Goal: Task Accomplishment & Management: Manage account settings

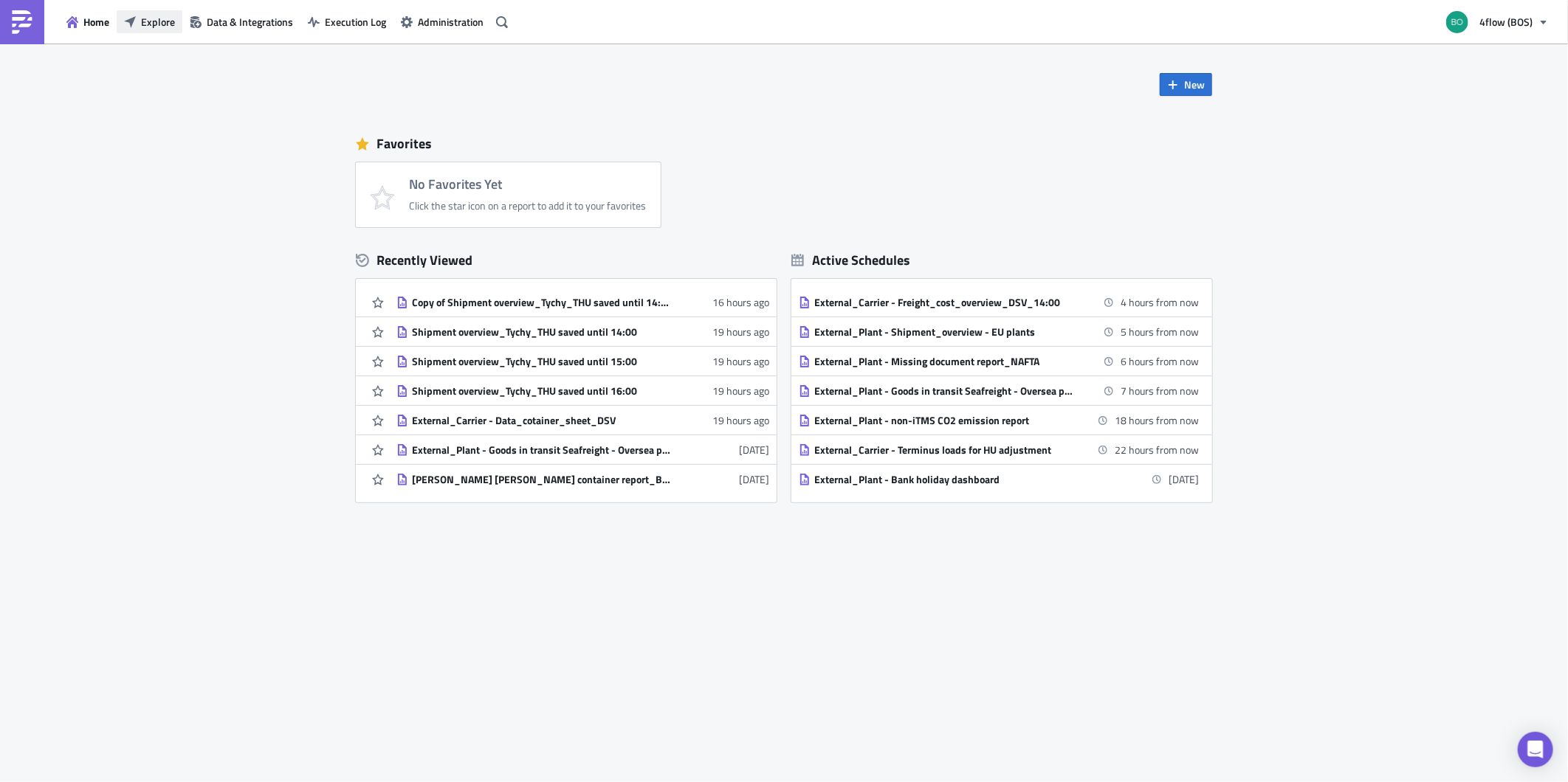
click at [145, 25] on span "Explore" at bounding box center [158, 21] width 34 height 15
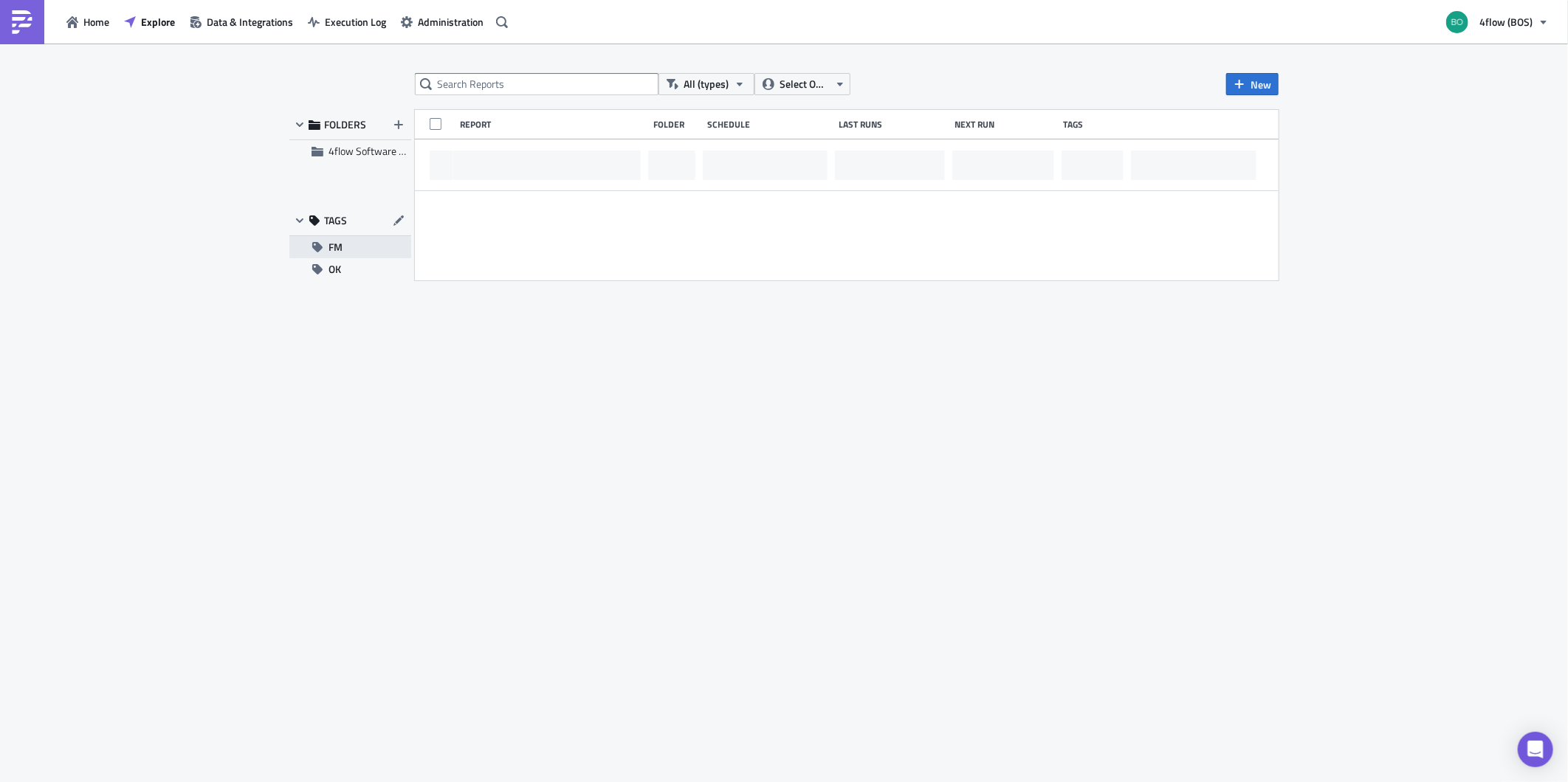
click at [325, 249] on button "FM" at bounding box center [349, 247] width 122 height 22
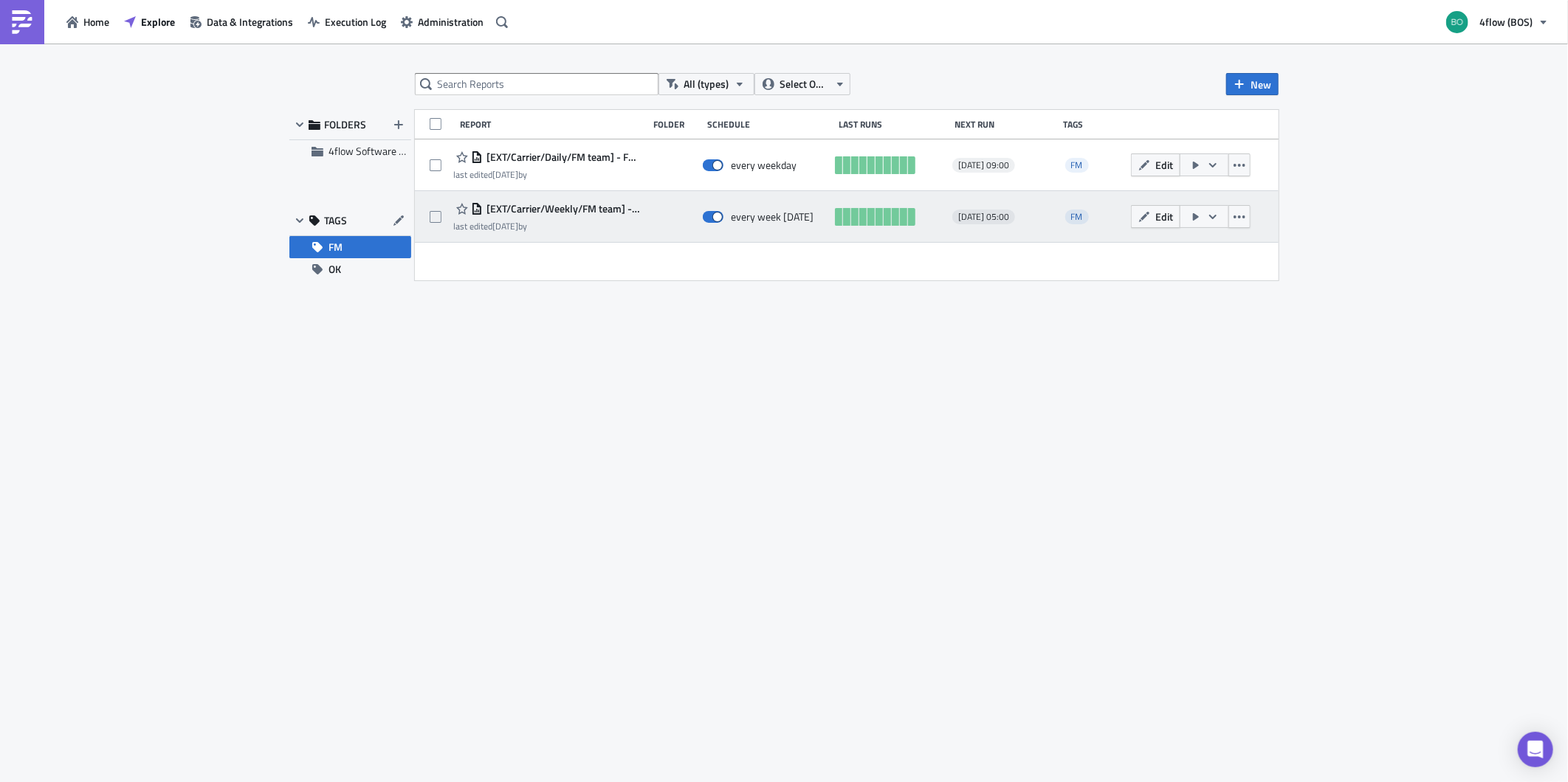
click at [590, 214] on span "[EXT/Carrier/Weekly/FM team] - BOS - Old shipments with no billing run" at bounding box center [562, 209] width 158 height 14
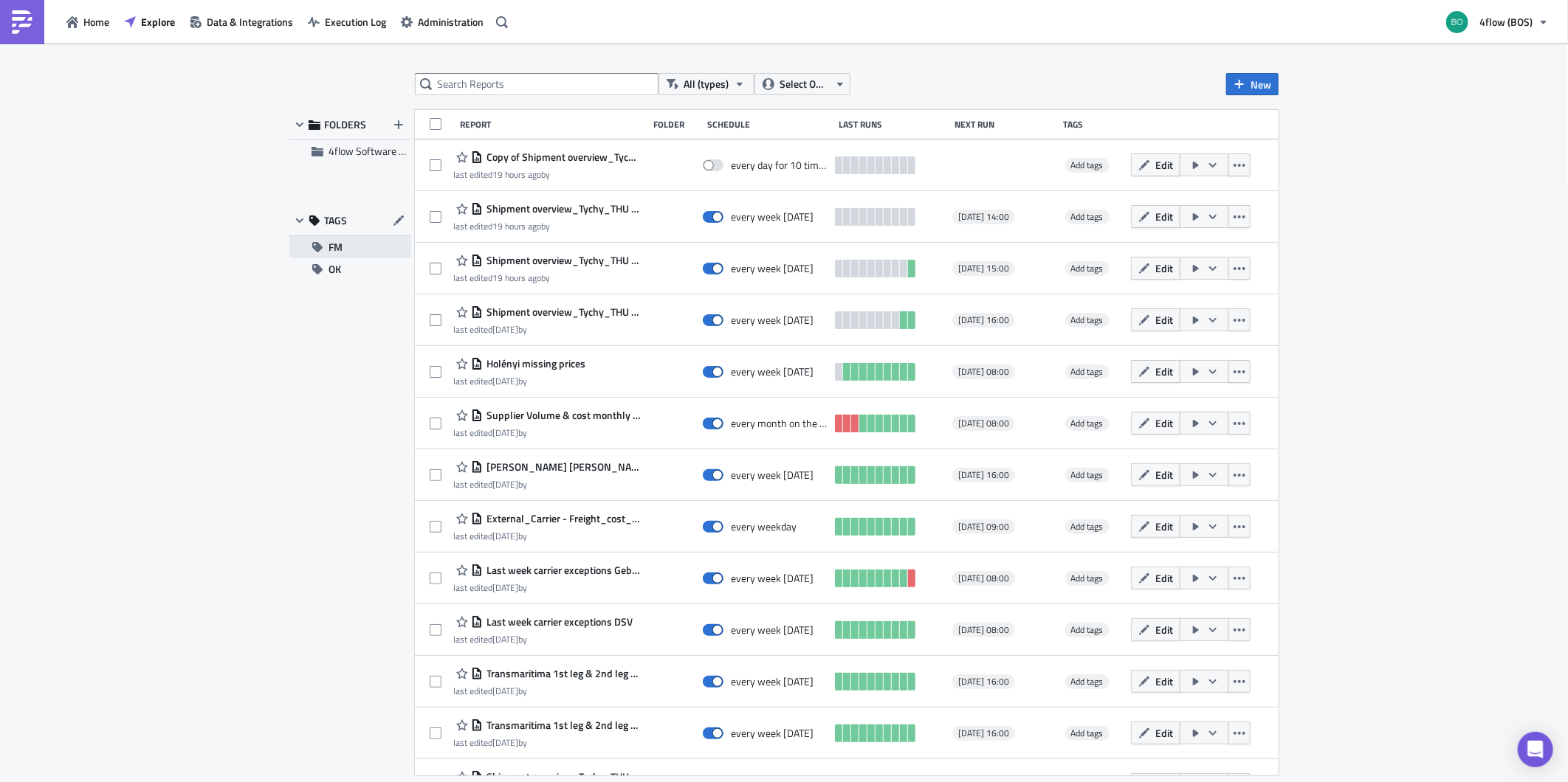
click at [338, 252] on span "FM" at bounding box center [335, 247] width 14 height 22
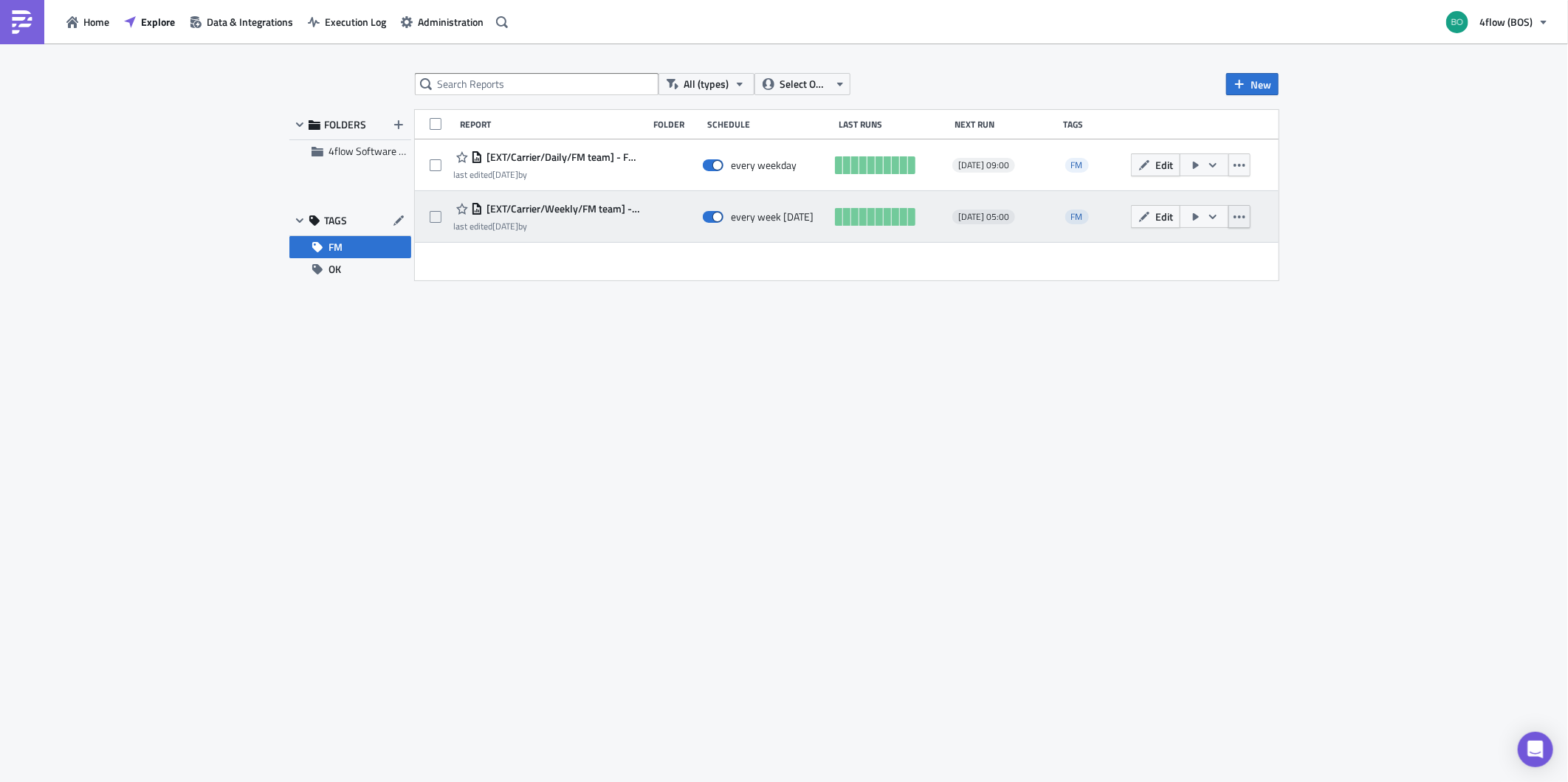
click at [1250, 217] on button "button" at bounding box center [1239, 216] width 22 height 23
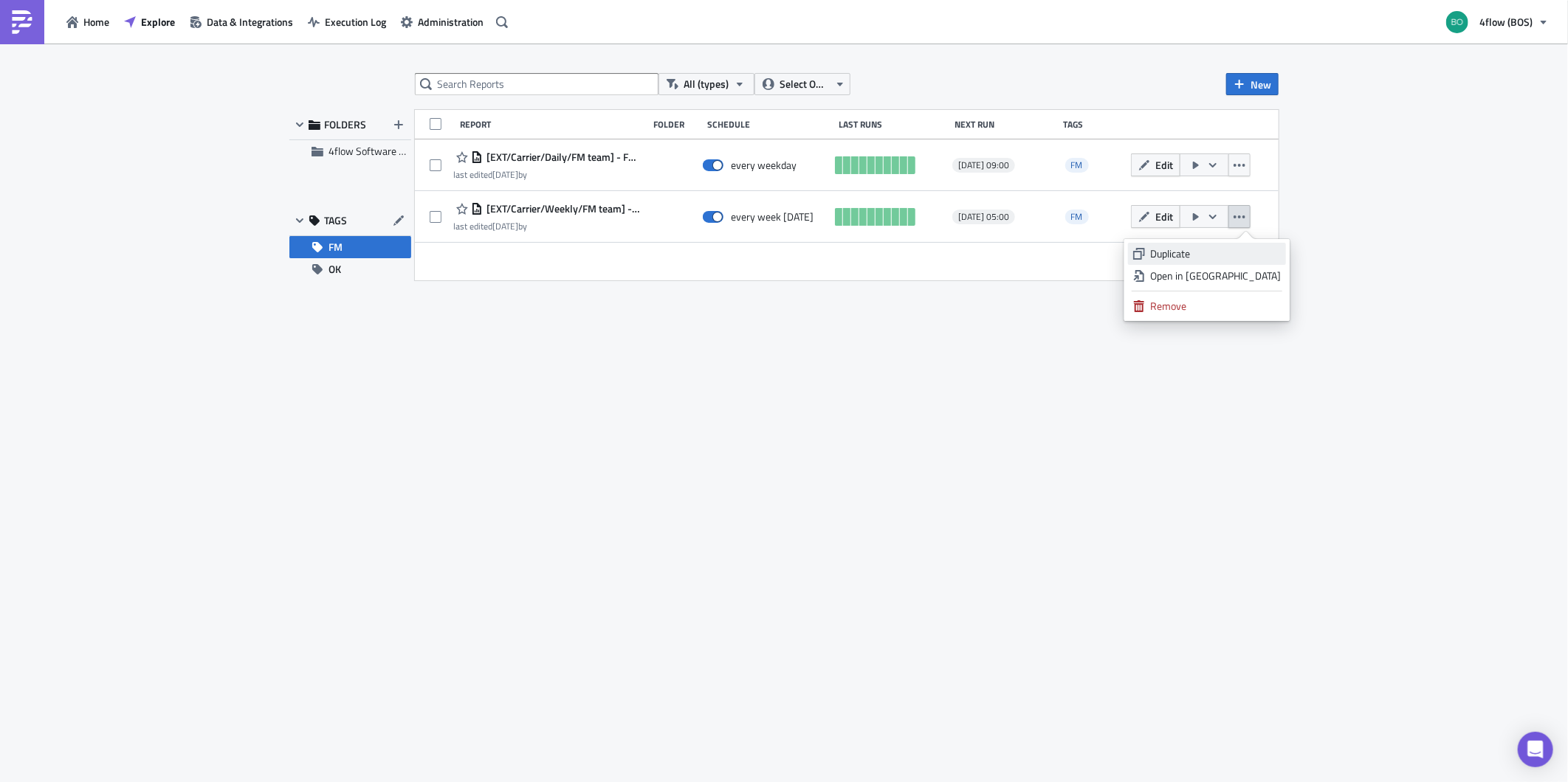
click at [1226, 249] on div "Duplicate" at bounding box center [1215, 253] width 131 height 14
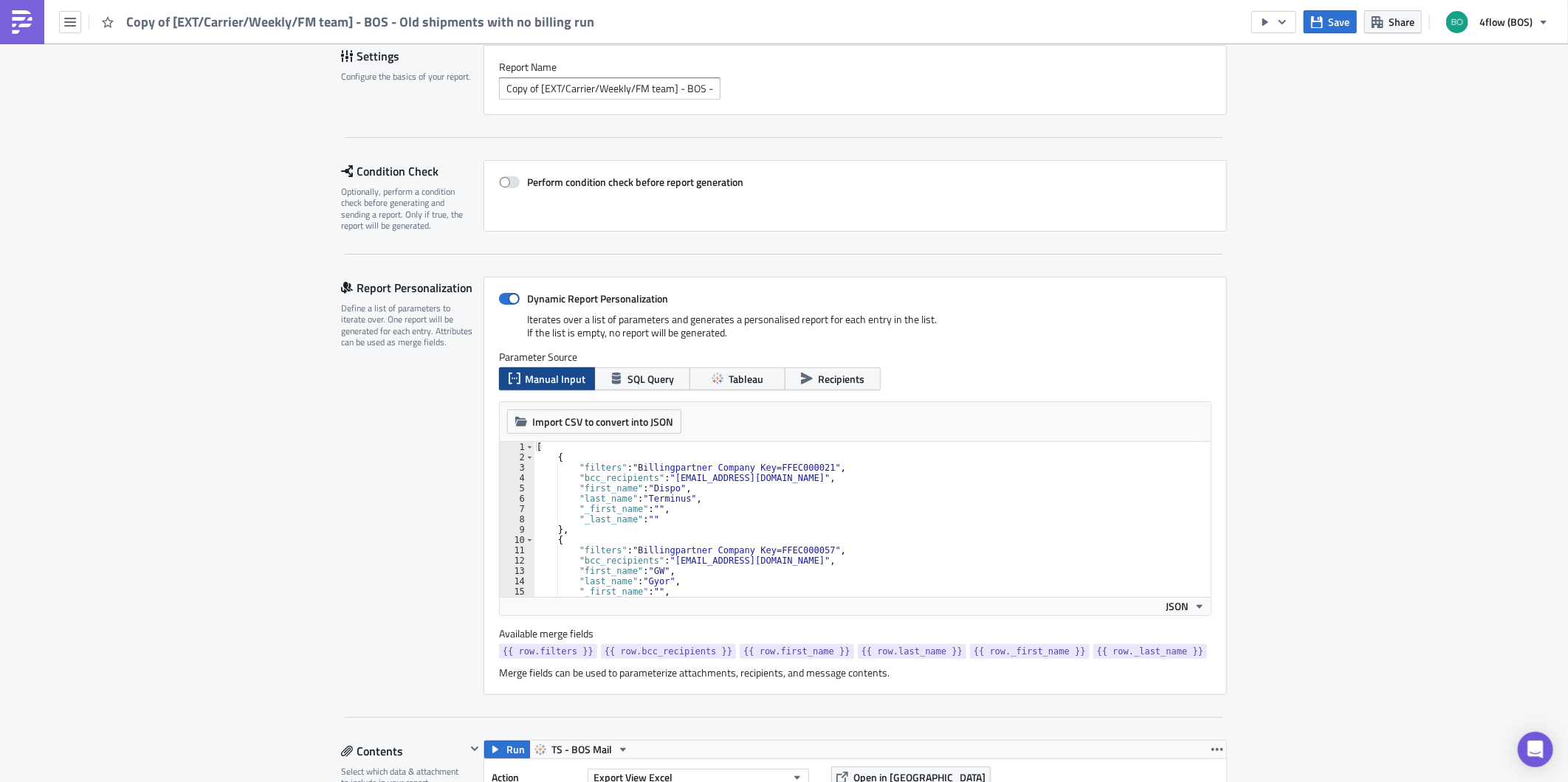
scroll to position [164, 0]
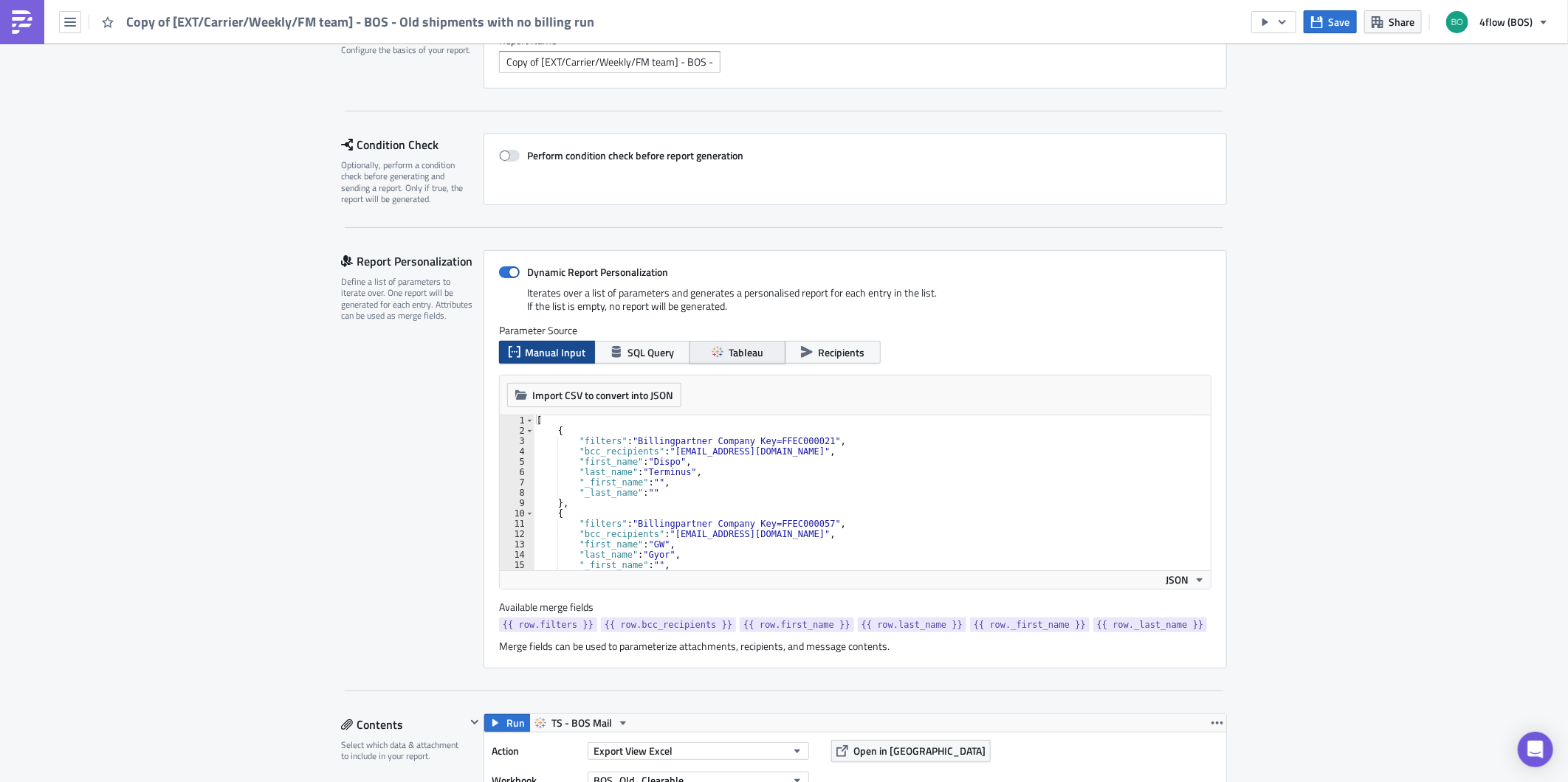
click at [736, 343] on button "Tableau" at bounding box center [737, 352] width 96 height 23
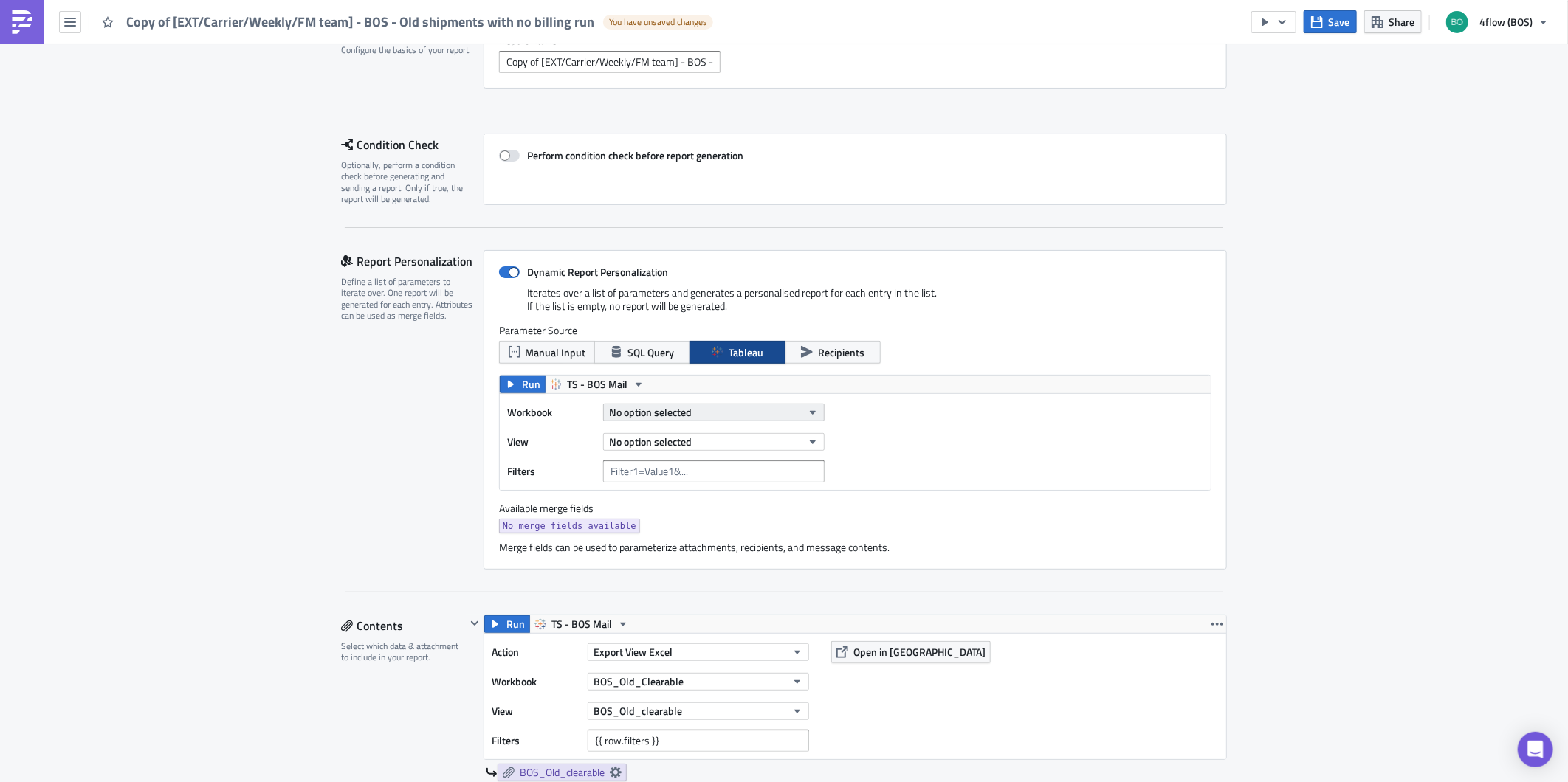
click at [707, 415] on button "No option selected" at bounding box center [713, 412] width 221 height 18
type input "dis"
click at [699, 453] on link "Carriers_DistributionList FM - Team" at bounding box center [686, 462] width 171 height 22
click at [699, 439] on button "No option selected" at bounding box center [713, 442] width 221 height 18
click at [651, 489] on div "Distribution List" at bounding box center [672, 490] width 131 height 14
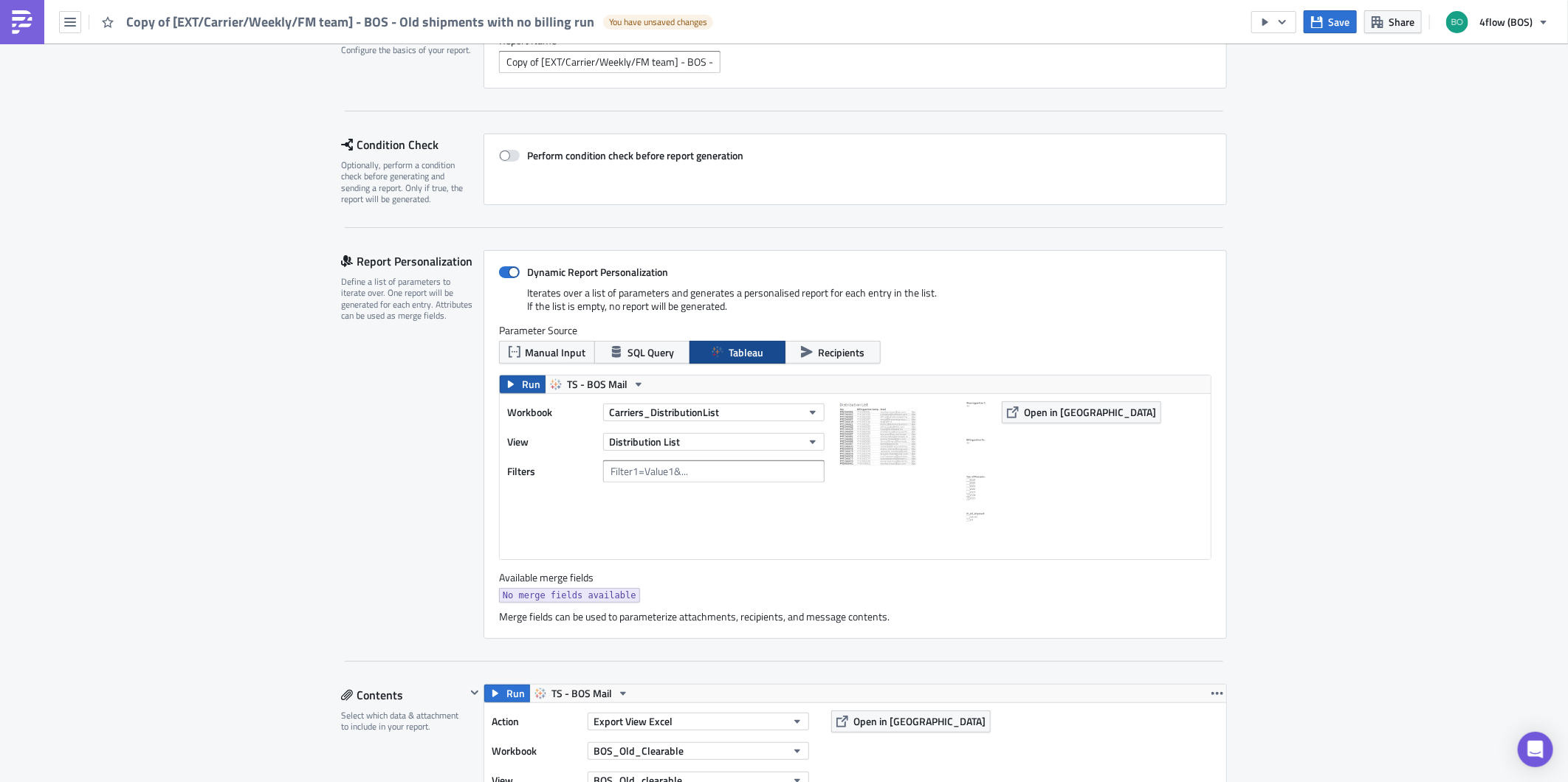
drag, startPoint x: 522, startPoint y: 383, endPoint x: 550, endPoint y: 404, distance: 35.0
click at [522, 383] on span "Run" at bounding box center [531, 384] width 19 height 18
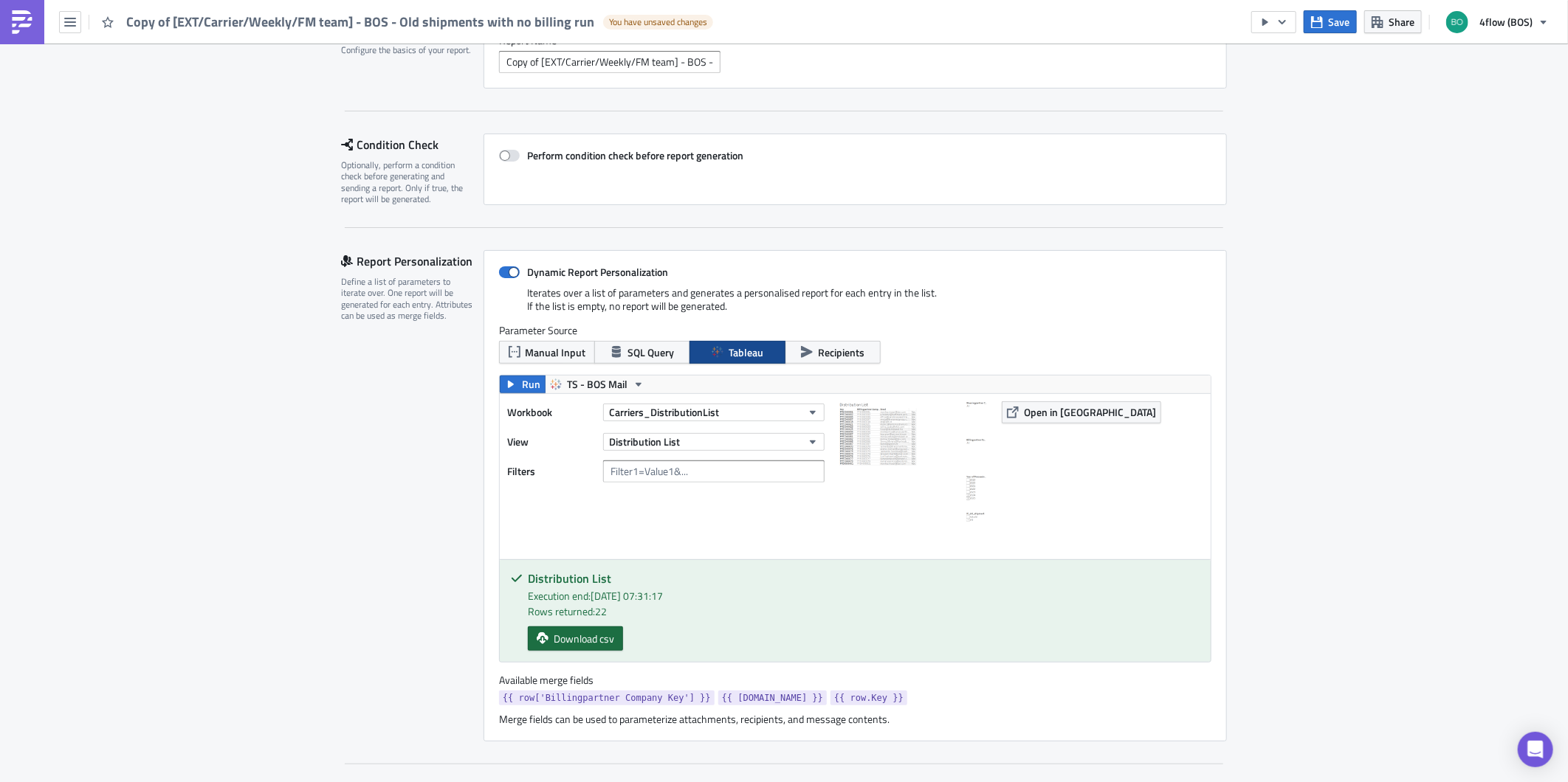
click at [595, 640] on span "Download csv" at bounding box center [583, 638] width 60 height 15
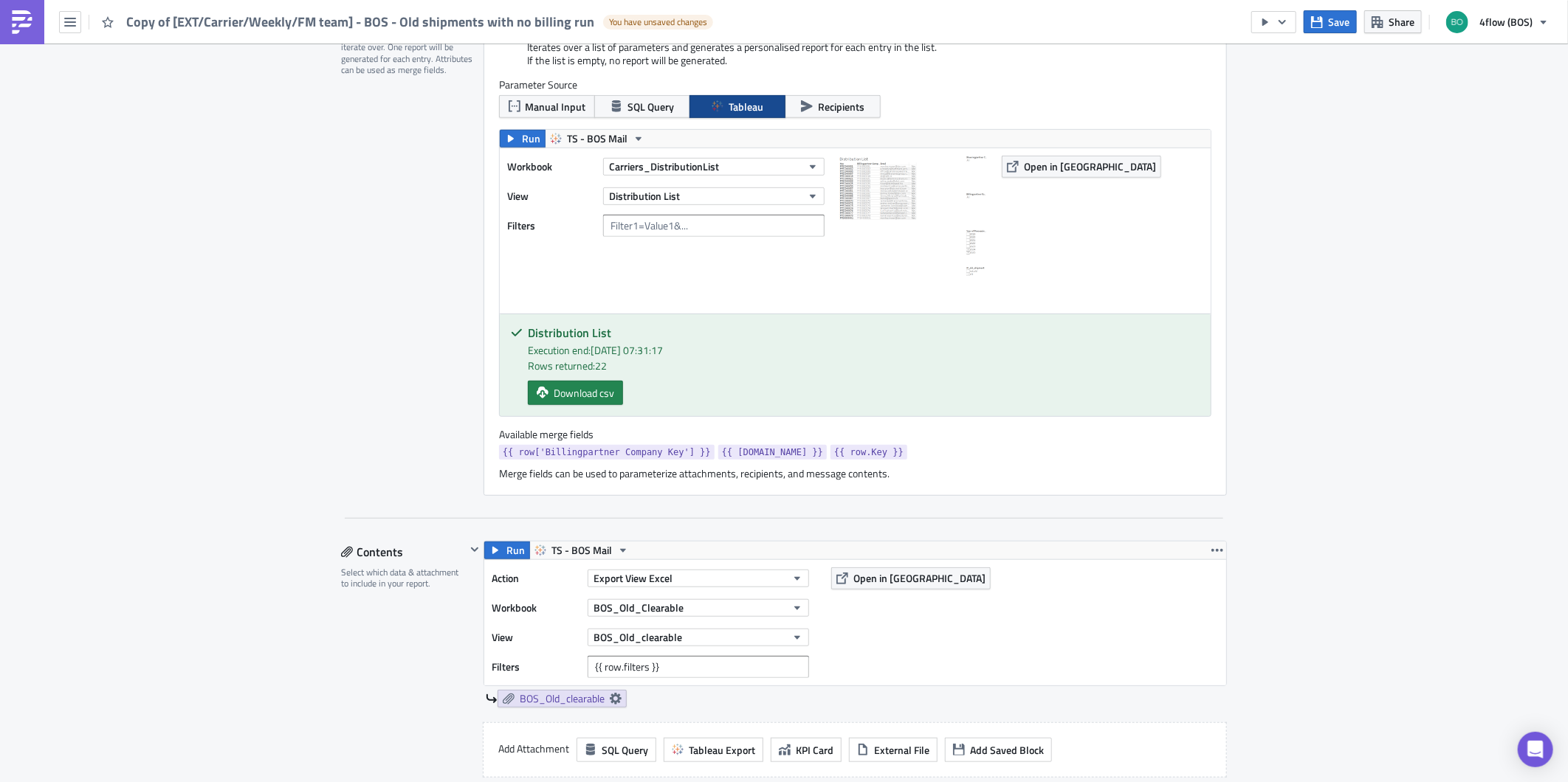
scroll to position [491, 0]
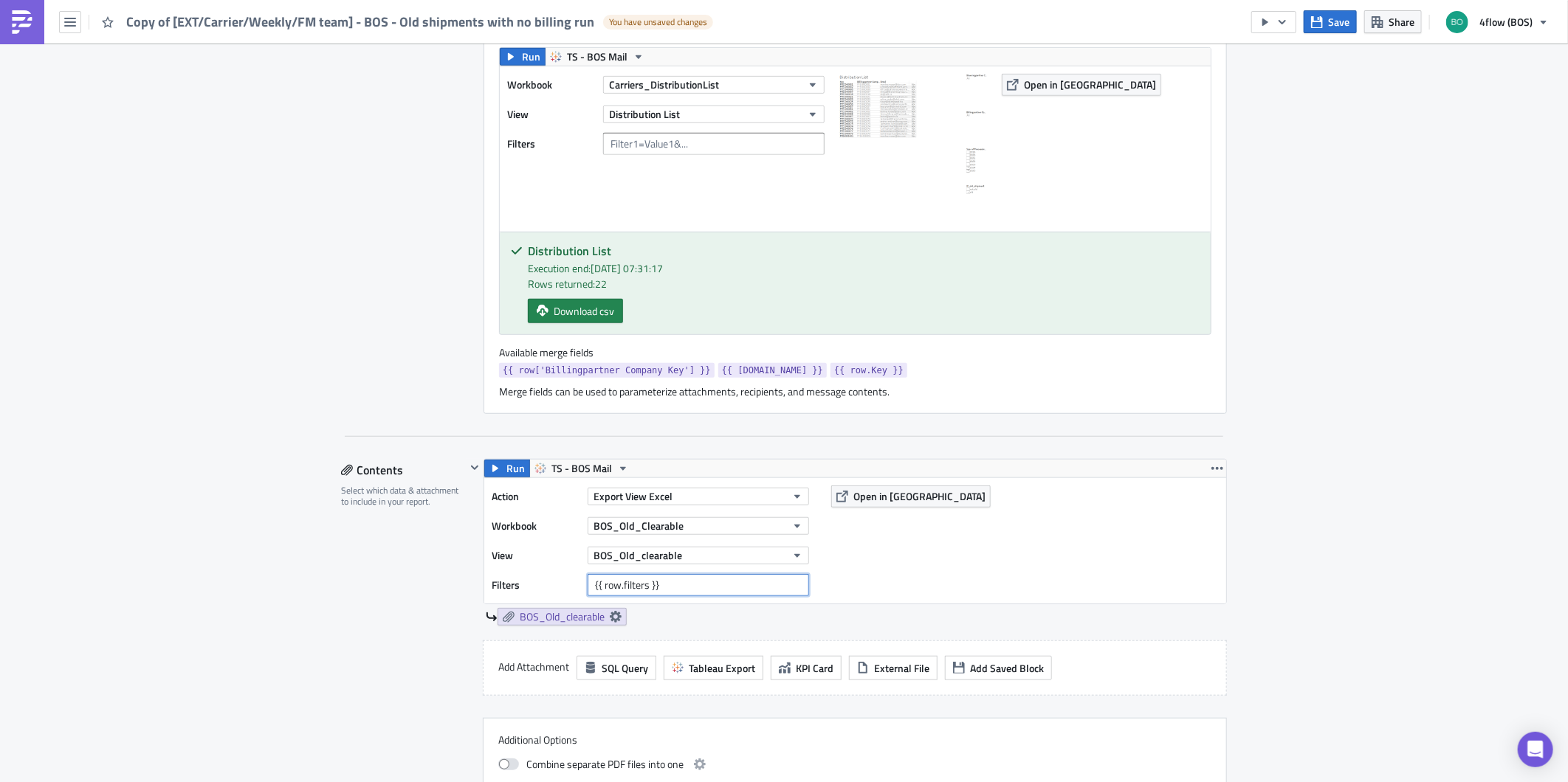
click at [668, 590] on input "{{ row.filters }}" at bounding box center [698, 585] width 221 height 22
drag, startPoint x: 709, startPoint y: 583, endPoint x: 493, endPoint y: 587, distance: 216.0
click at [493, 587] on div "Filters {{ row.filters }}" at bounding box center [654, 585] width 325 height 22
paste input "Billingpartner Company Key"
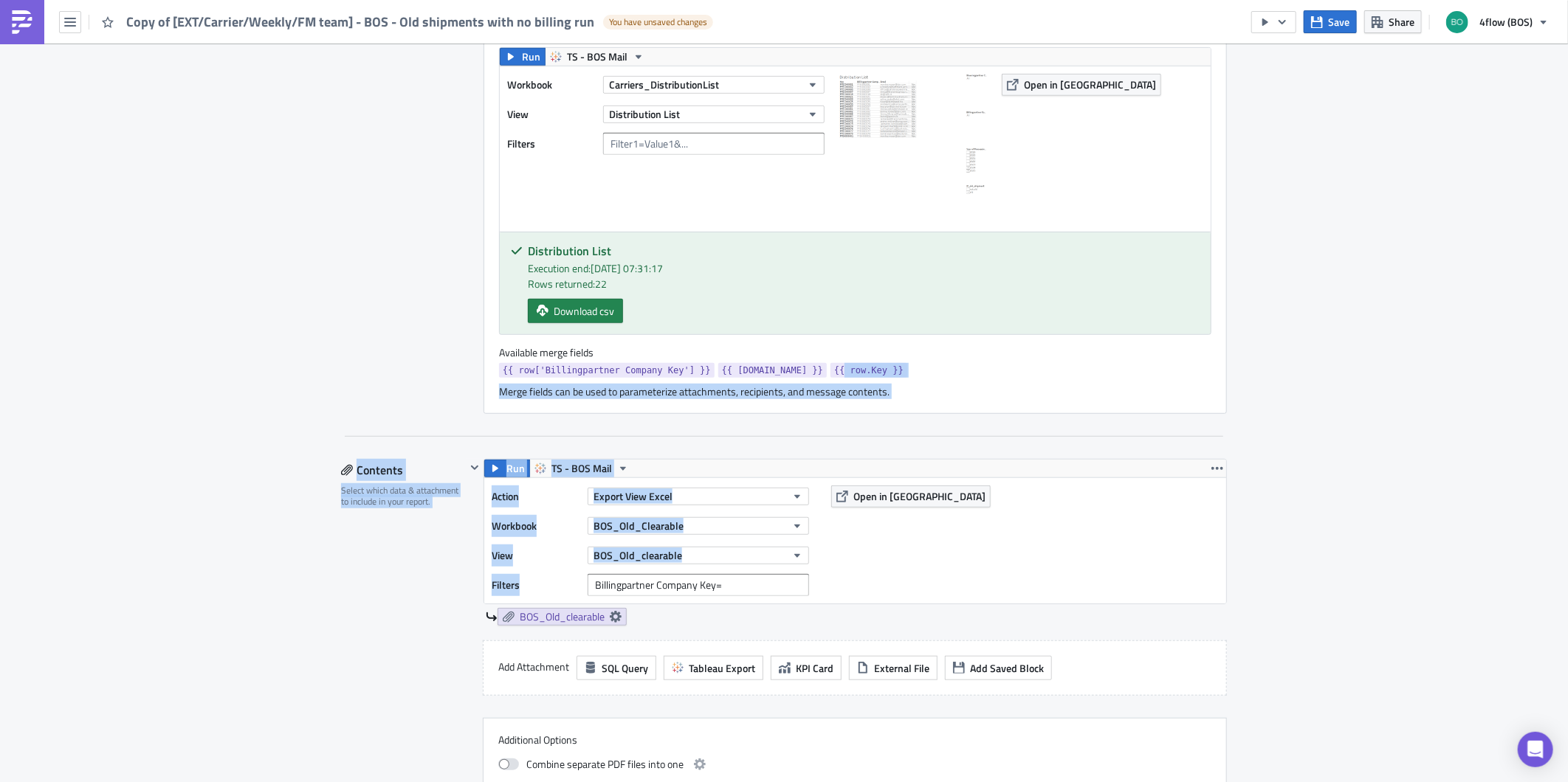
drag, startPoint x: 791, startPoint y: 366, endPoint x: 741, endPoint y: 567, distance: 207.1
click at [736, 571] on div "Settings Configure the basics of your report. Report Nam﻿e Copy of [EXT/Carrier…" at bounding box center [784, 713] width 886 height 2046
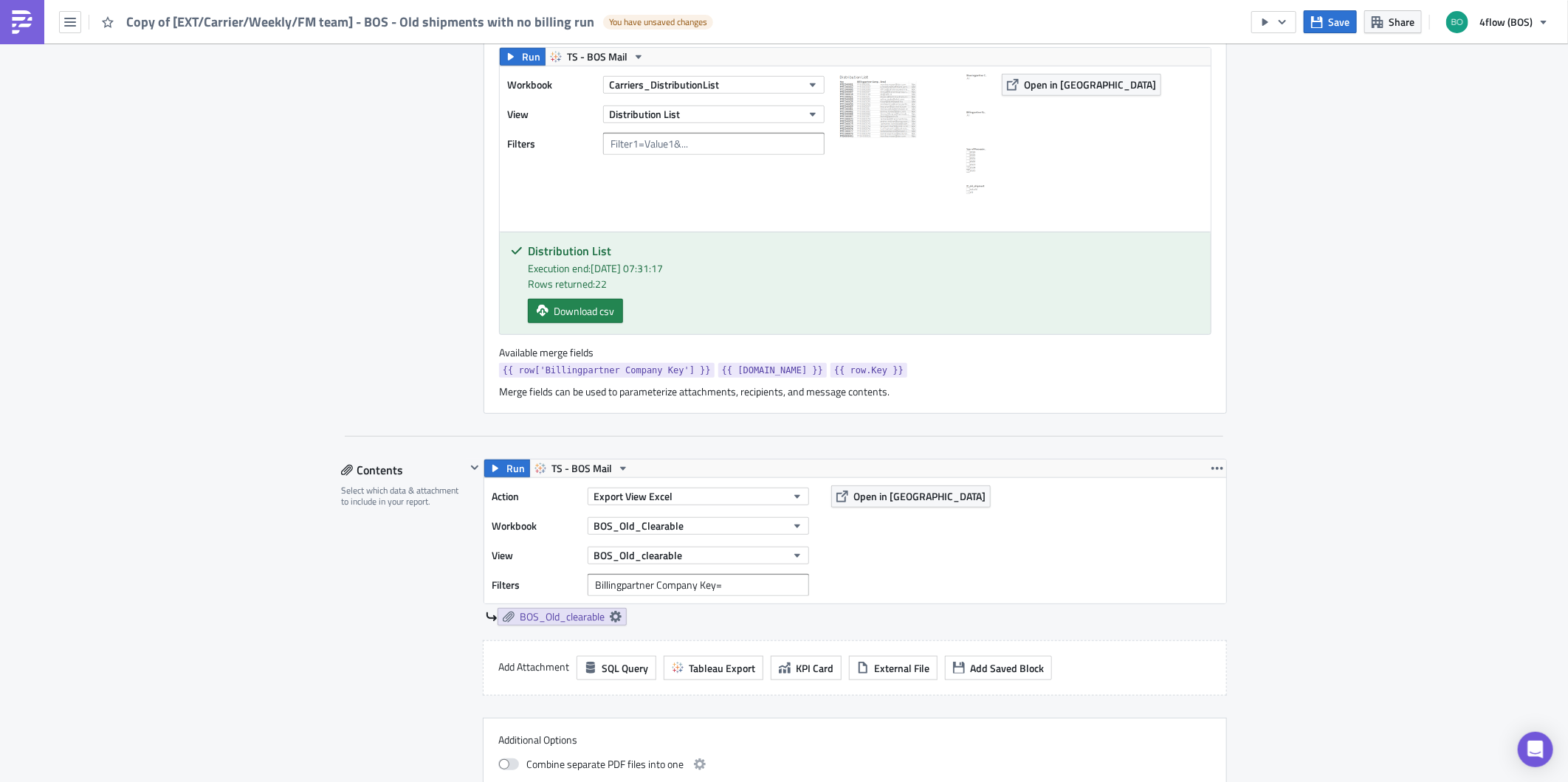
click at [1049, 511] on div "Action Export View Excel Workbook BOS_Old_Clearable View BOS_Old_clearable Filt…" at bounding box center [855, 541] width 741 height 126
drag, startPoint x: 850, startPoint y: 367, endPoint x: 780, endPoint y: 366, distance: 70.0
click at [780, 366] on div "{{ row['Billingpartner Company Key'] }} {{ [DOMAIN_NAME] }} {{ row.Key }}" at bounding box center [855, 372] width 713 height 19
copy span "{{ row.Key }}"
click at [738, 588] on input "Billingpartner Company Key=" at bounding box center [698, 585] width 221 height 22
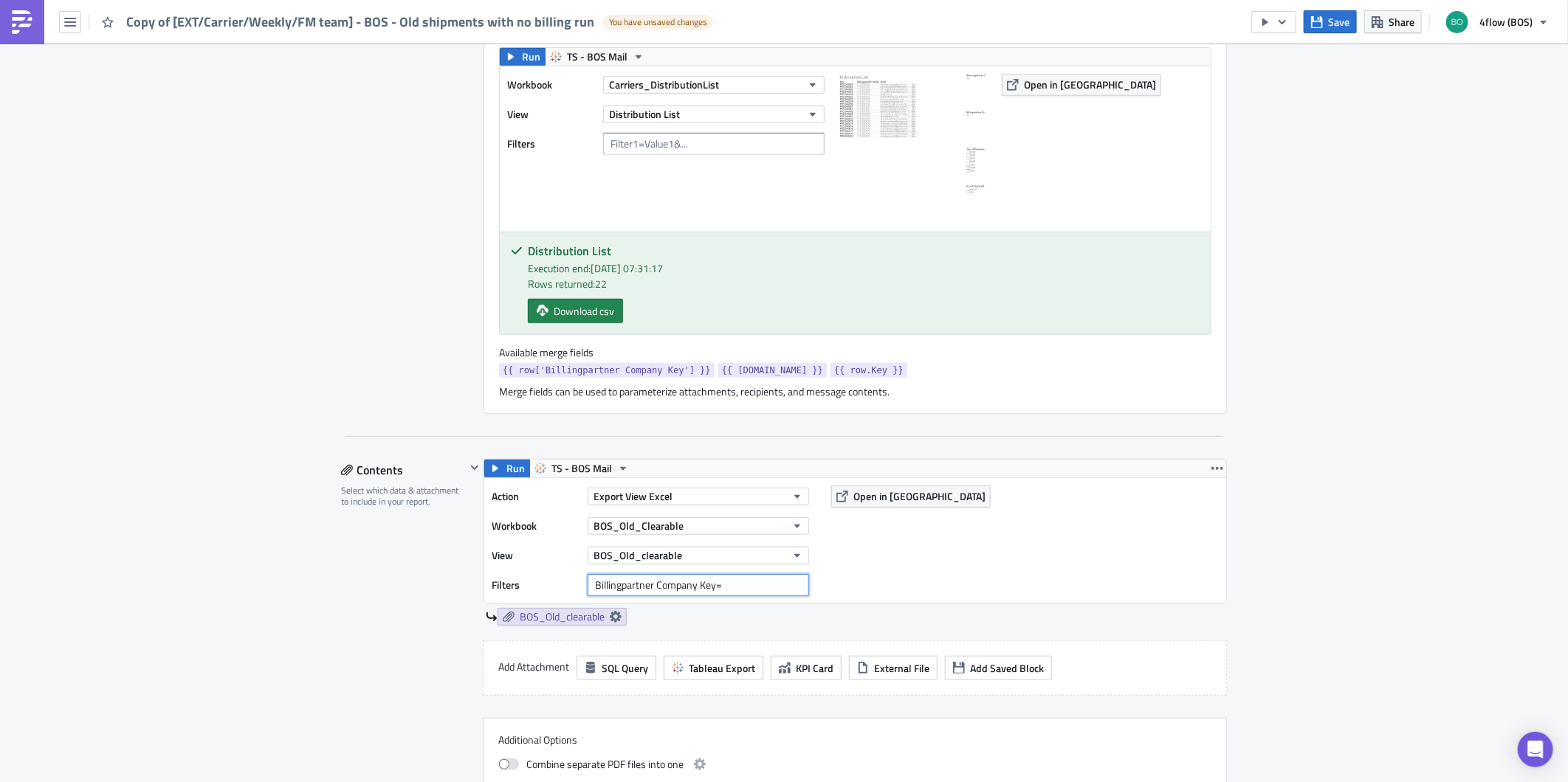
paste input "{{ row.Key }}"
type input "Billingpartner Company Key={{ row.Key }}"
click at [959, 564] on div "Action Export View Excel Workbook BOS_Old_Clearable View BOS_Old_clearable Filt…" at bounding box center [855, 541] width 741 height 126
click at [1109, 564] on div "Action Export View Excel Workbook BOS_Old_Clearable View BOS_Old_clearable Filt…" at bounding box center [855, 541] width 741 height 126
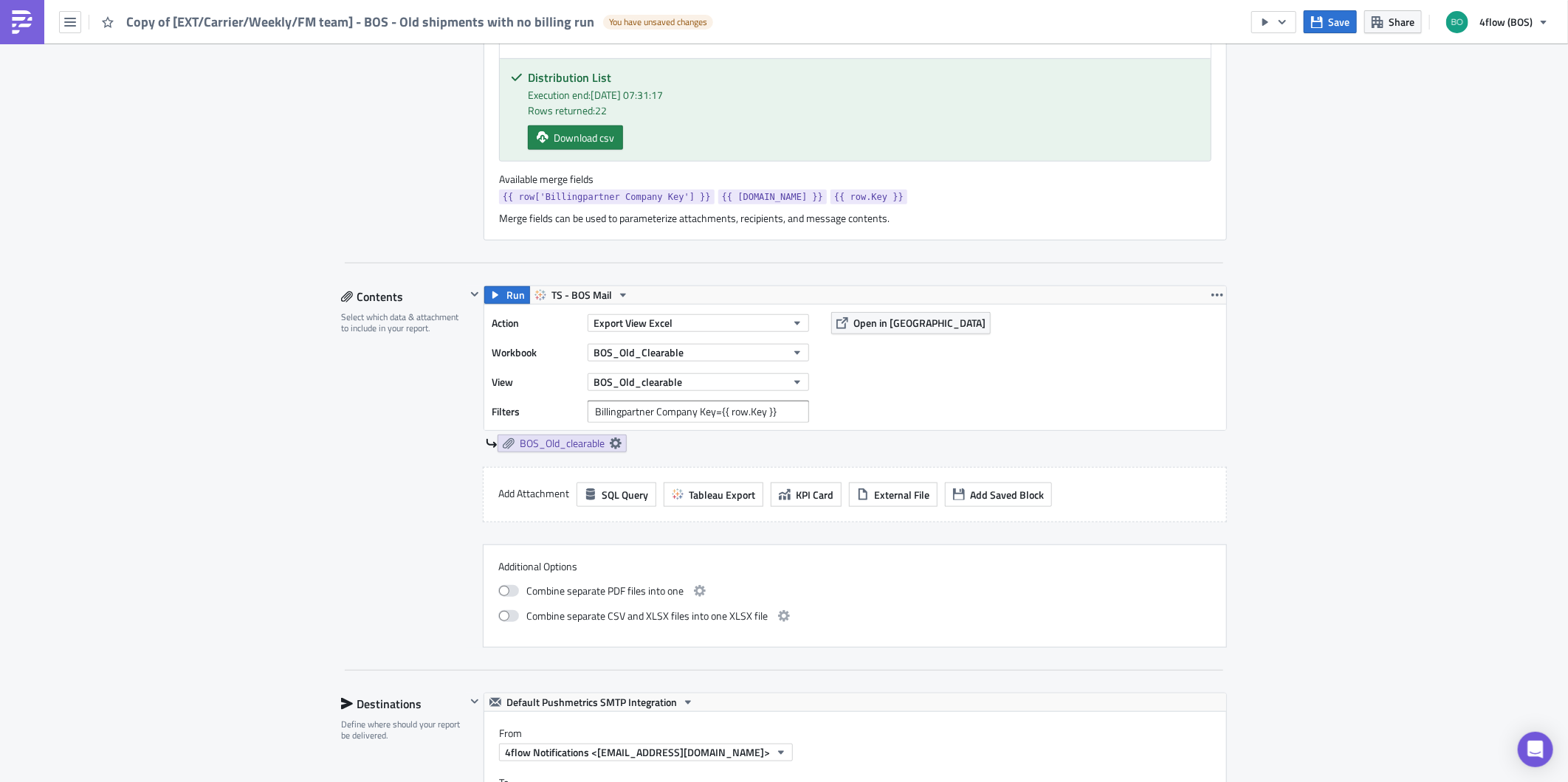
scroll to position [655, 0]
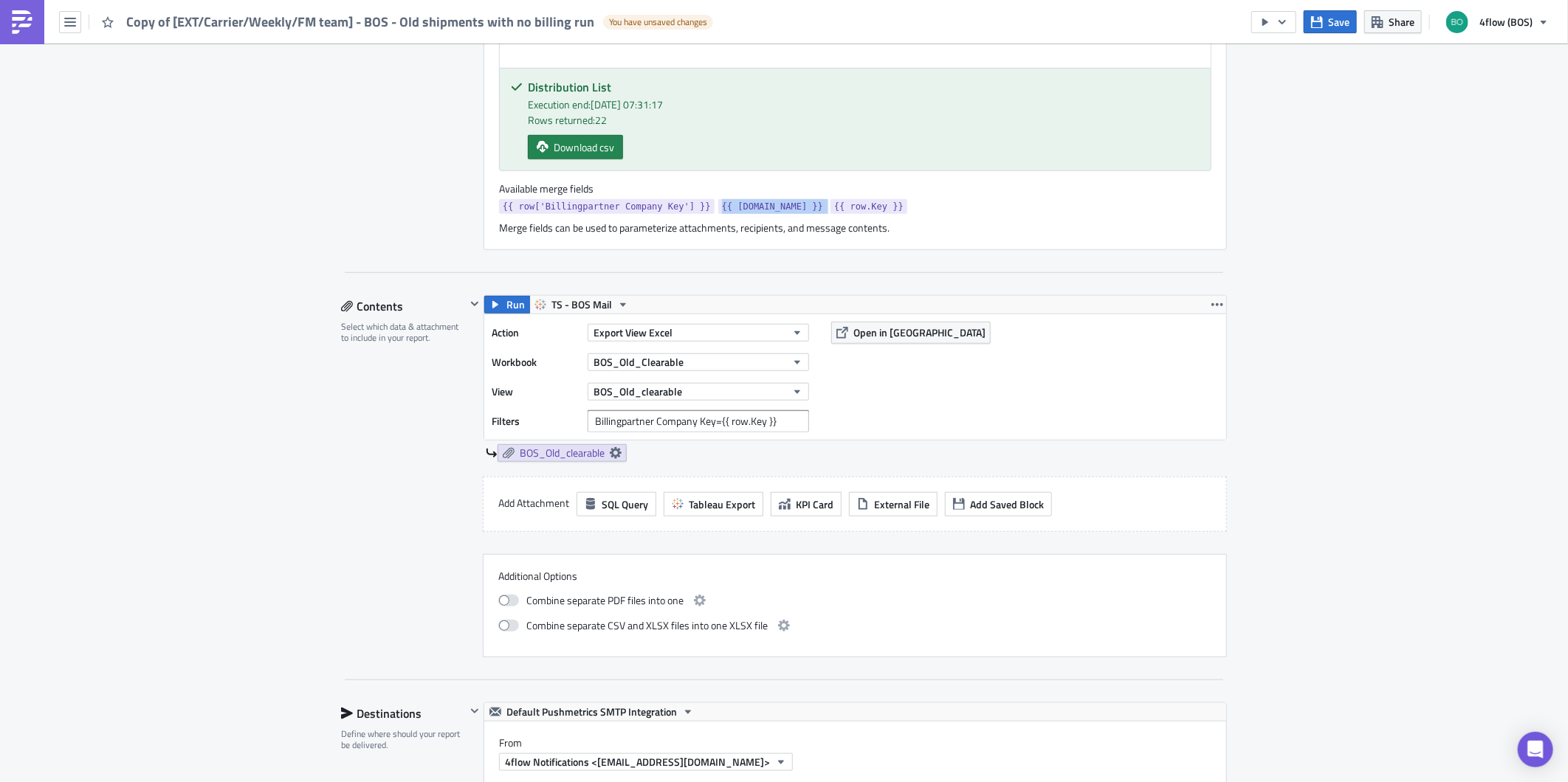
drag, startPoint x: 775, startPoint y: 209, endPoint x: 696, endPoint y: 207, distance: 79.0
click at [696, 207] on div "{{ row['Billingpartner Company Key'] }} {{ [DOMAIN_NAME] }} {{ row.Key }}" at bounding box center [855, 208] width 713 height 19
copy span "{{ [DOMAIN_NAME] }}"
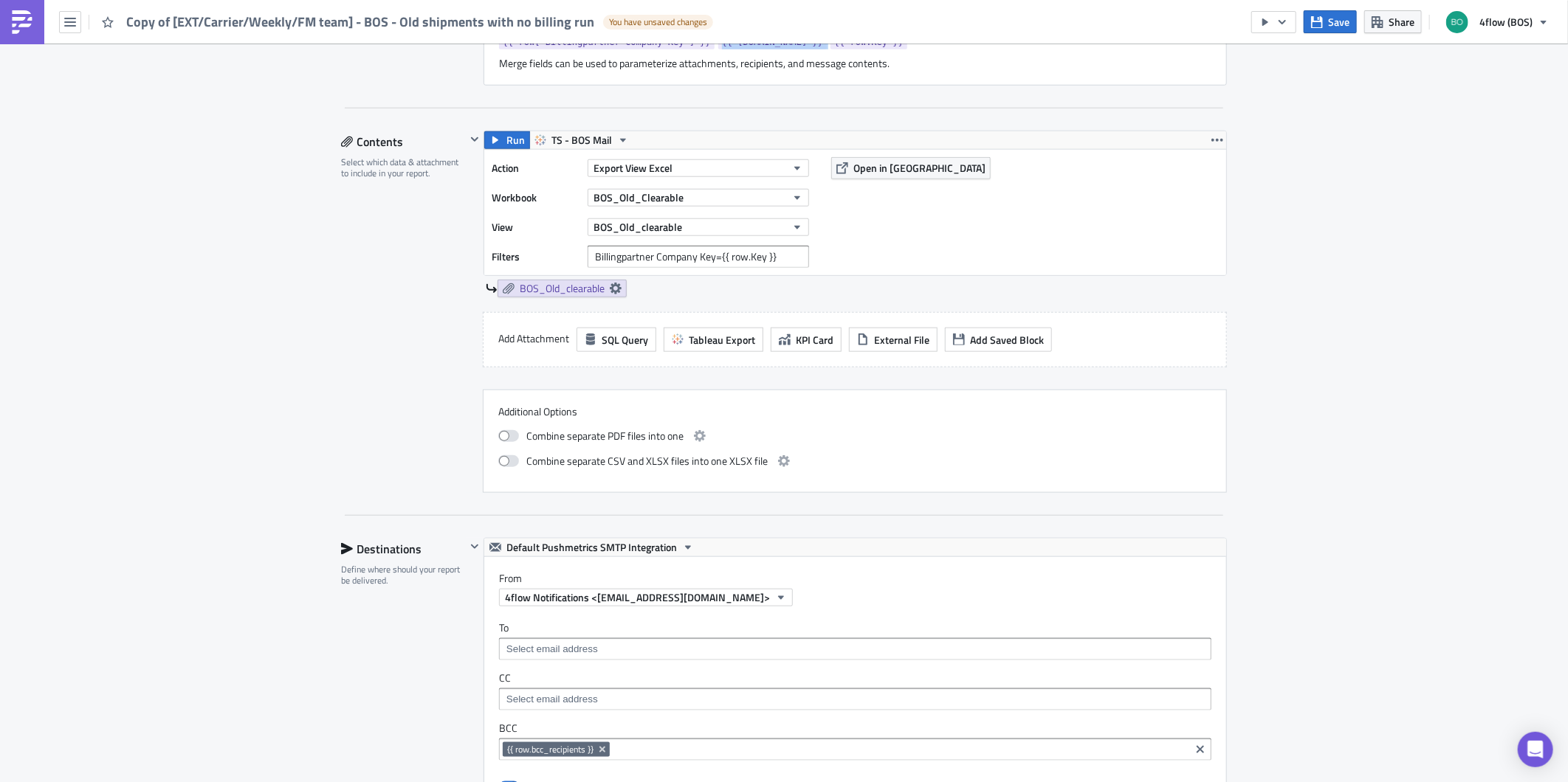
scroll to position [983, 0]
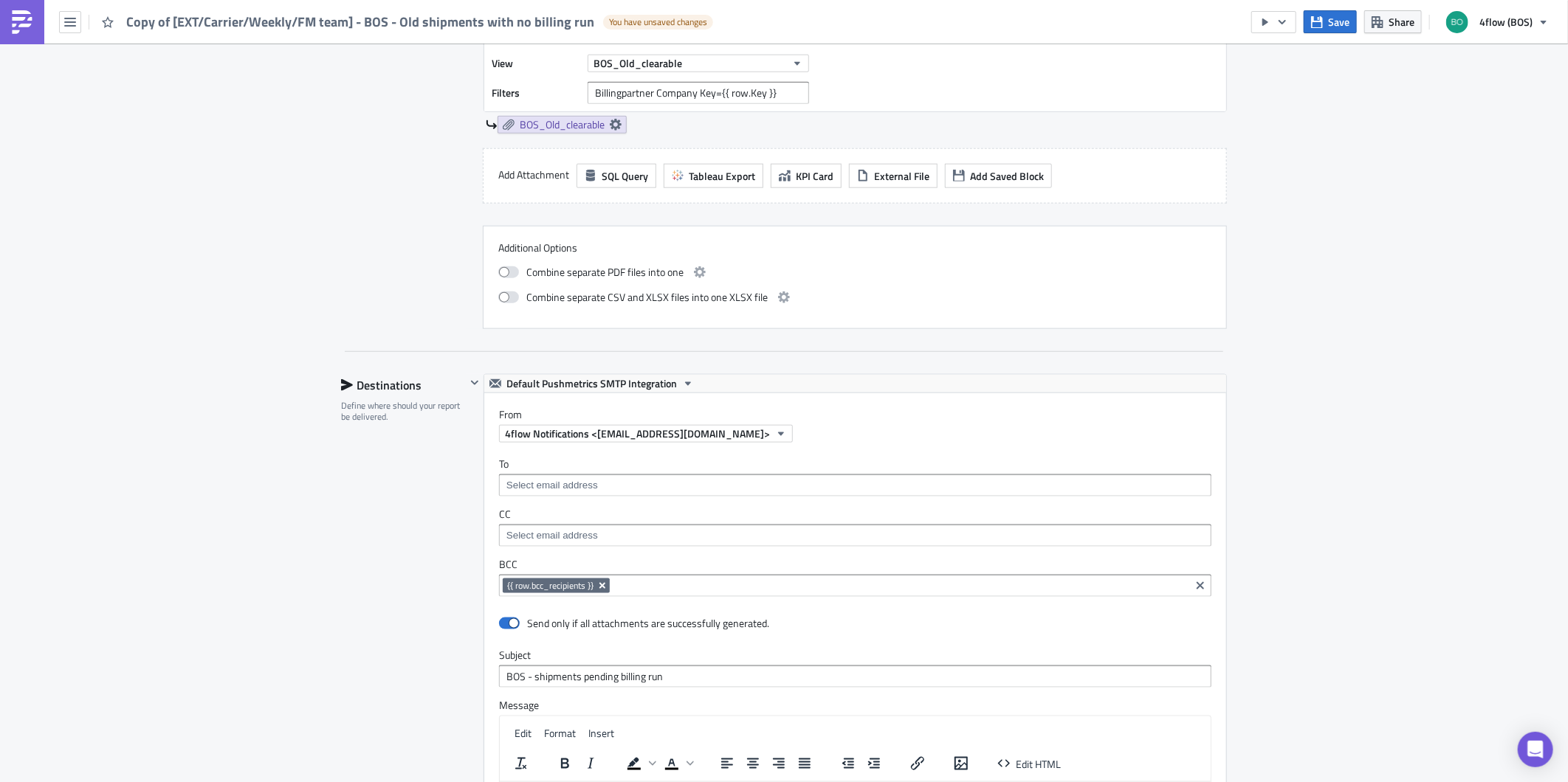
click at [600, 586] on icon "Remove Tag" at bounding box center [602, 586] width 12 height 12
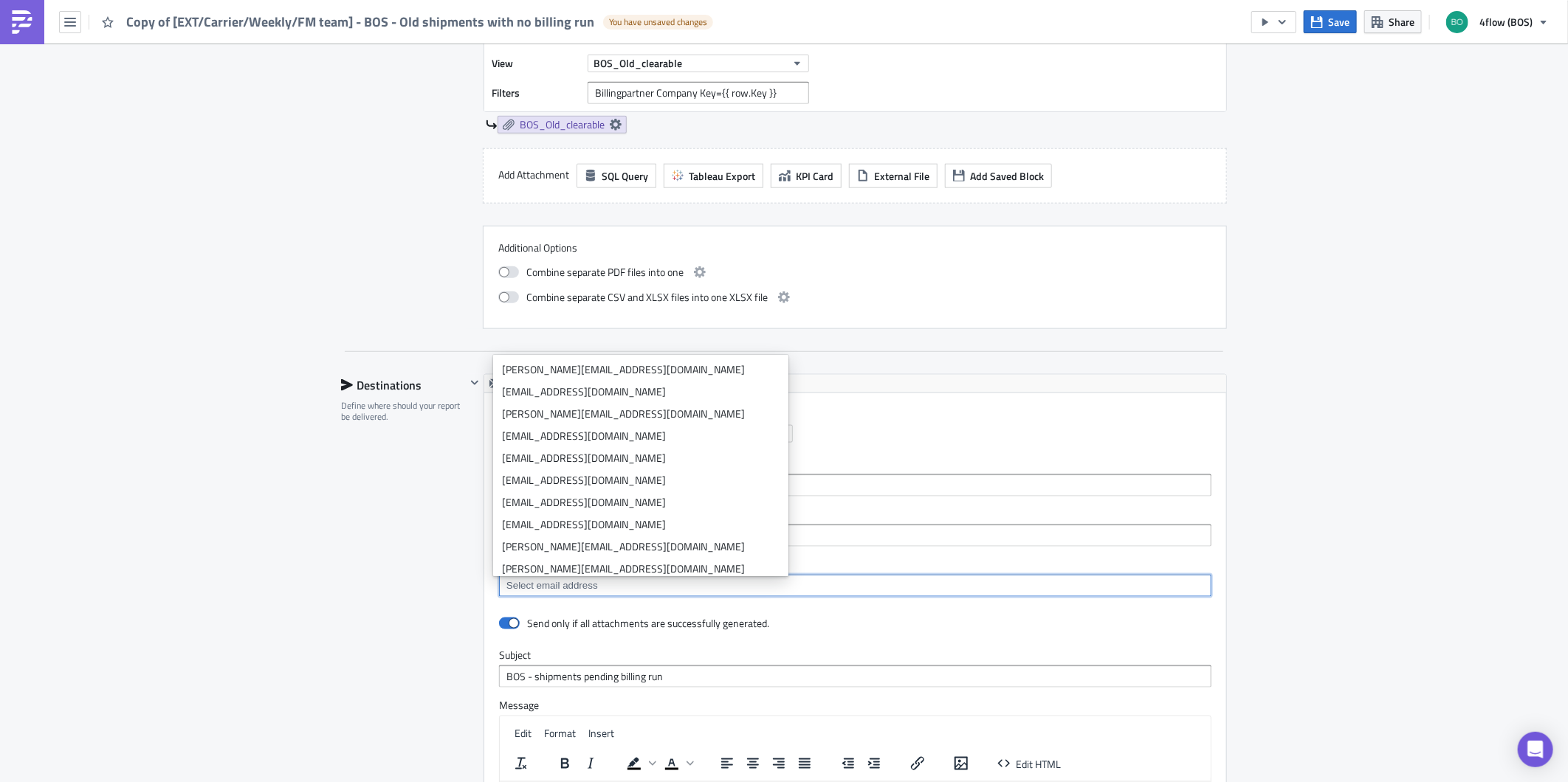
click at [576, 592] on input at bounding box center [854, 585] width 703 height 14
click at [1392, 564] on div "Execution Log Edit " Copy of [EXT/Carrier/Weekly/FM team] - BOS - Old shipments…" at bounding box center [784, 178] width 1568 height 2237
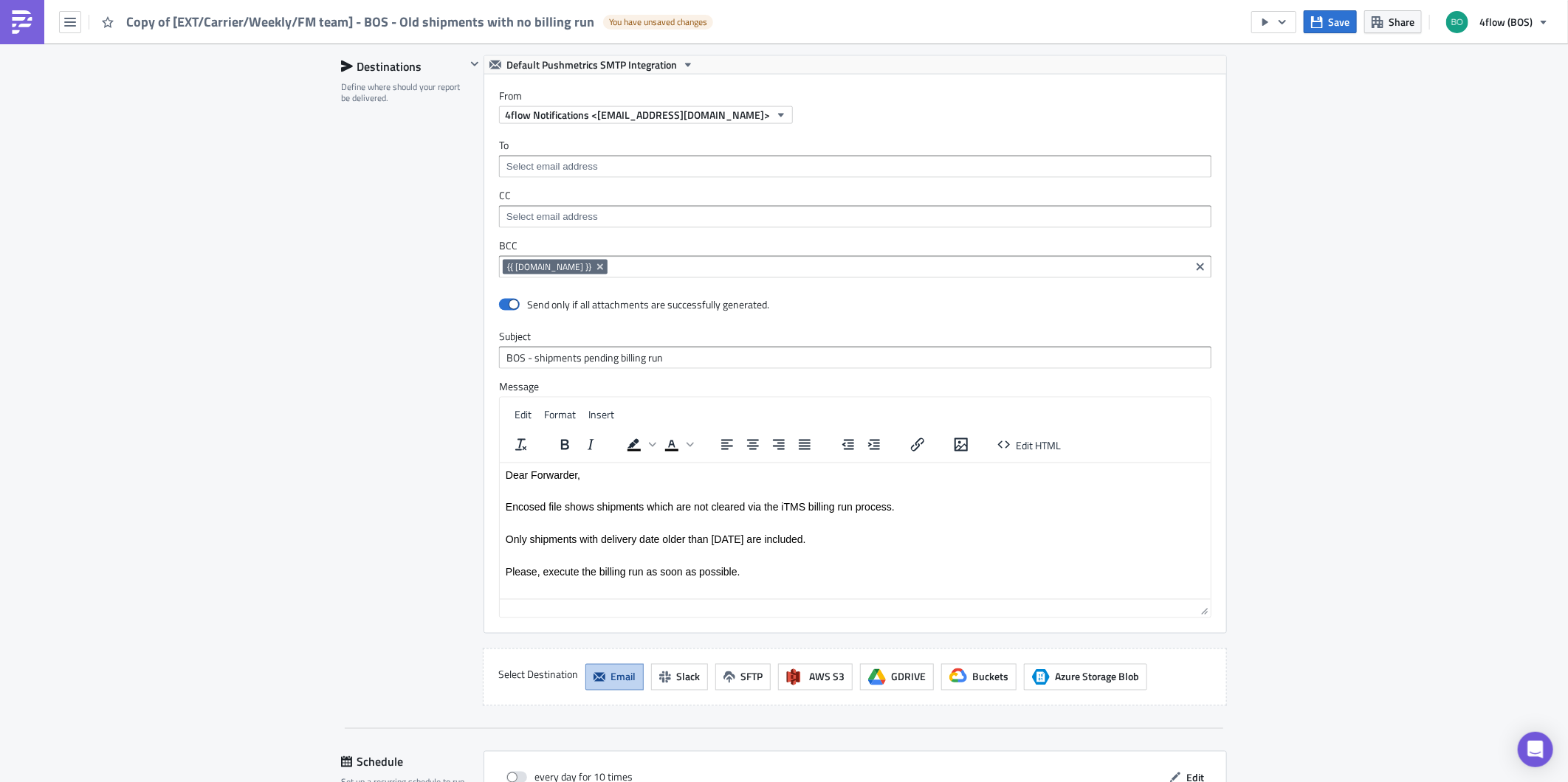
scroll to position [1311, 0]
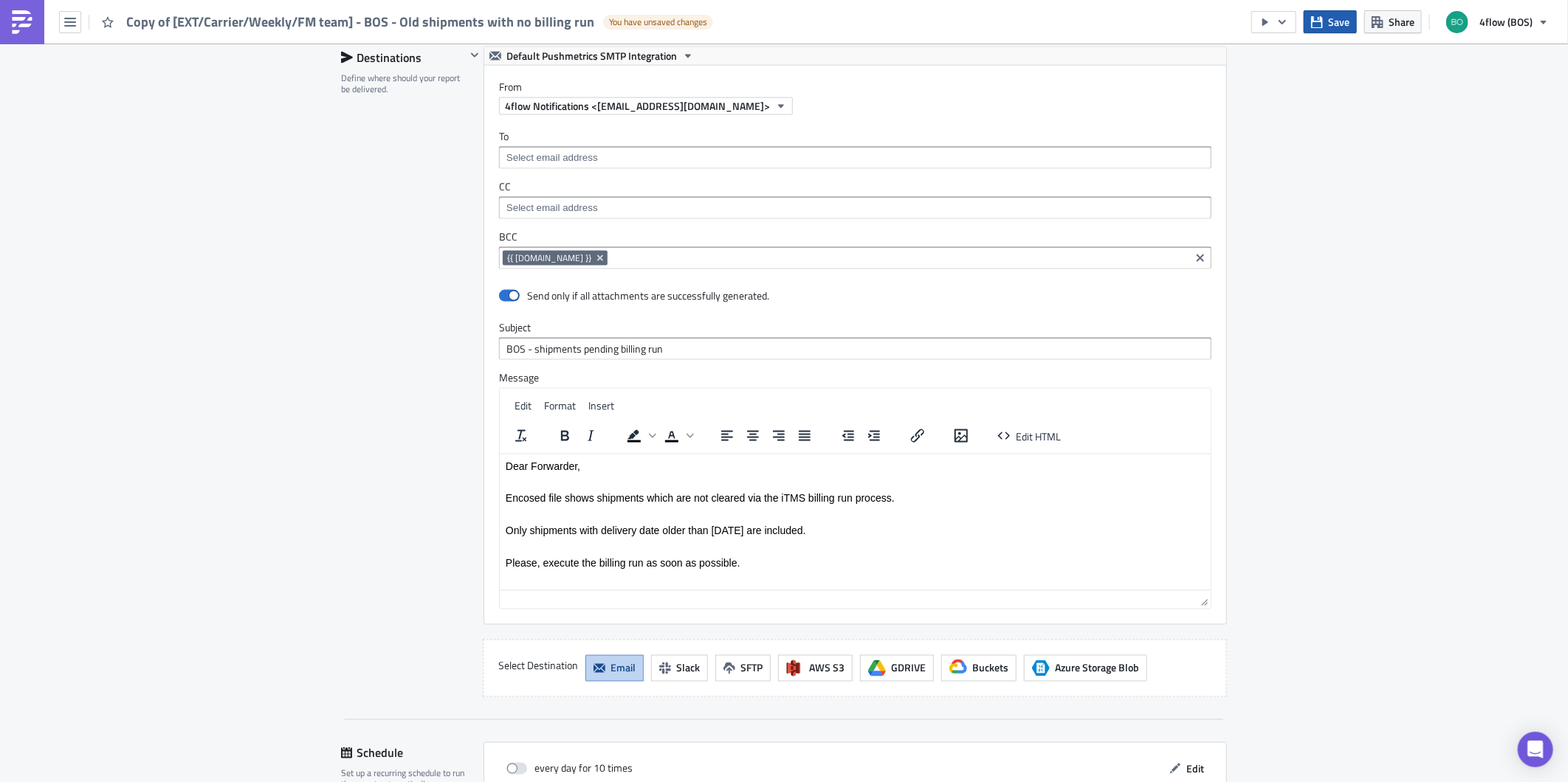
click at [1338, 20] on span "Save" at bounding box center [1338, 21] width 21 height 15
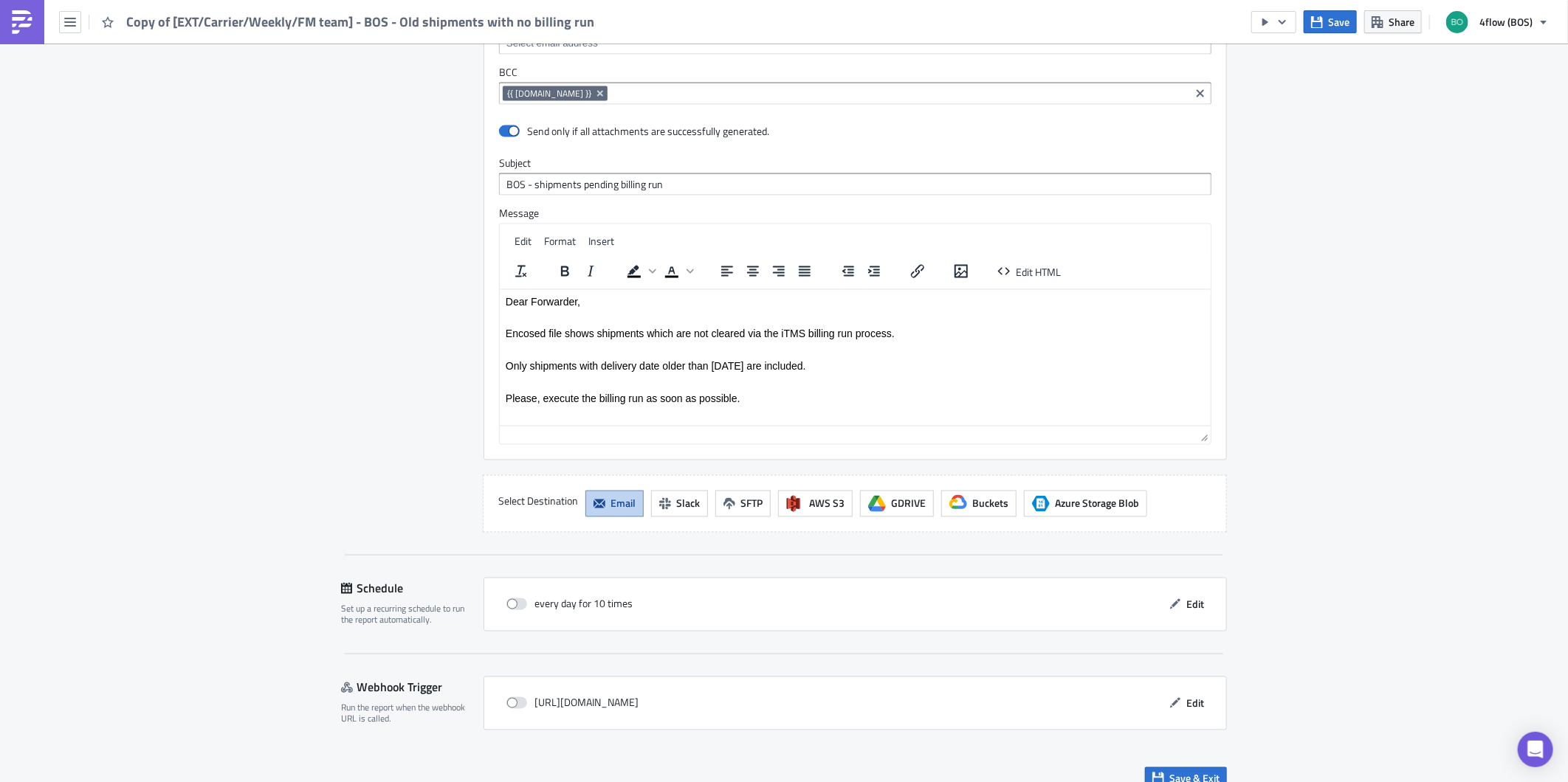
scroll to position [1499, 0]
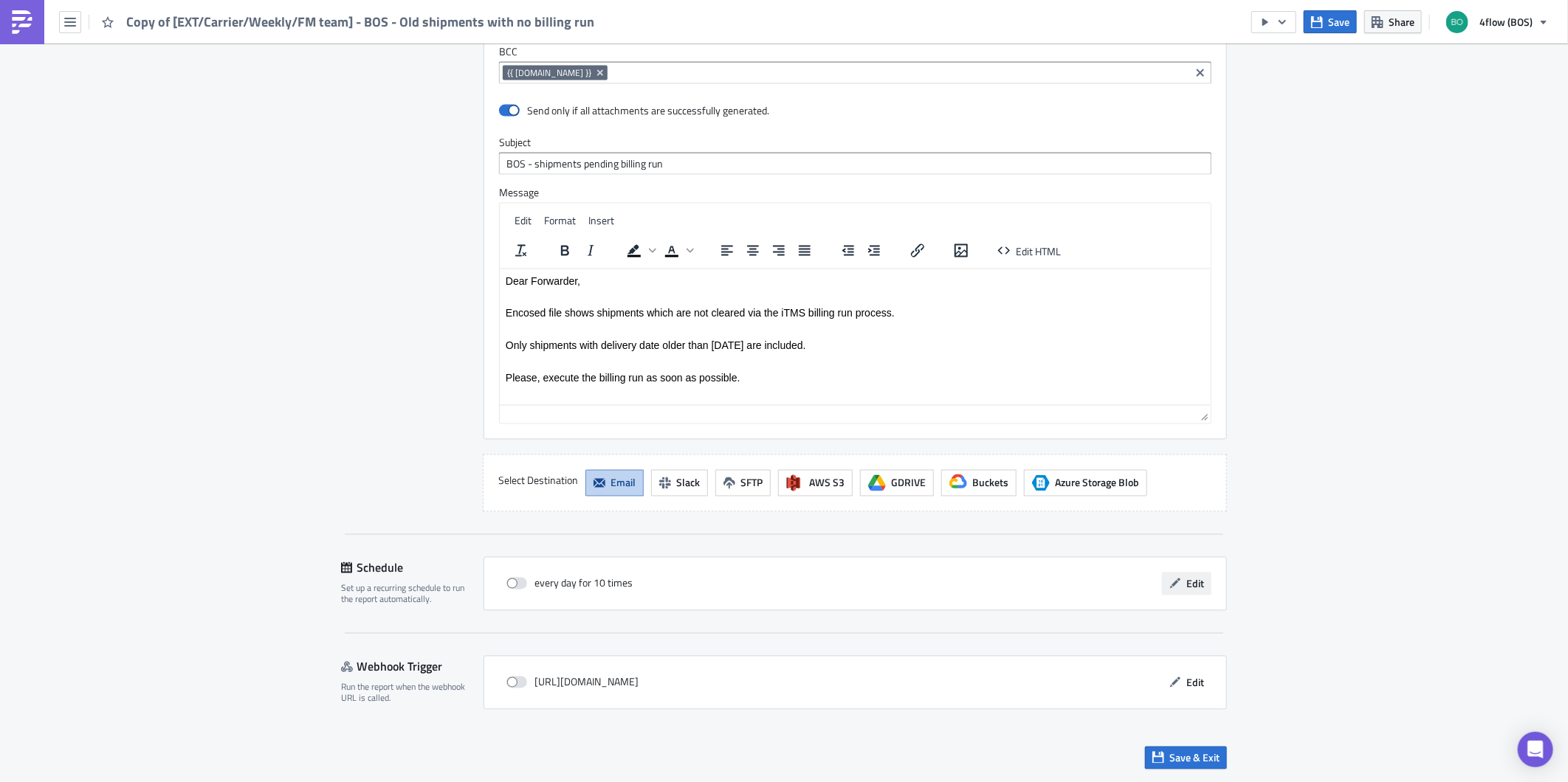
click at [1179, 592] on button "Edit" at bounding box center [1186, 584] width 49 height 23
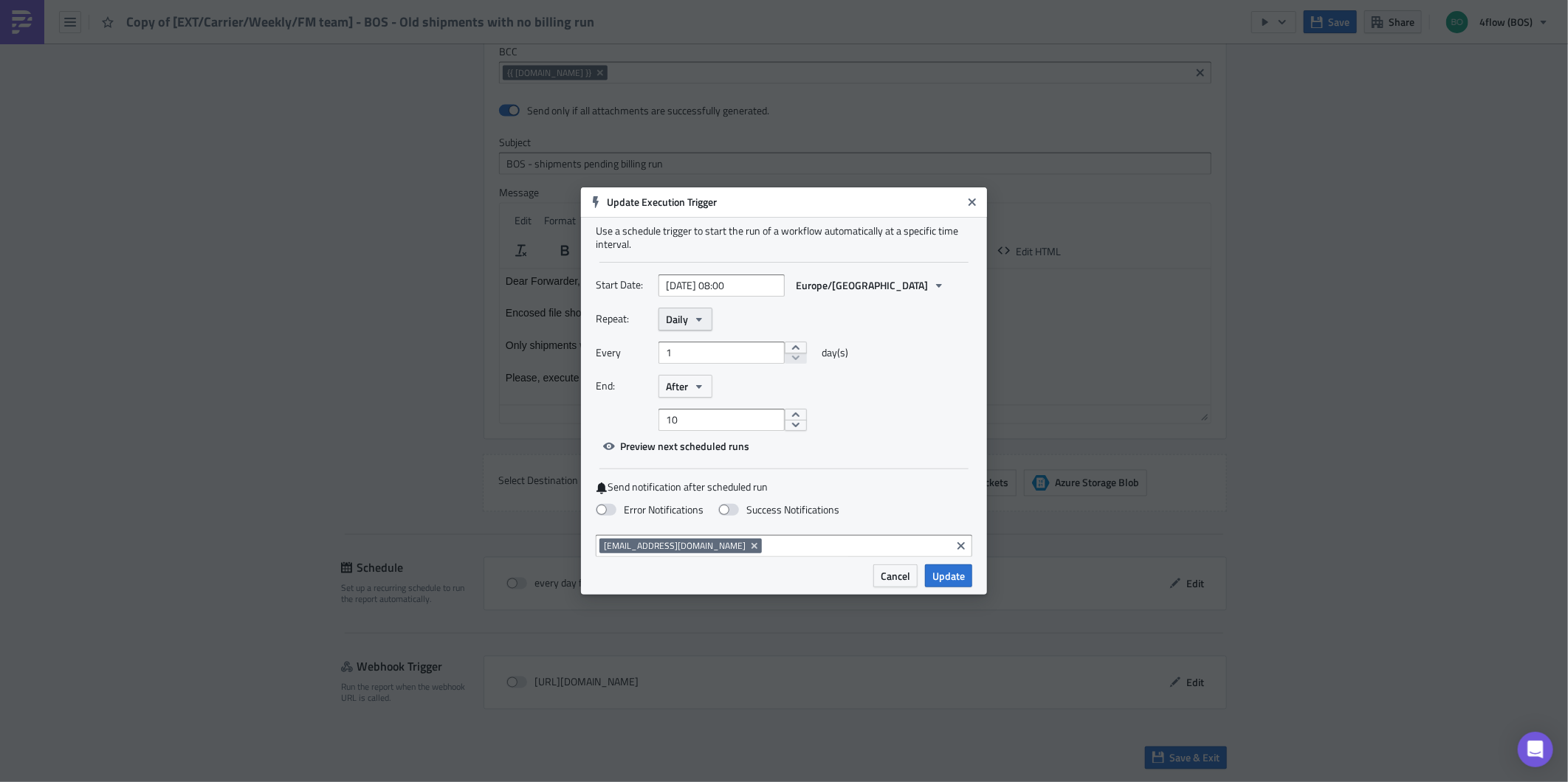
click at [690, 315] on button "Daily" at bounding box center [685, 319] width 54 height 23
click at [699, 382] on div "Weekly" at bounding box center [729, 389] width 122 height 14
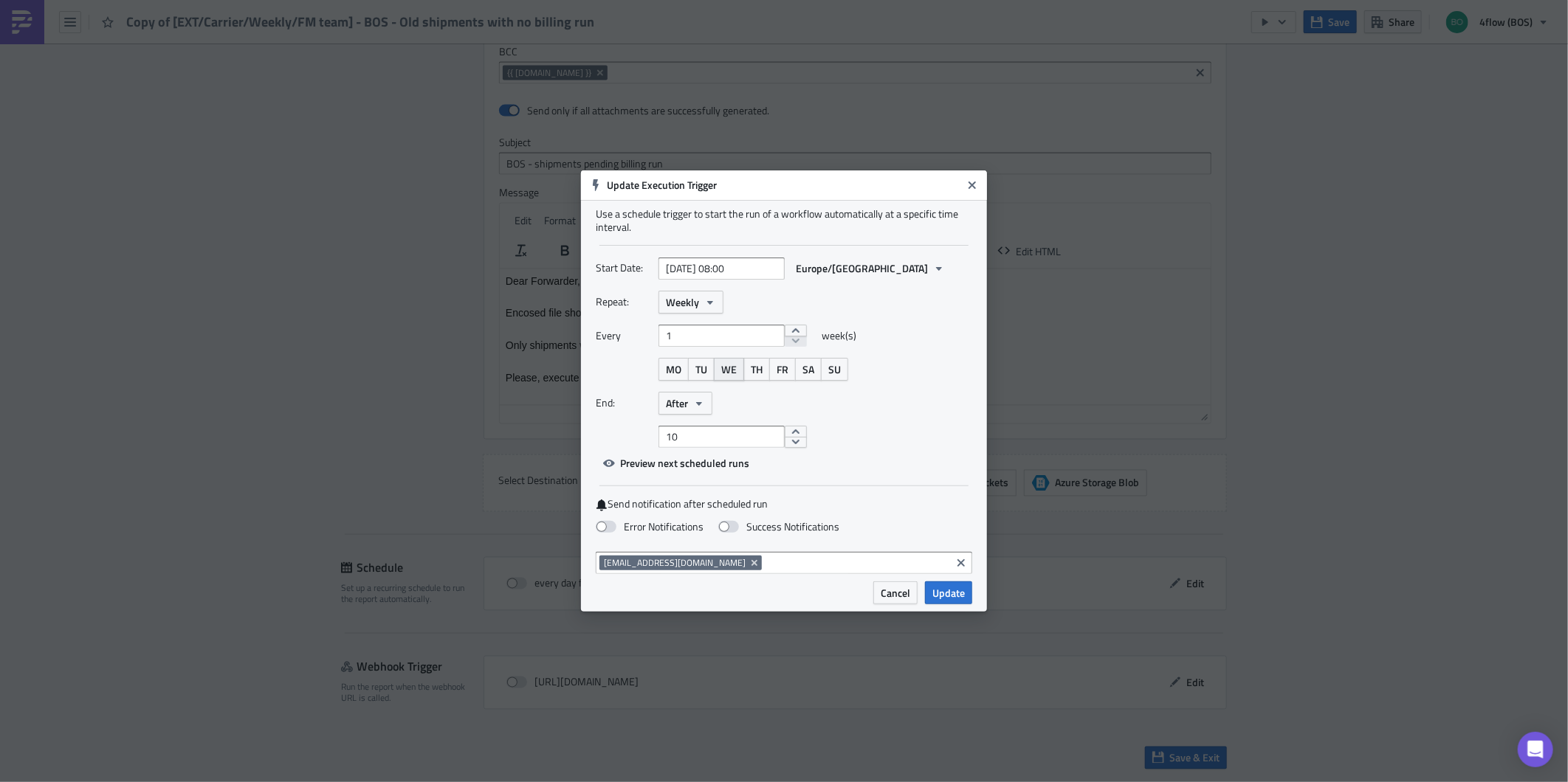
click at [738, 371] on button "WE" at bounding box center [729, 369] width 31 height 23
click at [707, 400] on button "After" at bounding box center [685, 403] width 54 height 23
click at [696, 430] on div "Never" at bounding box center [729, 428] width 122 height 14
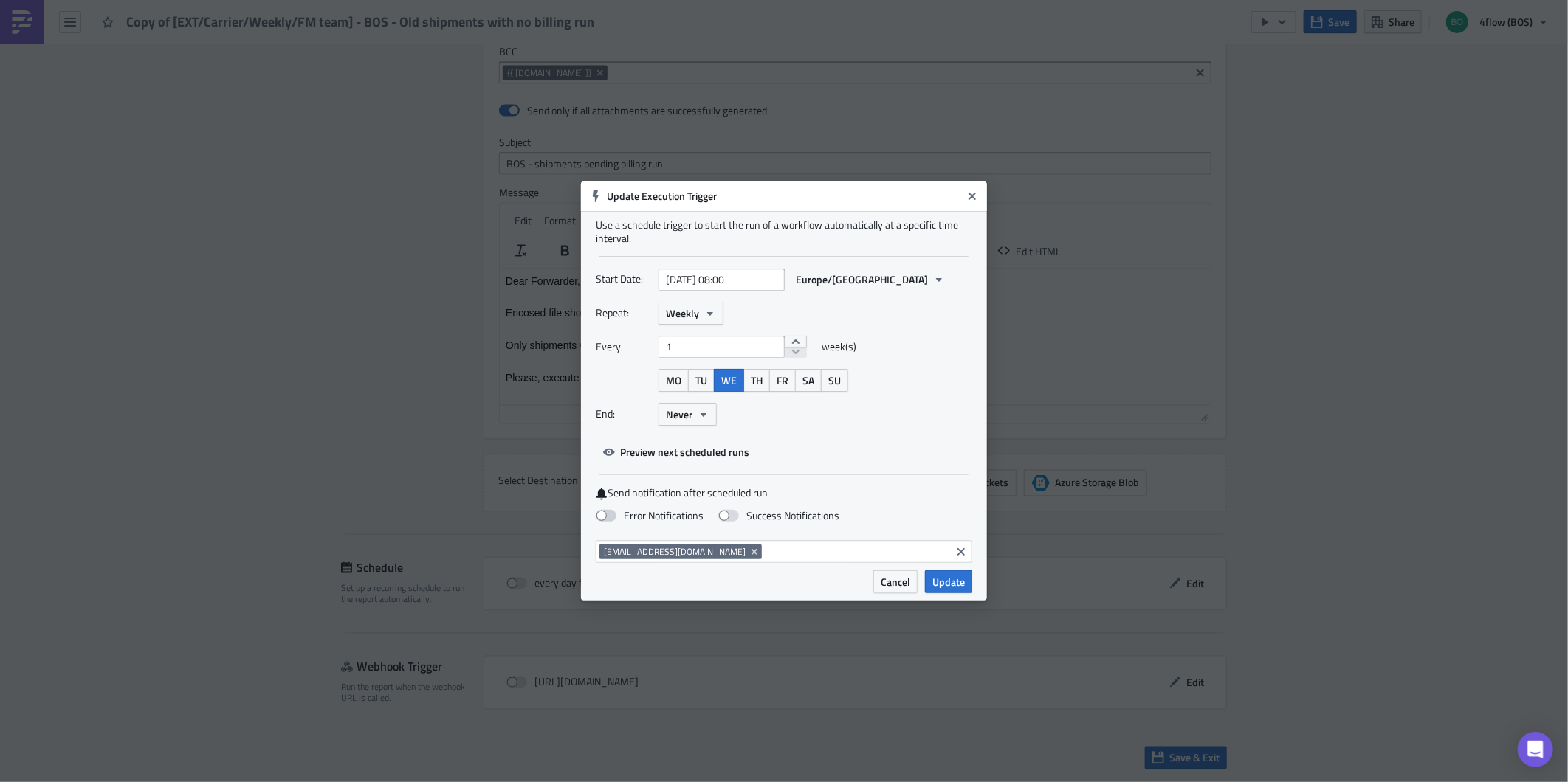
click at [610, 511] on span at bounding box center [605, 516] width 20 height 12
click at [13, 12] on input "Error Notifications" at bounding box center [7, 7] width 9 height 9
checkbox input "true"
click at [748, 551] on icon "Remove Tag" at bounding box center [754, 552] width 12 height 12
type input "[EMAIL_ADDRESS][DOMAIN_NAME]"
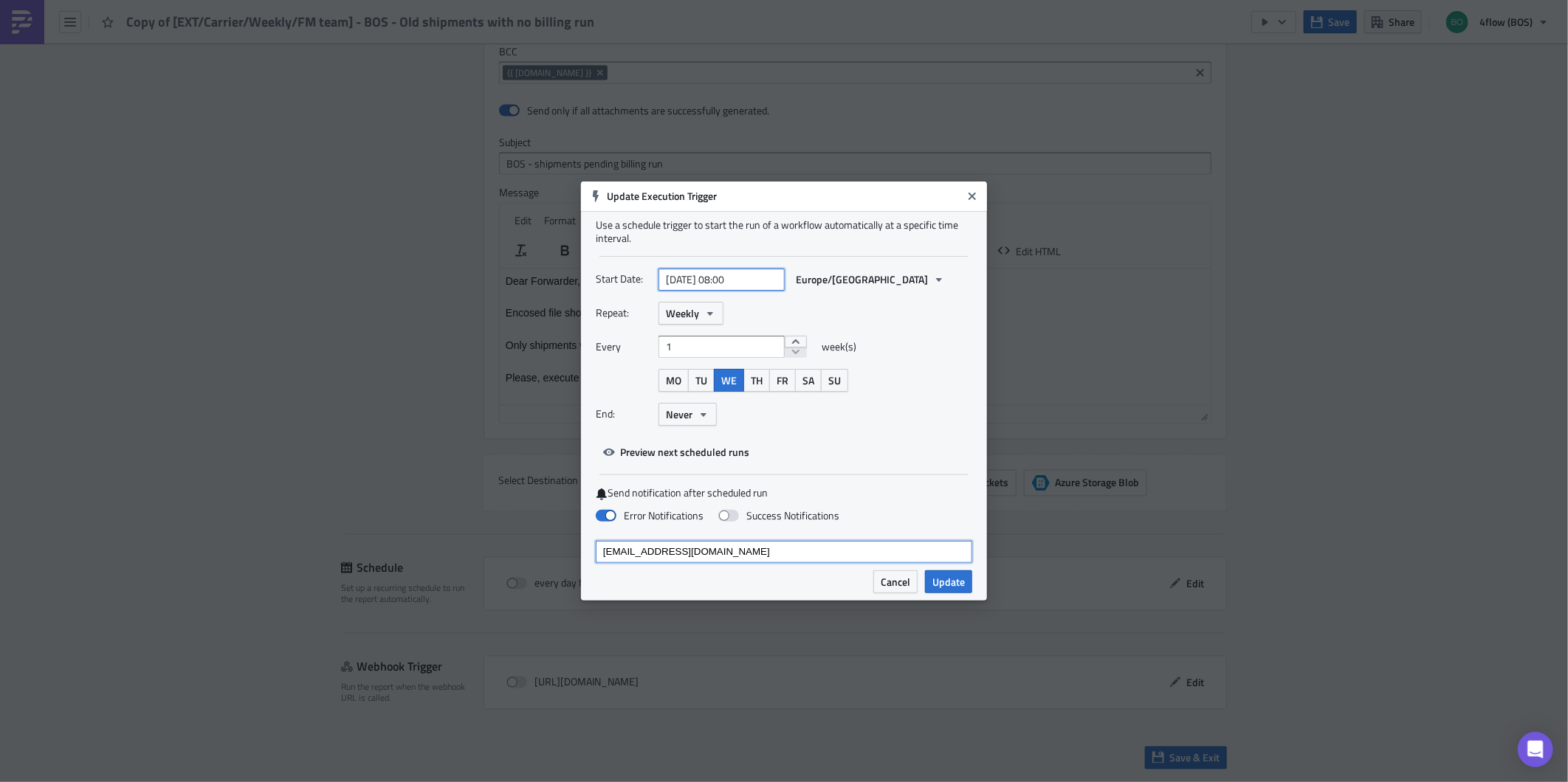
click at [764, 282] on input "[DATE] 08:00" at bounding box center [721, 280] width 126 height 22
select select "8"
select select "2025"
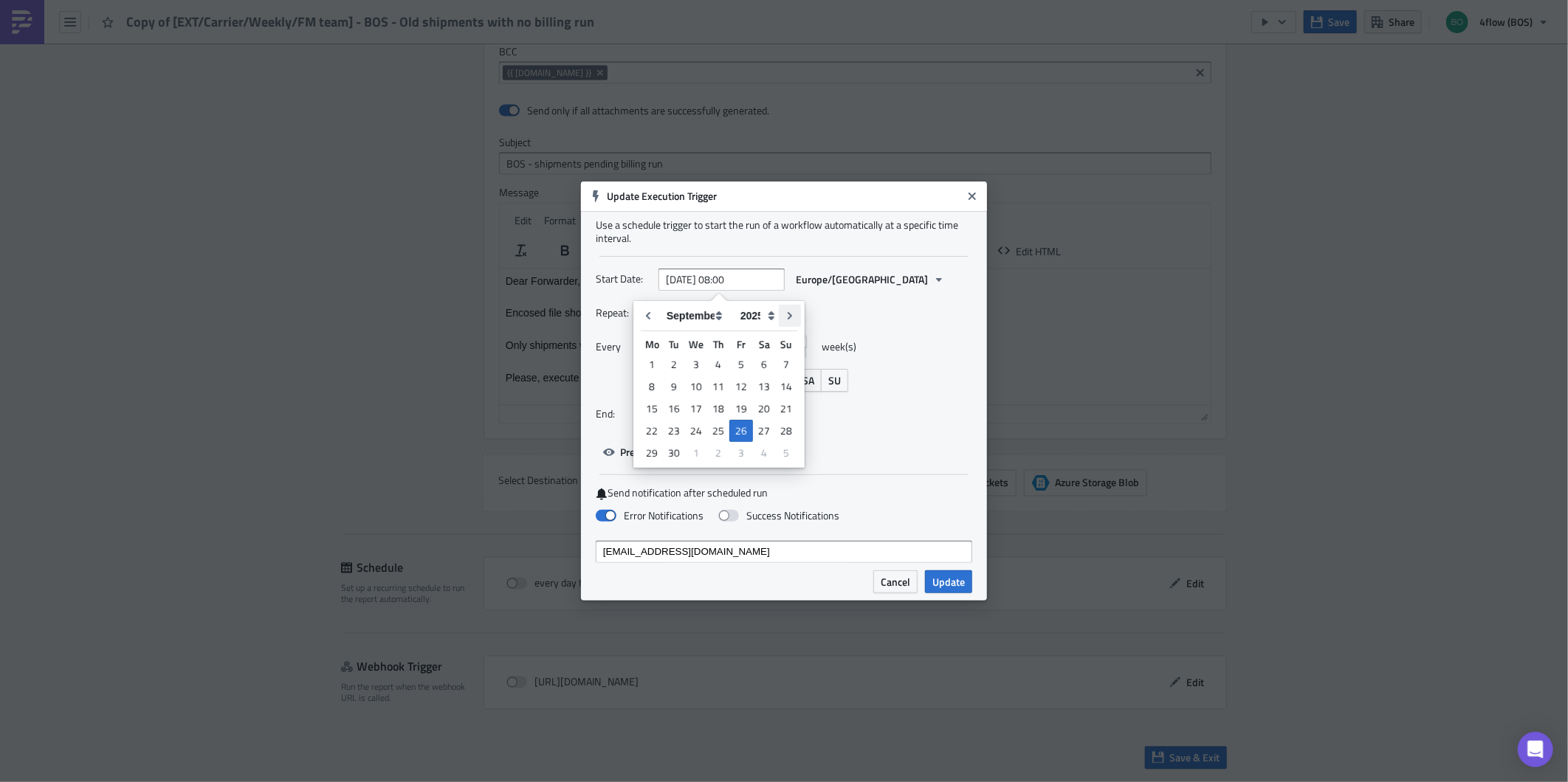
click at [794, 317] on icon "Go to next month" at bounding box center [790, 316] width 12 height 12
type input "[DATE] 08:00"
select select "9"
click at [702, 361] on div "1" at bounding box center [696, 365] width 22 height 20
type input "[DATE] 08:00"
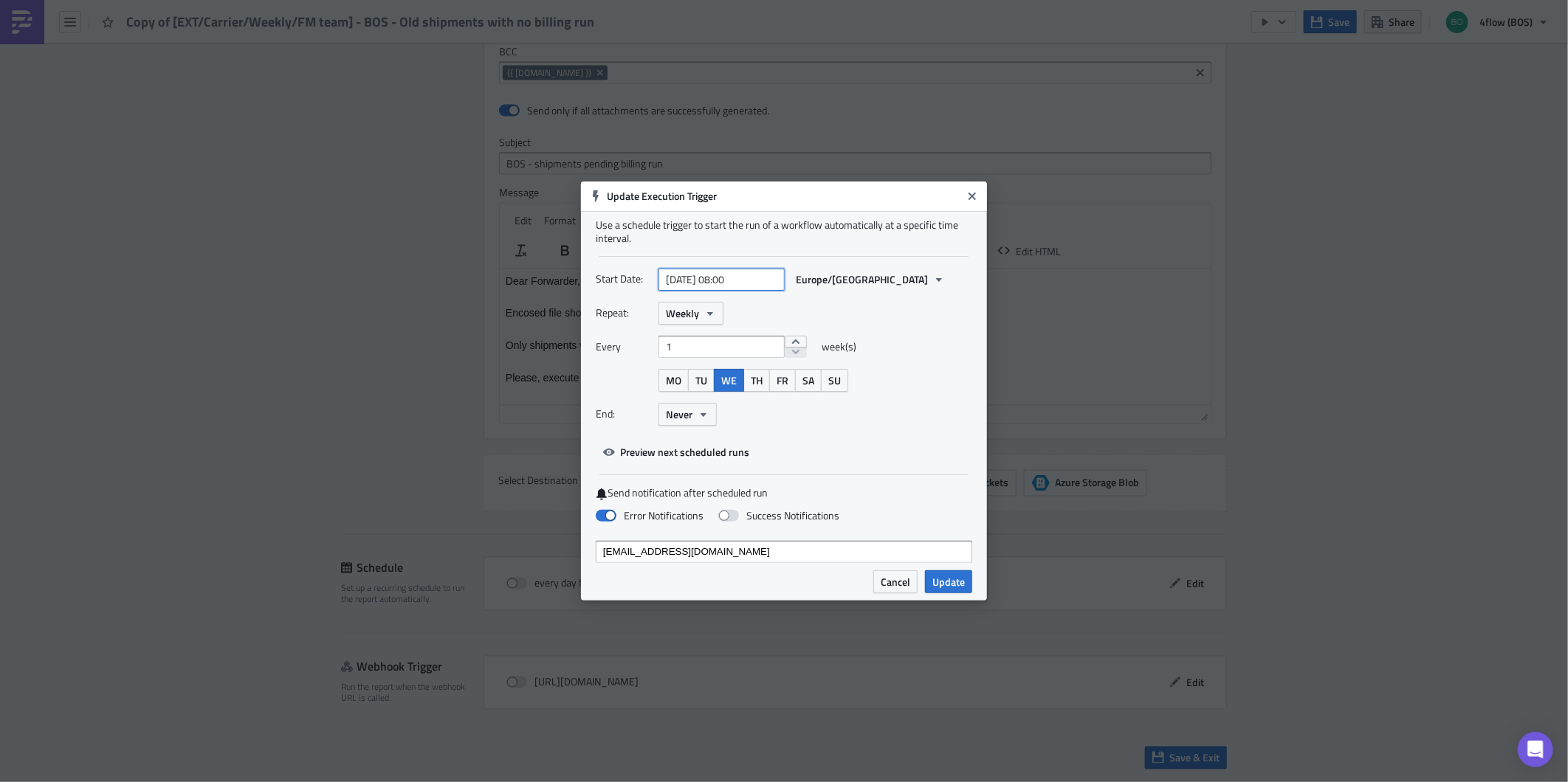
click at [735, 276] on input "[DATE] 08:00" at bounding box center [721, 280] width 126 height 22
select select "9"
select select "2025"
type input "[DATE] 06:00"
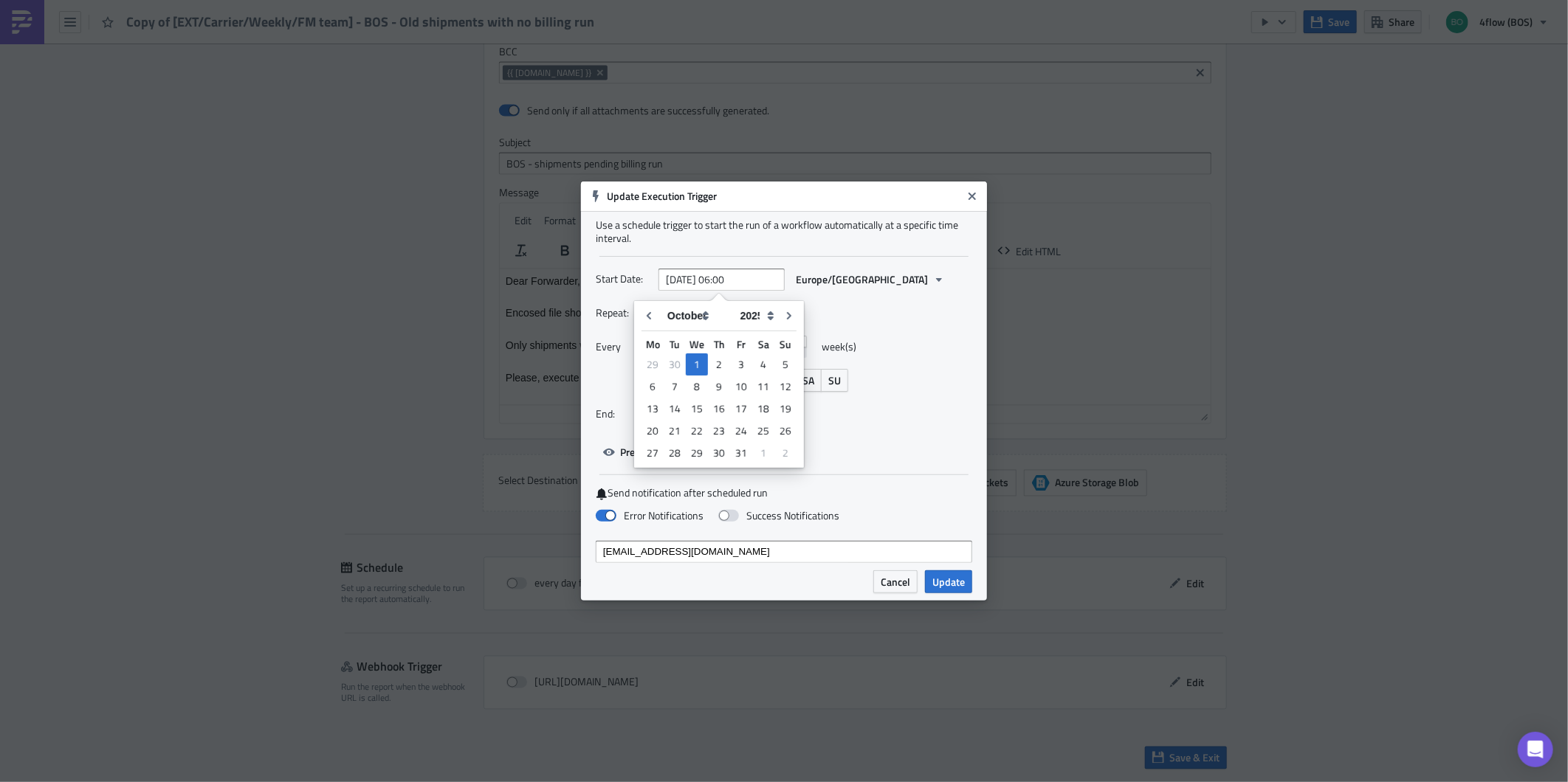
click at [828, 310] on div "Repeat: Weekly" at bounding box center [783, 313] width 377 height 23
click at [720, 458] on span "Preview next scheduled runs" at bounding box center [685, 452] width 129 height 15
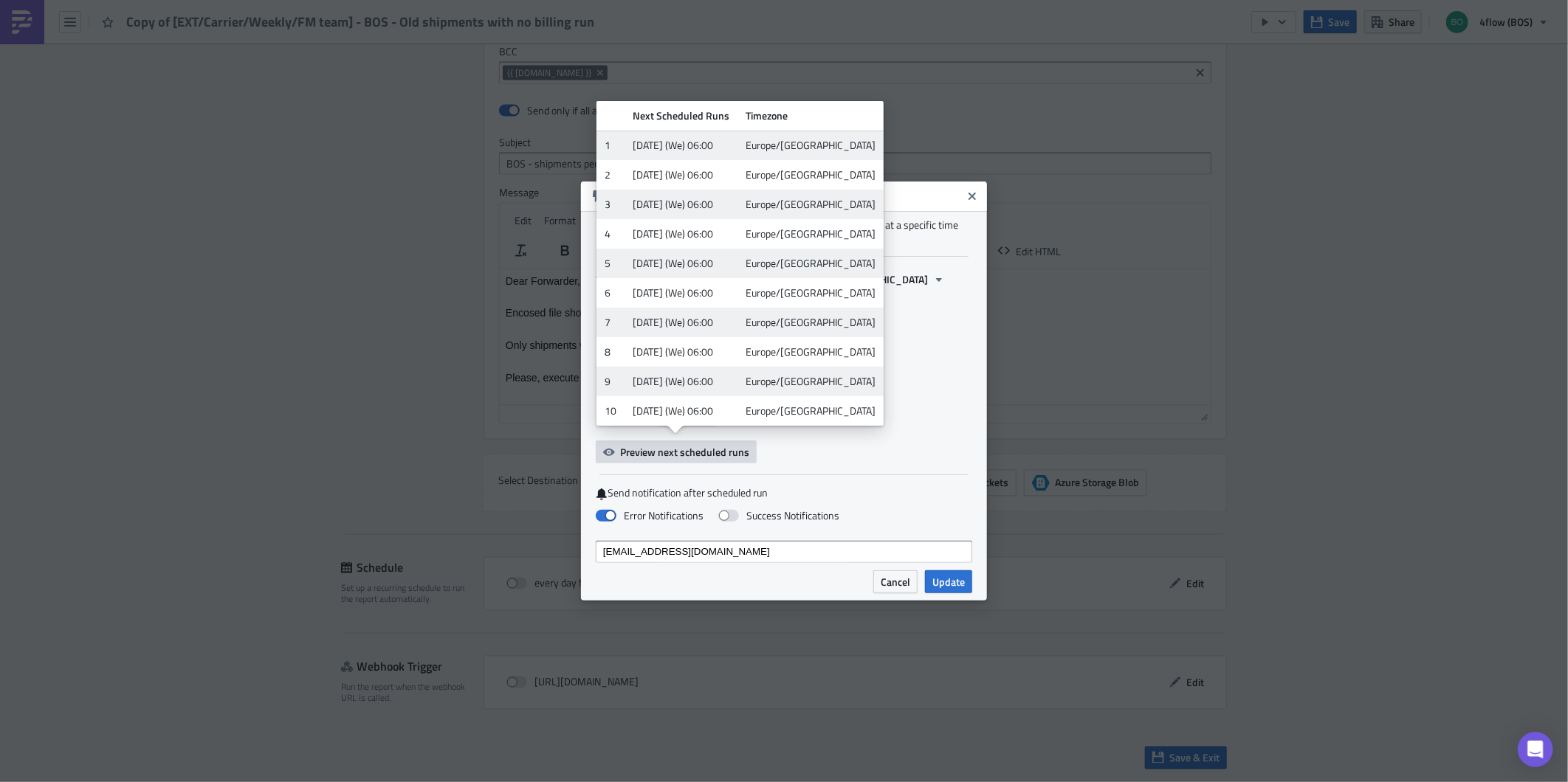
click at [720, 458] on span "Preview next scheduled runs" at bounding box center [685, 452] width 129 height 15
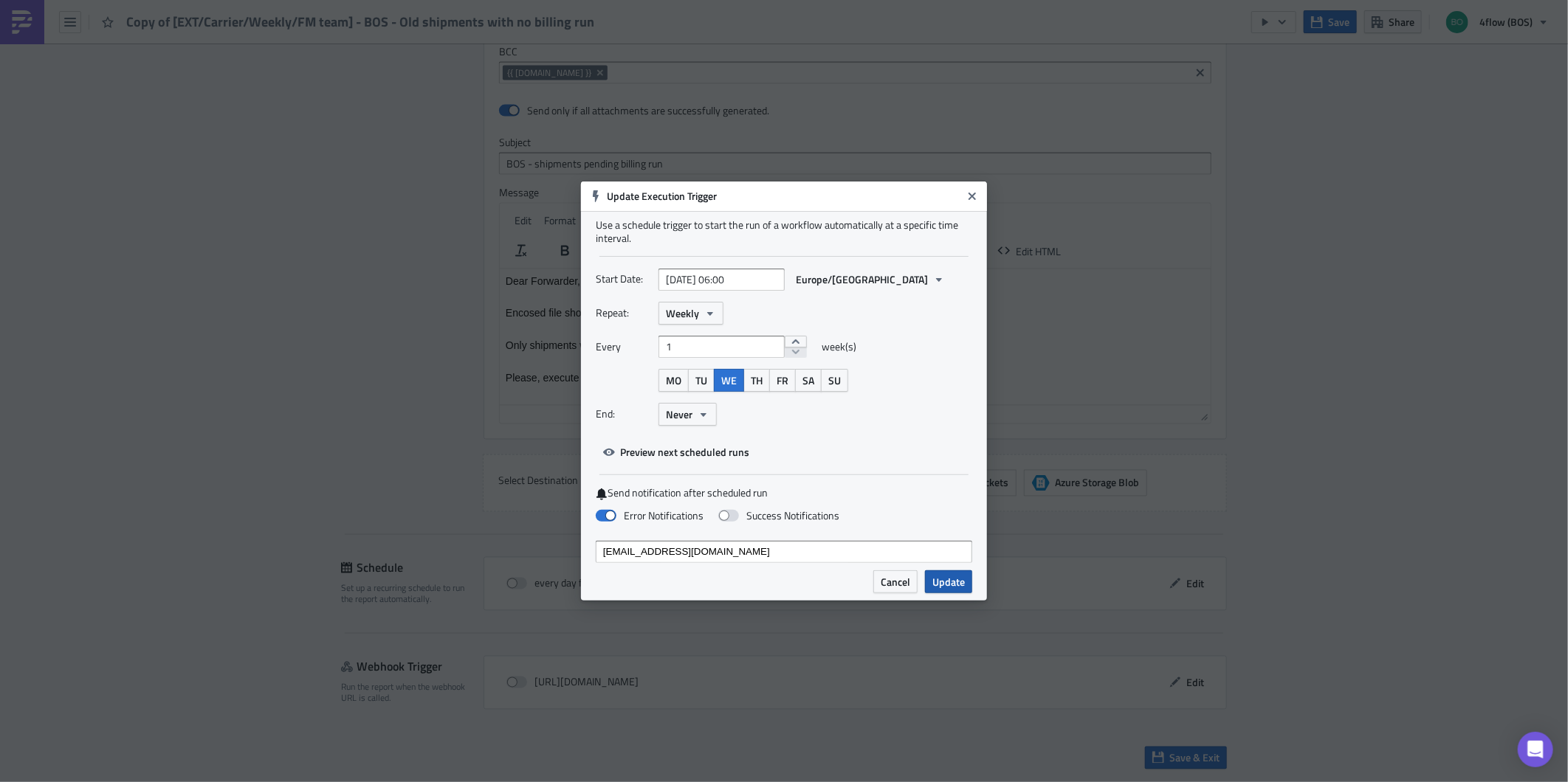
click at [938, 581] on span "Update" at bounding box center [948, 581] width 32 height 15
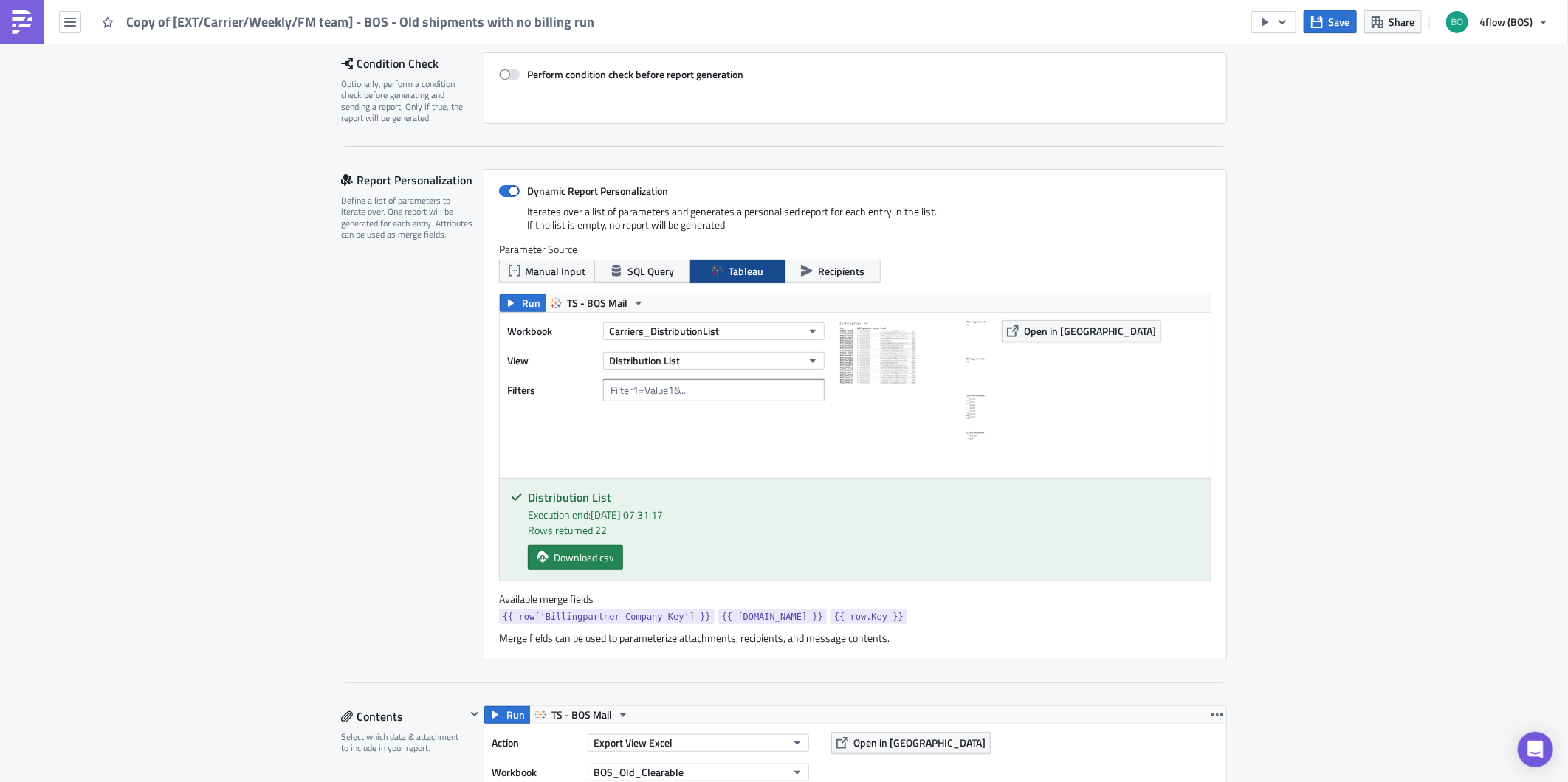
scroll to position [105, 0]
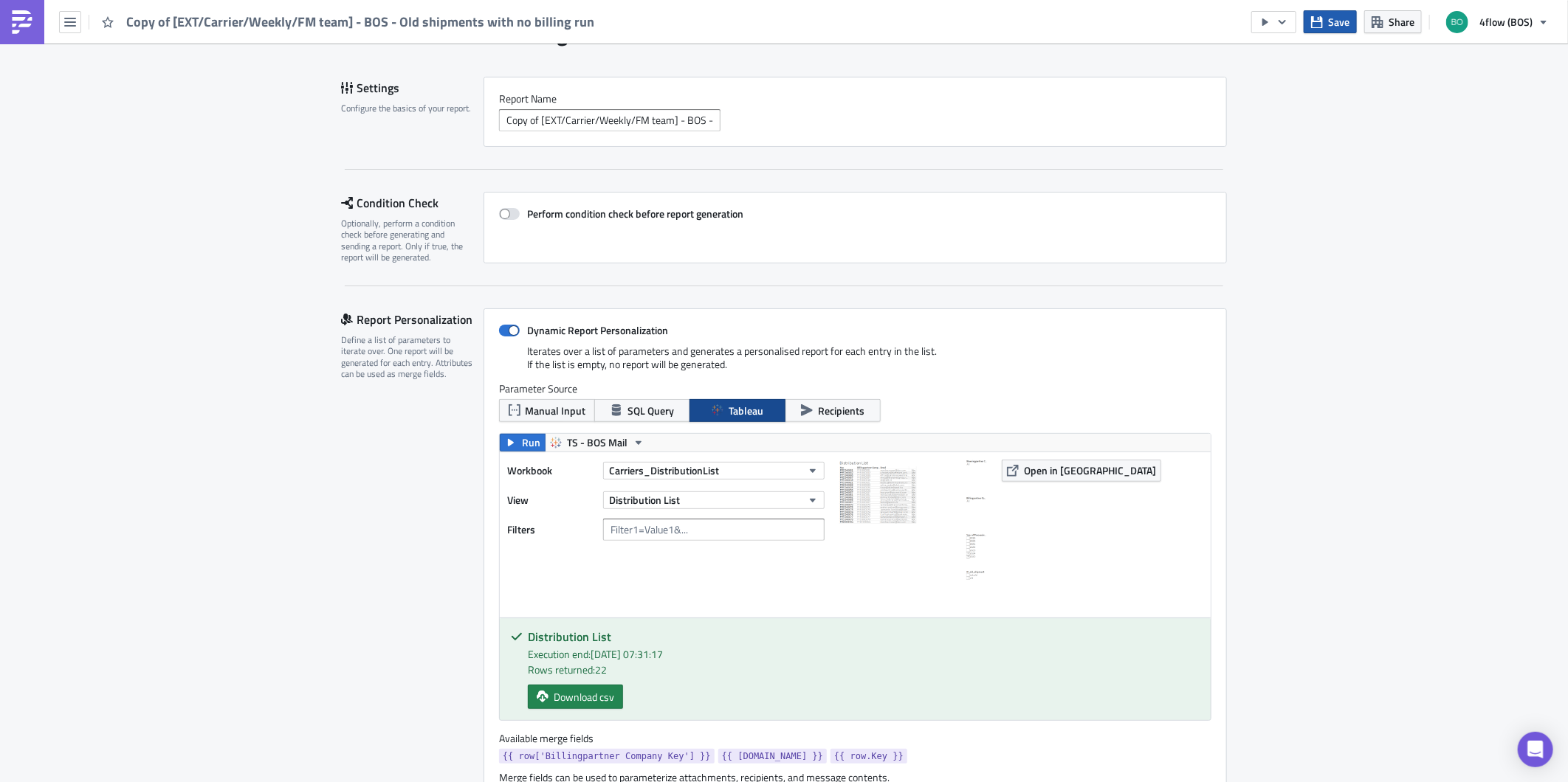
click at [1337, 31] on button "Save" at bounding box center [1330, 21] width 53 height 23
click at [1285, 20] on icon "button" at bounding box center [1282, 22] width 12 height 12
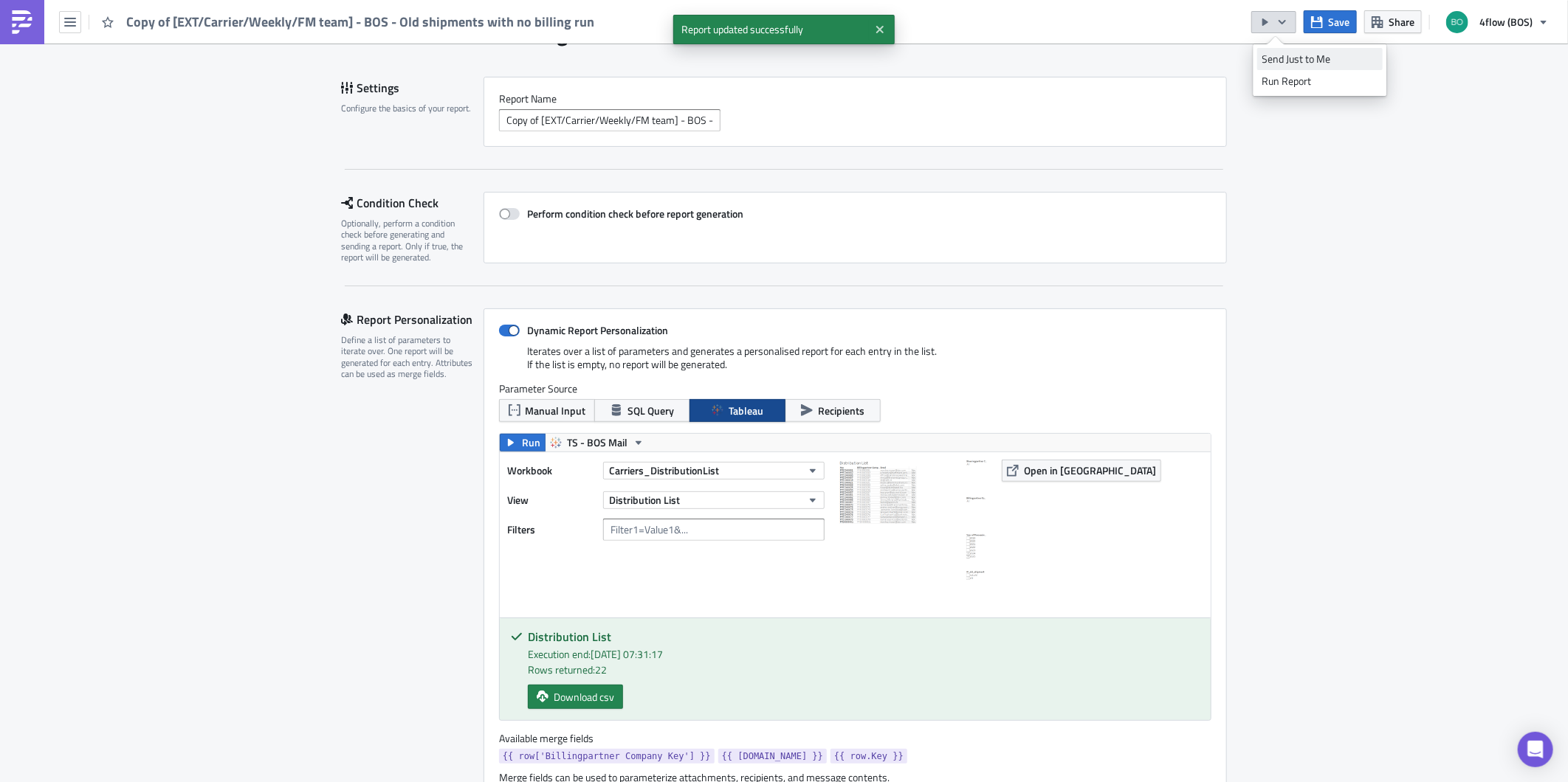
click at [1286, 52] on div "Send Just to Me" at bounding box center [1319, 59] width 115 height 14
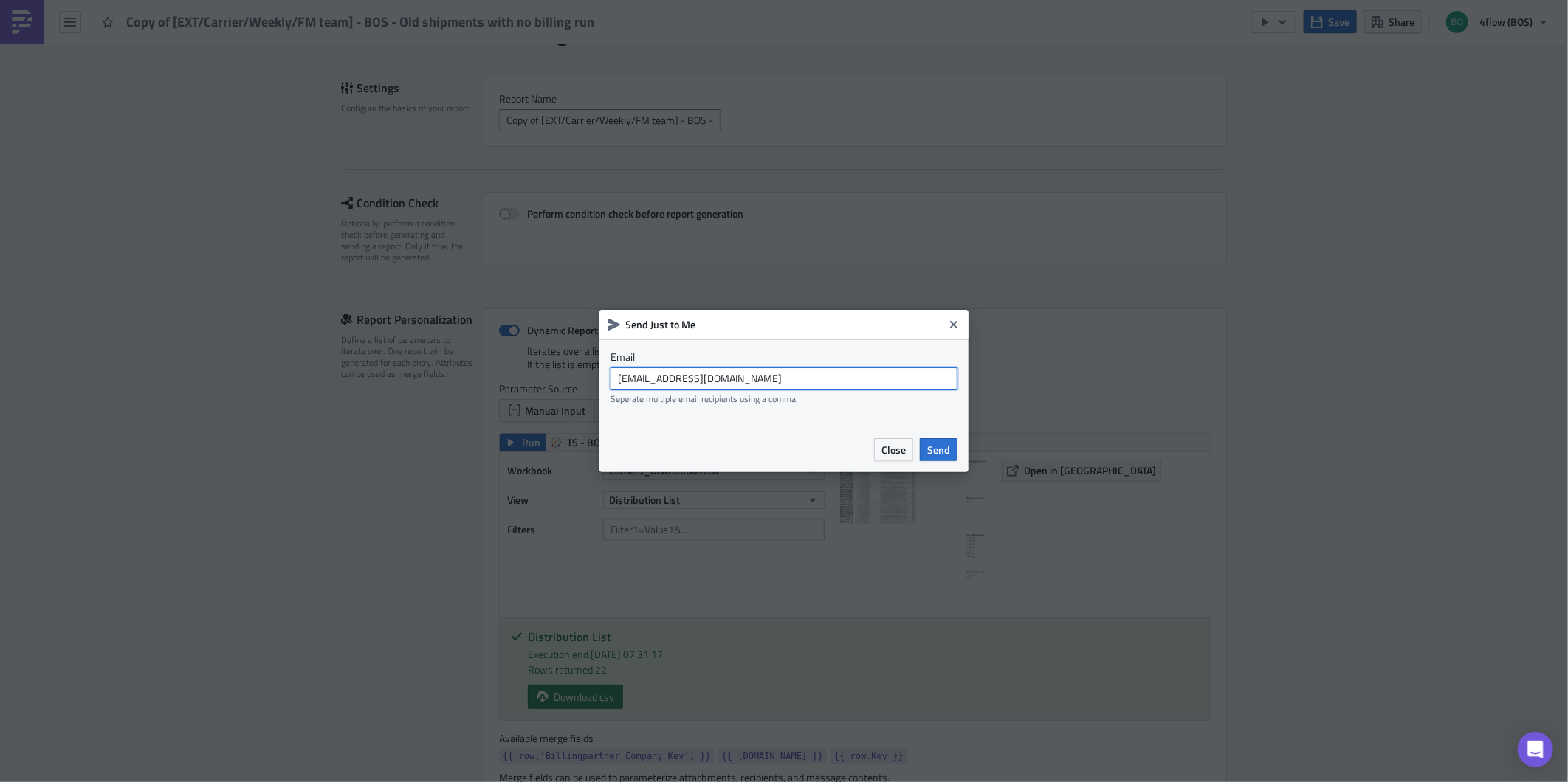
drag, startPoint x: 747, startPoint y: 377, endPoint x: 352, endPoint y: 377, distance: 395.0
click at [352, 377] on div "Send Just to Me Email [EMAIL_ADDRESS][DOMAIN_NAME] Seperate multiple email reci…" at bounding box center [784, 391] width 1568 height 782
type input "[EMAIL_ADDRESS][DOMAIN_NAME]"
click at [935, 452] on span "Send" at bounding box center [938, 450] width 23 height 15
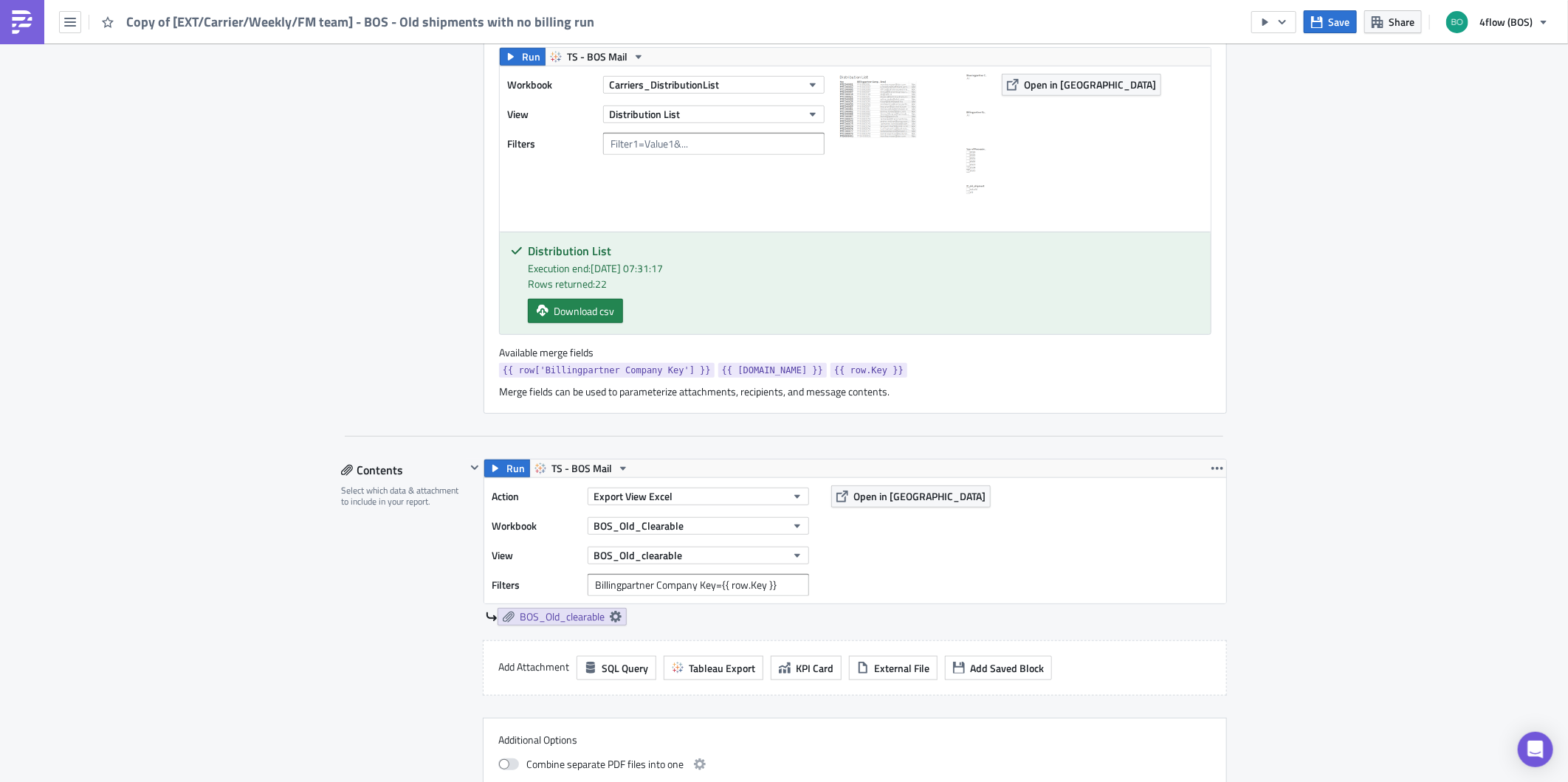
scroll to position [655, 0]
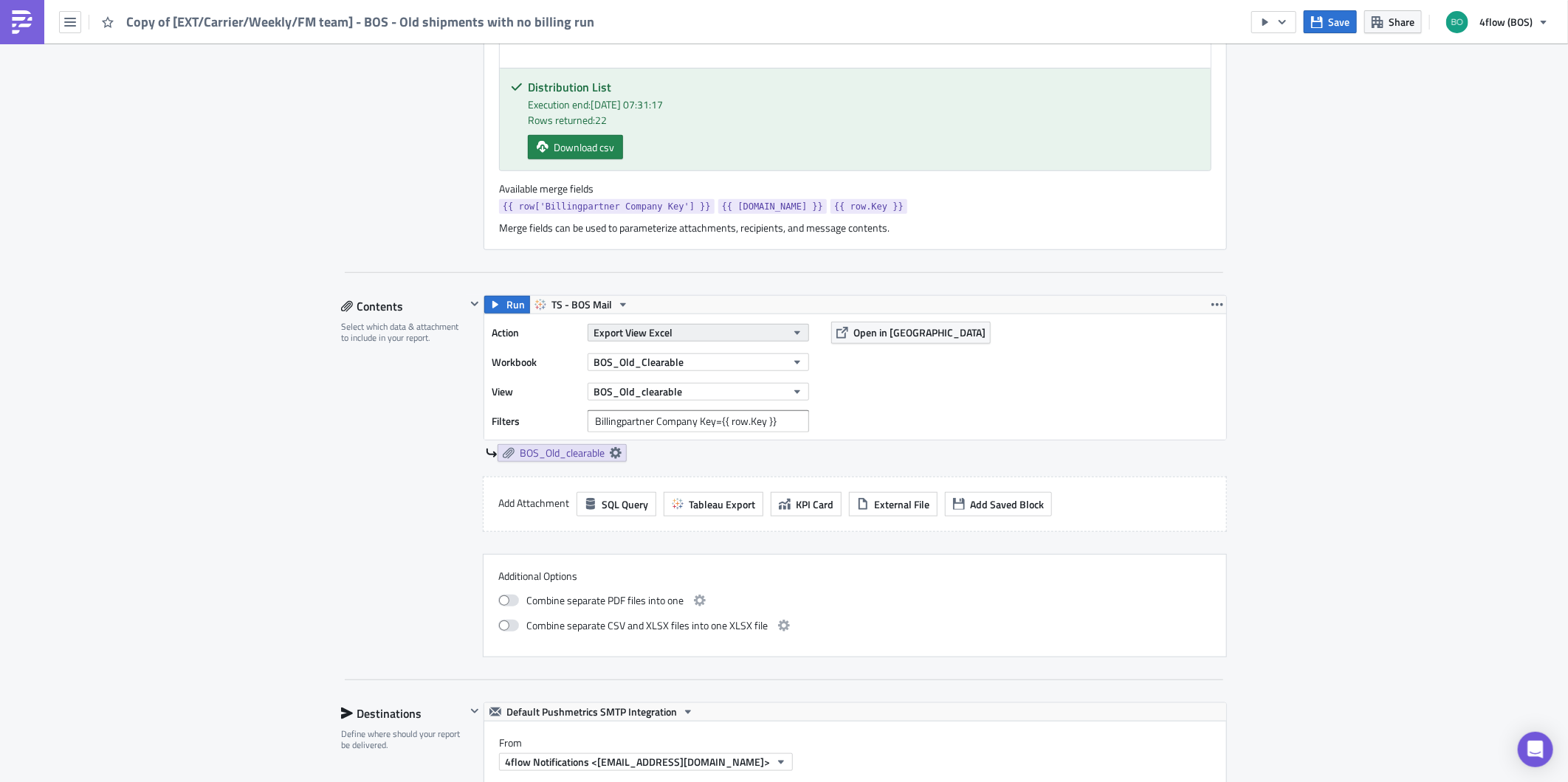
click at [741, 333] on button "Export View Excel" at bounding box center [698, 332] width 221 height 18
click at [724, 359] on button "BOS_Old_Clearable" at bounding box center [698, 362] width 221 height 18
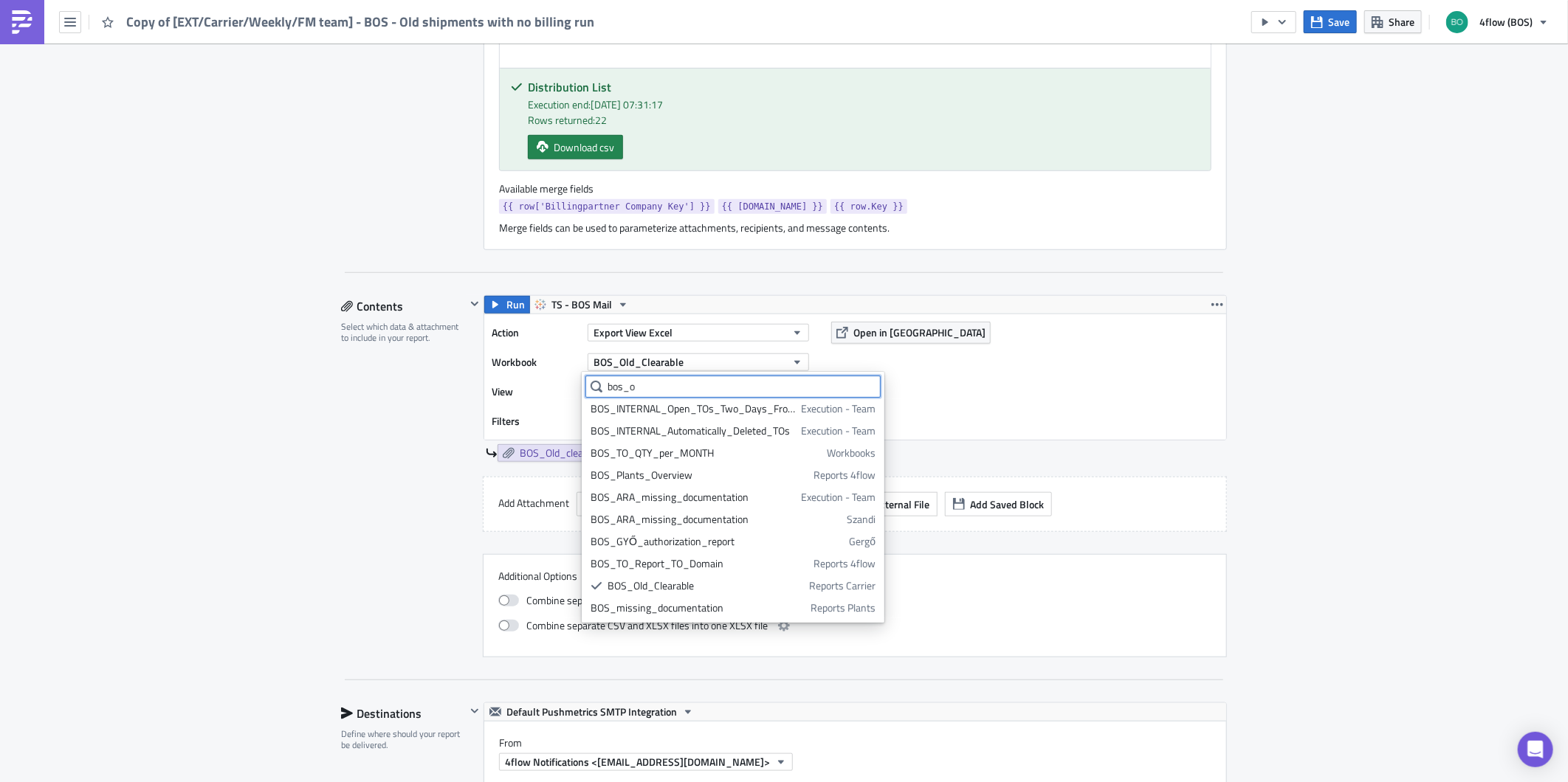
scroll to position [0, 0]
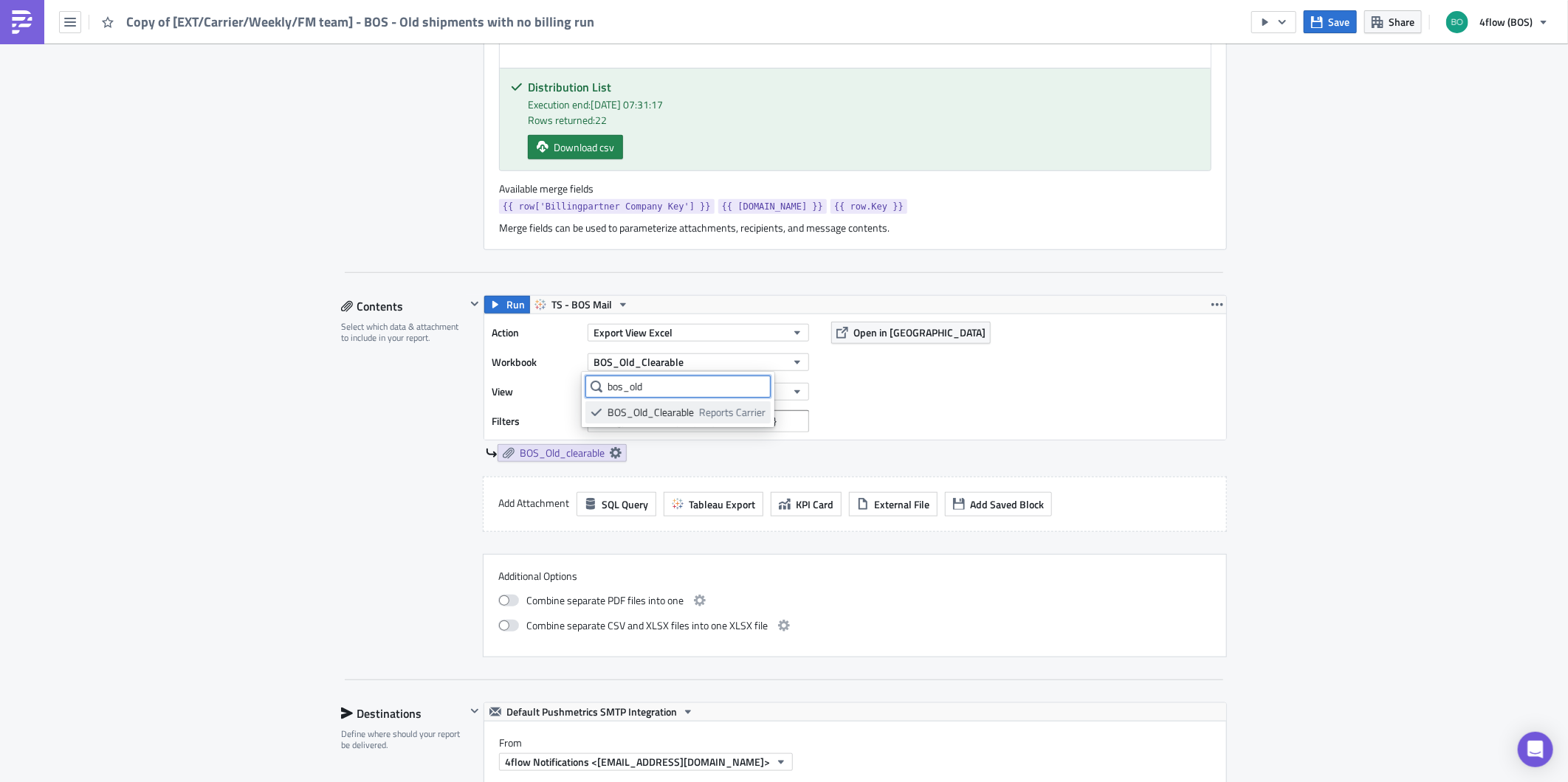
type input "bos_old"
click at [650, 413] on div "BOS_Old_Clearable" at bounding box center [650, 412] width 87 height 14
click at [700, 383] on button "BOS_Old_clearable" at bounding box center [698, 391] width 221 height 18
click at [625, 441] on div "BOS_Old_clearable" at bounding box center [664, 441] width 114 height 14
click at [945, 388] on div "Action Export View Excel Workbook BOS_Old_Clearable View BOS_Old_clearable Filt…" at bounding box center [855, 377] width 741 height 126
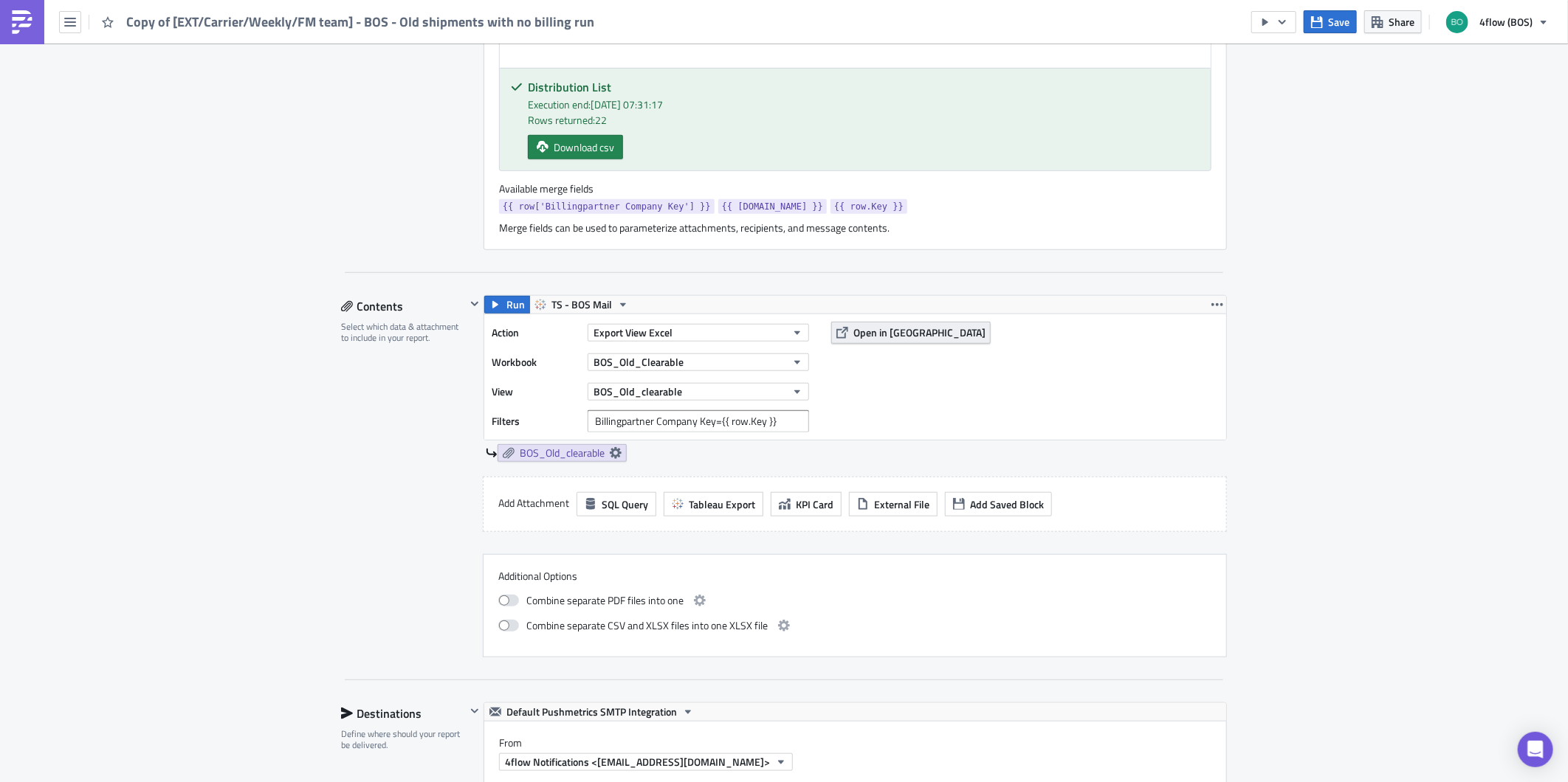
click at [887, 336] on span "Open in [GEOGRAPHIC_DATA]" at bounding box center [918, 332] width 132 height 15
click at [506, 310] on span "Run" at bounding box center [515, 304] width 19 height 18
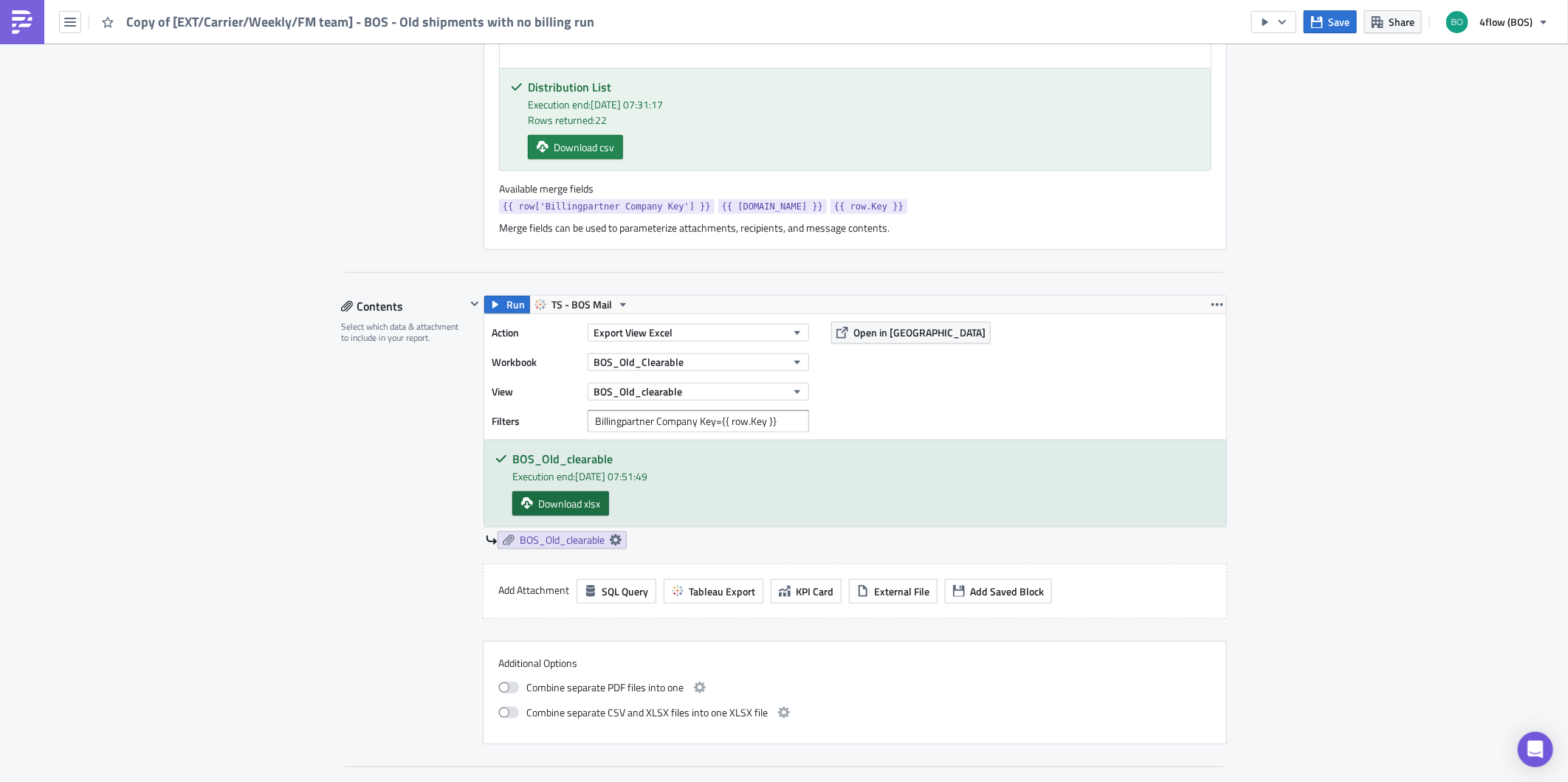
click at [538, 507] on span "Download xlsx" at bounding box center [569, 503] width 62 height 15
click at [1306, 477] on div "Execution Log Edit " Copy of [EXT/Carrier/Weekly/FM team] - BOS - Old shipments…" at bounding box center [784, 550] width 1568 height 2324
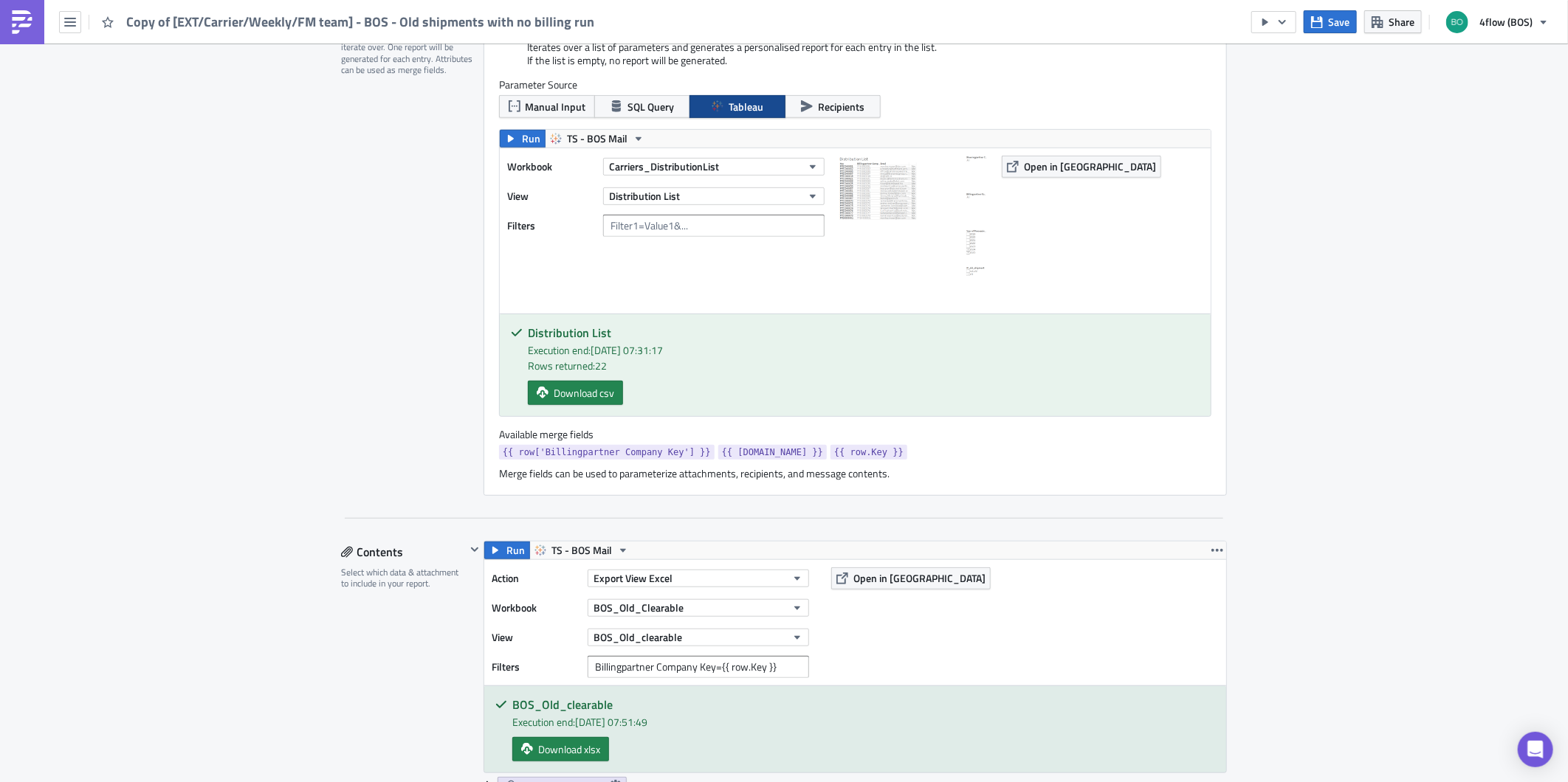
scroll to position [491, 0]
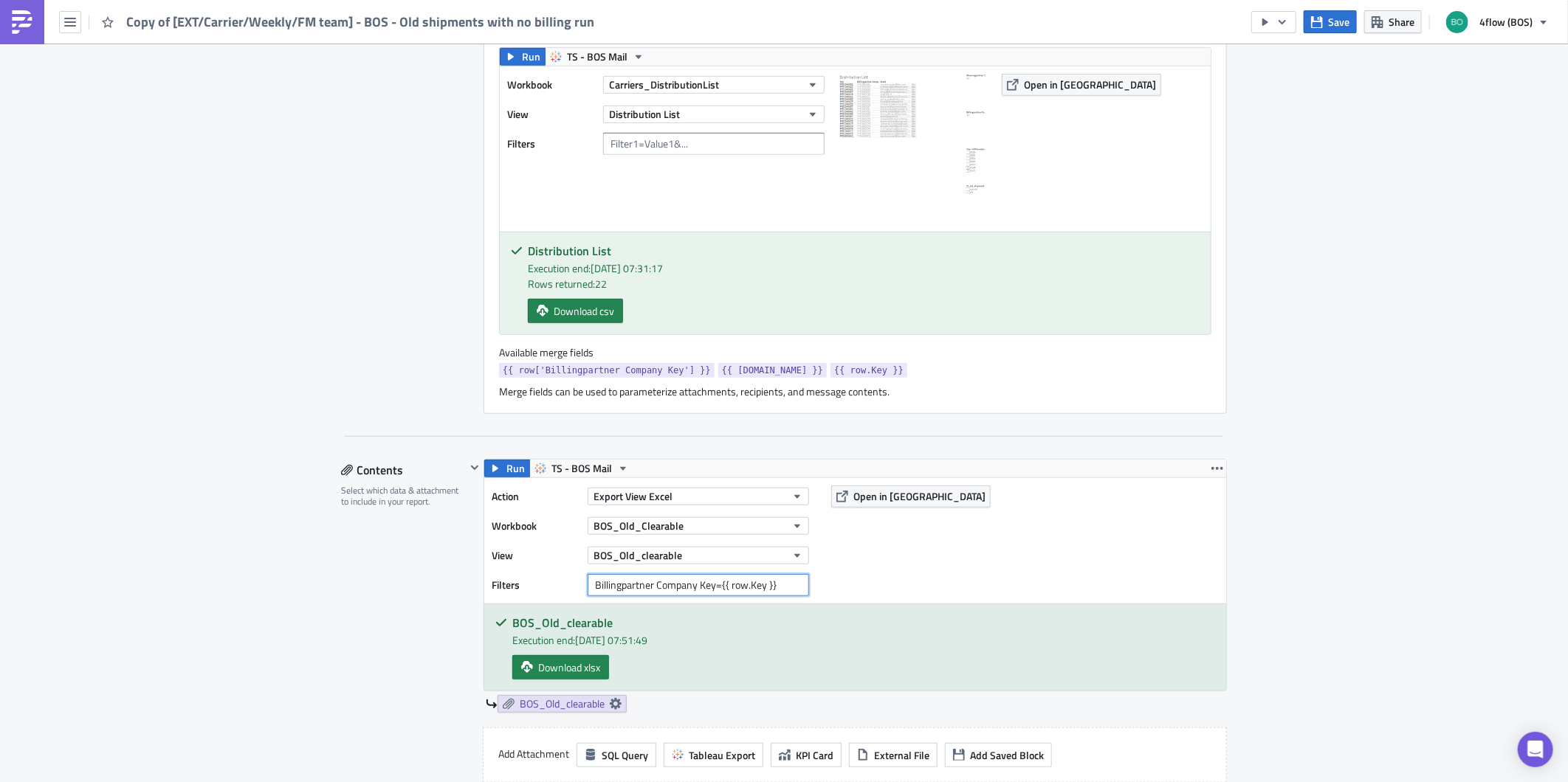
click at [784, 588] on input "Billingpartner Company Key={{ row.Key }}" at bounding box center [698, 585] width 221 height 22
click at [901, 495] on span "Open in [GEOGRAPHIC_DATA]" at bounding box center [918, 496] width 132 height 15
click at [1468, 463] on div "Execution Log Edit " Copy of [EXT/Carrier/Weekly/FM team] - BOS - Old shipments…" at bounding box center [784, 714] width 1568 height 2324
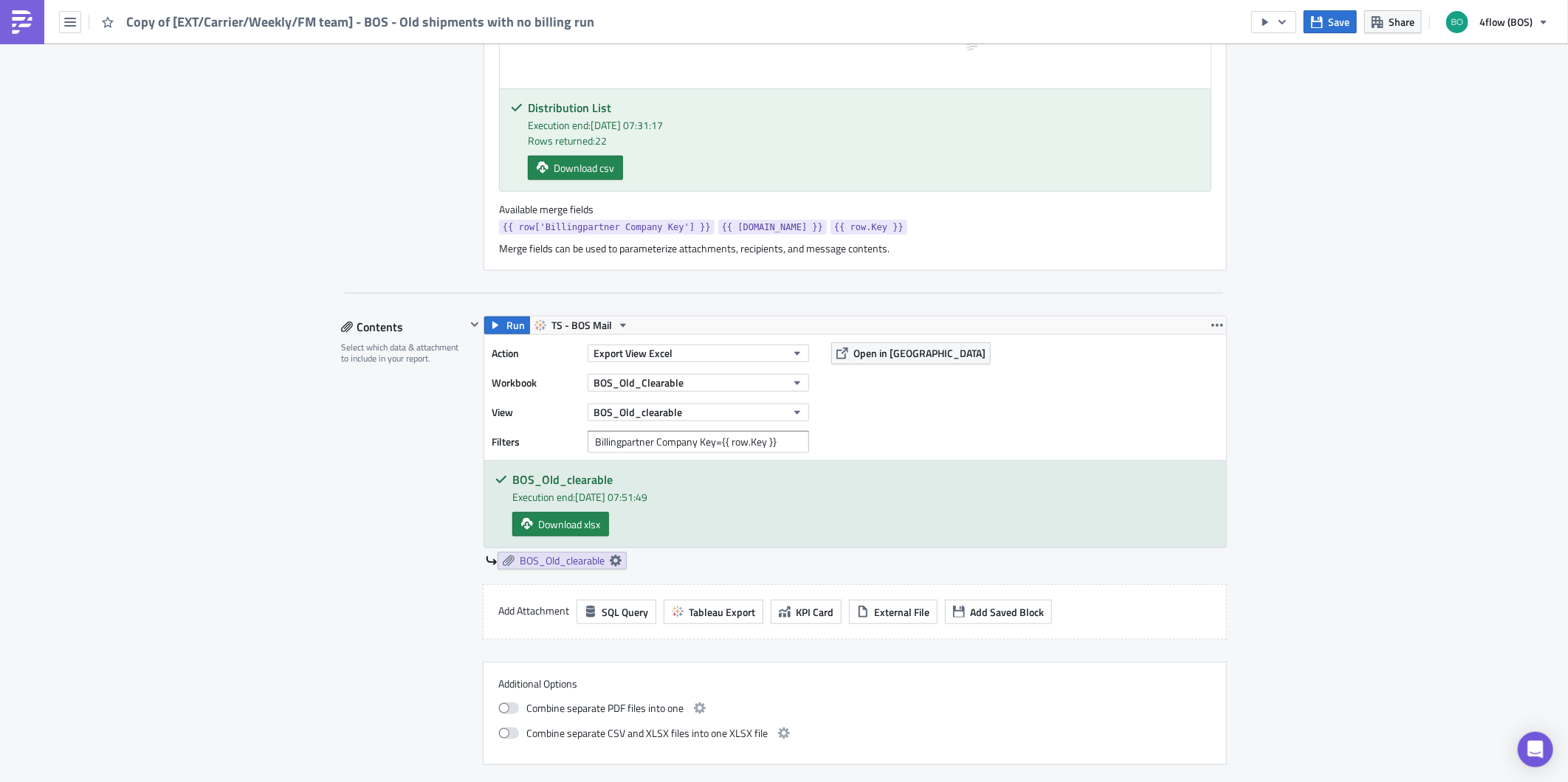
scroll to position [655, 0]
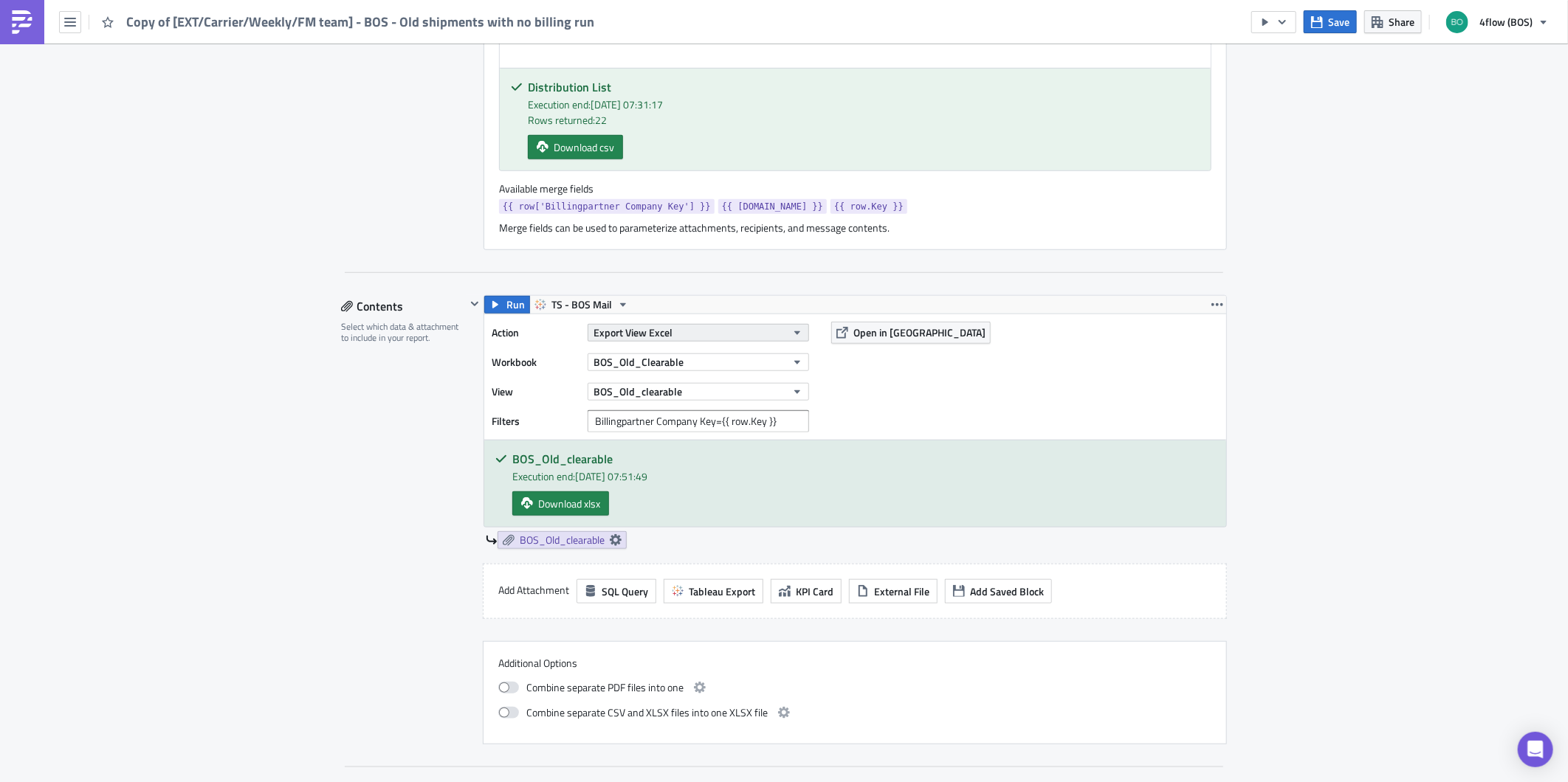
click at [791, 332] on icon "button" at bounding box center [797, 333] width 12 height 12
click at [610, 539] on icon at bounding box center [616, 540] width 12 height 12
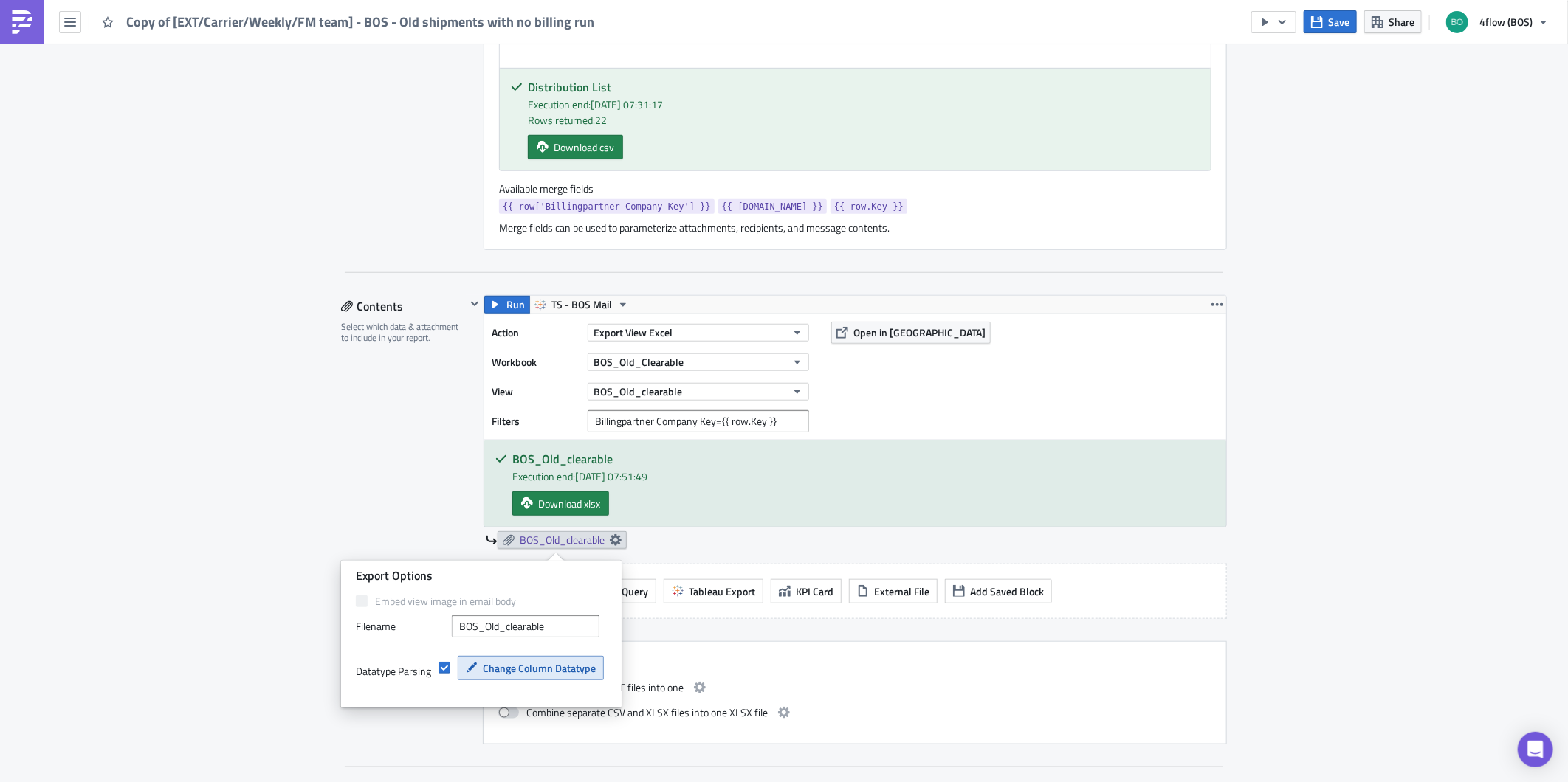
click at [572, 672] on span "Change Column Datatype" at bounding box center [539, 668] width 113 height 15
click at [563, 669] on span "Change Column Datatype" at bounding box center [539, 668] width 113 height 15
drag, startPoint x: 395, startPoint y: 463, endPoint x: 406, endPoint y: 477, distance: 17.8
click at [395, 463] on div "Contents Select which data & attachment to include in your report." at bounding box center [403, 519] width 125 height 450
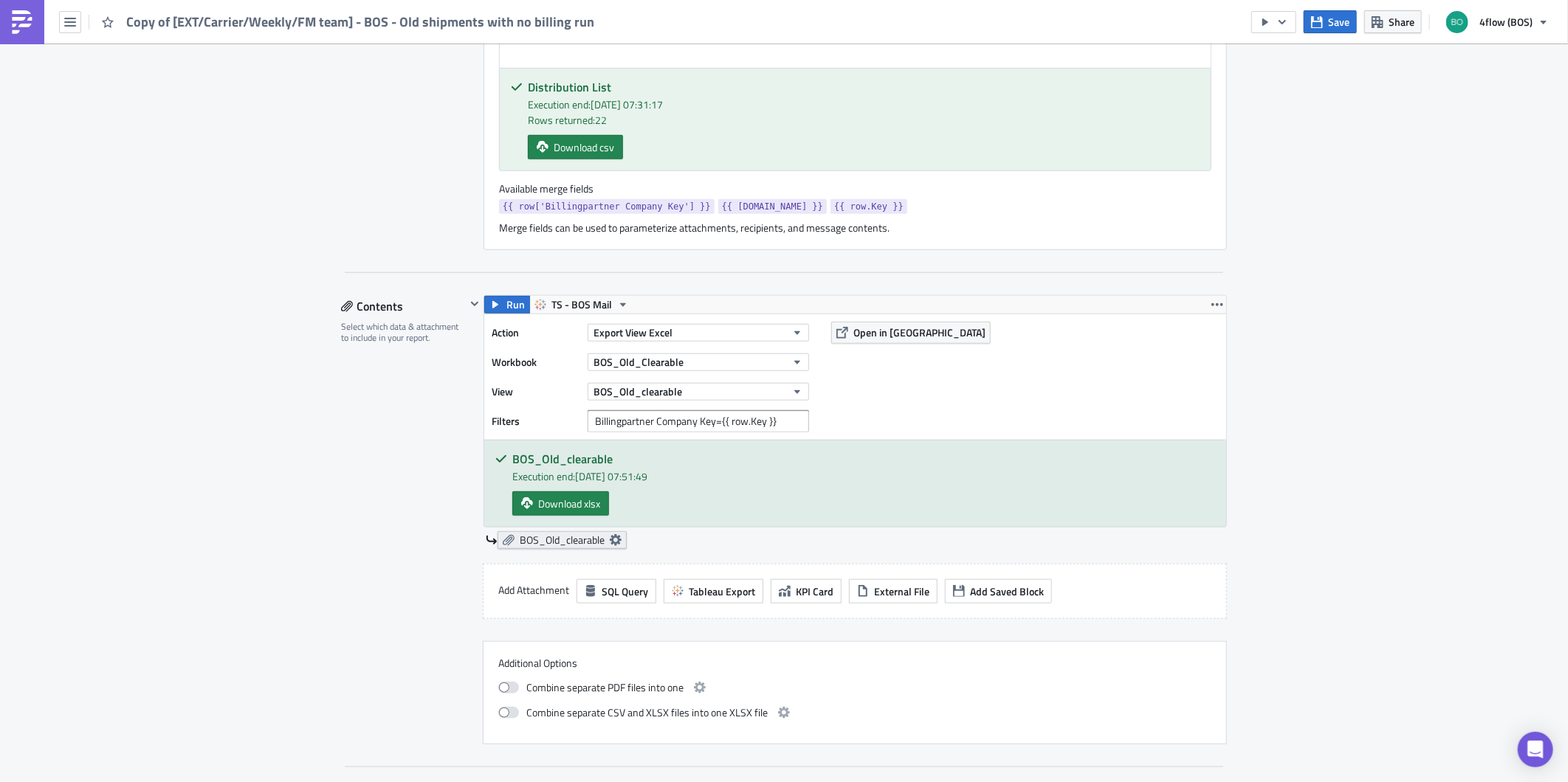
click at [616, 541] on icon at bounding box center [616, 540] width 12 height 12
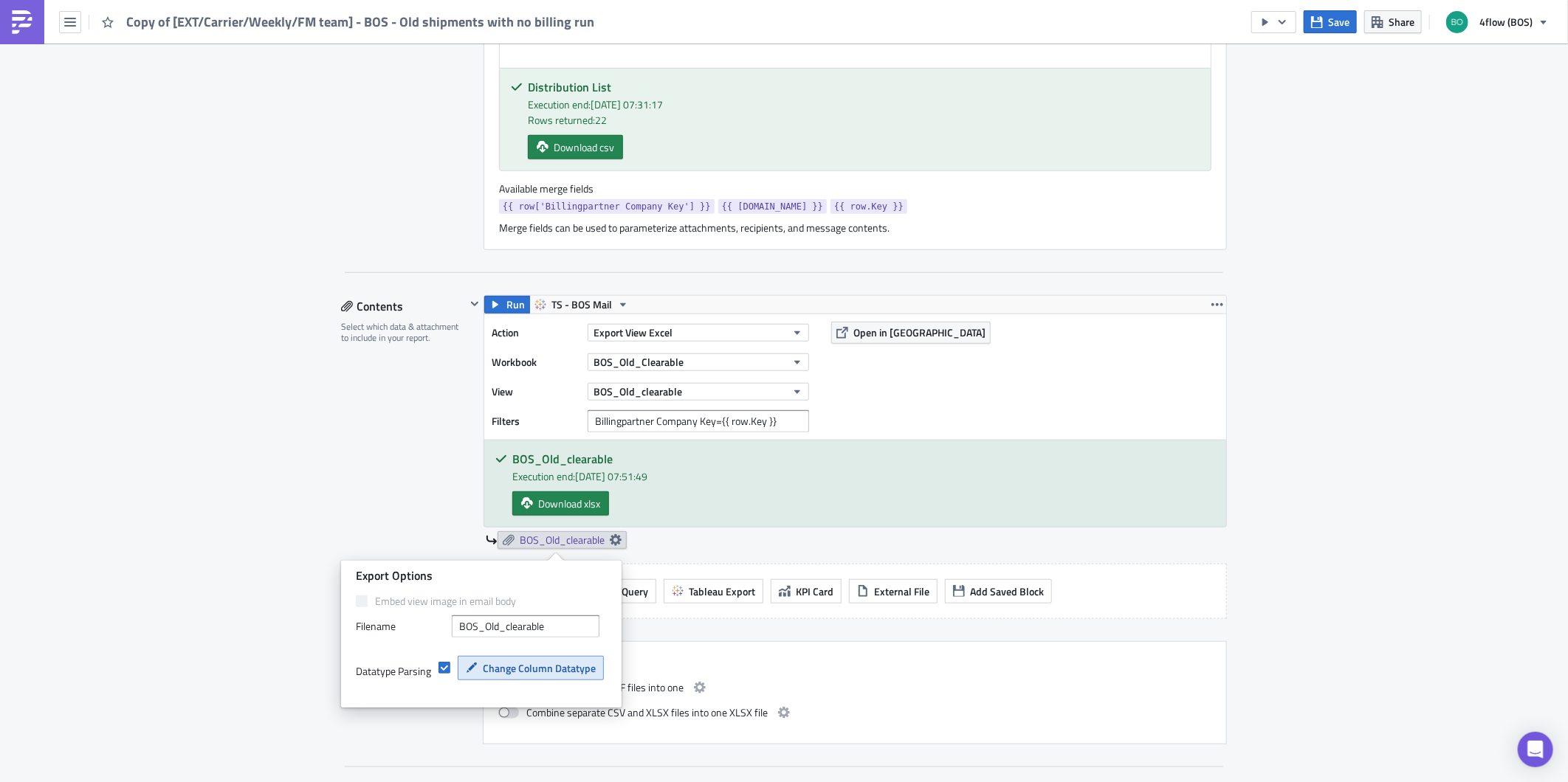
click at [585, 668] on span "Change Column Datatype" at bounding box center [539, 668] width 113 height 15
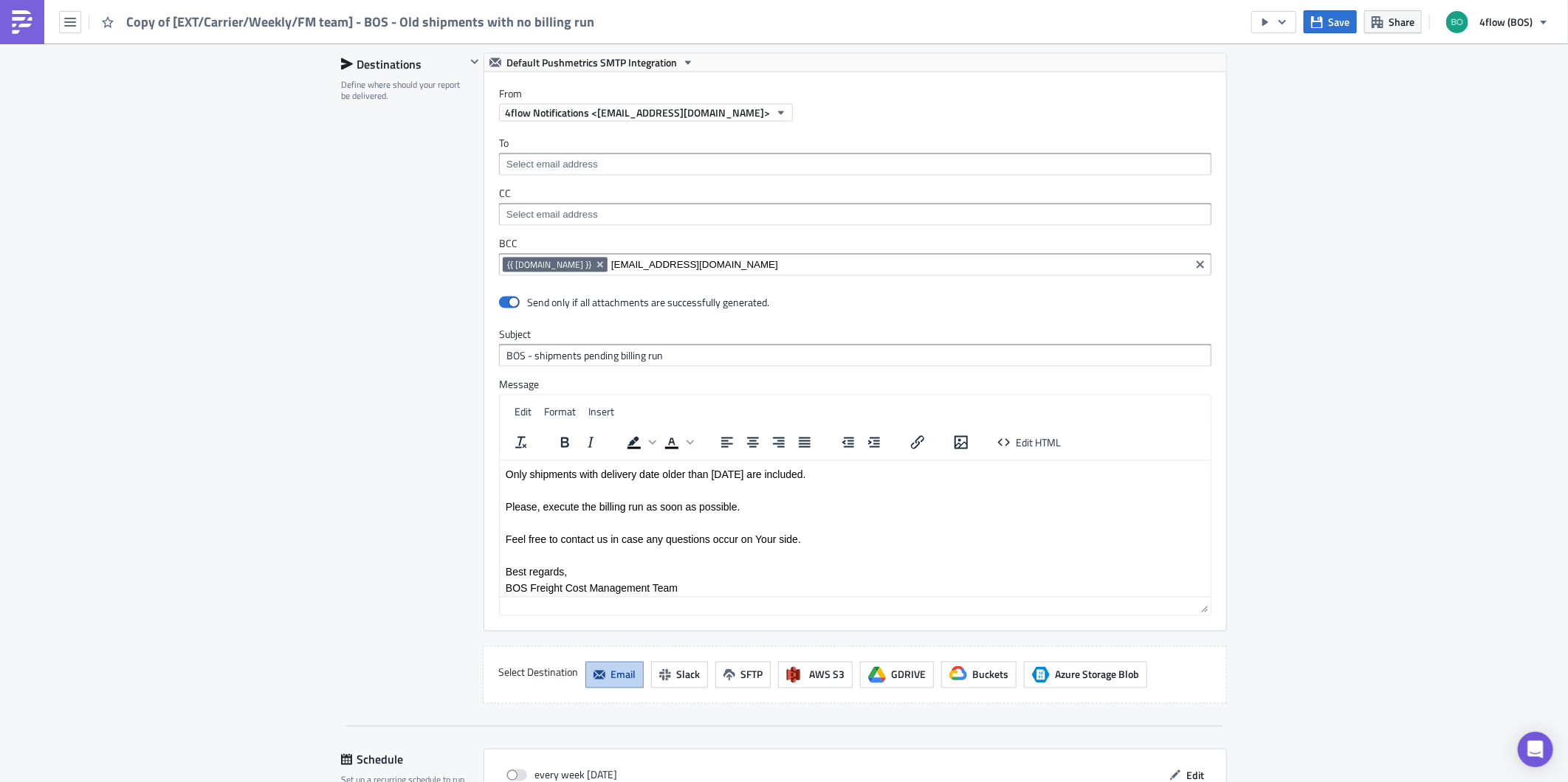
scroll to position [1393, 0]
click at [697, 257] on div "{{ [DOMAIN_NAME] }} [DOMAIN_NAME][EMAIL_ADDRESS][DOMAIN_NAME]" at bounding box center [855, 264] width 713 height 22
drag, startPoint x: 696, startPoint y: 259, endPoint x: 577, endPoint y: 275, distance: 120.1
click at [577, 275] on div "{{ [DOMAIN_NAME] }} [DOMAIN_NAME][EMAIL_ADDRESS][DOMAIN_NAME]" at bounding box center [844, 265] width 684 height 19
type input "l"
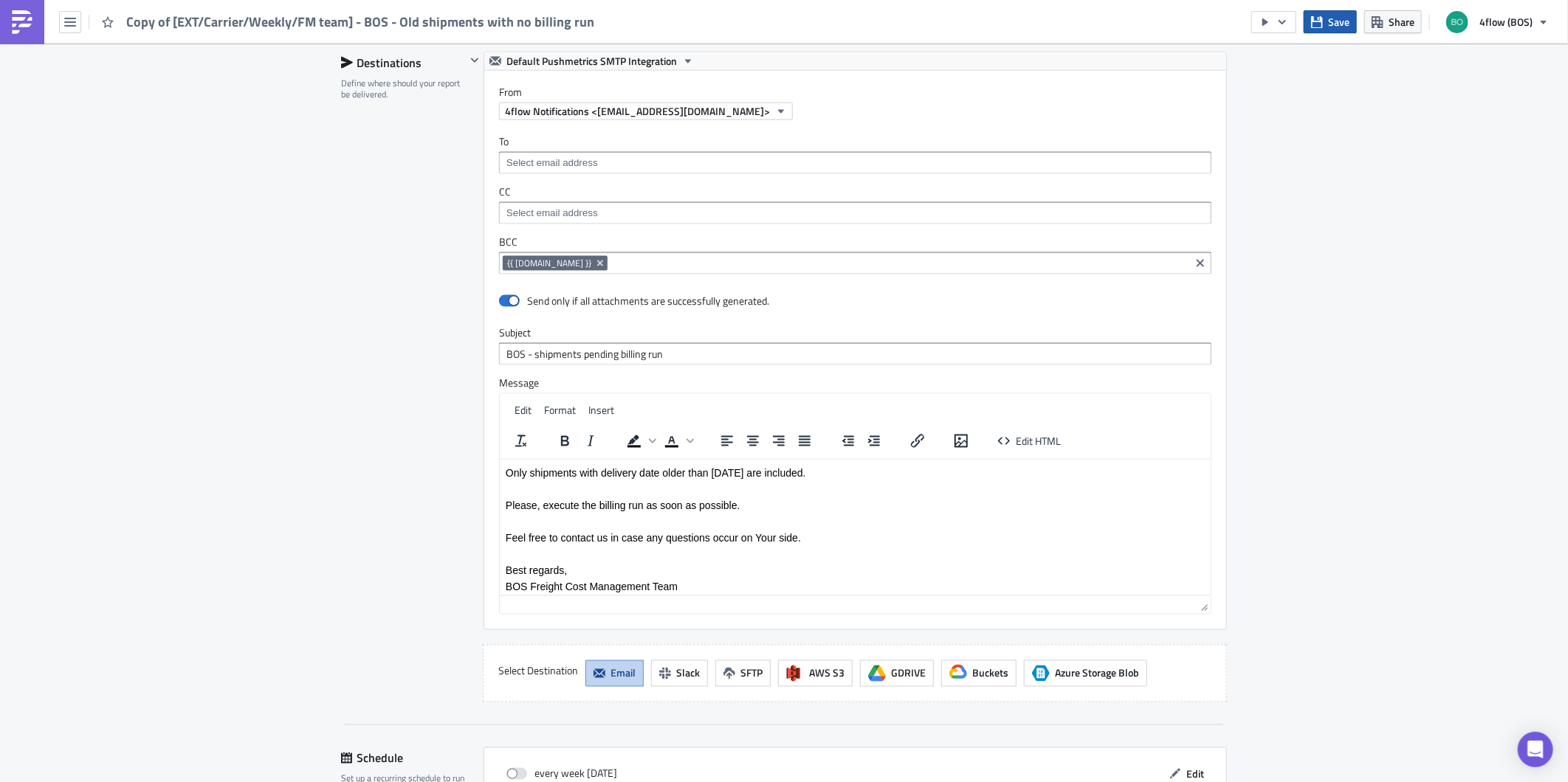
click at [1342, 23] on span "Save" at bounding box center [1338, 21] width 21 height 15
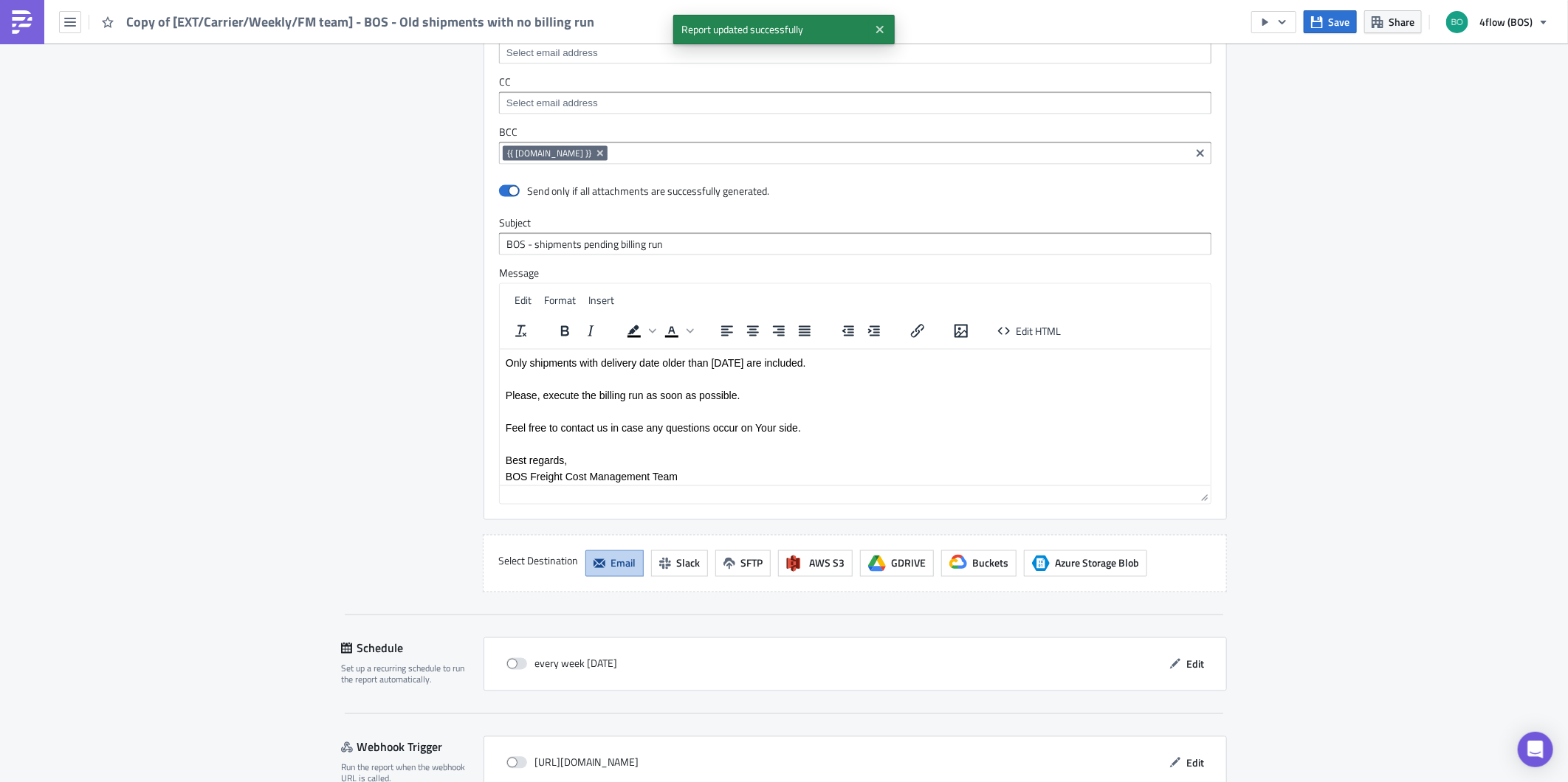
scroll to position [1586, 0]
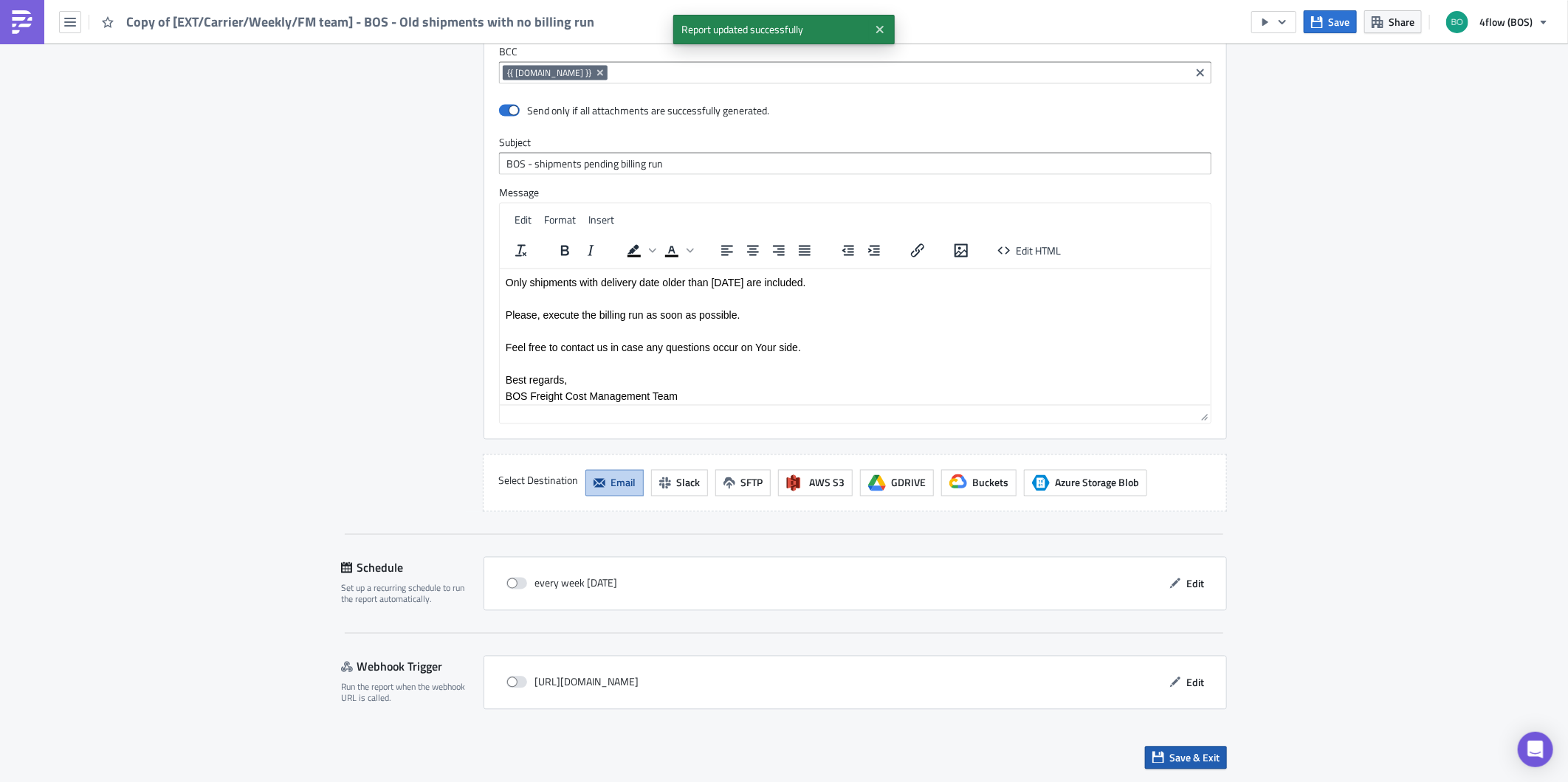
click at [1169, 758] on span "Save & Exit" at bounding box center [1194, 758] width 50 height 15
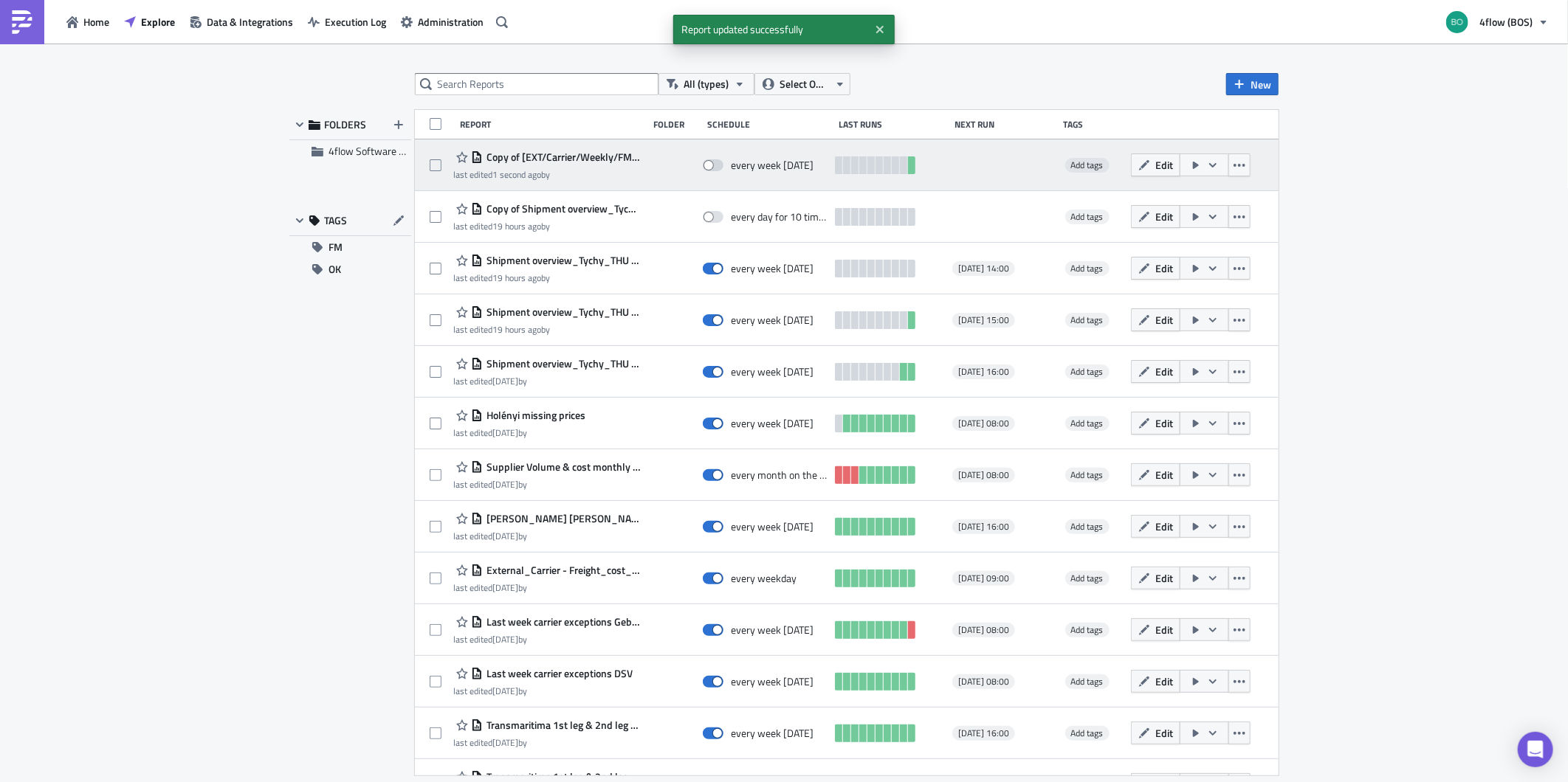
click at [562, 158] on span "Copy of [EXT/Carrier/Weekly/FM team] - BOS - Old shipments with no billing run" at bounding box center [562, 157] width 158 height 14
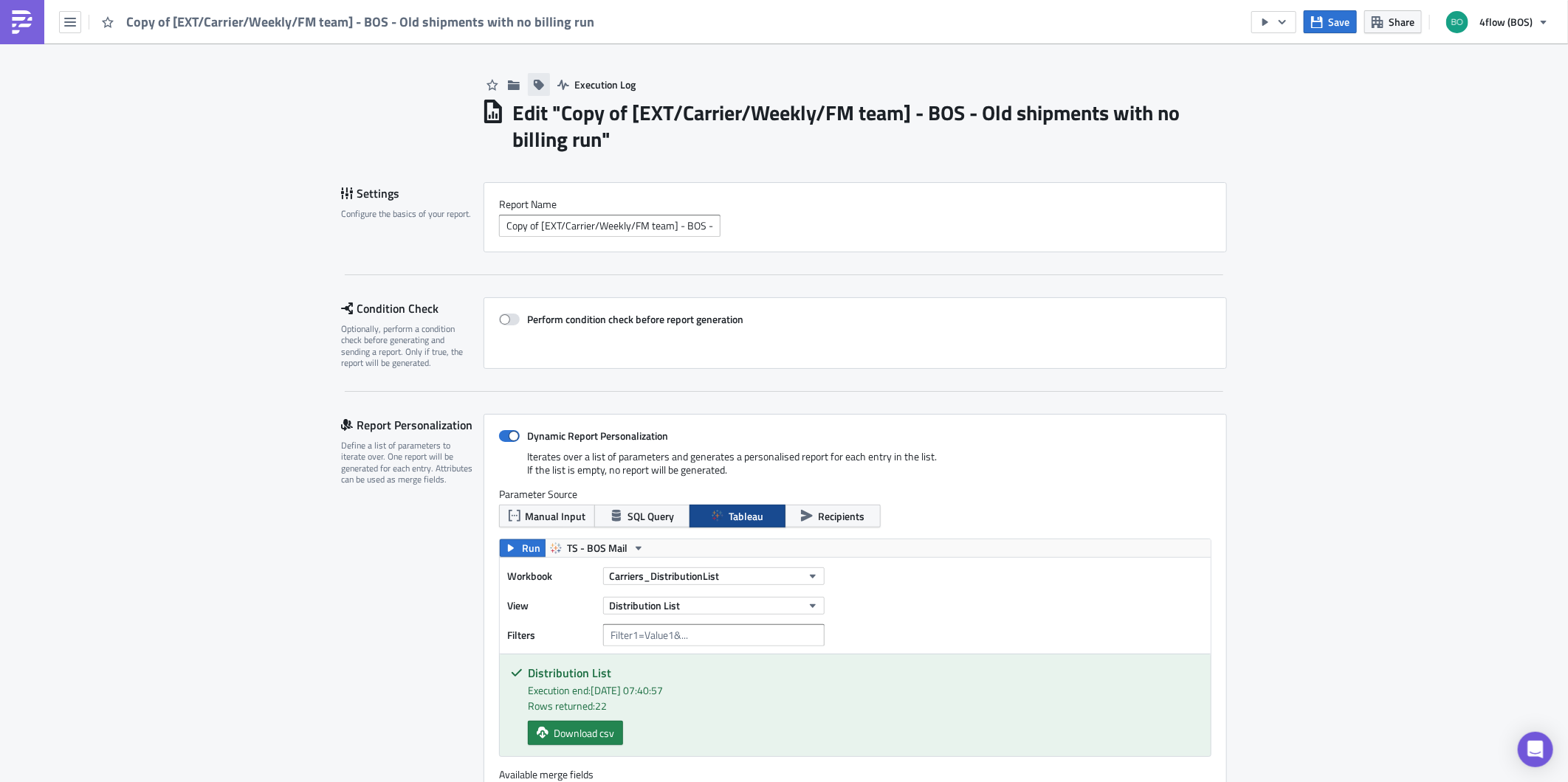
click at [537, 82] on icon "button" at bounding box center [539, 85] width 12 height 12
click at [334, 85] on input at bounding box center [372, 84] width 253 height 14
click at [284, 118] on link "FM" at bounding box center [362, 110] width 273 height 22
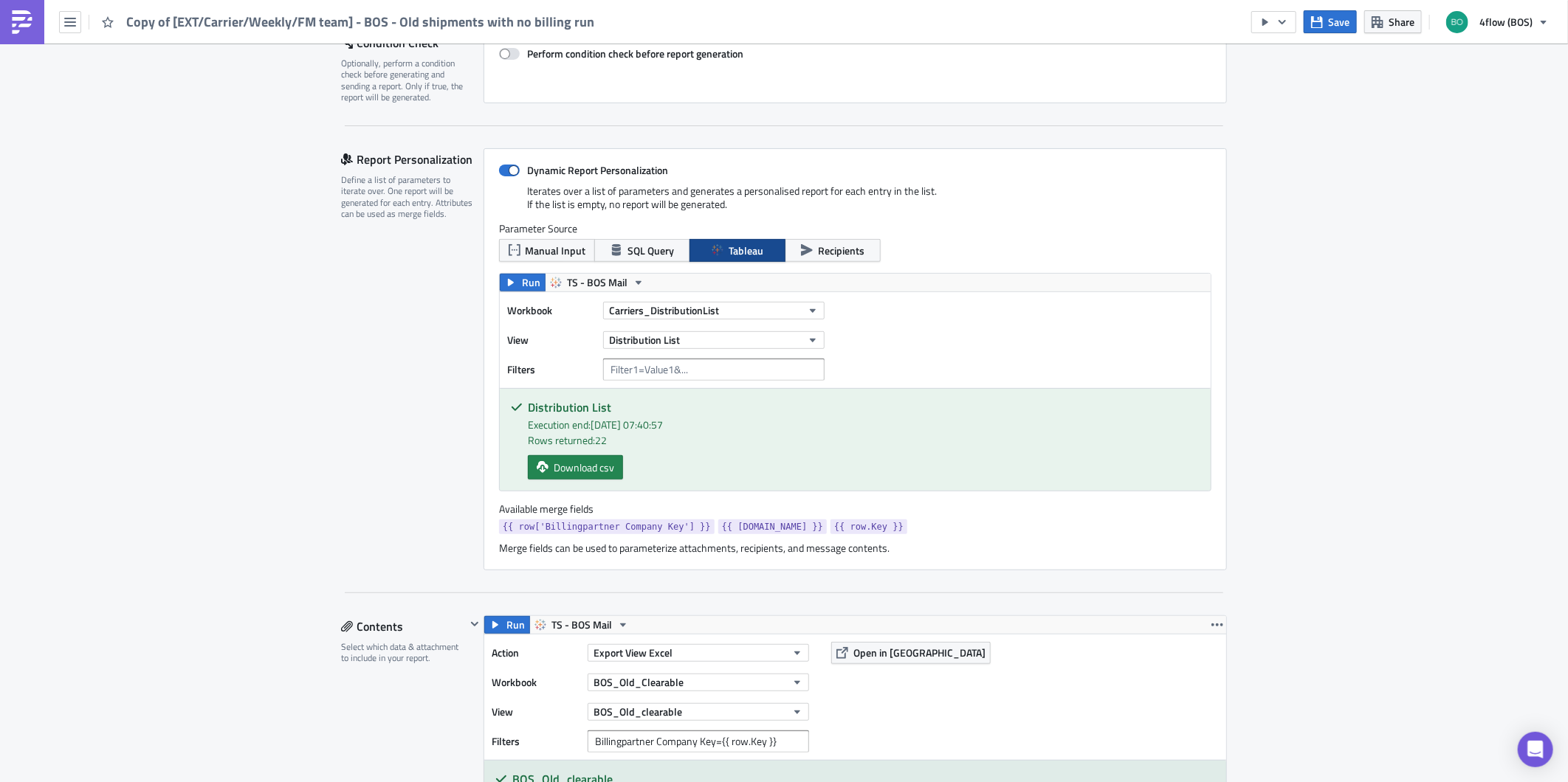
scroll to position [246, 0]
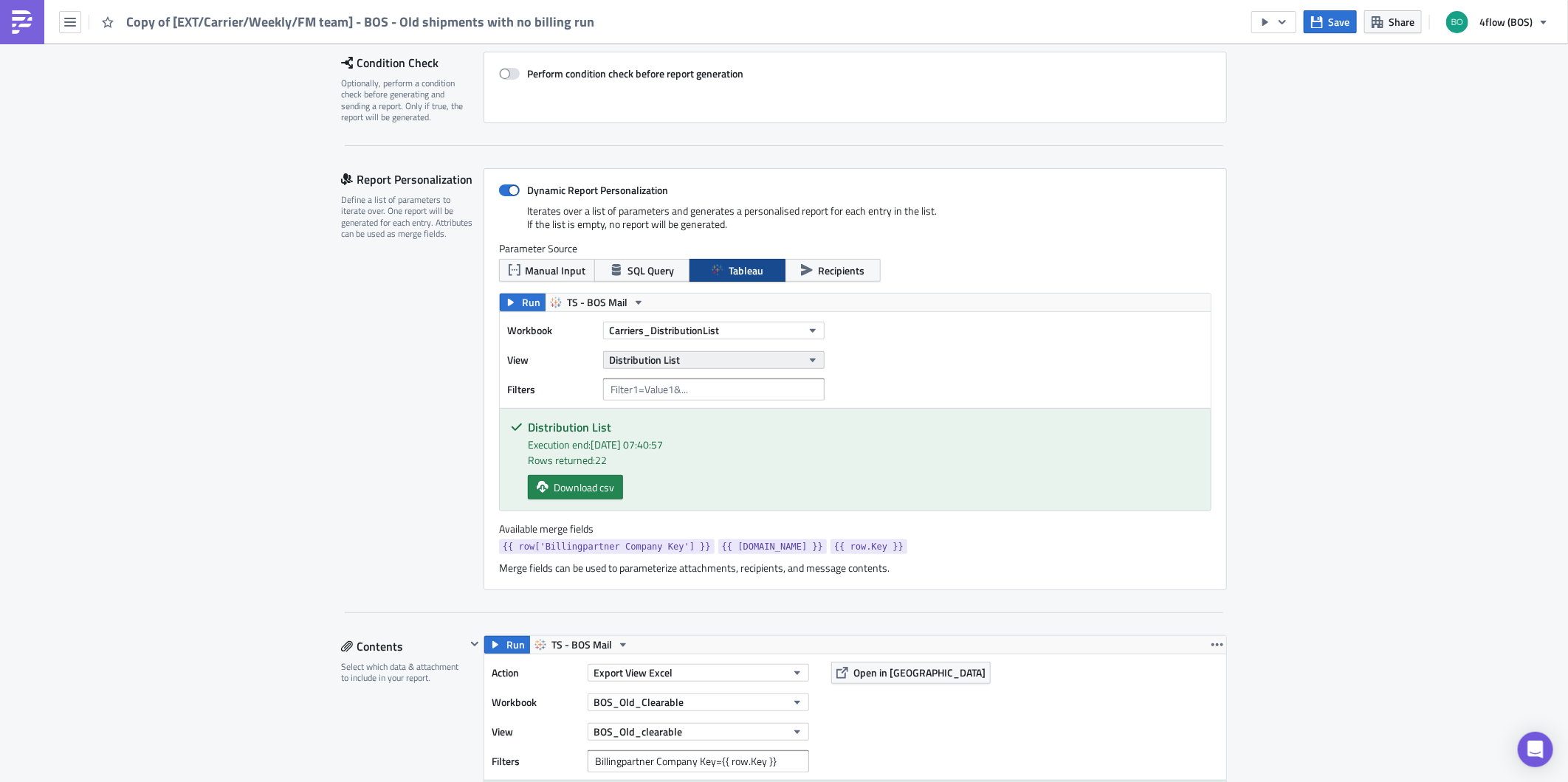
click at [735, 362] on button "Distribution List" at bounding box center [713, 360] width 221 height 18
click at [871, 335] on span "Open in [GEOGRAPHIC_DATA]" at bounding box center [935, 330] width 132 height 15
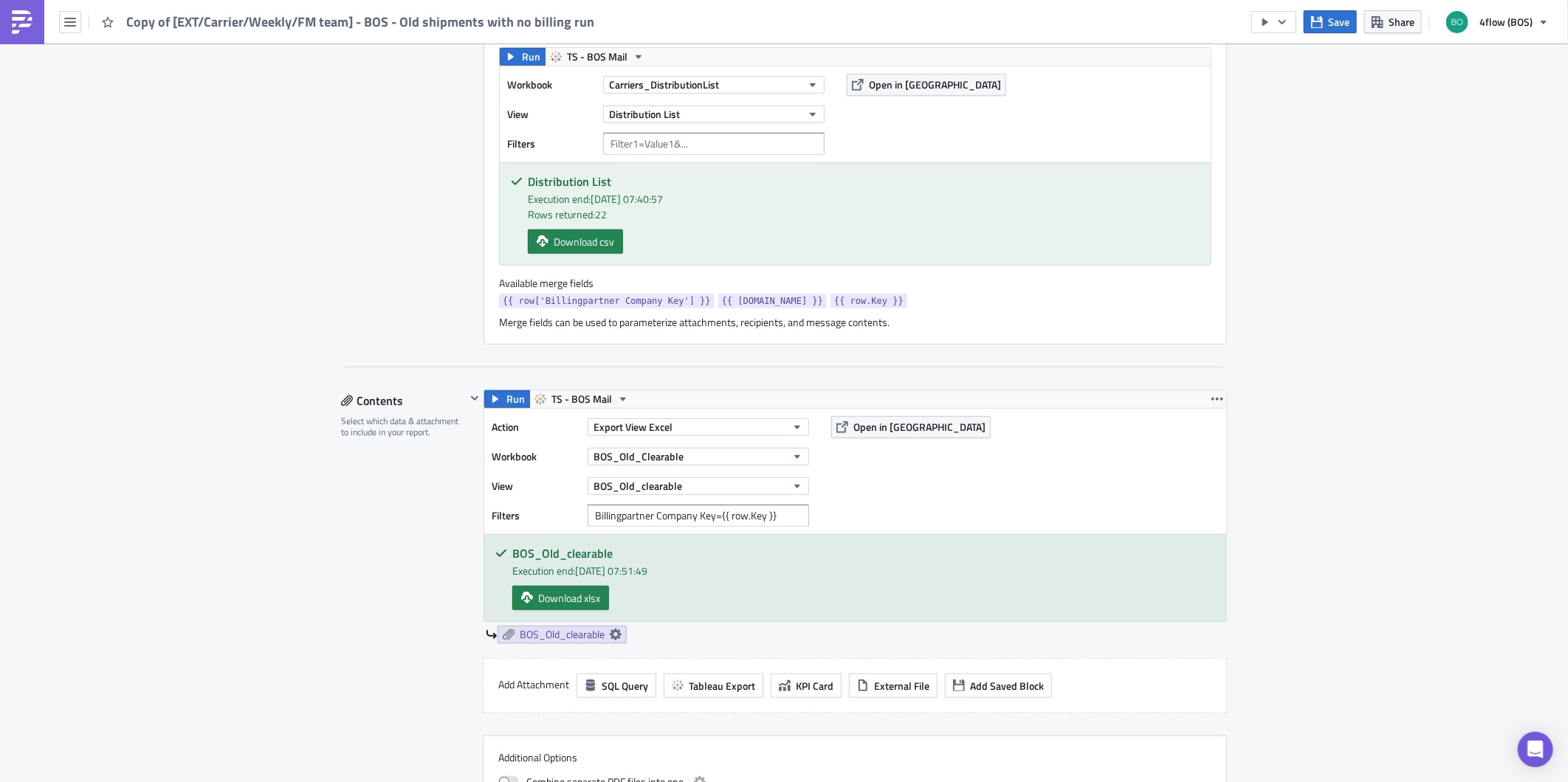
scroll to position [573, 0]
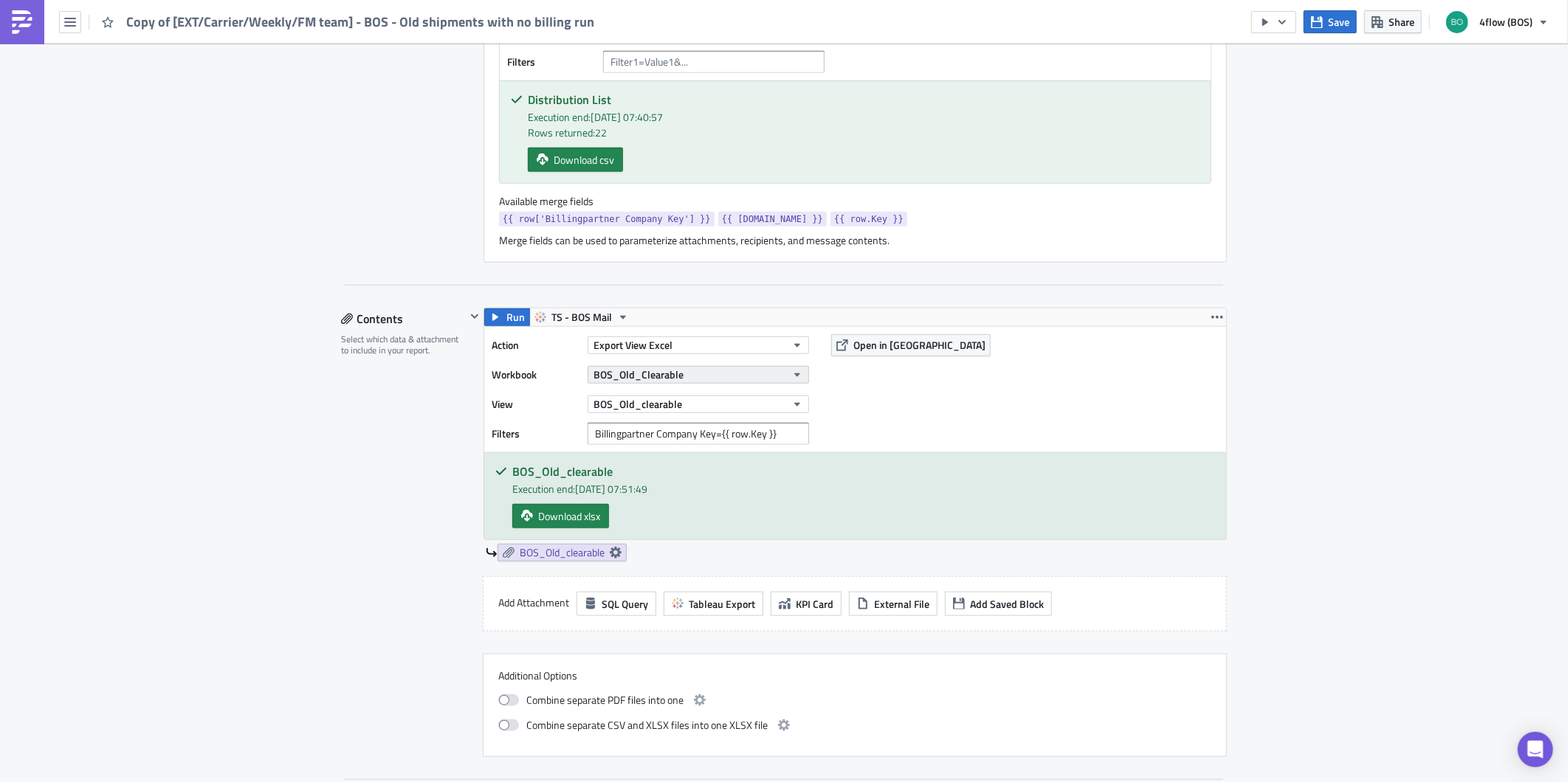
click at [793, 377] on icon "button" at bounding box center [797, 375] width 12 height 12
click at [1156, 404] on div "Action Export View Excel Workbook BOS_Old_Clearable View BOS_Old_clearable Filt…" at bounding box center [855, 390] width 741 height 126
click at [770, 413] on button "BOS_Old_clearable" at bounding box center [698, 404] width 221 height 18
click at [913, 387] on div "Action Export View Excel Workbook BOS_Old_Clearable View BOS_Old_clearable Filt…" at bounding box center [855, 390] width 741 height 126
click at [744, 373] on button "BOS_Old_Clearable" at bounding box center [698, 375] width 221 height 18
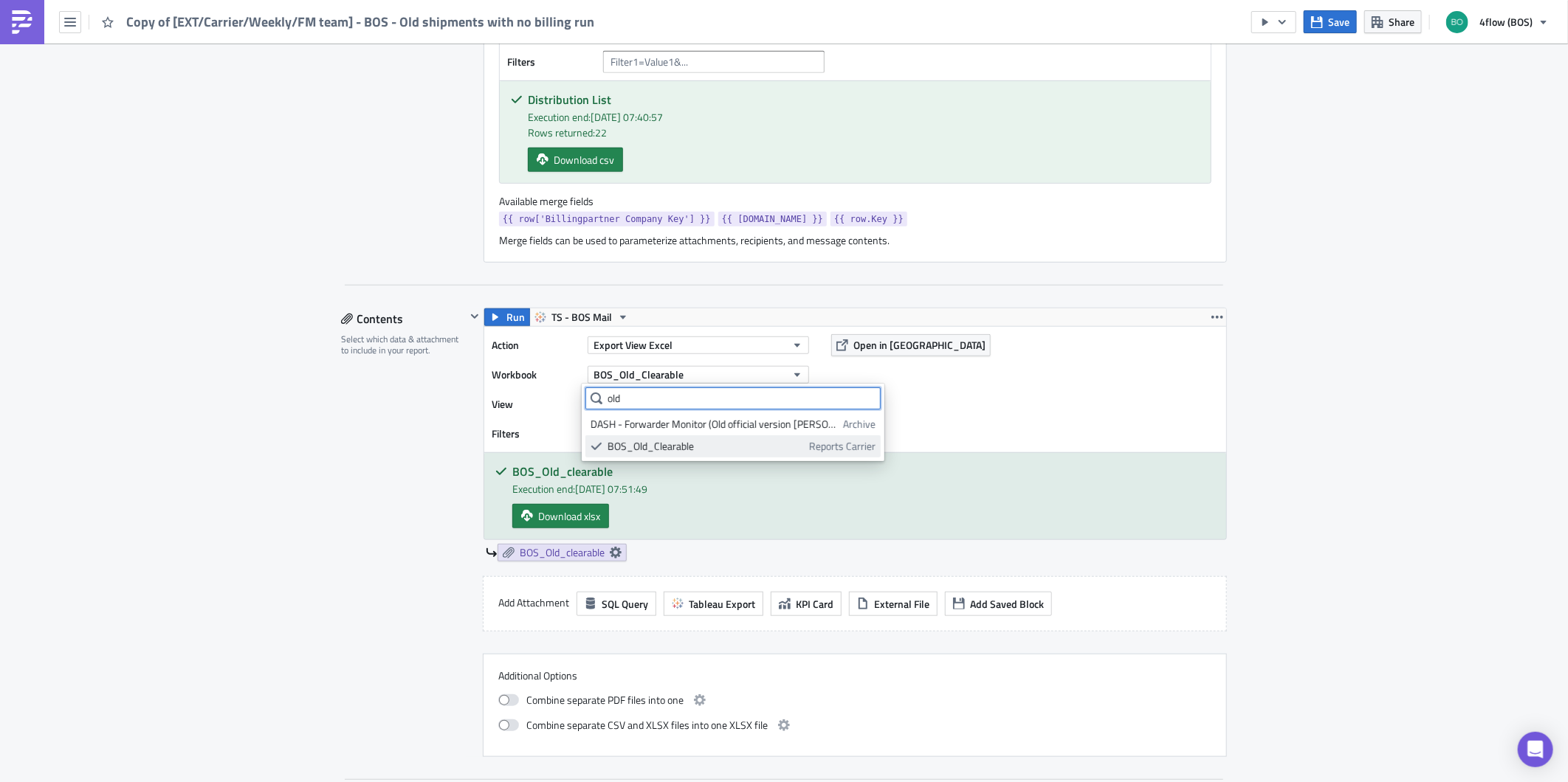
type input "old"
click at [633, 443] on div "BOS_Old_Clearable" at bounding box center [705, 445] width 196 height 14
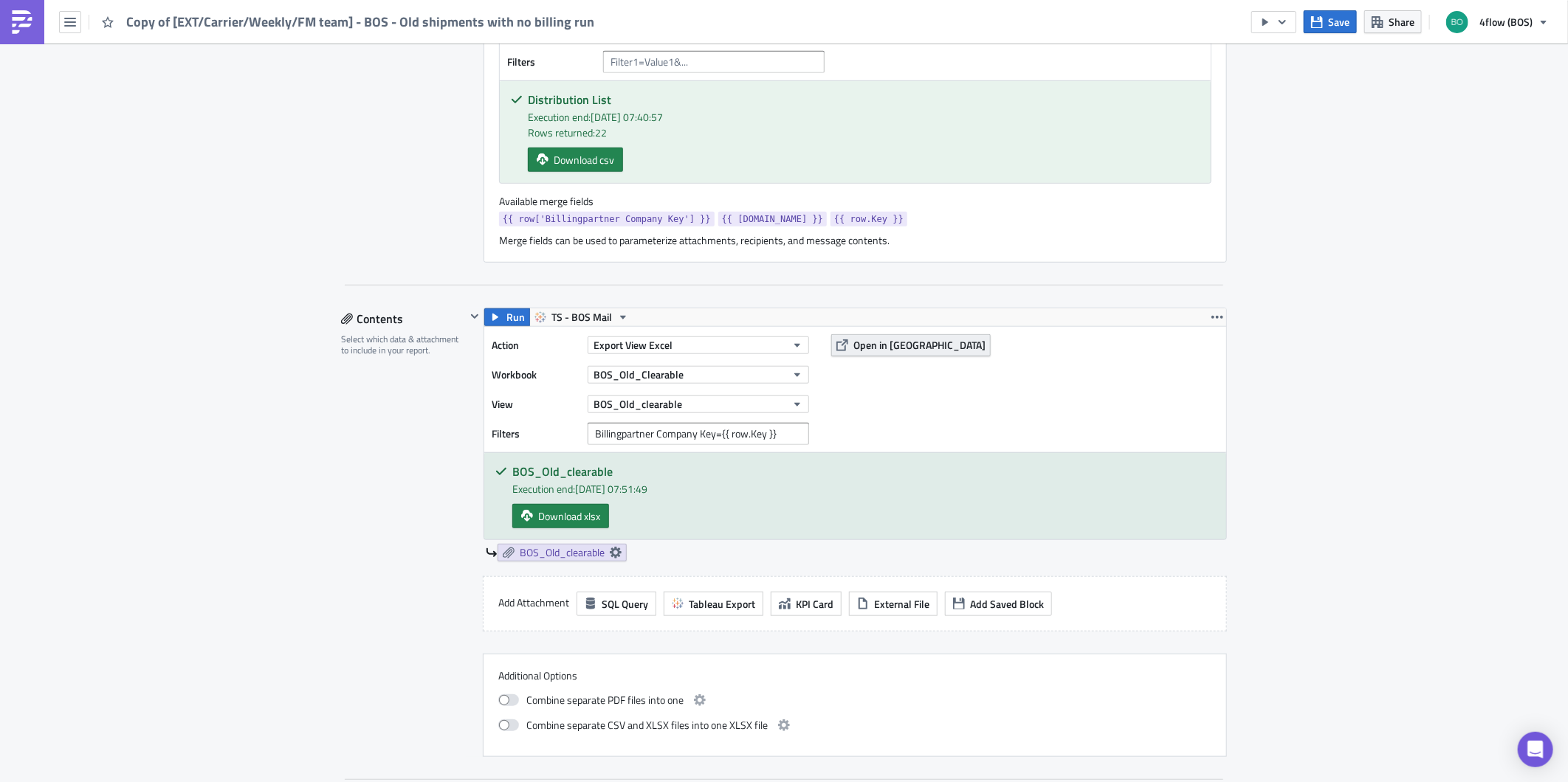
click at [847, 343] on button "Open in [GEOGRAPHIC_DATA]" at bounding box center [910, 345] width 159 height 22
drag, startPoint x: 784, startPoint y: 434, endPoint x: 409, endPoint y: 443, distance: 375.1
click at [409, 443] on div "Contents Select which data & attachment to include in your report. Run TS - BOS…" at bounding box center [784, 532] width 886 height 450
click at [884, 450] on div "Action Export View Excel Workbook BOS_Old_Clearable View BOS_Old_clearable Filt…" at bounding box center [855, 390] width 741 height 126
click at [853, 347] on span "Open in [GEOGRAPHIC_DATA]" at bounding box center [918, 345] width 132 height 15
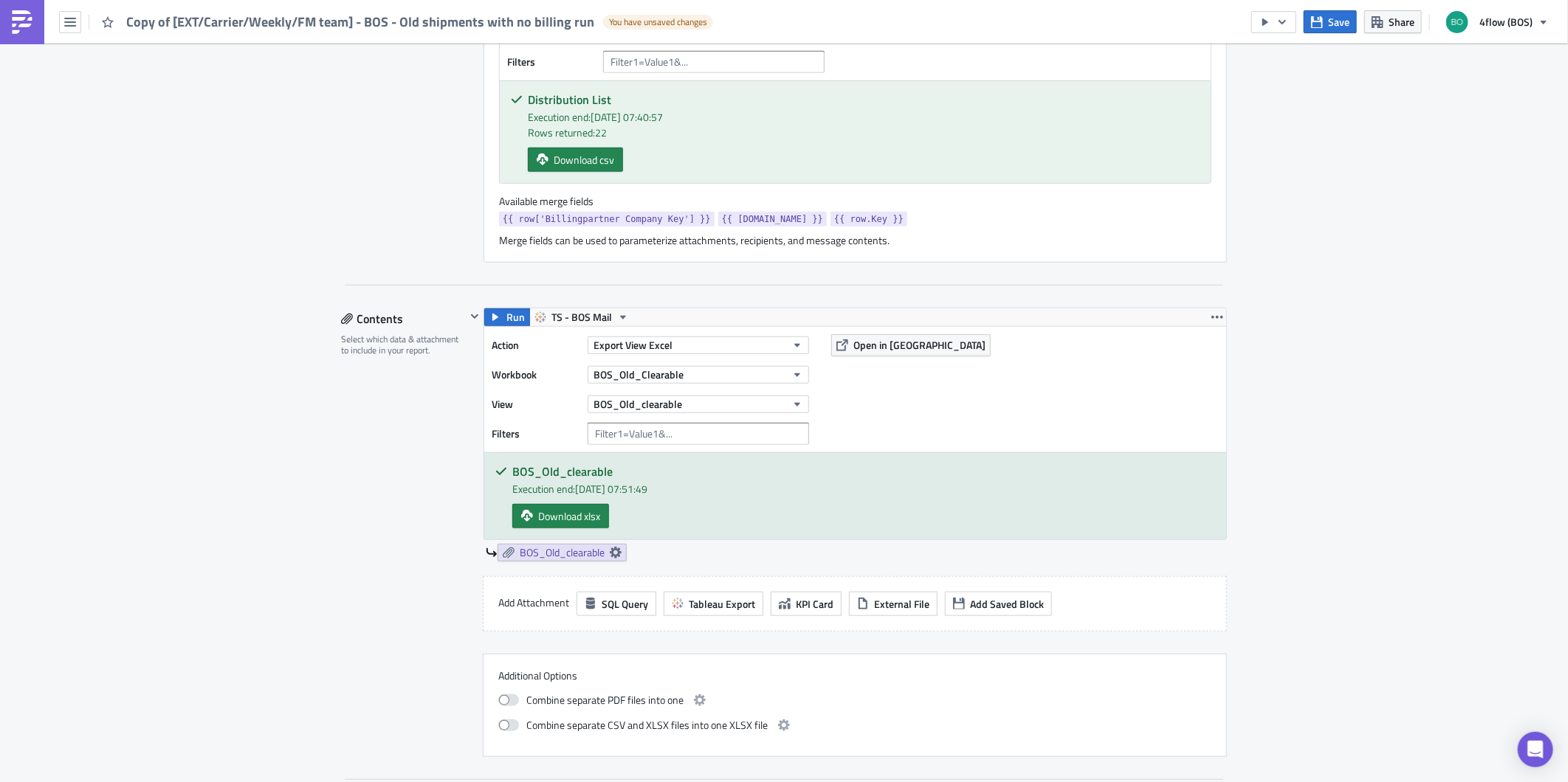
click at [1088, 362] on div "Action Export View Excel Workbook BOS_Old_Clearable View BOS_Old_clearable Filt…" at bounding box center [855, 390] width 741 height 126
click at [614, 428] on input "text" at bounding box center [698, 434] width 221 height 22
paste input "Billingpartner Company Key"
drag, startPoint x: 851, startPoint y: 222, endPoint x: 783, endPoint y: 222, distance: 68.0
click at [783, 222] on div "{{ row['Billingpartner Company Key'] }} {{ [DOMAIN_NAME] }} {{ row.Key }}" at bounding box center [855, 221] width 713 height 19
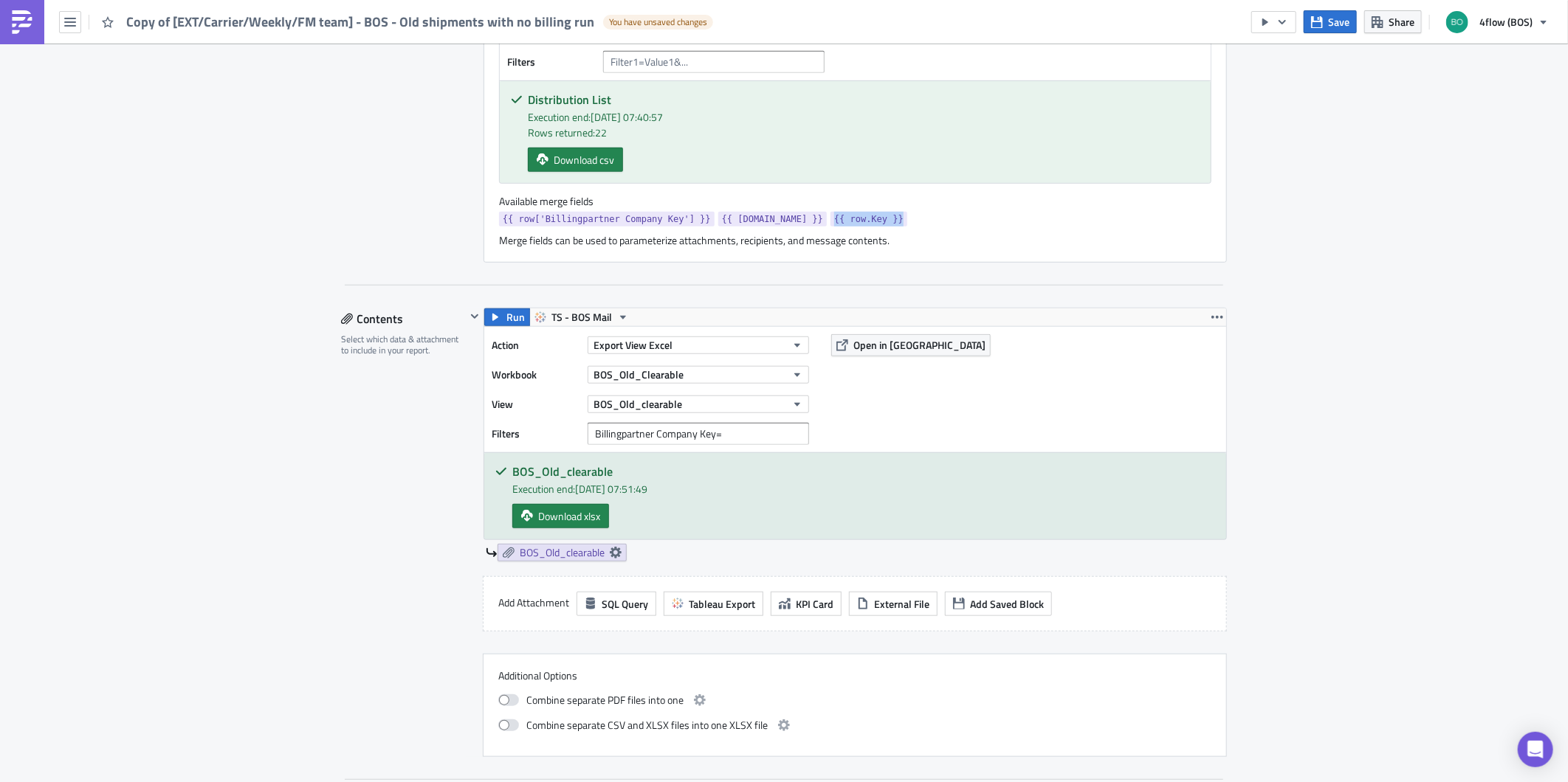
copy span "{{ row.Key }}"
click at [752, 438] on input "Billingpartner Company Key=" at bounding box center [698, 434] width 221 height 22
paste input "{{ row.Key }}"
type input "Billingpartner Company Key={{ row.Key }}"
click at [934, 415] on div "Action Export View Excel Workbook BOS_Old_Clearable View BOS_Old_clearable Filt…" at bounding box center [855, 390] width 741 height 126
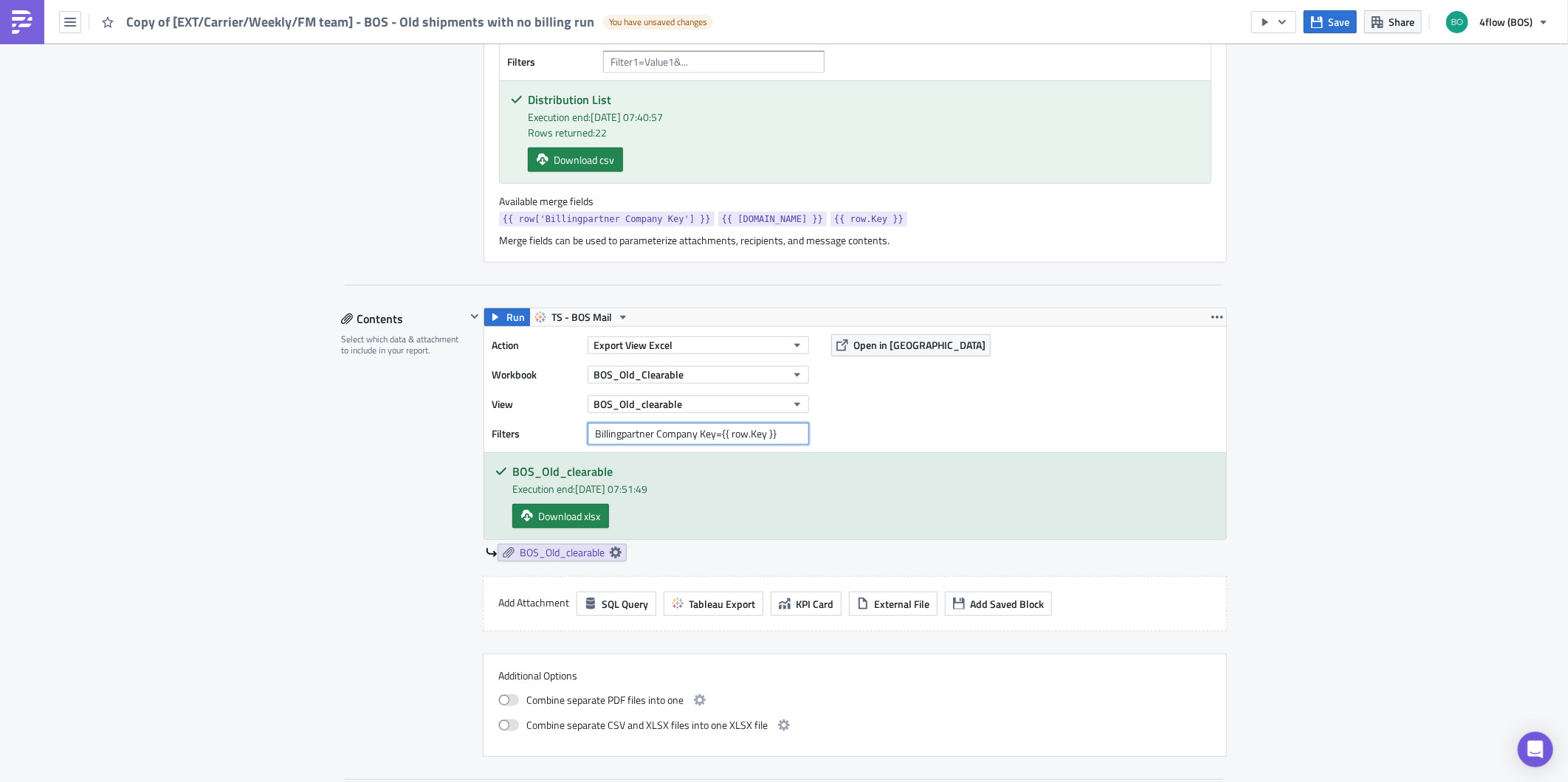
drag, startPoint x: 790, startPoint y: 427, endPoint x: 387, endPoint y: 441, distance: 403.2
click at [387, 440] on div "Contents Select which data & attachment to include in your report. Run TS - BOS…" at bounding box center [784, 532] width 886 height 450
click at [1264, 426] on div "Execution Log Edit " Copy of [EXT/Carrier/Weekly/FM team] - BOS - Old shipments…" at bounding box center [784, 598] width 1568 height 2255
click at [550, 513] on span "Download xlsx" at bounding box center [569, 516] width 62 height 15
click at [886, 417] on div "Action Export View Excel Workbook BOS_Old_Clearable View BOS_Old_clearable Filt…" at bounding box center [855, 390] width 741 height 126
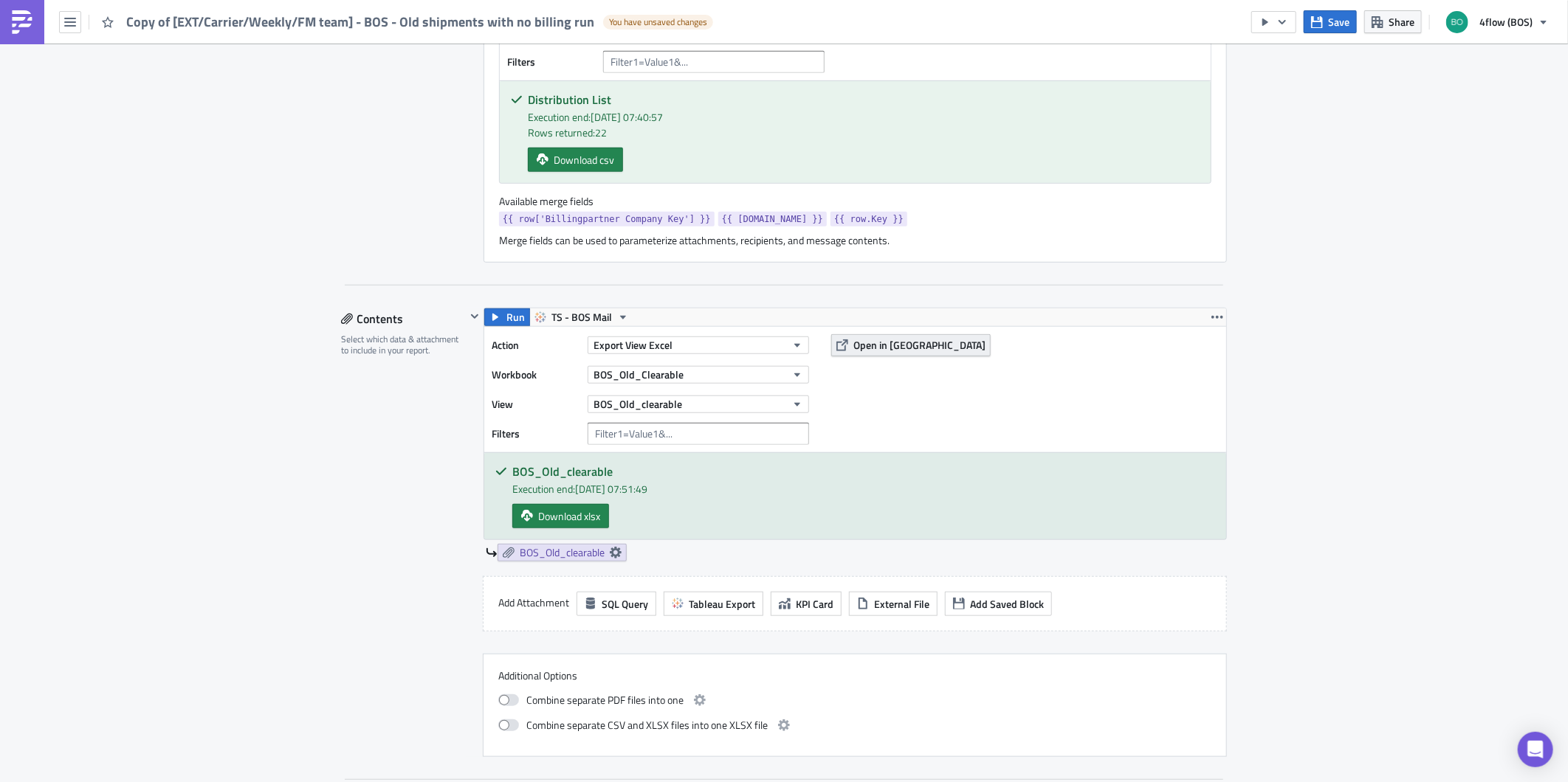
click at [853, 348] on span "Open in [GEOGRAPHIC_DATA]" at bounding box center [918, 345] width 132 height 15
click at [492, 319] on icon "button" at bounding box center [495, 317] width 6 height 8
click at [551, 518] on span "Download xlsx" at bounding box center [569, 516] width 62 height 15
click at [942, 406] on div "Action Export View Excel Workbook BOS_Old_Clearable View BOS_Old_clearable Filt…" at bounding box center [855, 390] width 741 height 126
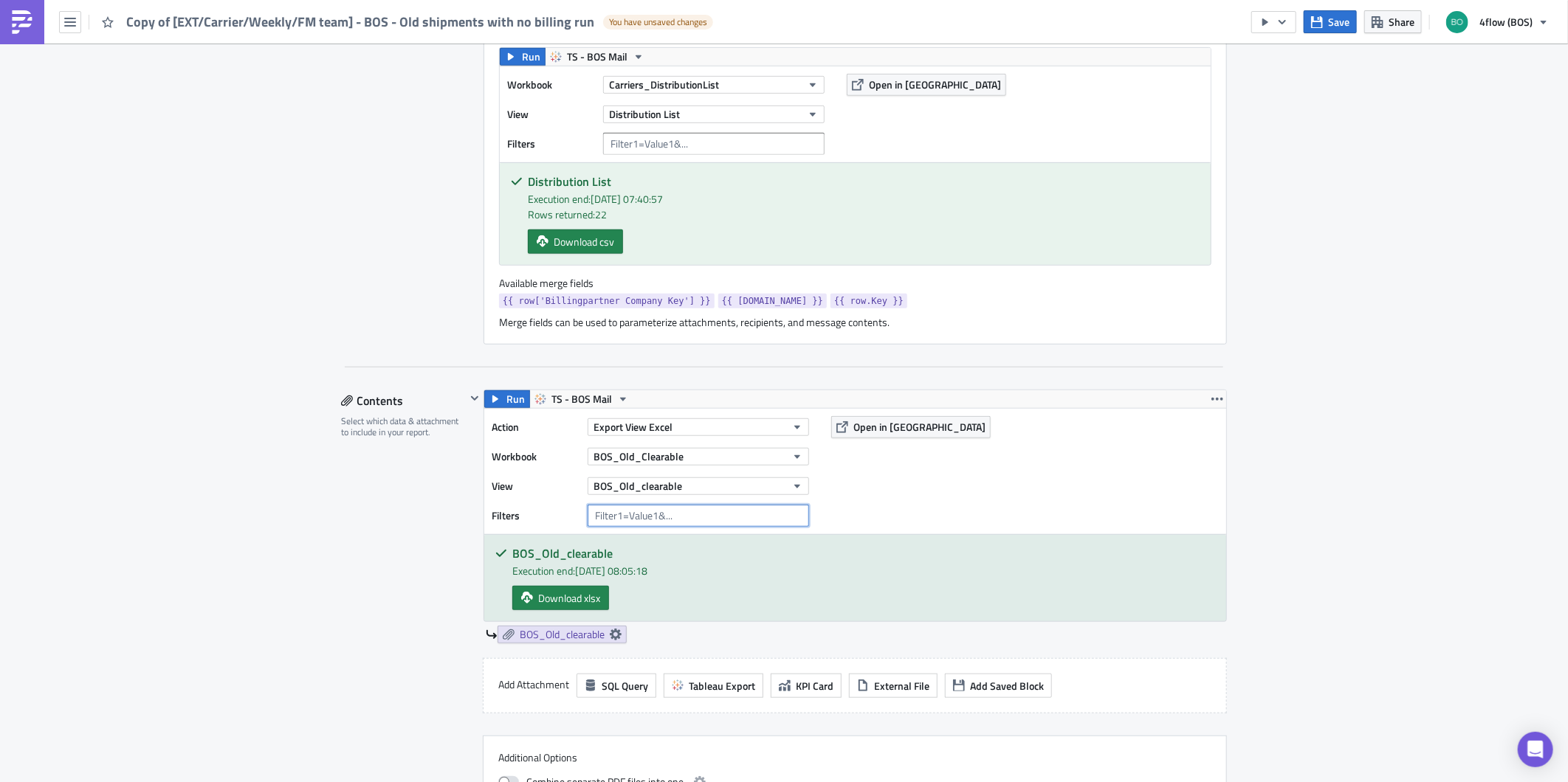
click at [609, 519] on input "text" at bounding box center [698, 516] width 221 height 22
paste input "{{ row.Key }}"
click at [591, 513] on input "{{ row.Key }}" at bounding box center [698, 516] width 221 height 22
click at [588, 515] on input "{{ row.Key }}" at bounding box center [698, 516] width 221 height 22
paste input "Billingpartner Company Key"
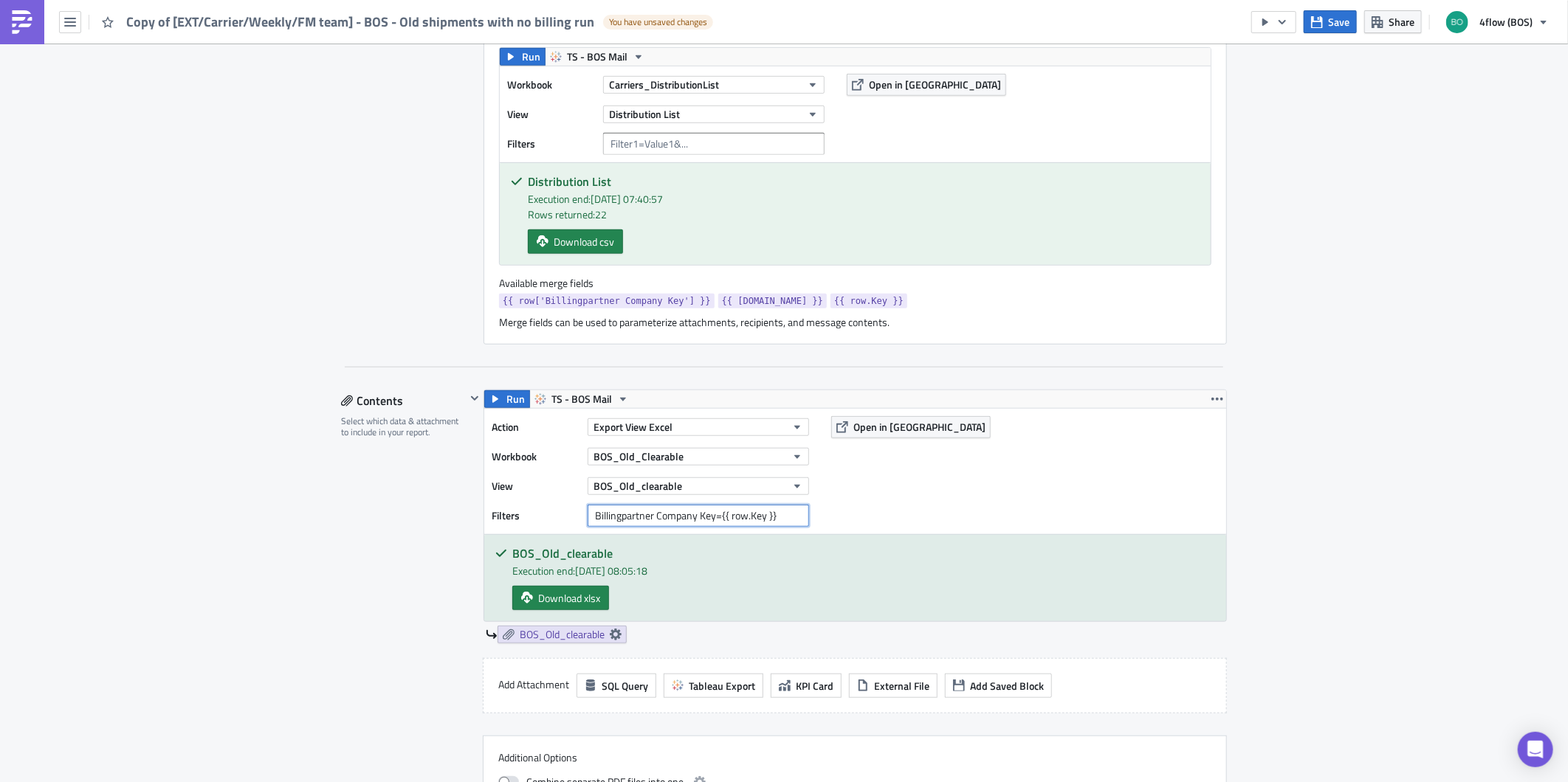
type input "Billingpartner Company Key={{ row.Key }}"
click at [1452, 416] on div "Execution Log Edit " Copy of [EXT/Carrier/Weekly/FM team] - BOS - Old shipments…" at bounding box center [784, 679] width 1568 height 2255
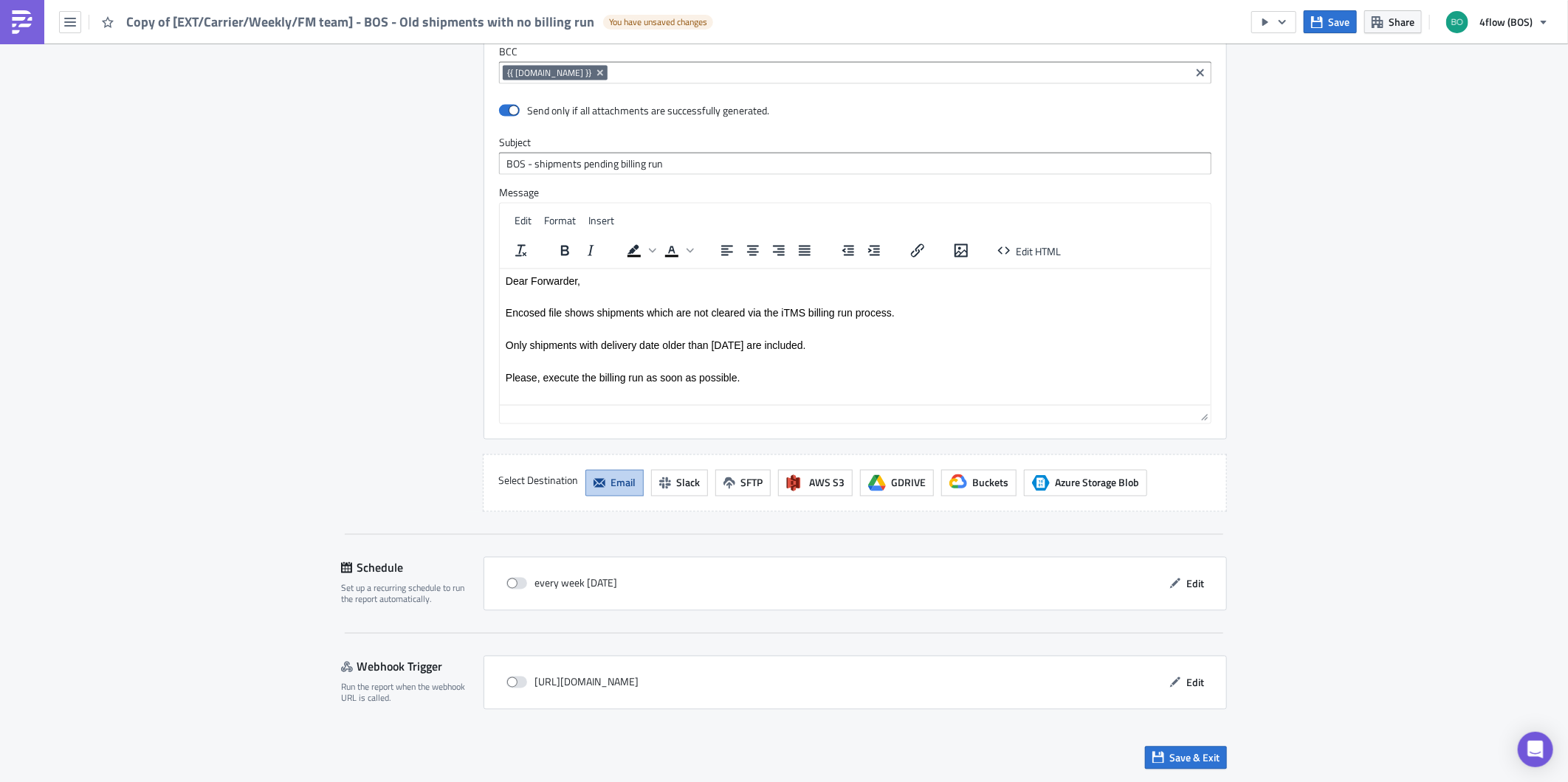
scroll to position [1188, 0]
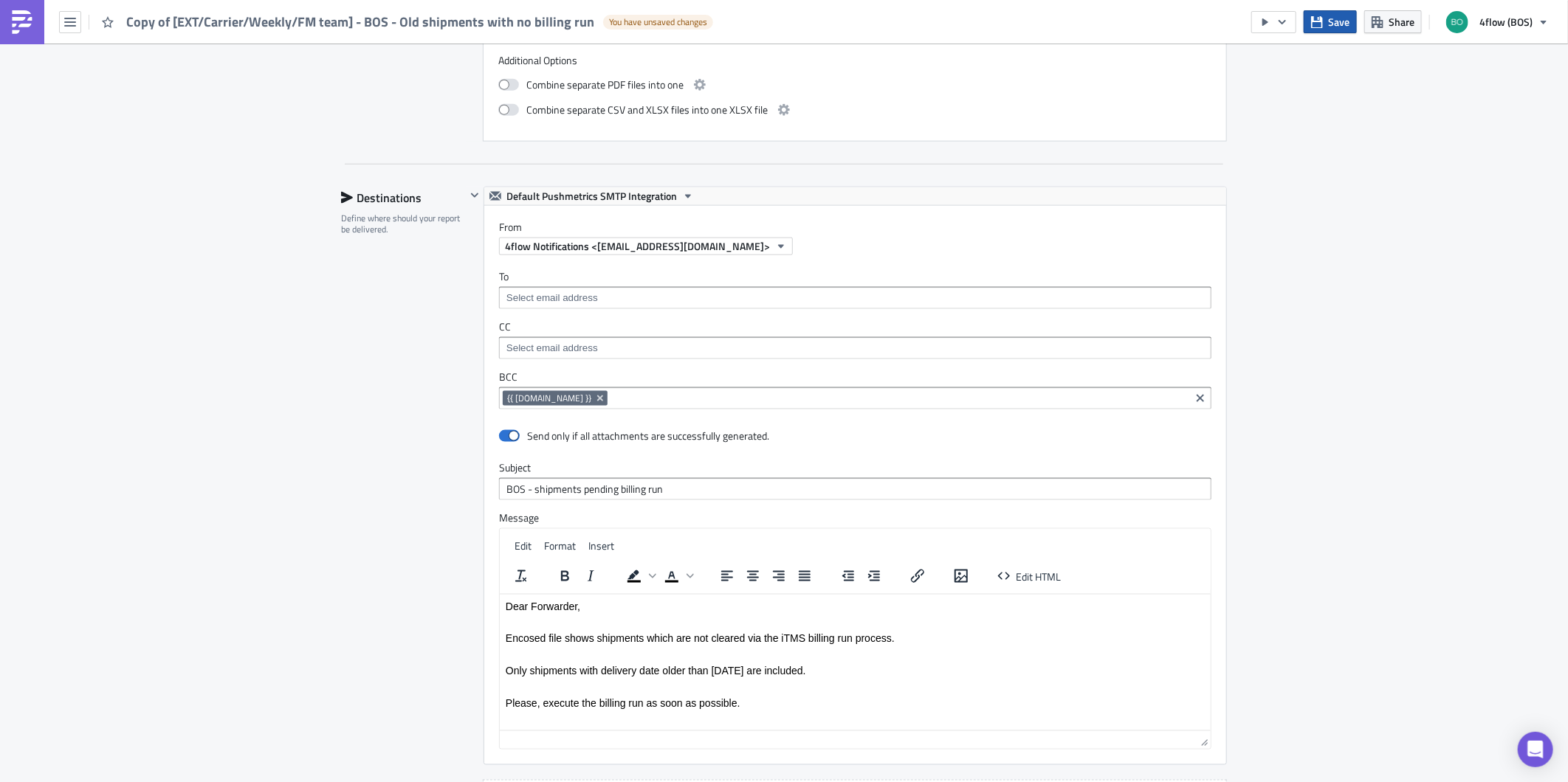
click at [1339, 19] on span "Save" at bounding box center [1338, 21] width 21 height 15
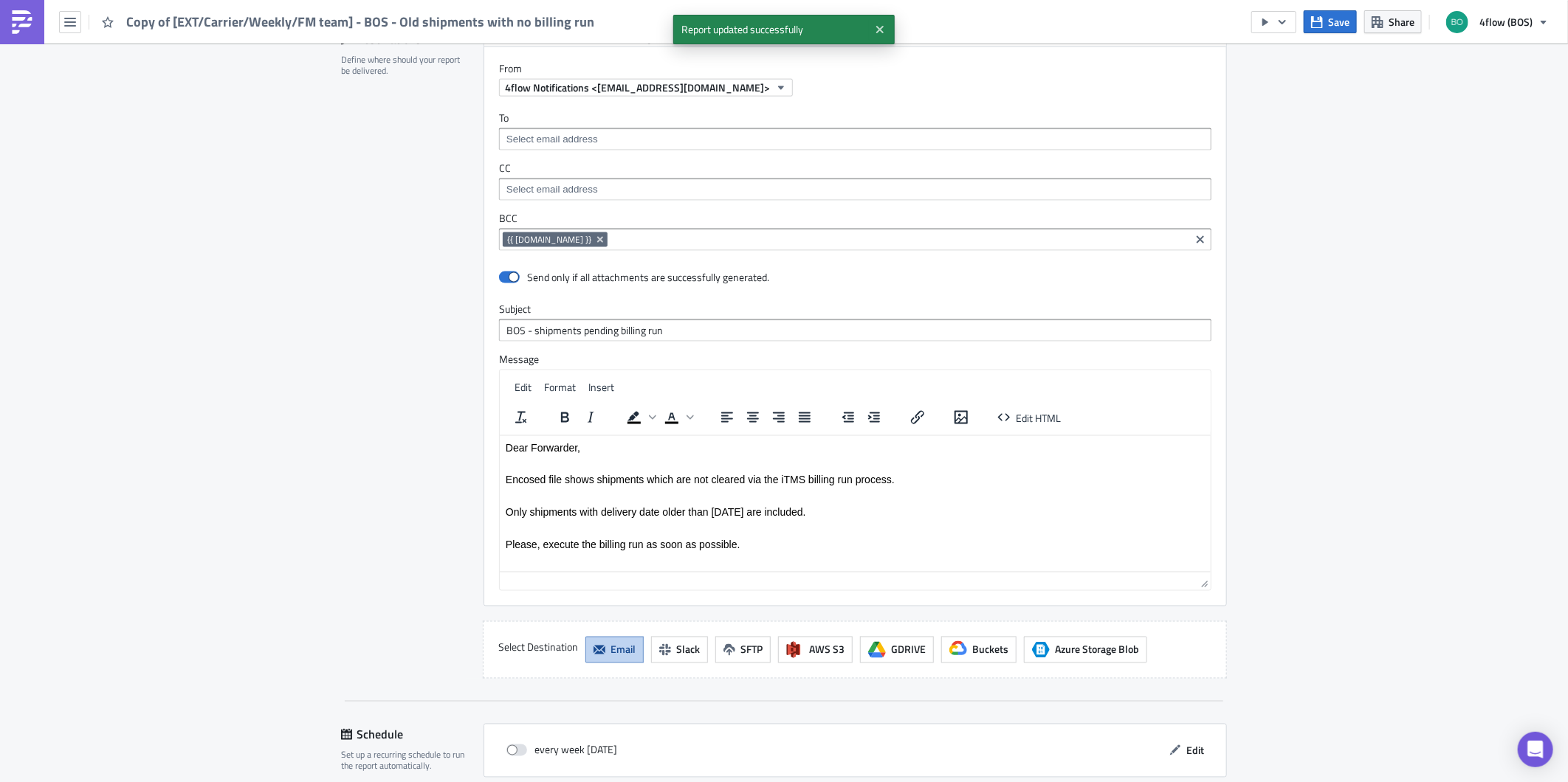
scroll to position [1516, 0]
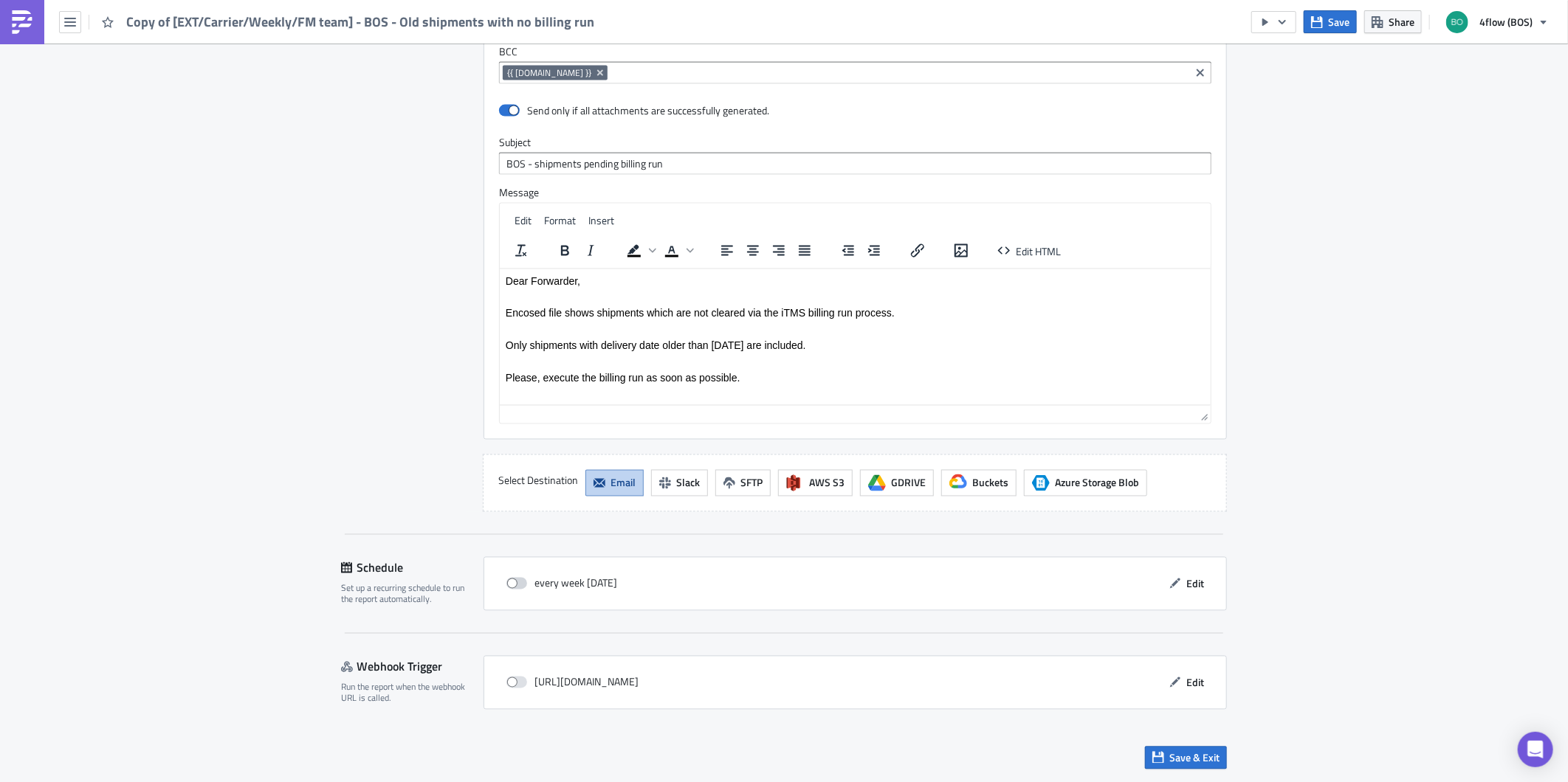
click at [513, 584] on span at bounding box center [516, 584] width 20 height 12
click at [513, 584] on input "checkbox" at bounding box center [514, 583] width 9 height 9
checkbox input "true"
click at [1186, 586] on span "Edit" at bounding box center [1195, 584] width 18 height 15
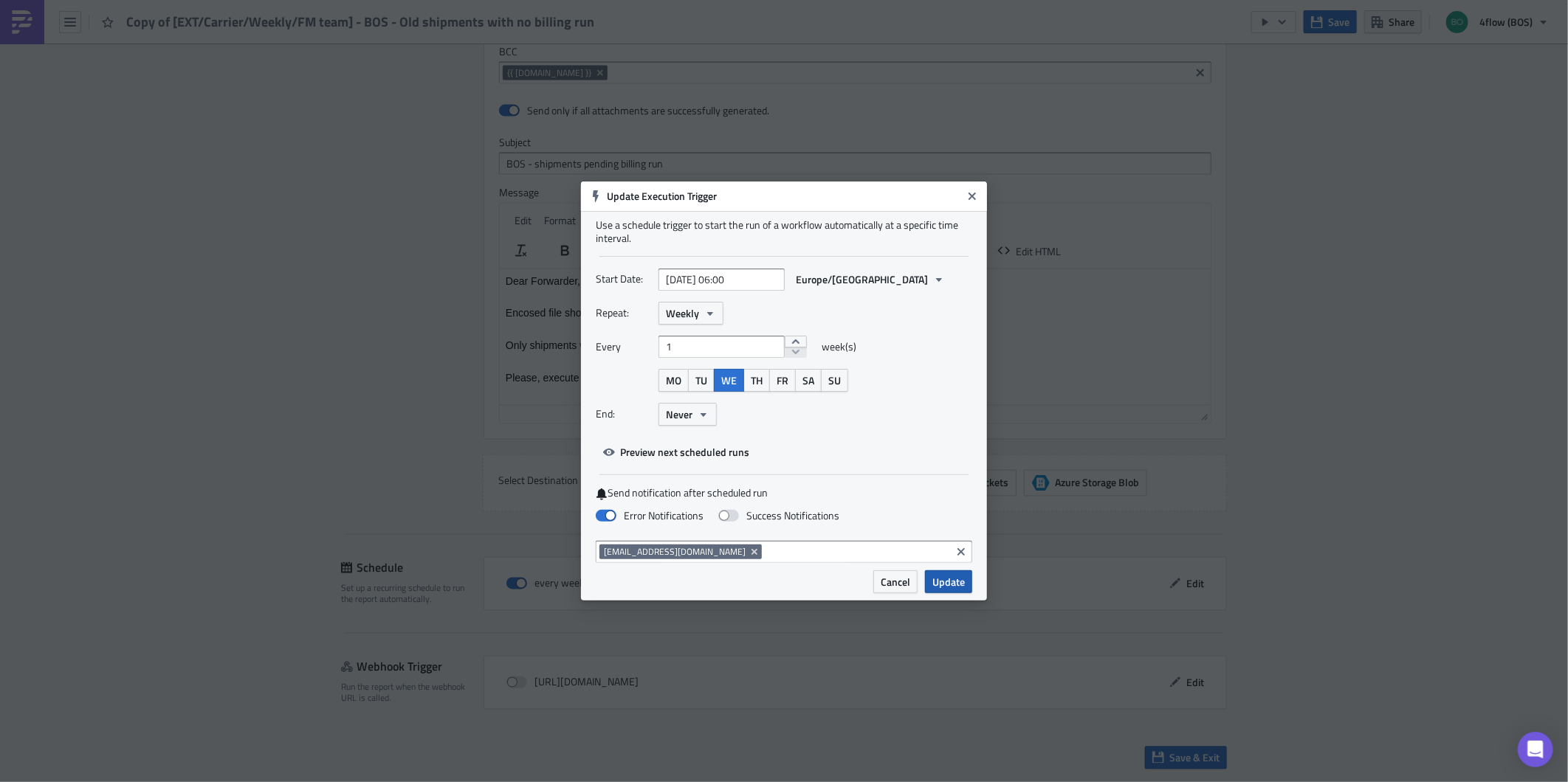
click at [957, 583] on span "Update" at bounding box center [948, 581] width 32 height 15
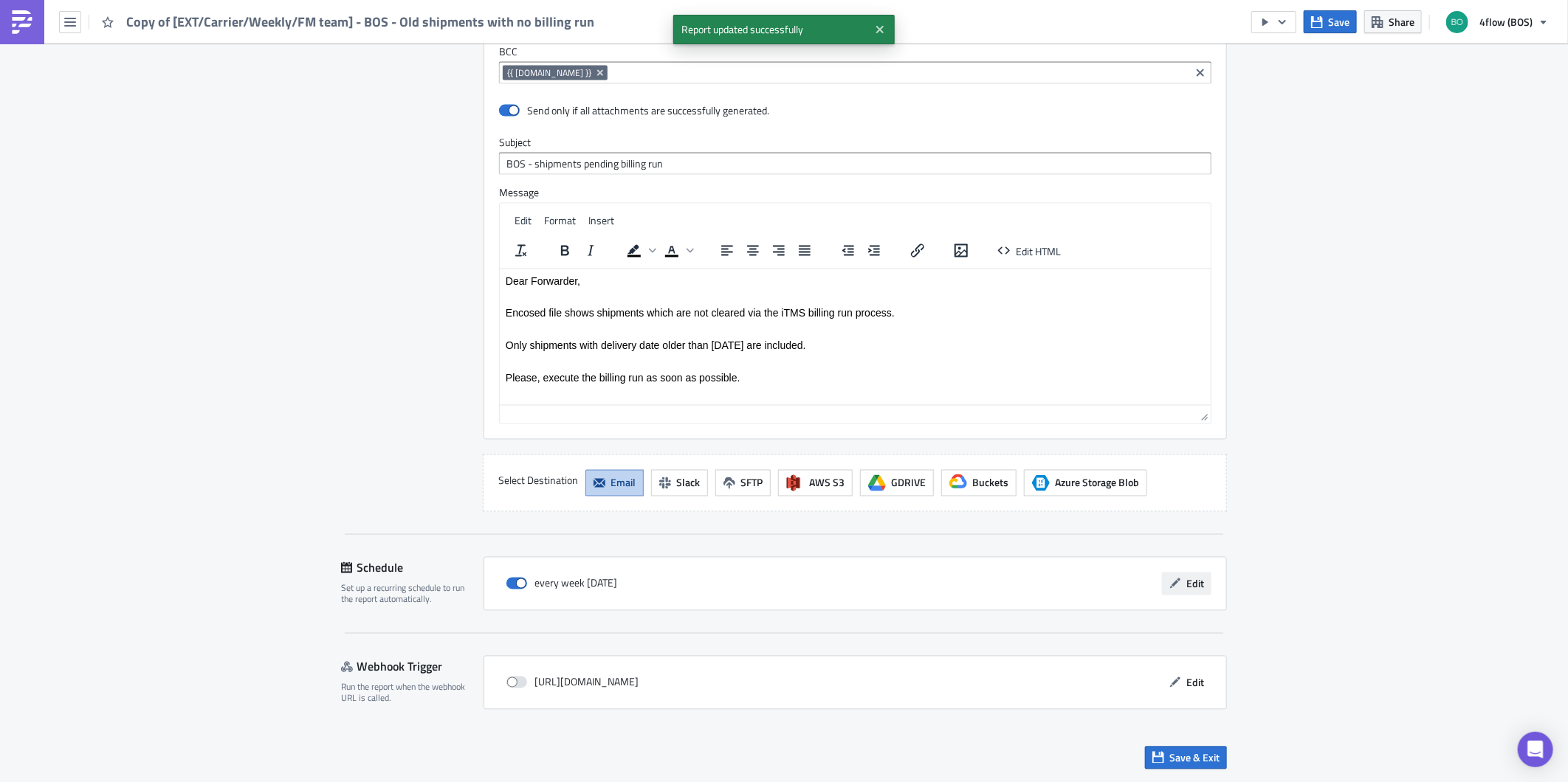
click at [1186, 581] on span "Edit" at bounding box center [1195, 584] width 18 height 15
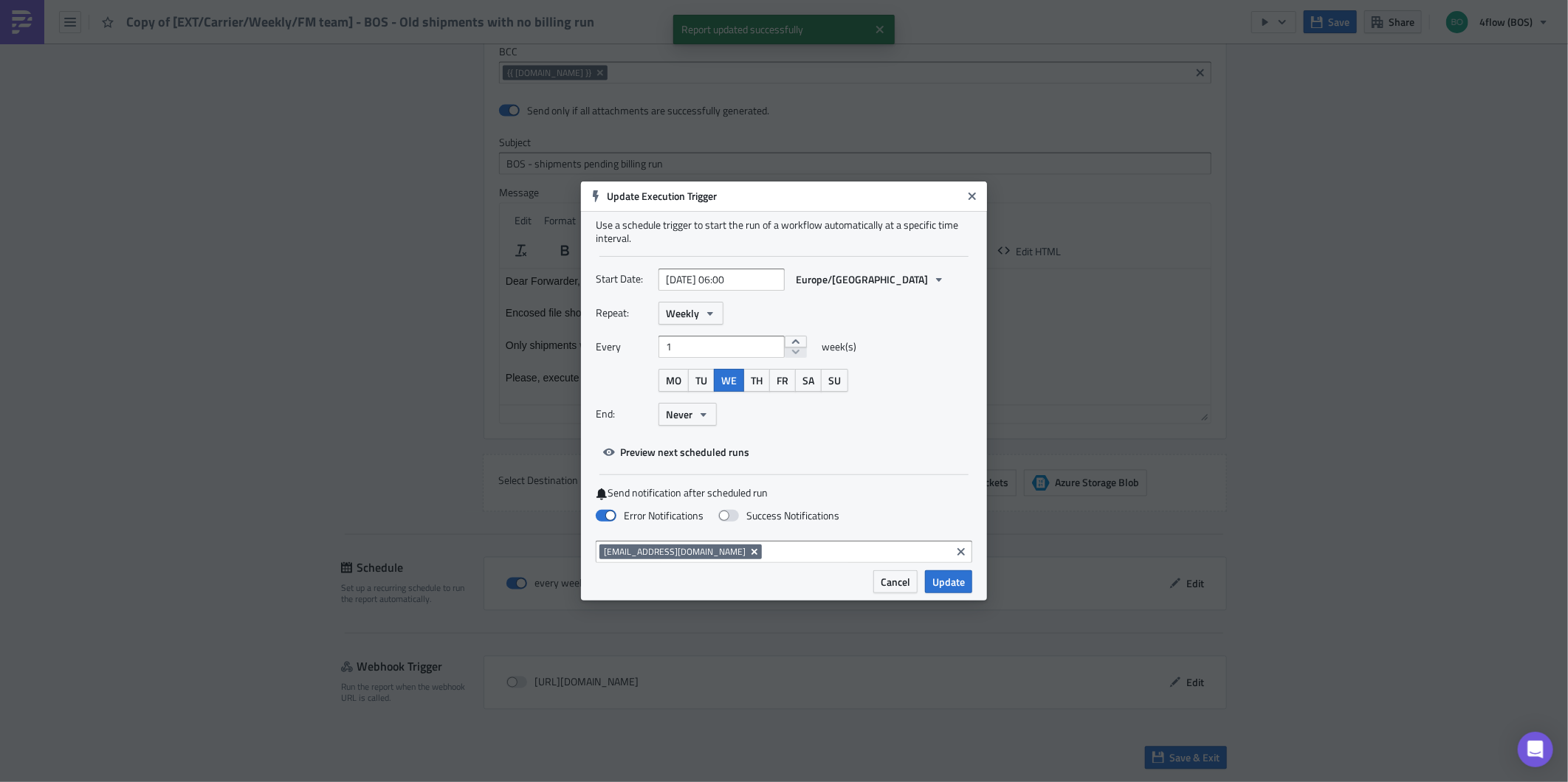
click at [748, 549] on button "Remove Tag" at bounding box center [755, 552] width 14 height 14
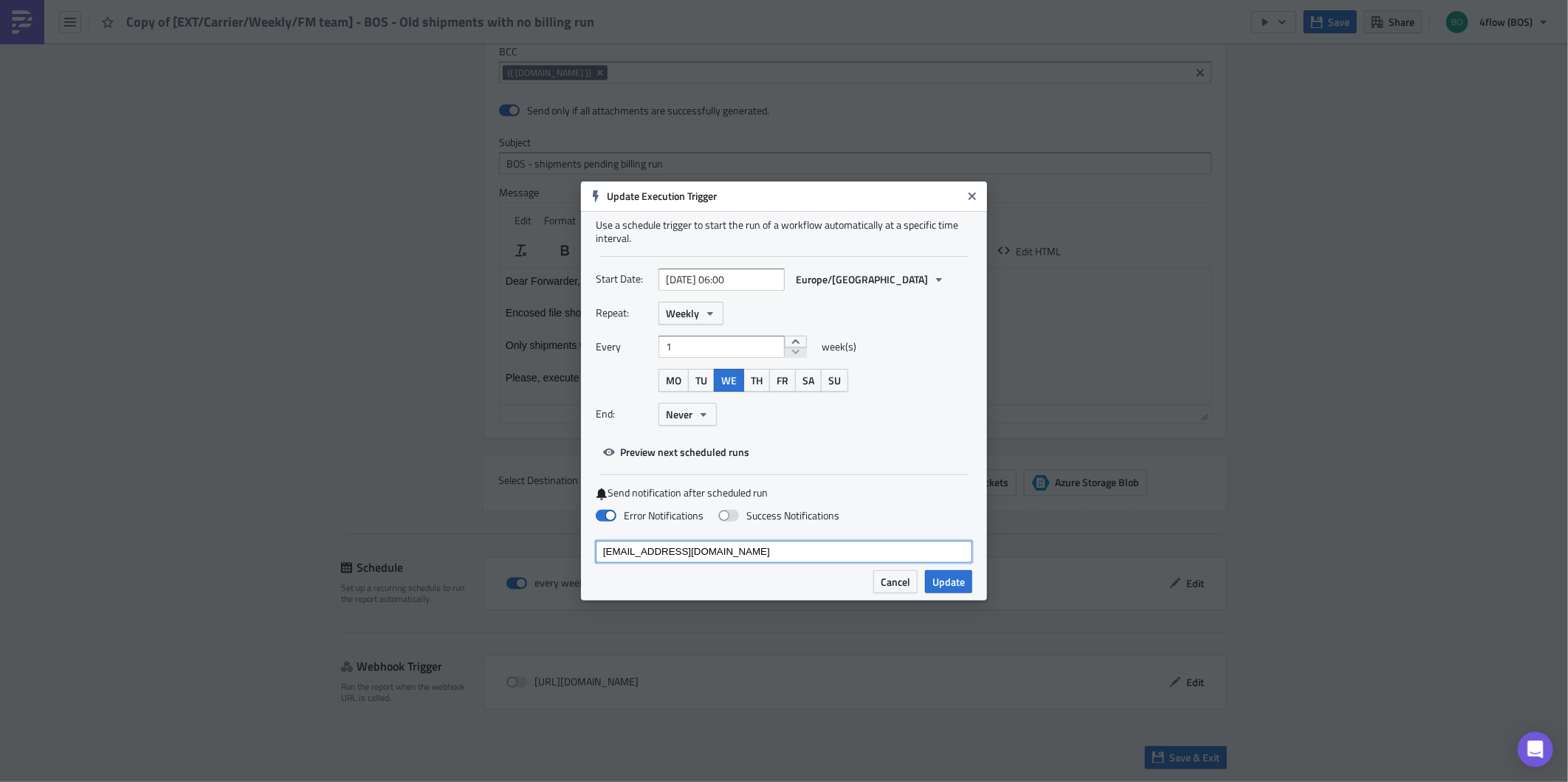
click at [741, 553] on input "[EMAIL_ADDRESS][DOMAIN_NAME]" at bounding box center [783, 552] width 367 height 14
type input "[EMAIL_ADDRESS][DOMAIN_NAME]"
click at [743, 559] on div "[EMAIL_ADDRESS][DOMAIN_NAME]" at bounding box center [783, 554] width 367 height 19
click at [743, 550] on input "[EMAIL_ADDRESS][DOMAIN_NAME]" at bounding box center [783, 552] width 367 height 14
click at [949, 583] on span "Update" at bounding box center [948, 581] width 32 height 15
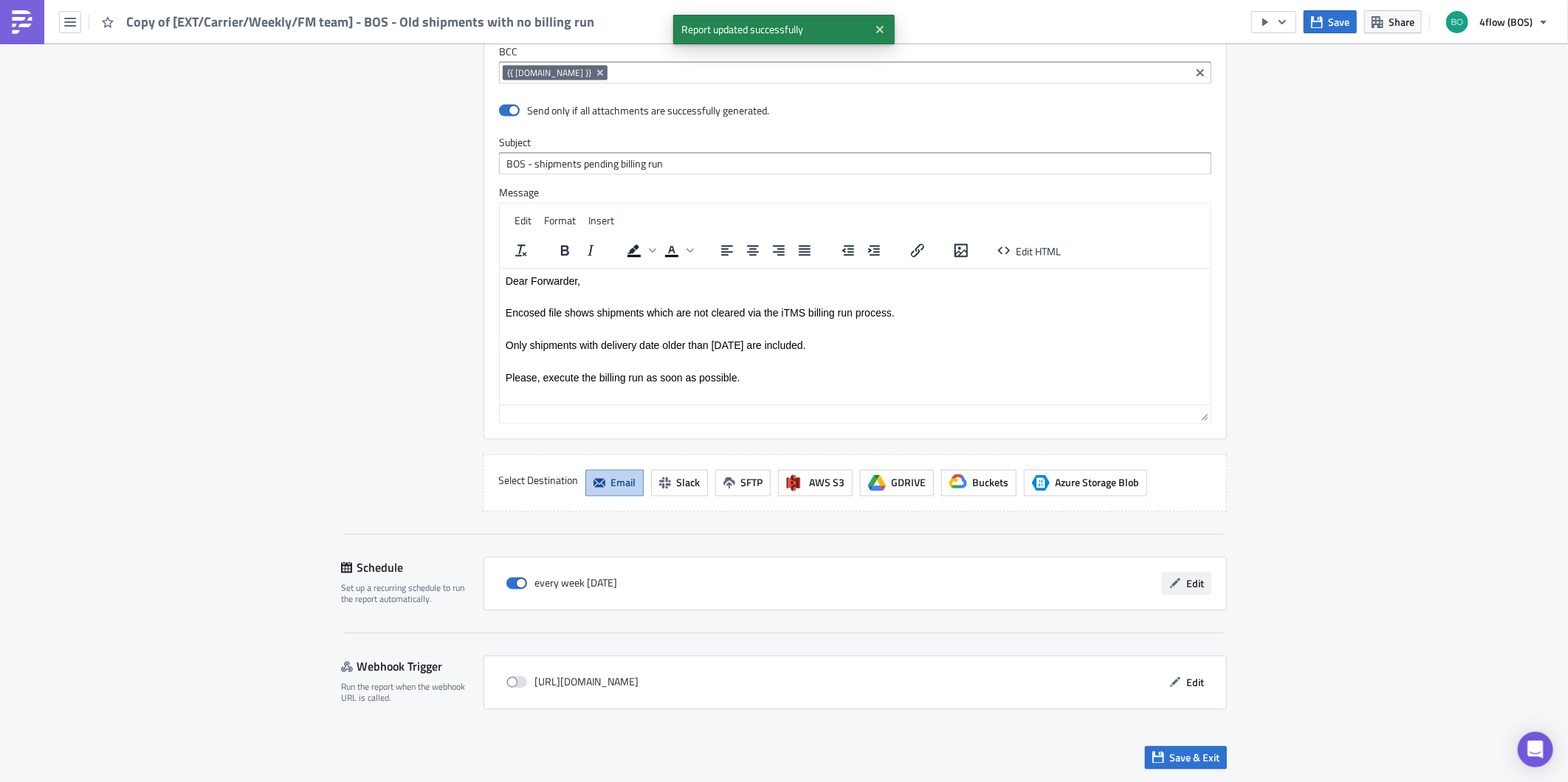
click at [1192, 587] on span "Edit" at bounding box center [1195, 584] width 18 height 15
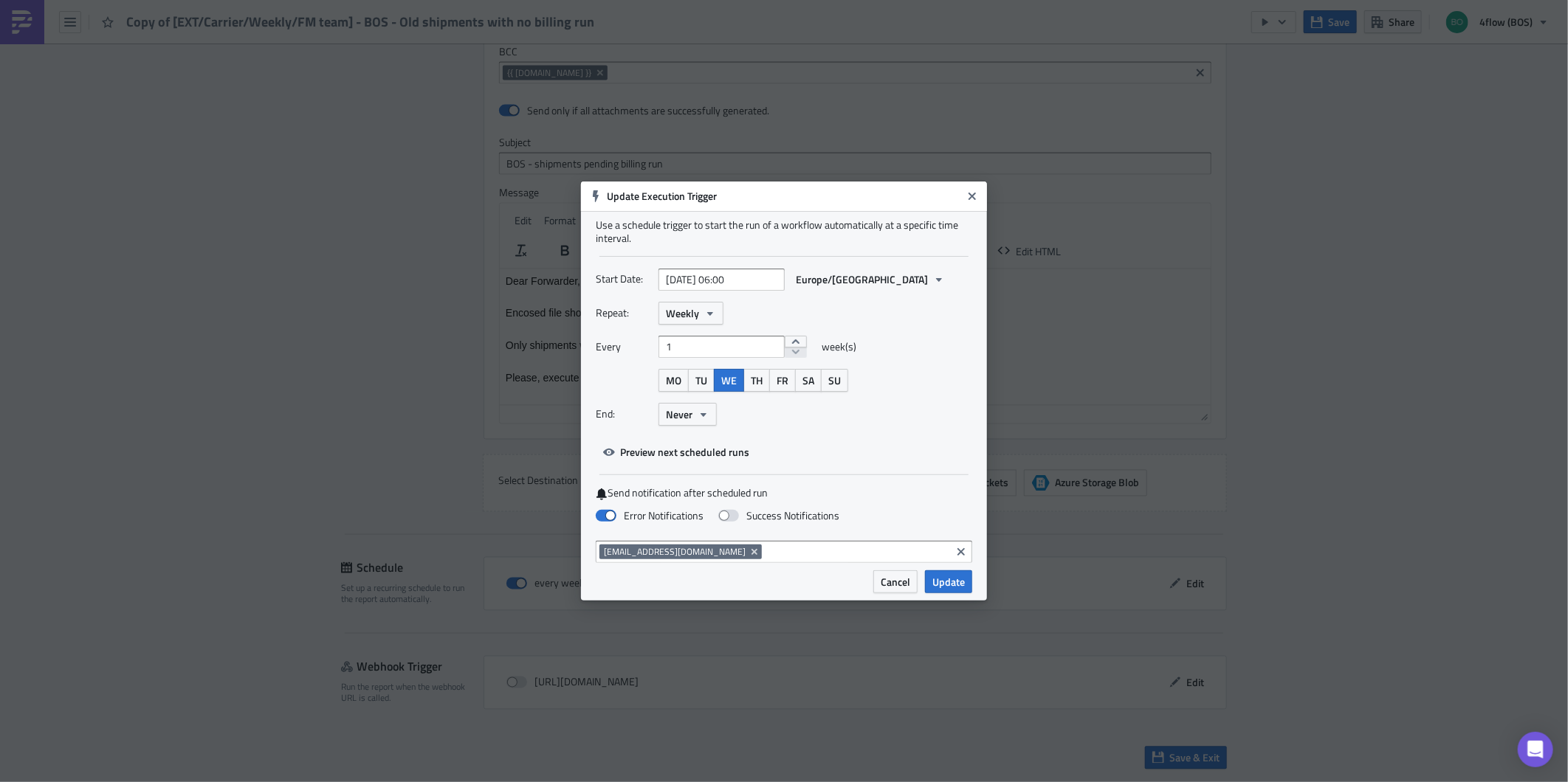
click at [709, 559] on div "[EMAIL_ADDRESS][DOMAIN_NAME]" at bounding box center [773, 554] width 348 height 19
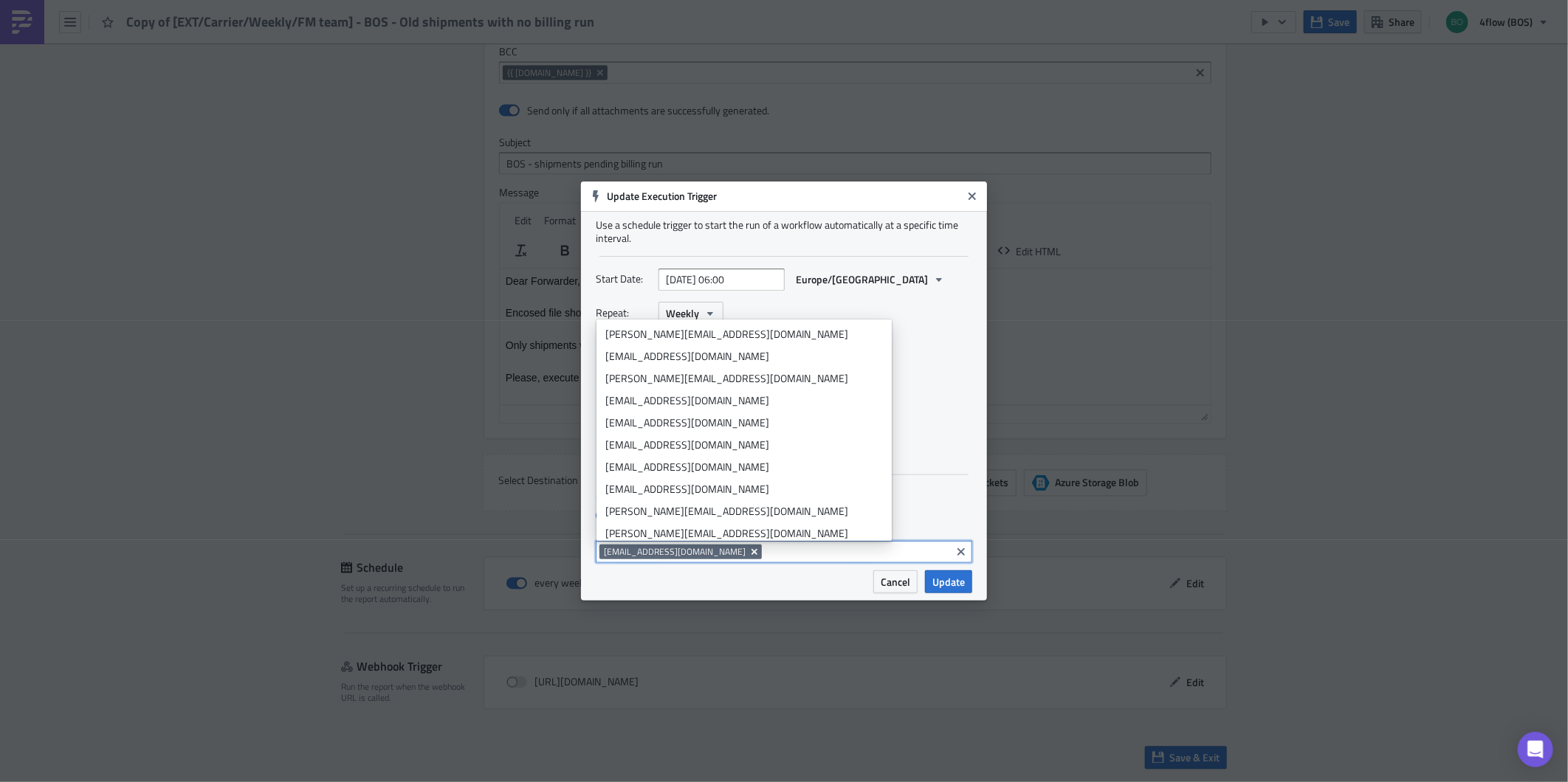
click at [748, 558] on button "Remove Tag" at bounding box center [755, 552] width 14 height 14
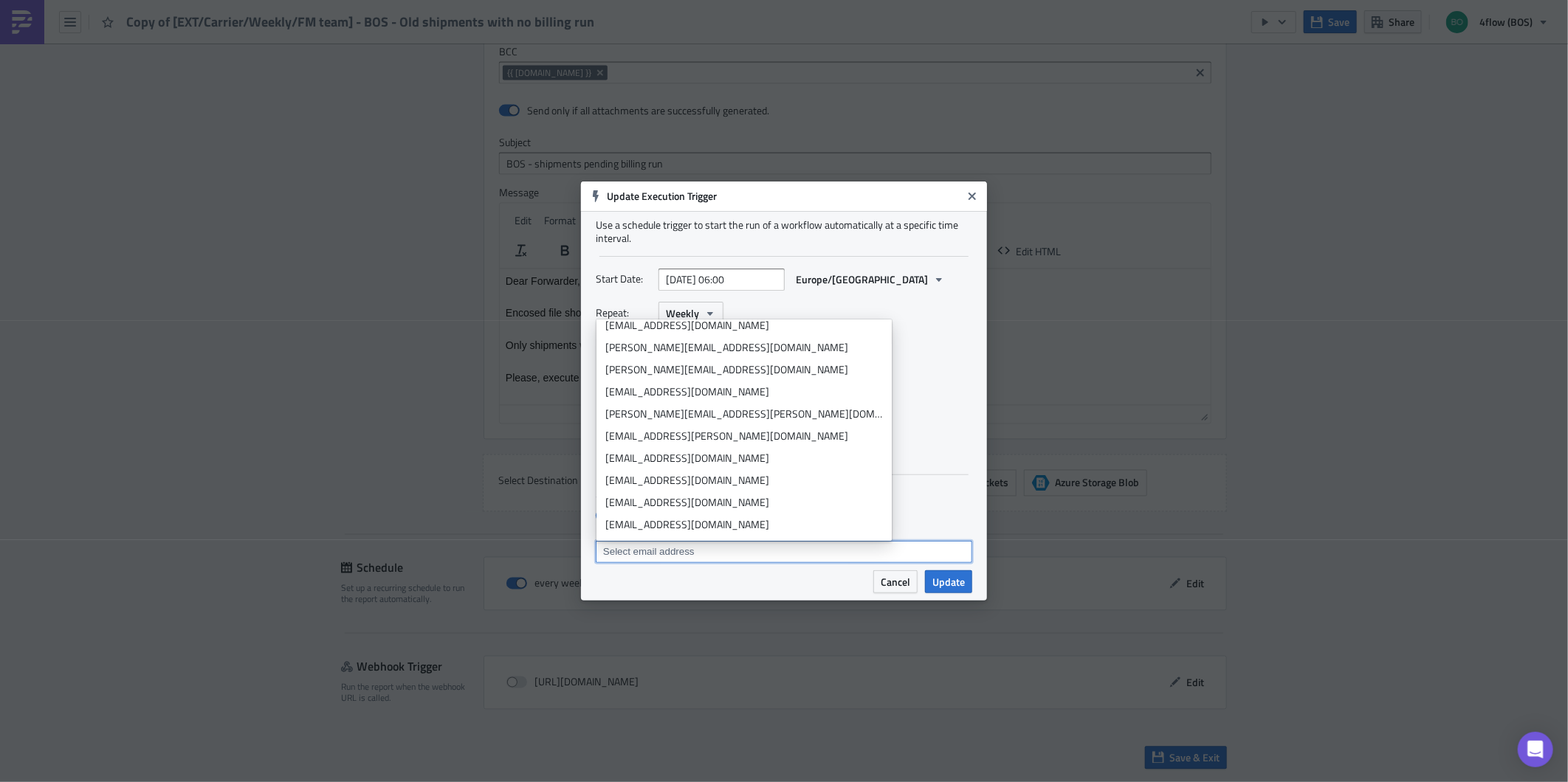
scroll to position [246, 0]
click at [725, 556] on input at bounding box center [783, 552] width 367 height 14
paste input "[EMAIL_ADDRESS][DOMAIN_NAME]"
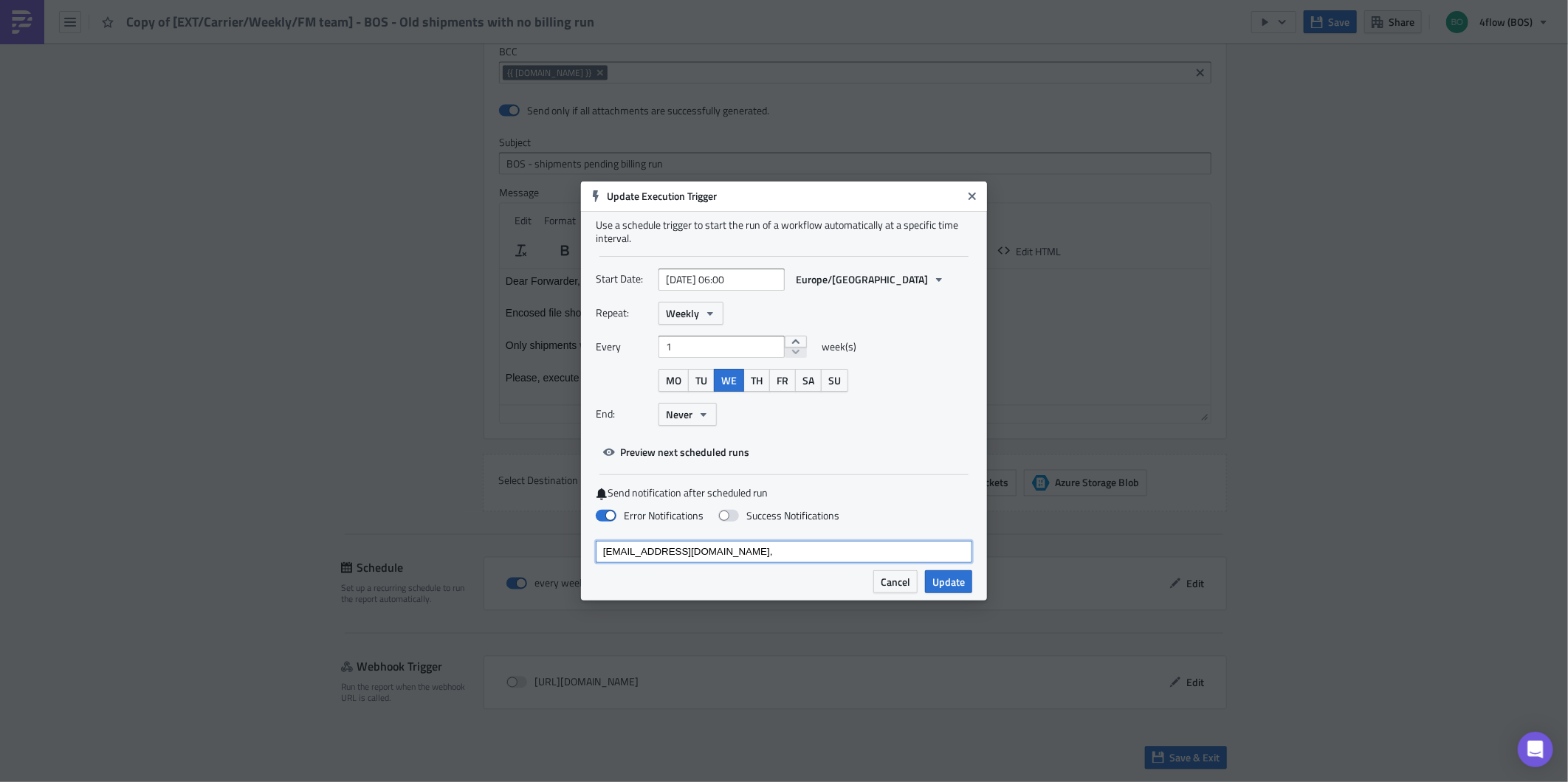
type input "[EMAIL_ADDRESS][DOMAIN_NAME]"
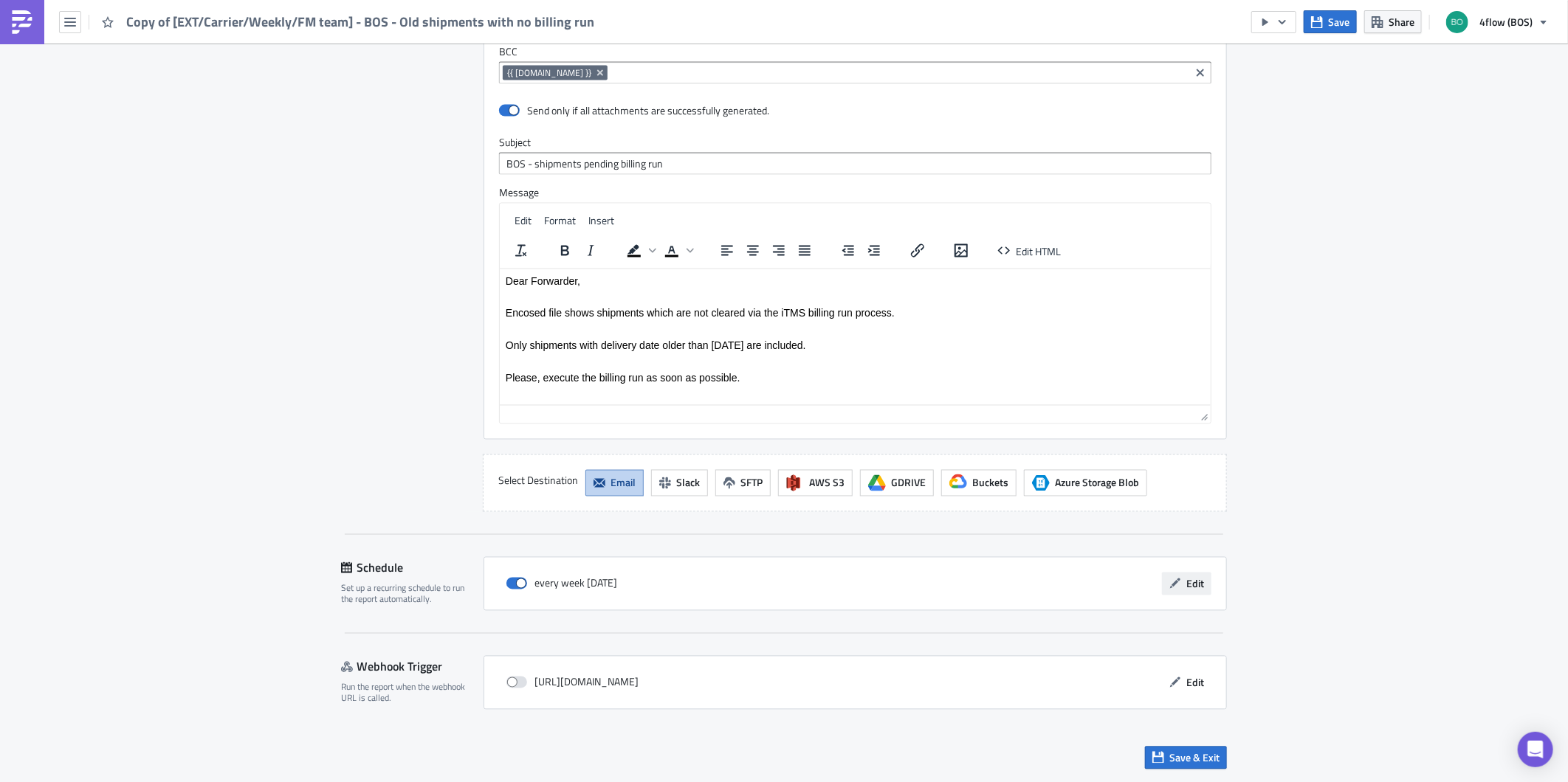
click at [1172, 586] on icon "button" at bounding box center [1175, 584] width 12 height 12
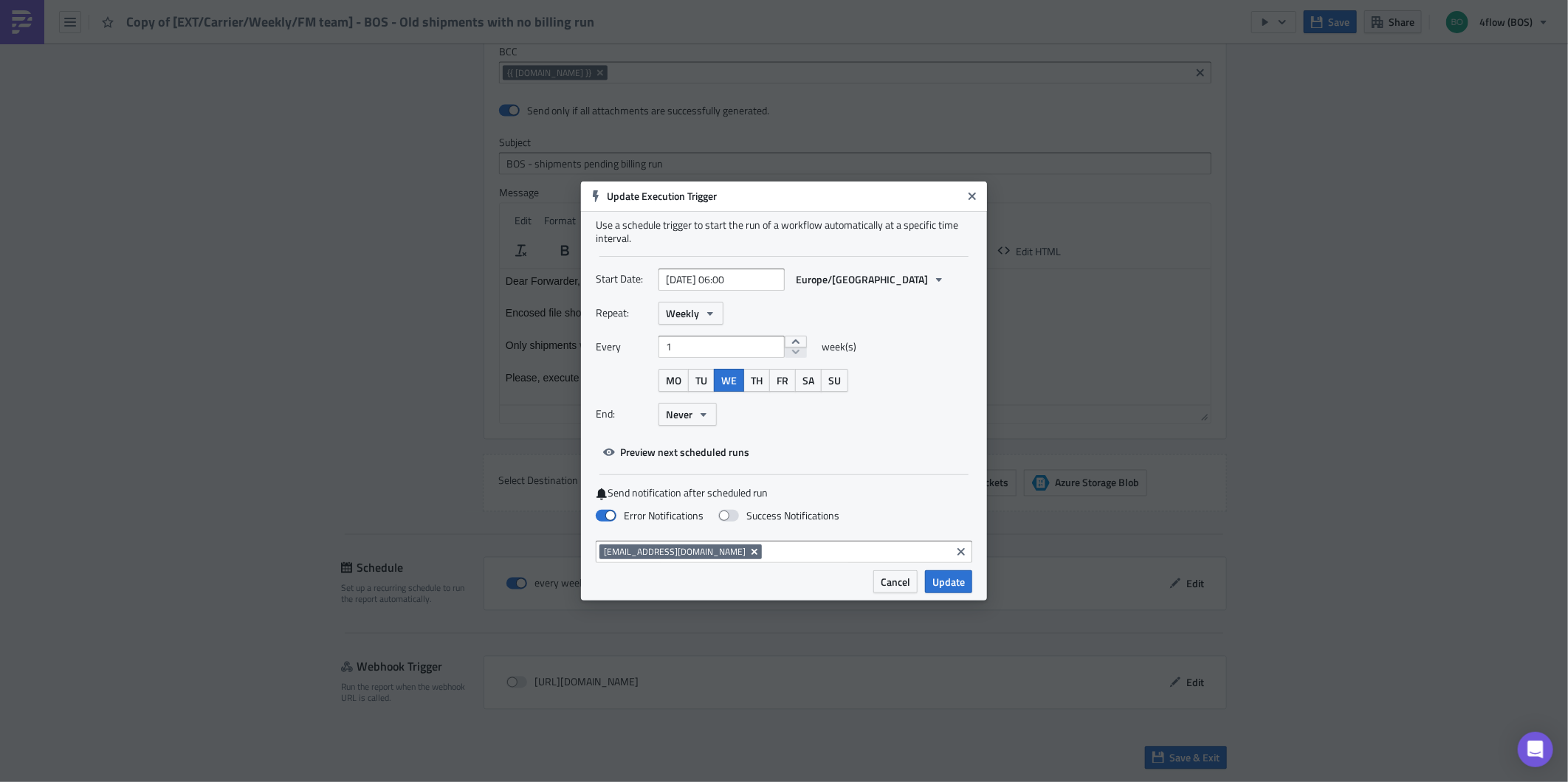
click at [752, 555] on icon "Remove Tag" at bounding box center [754, 552] width 6 height 6
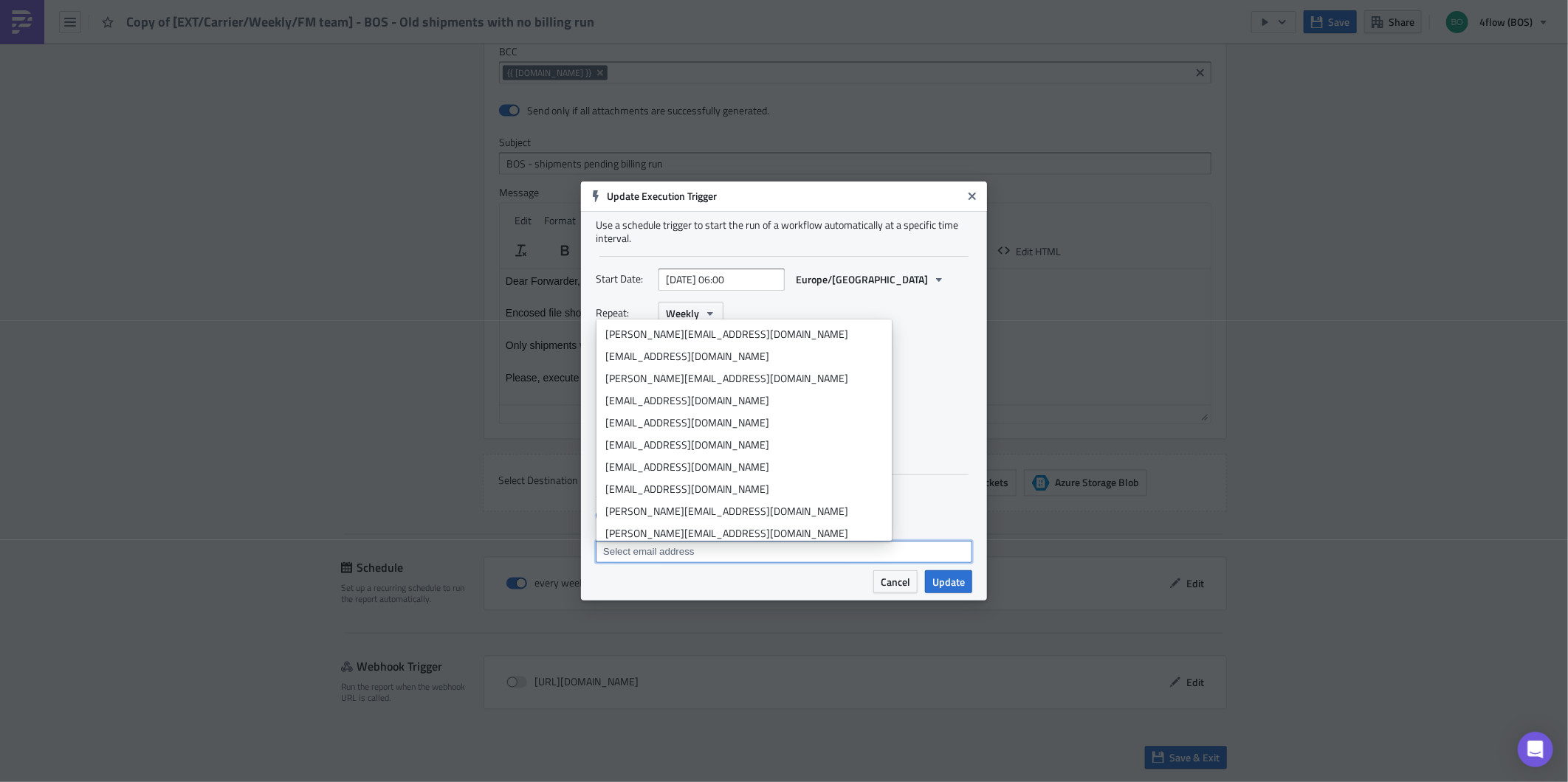
paste input "[EMAIL_ADDRESS][DOMAIN_NAME]"
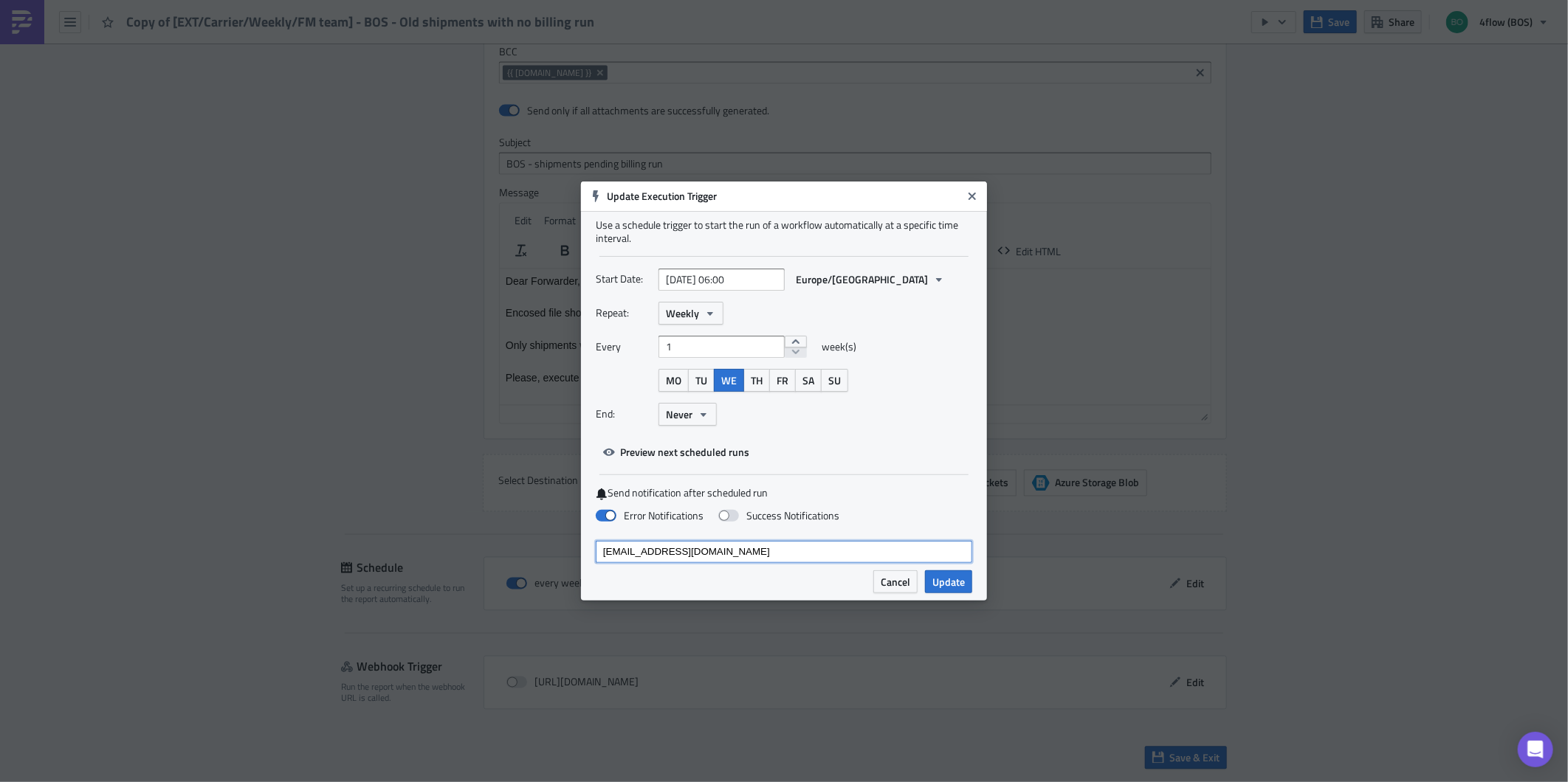
click at [709, 555] on input "[EMAIL_ADDRESS][DOMAIN_NAME]" at bounding box center [783, 552] width 367 height 14
click at [733, 551] on input "[EMAIL_ADDRESS][DOMAIN_NAME]" at bounding box center [783, 552] width 367 height 14
click at [741, 551] on input "[EMAIL_ADDRESS][DOMAIN_NAME]" at bounding box center [783, 552] width 367 height 14
click at [724, 551] on input "[EMAIL_ADDRESS][DOMAIN_NAME]" at bounding box center [783, 552] width 367 height 14
type input "[EMAIL_ADDRESS][DOMAIN_NAME]"
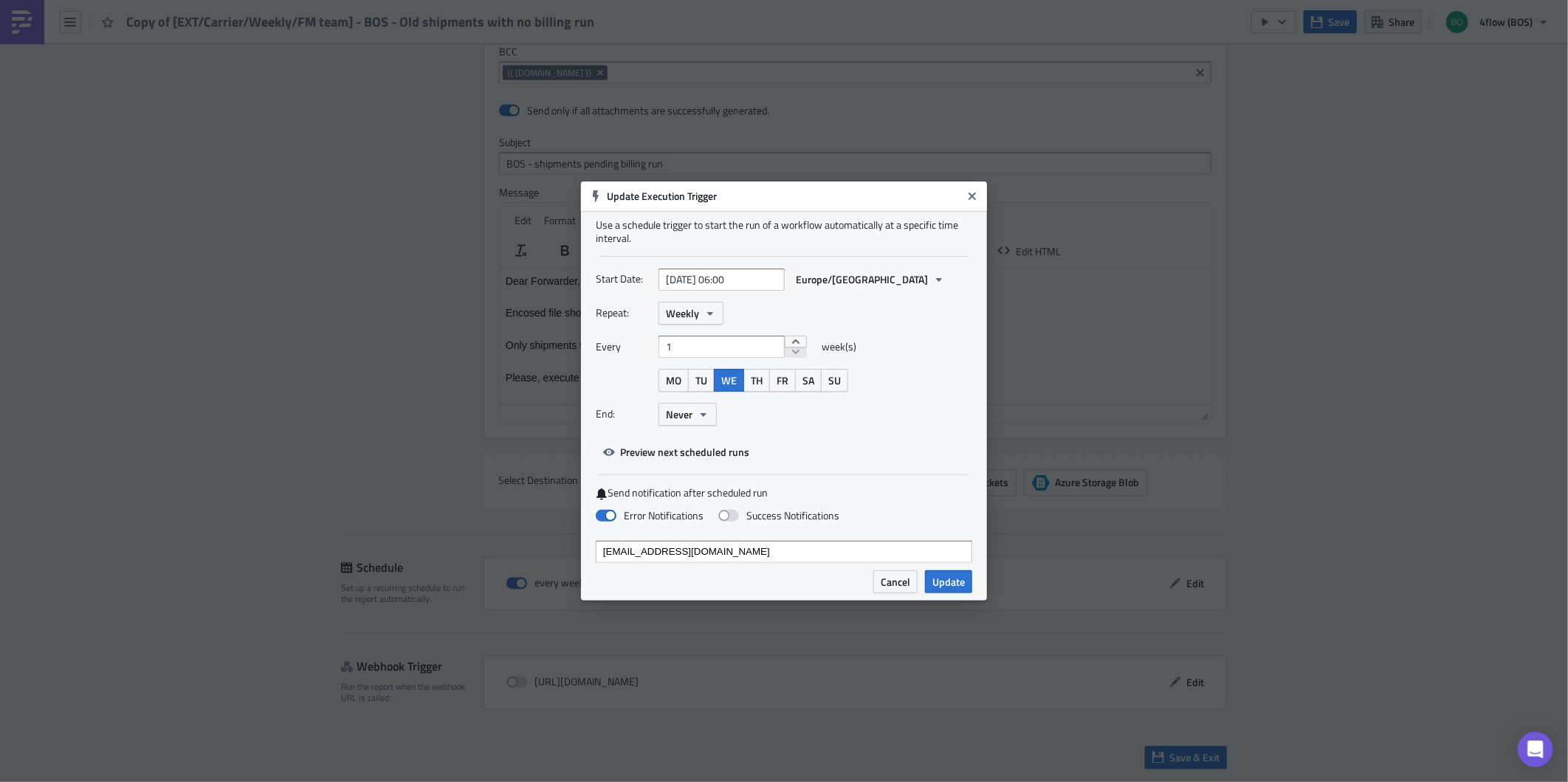
click at [719, 559] on div "[EMAIL_ADDRESS][DOMAIN_NAME]" at bounding box center [783, 554] width 367 height 19
click at [668, 579] on div "Cancel Update" at bounding box center [783, 586] width 406 height 31
click at [611, 574] on div "Cancel Update" at bounding box center [783, 586] width 406 height 31
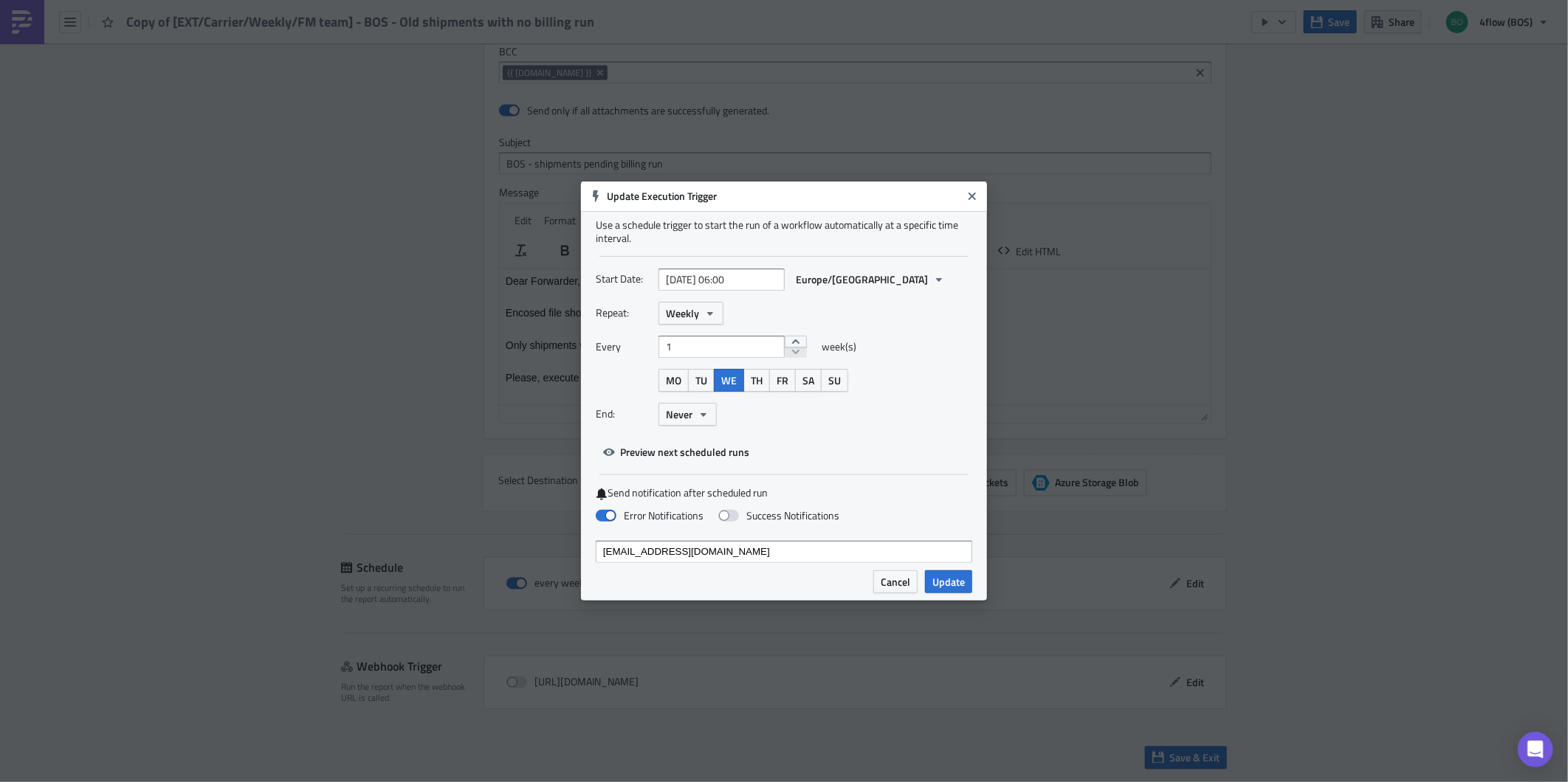
click at [932, 584] on span "Update" at bounding box center [948, 581] width 32 height 15
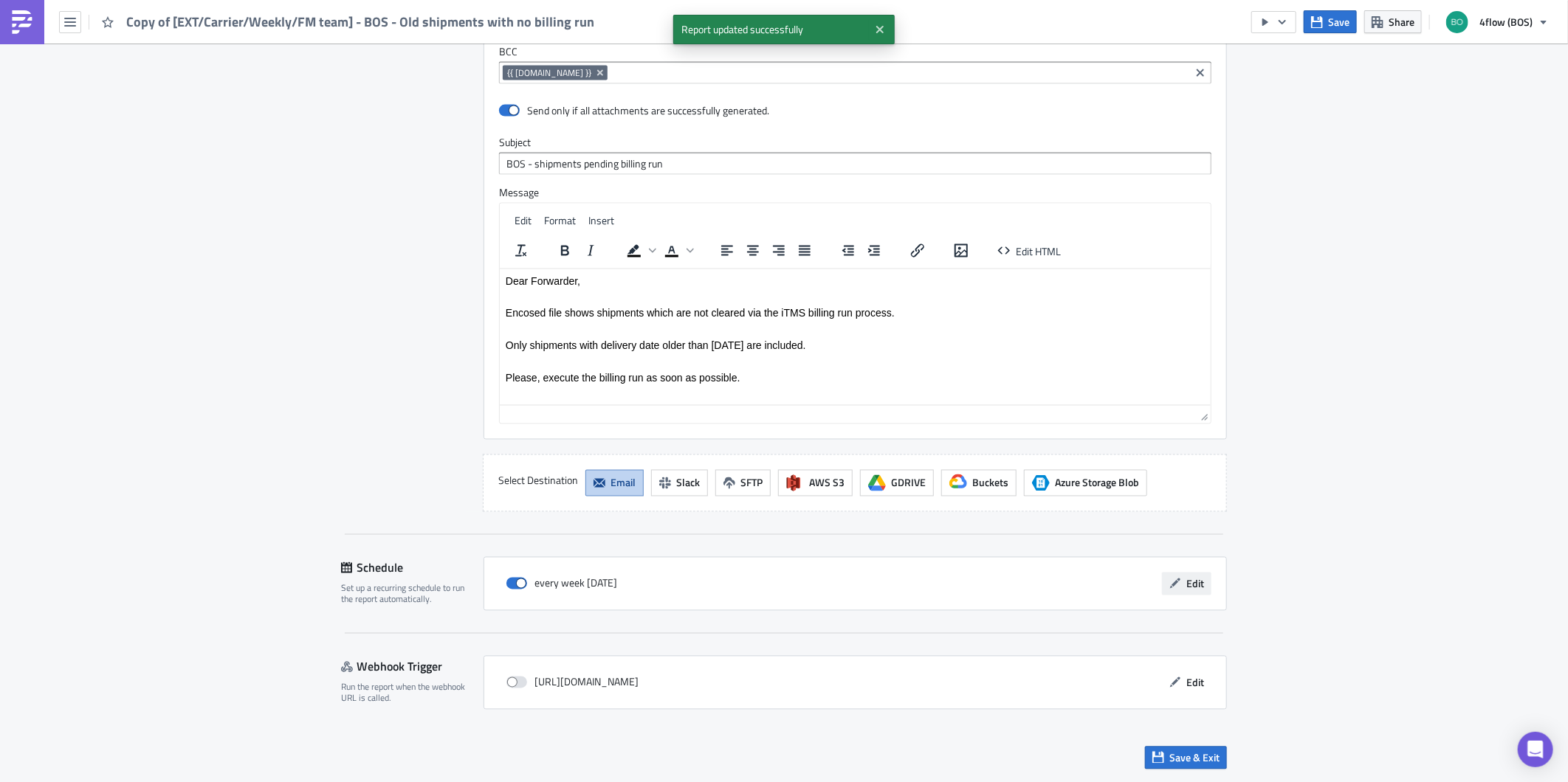
click at [1186, 584] on span "Edit" at bounding box center [1195, 584] width 18 height 15
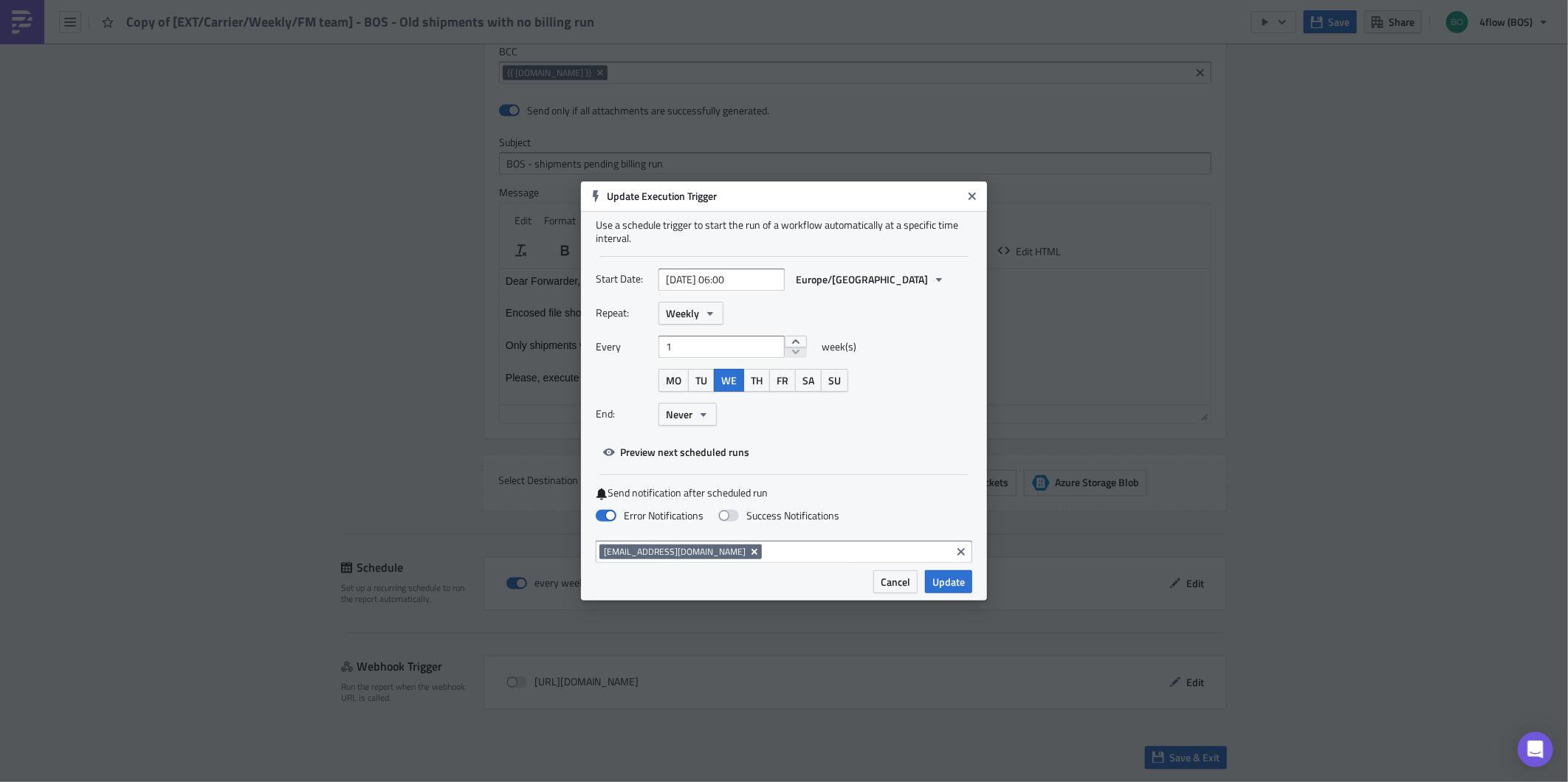
click at [748, 546] on icon "Remove Tag" at bounding box center [754, 552] width 12 height 12
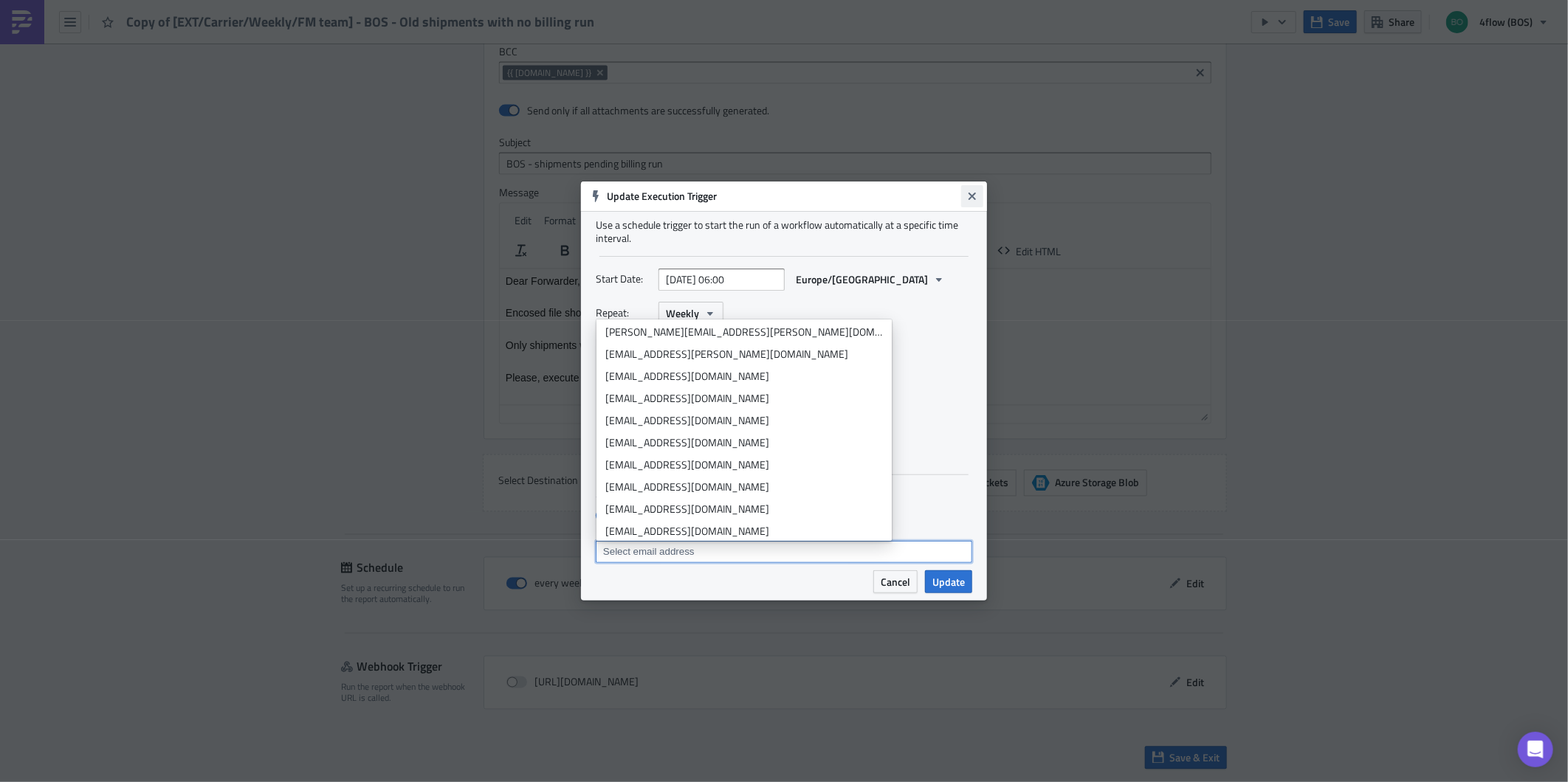
click at [974, 190] on icon "Close" at bounding box center [972, 196] width 12 height 12
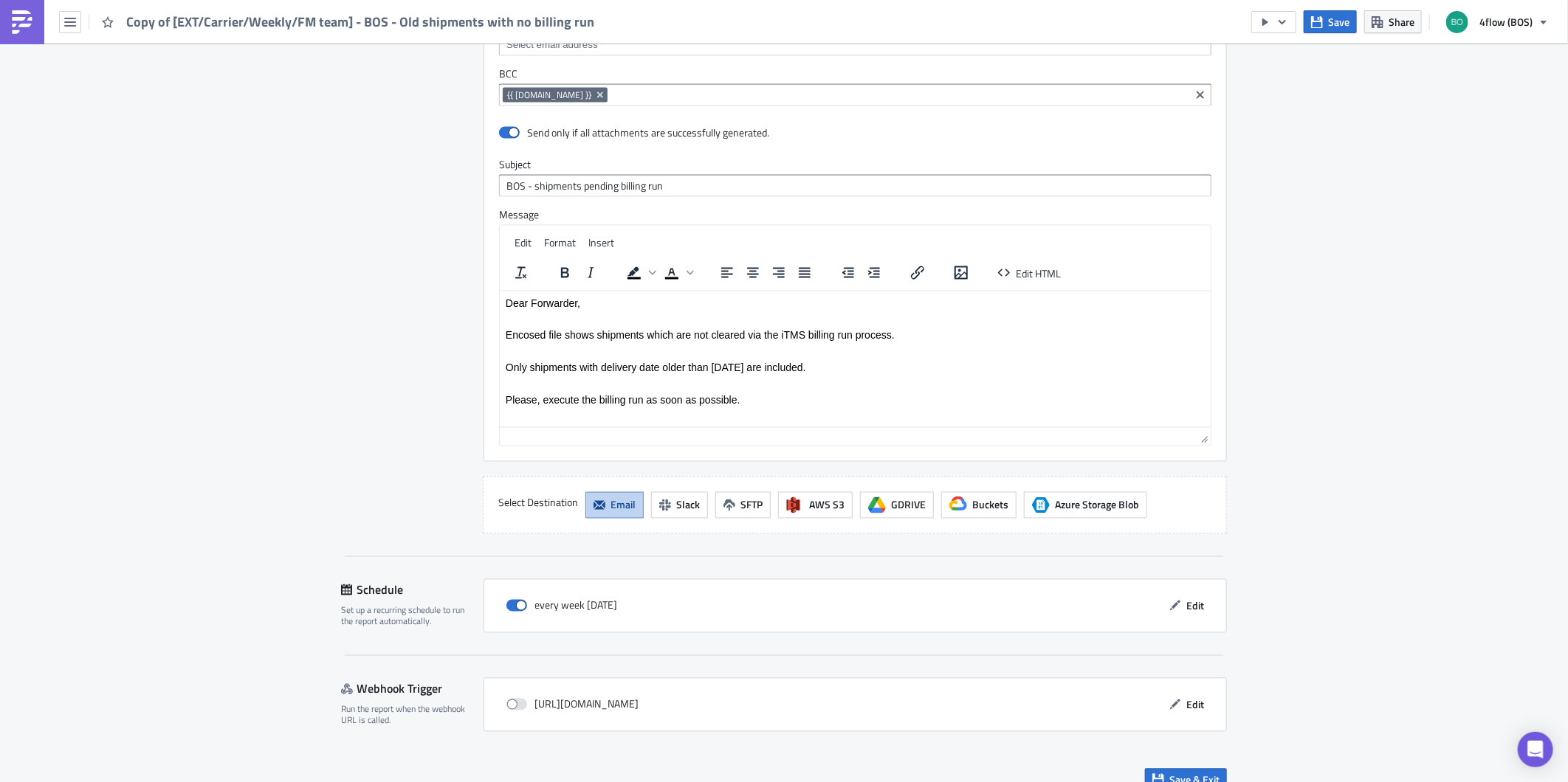
scroll to position [1516, 0]
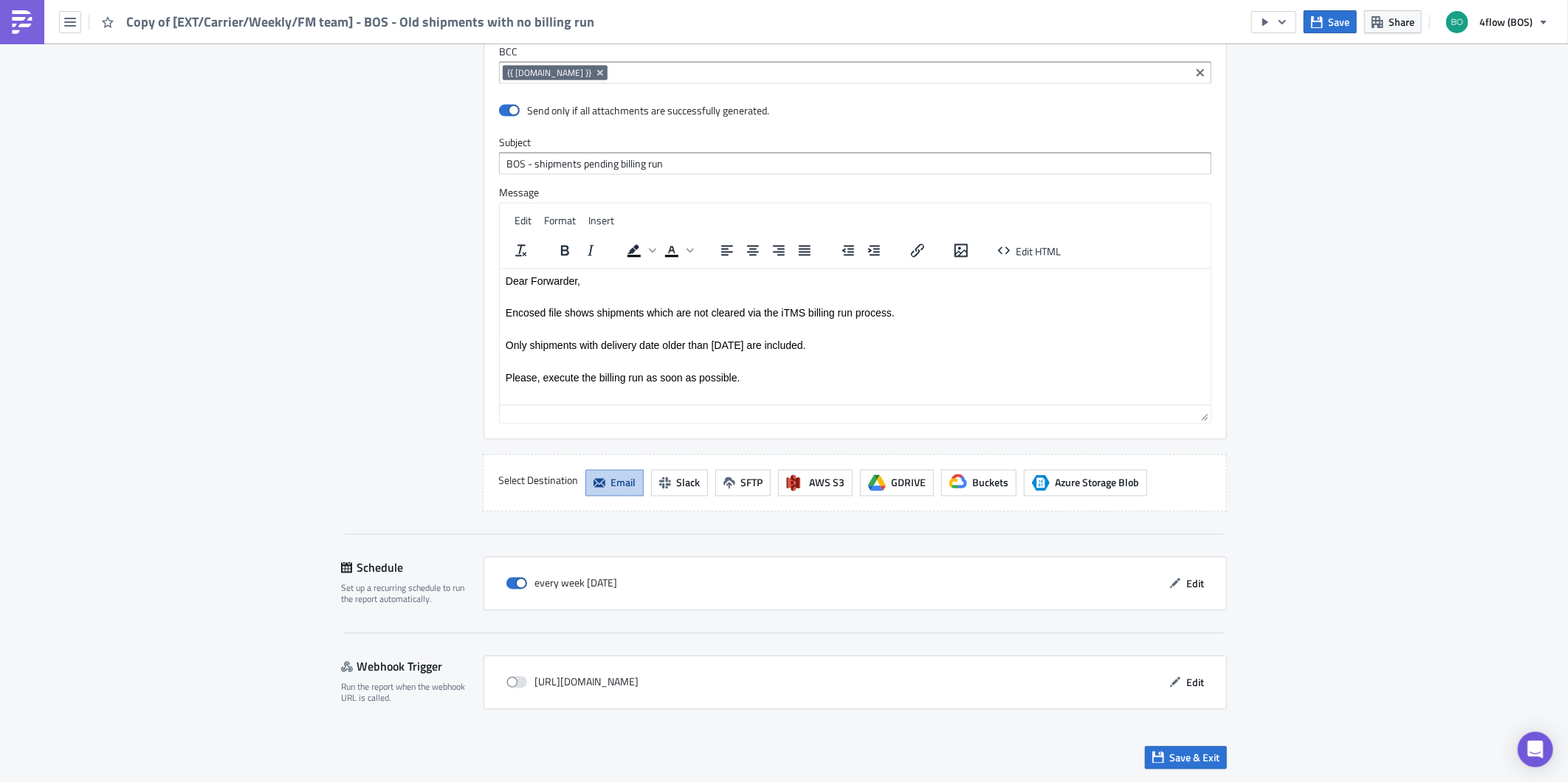
click at [1194, 570] on div "every week [DATE] Edit" at bounding box center [855, 583] width 743 height 54
click at [1191, 584] on span "Edit" at bounding box center [1195, 584] width 18 height 15
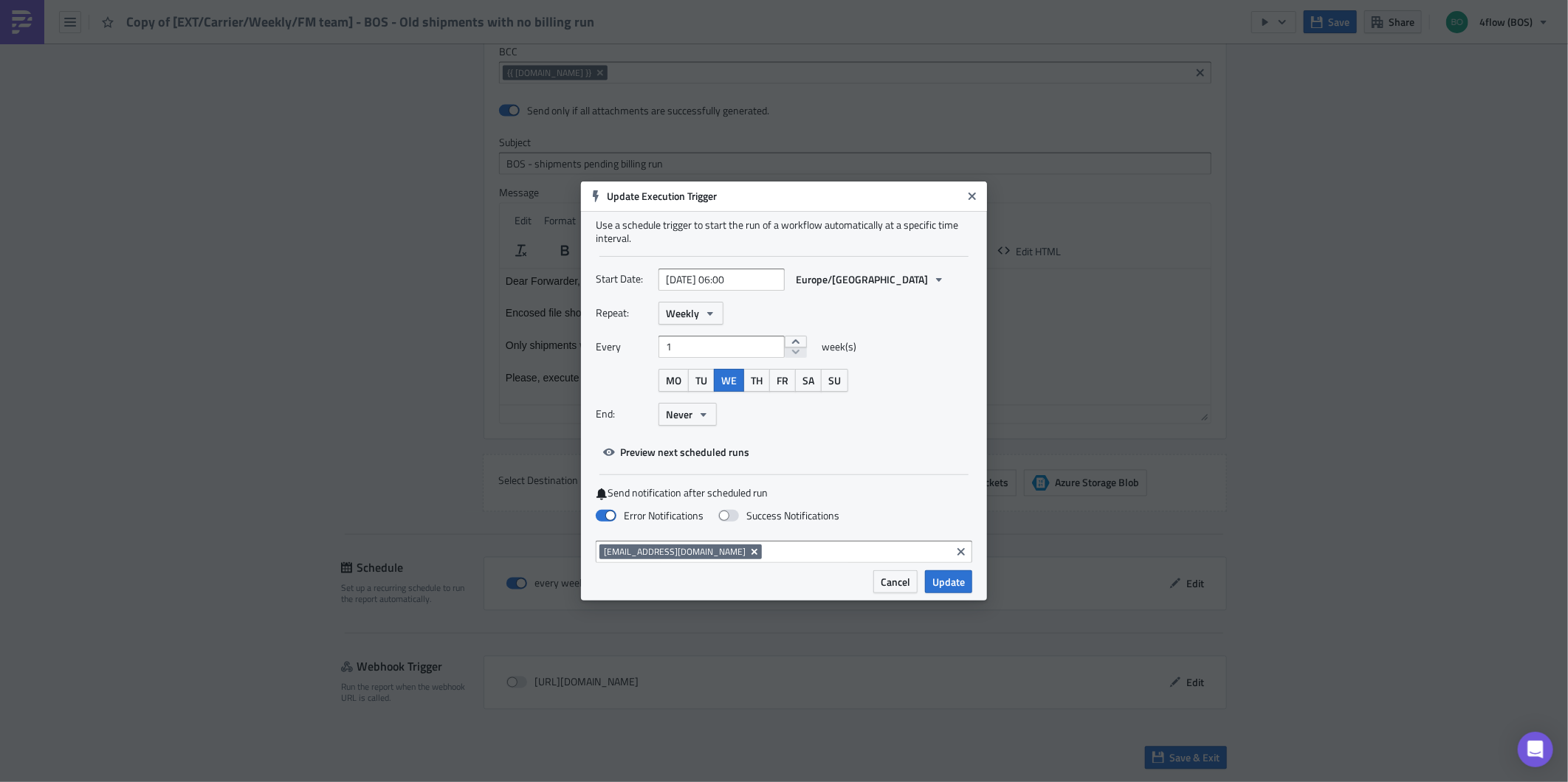
click at [752, 551] on icon "Remove Tag" at bounding box center [754, 552] width 6 height 6
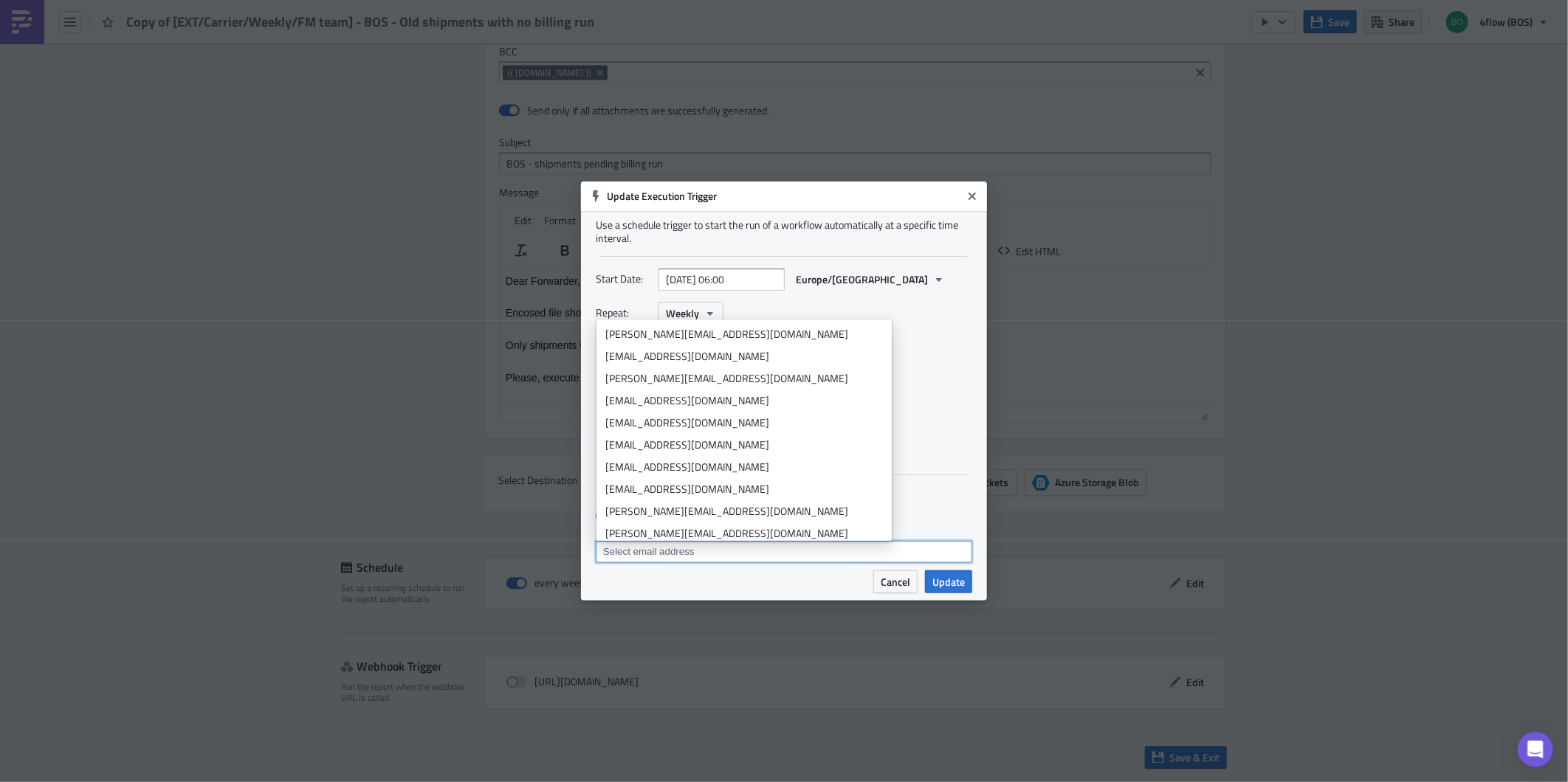
click at [709, 553] on input at bounding box center [783, 552] width 367 height 14
paste input "[EMAIL_ADDRESS][DOMAIN_NAME]"
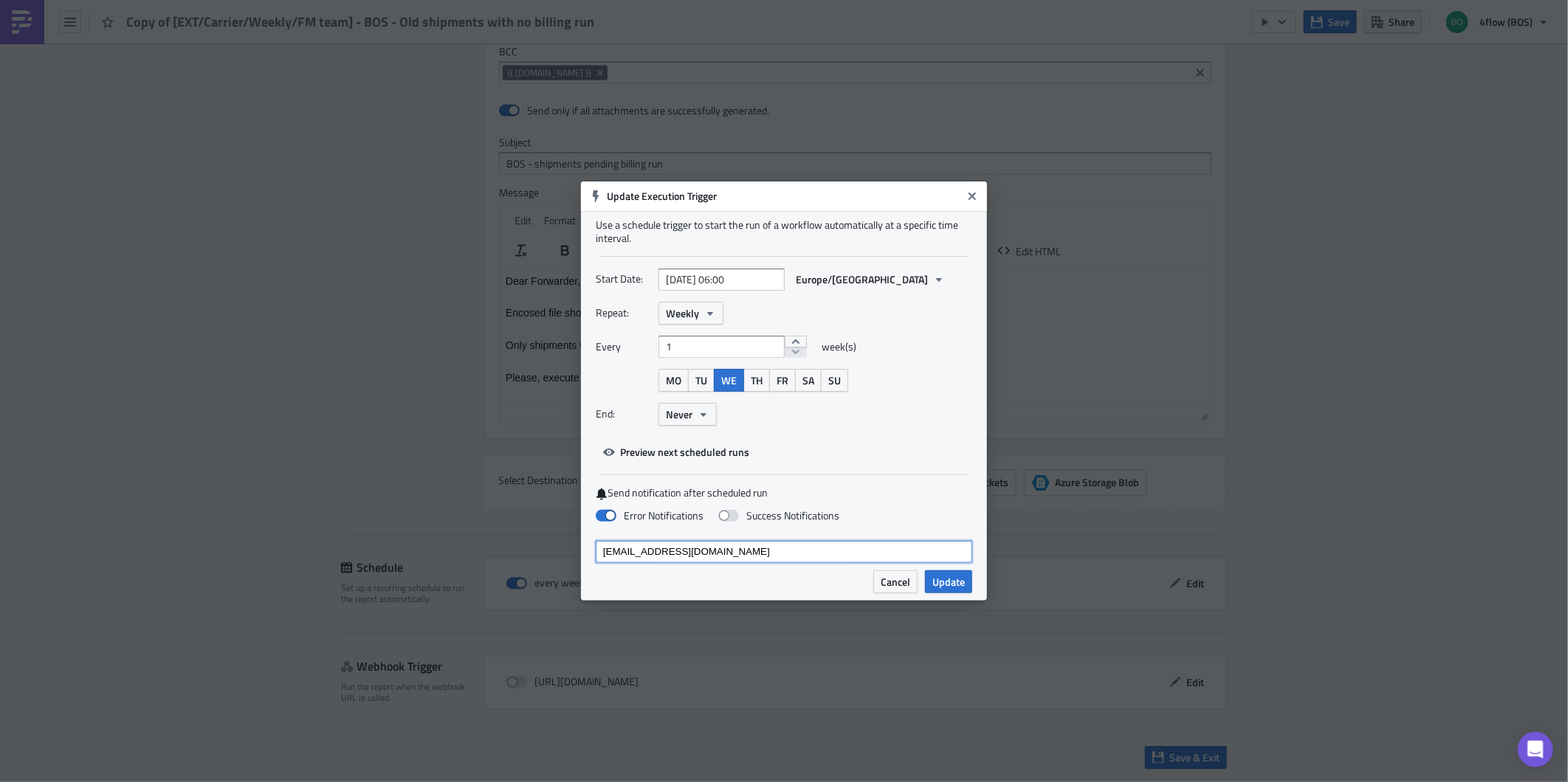
type input "[EMAIL_ADDRESS][DOMAIN_NAME]"
click at [719, 568] on div "Use a schedule trigger to start the run of a workflow automatically at a specif…" at bounding box center [783, 390] width 406 height 360
click at [945, 581] on span "Update" at bounding box center [948, 581] width 32 height 15
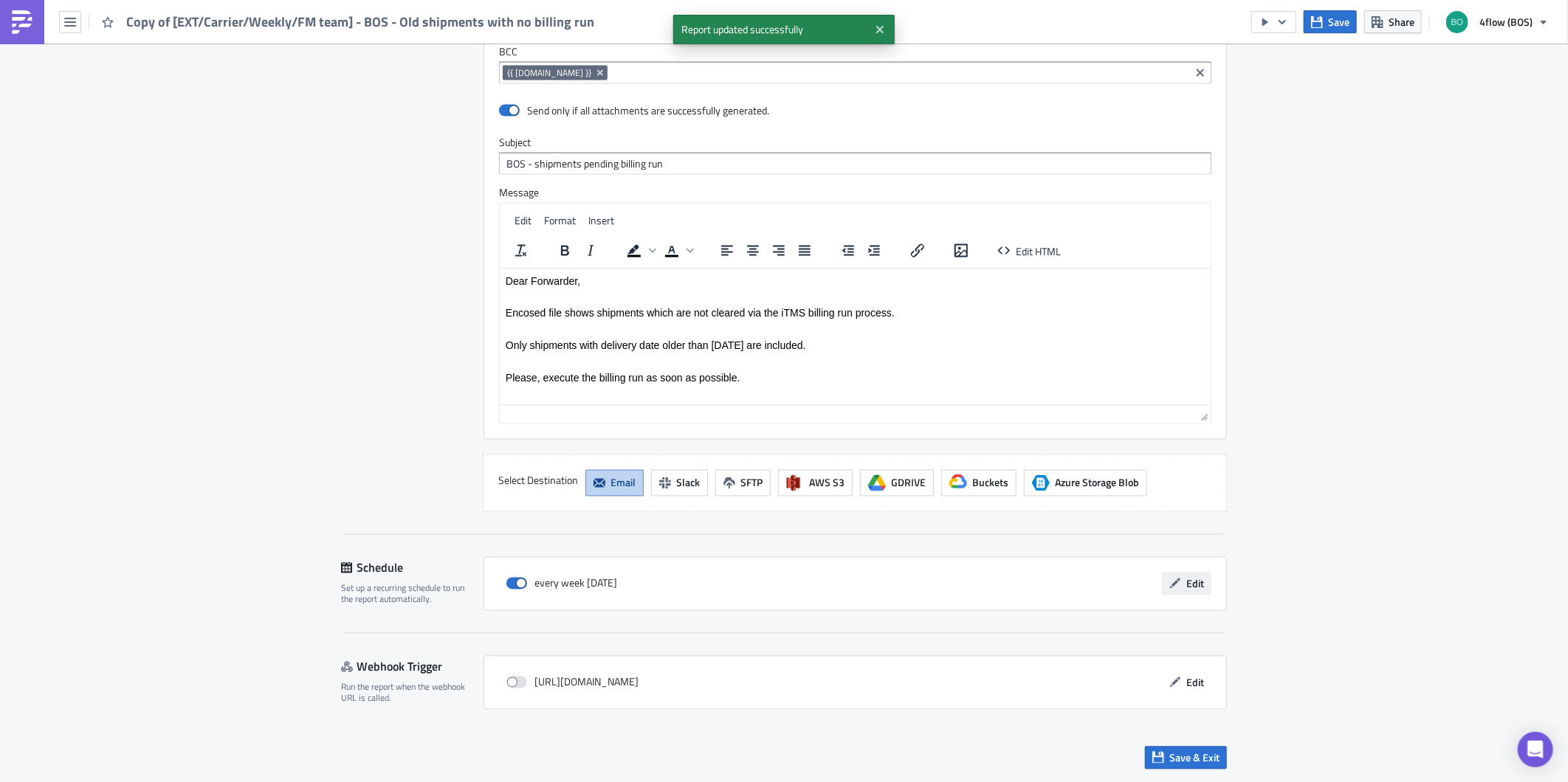
click at [1193, 586] on span "Edit" at bounding box center [1195, 584] width 18 height 15
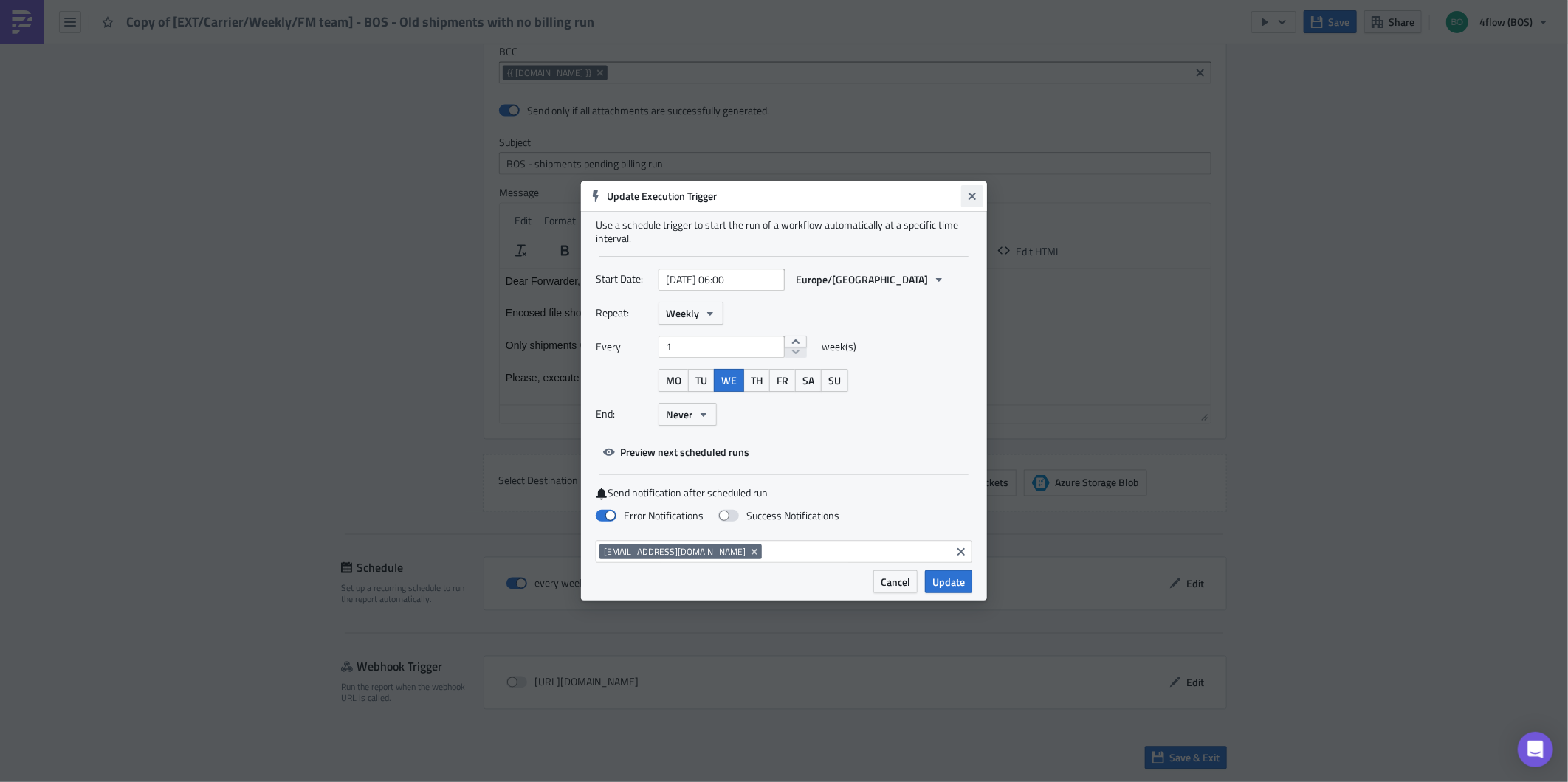
click at [970, 192] on icon "Close" at bounding box center [972, 196] width 12 height 12
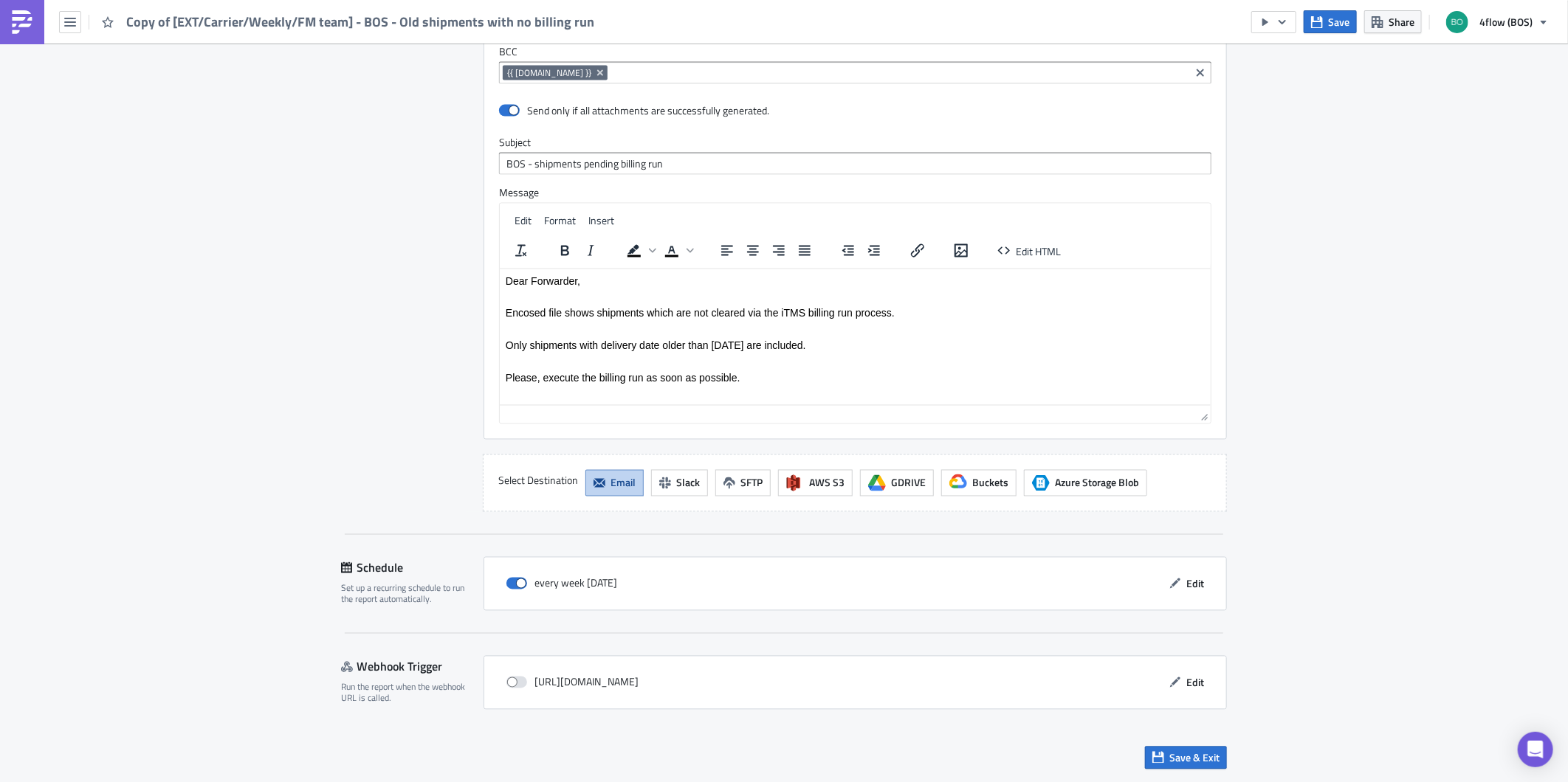
click at [1201, 751] on span "Save & Exit" at bounding box center [1194, 758] width 50 height 15
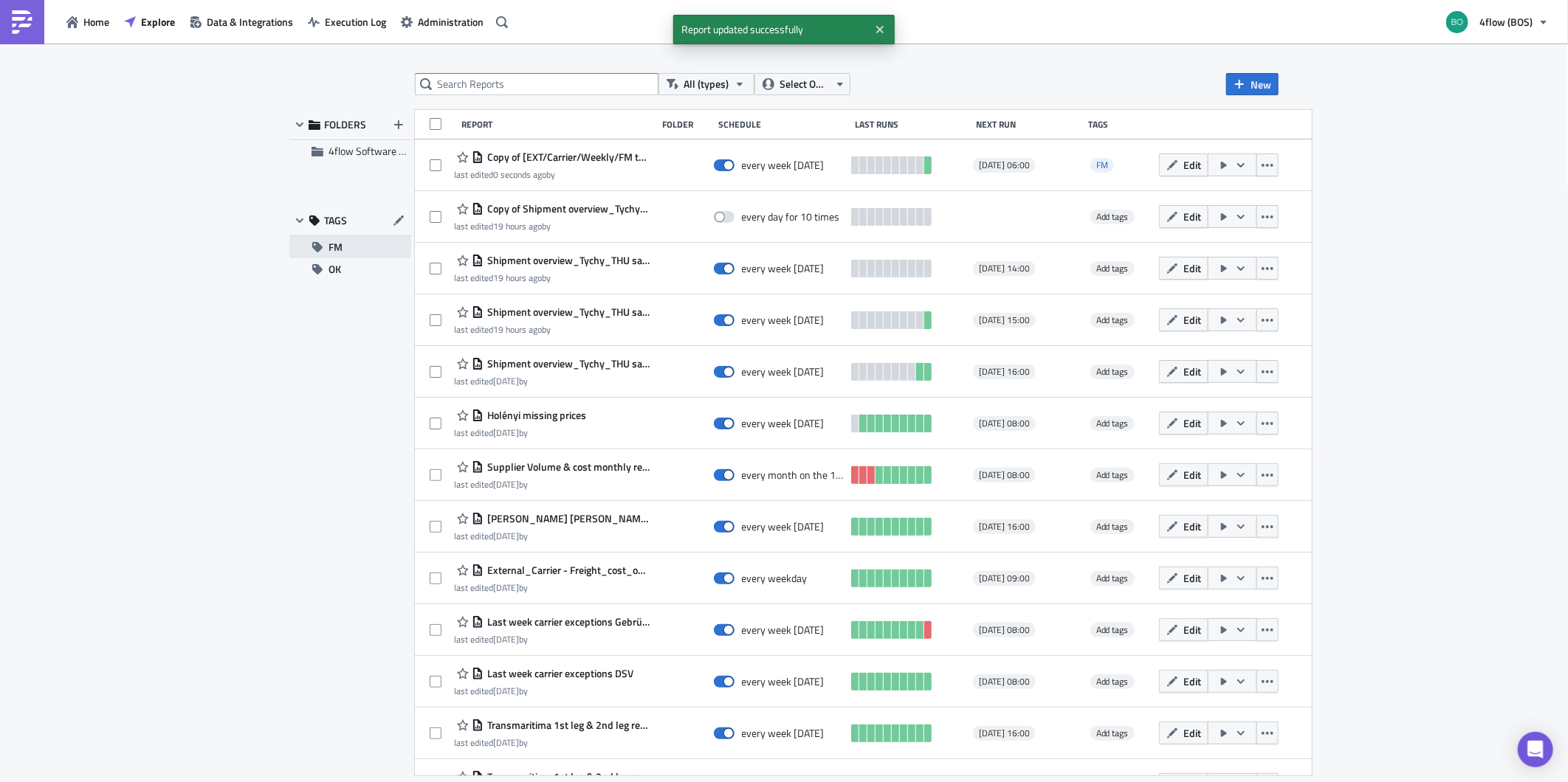
click at [327, 252] on button "FM" at bounding box center [349, 247] width 122 height 22
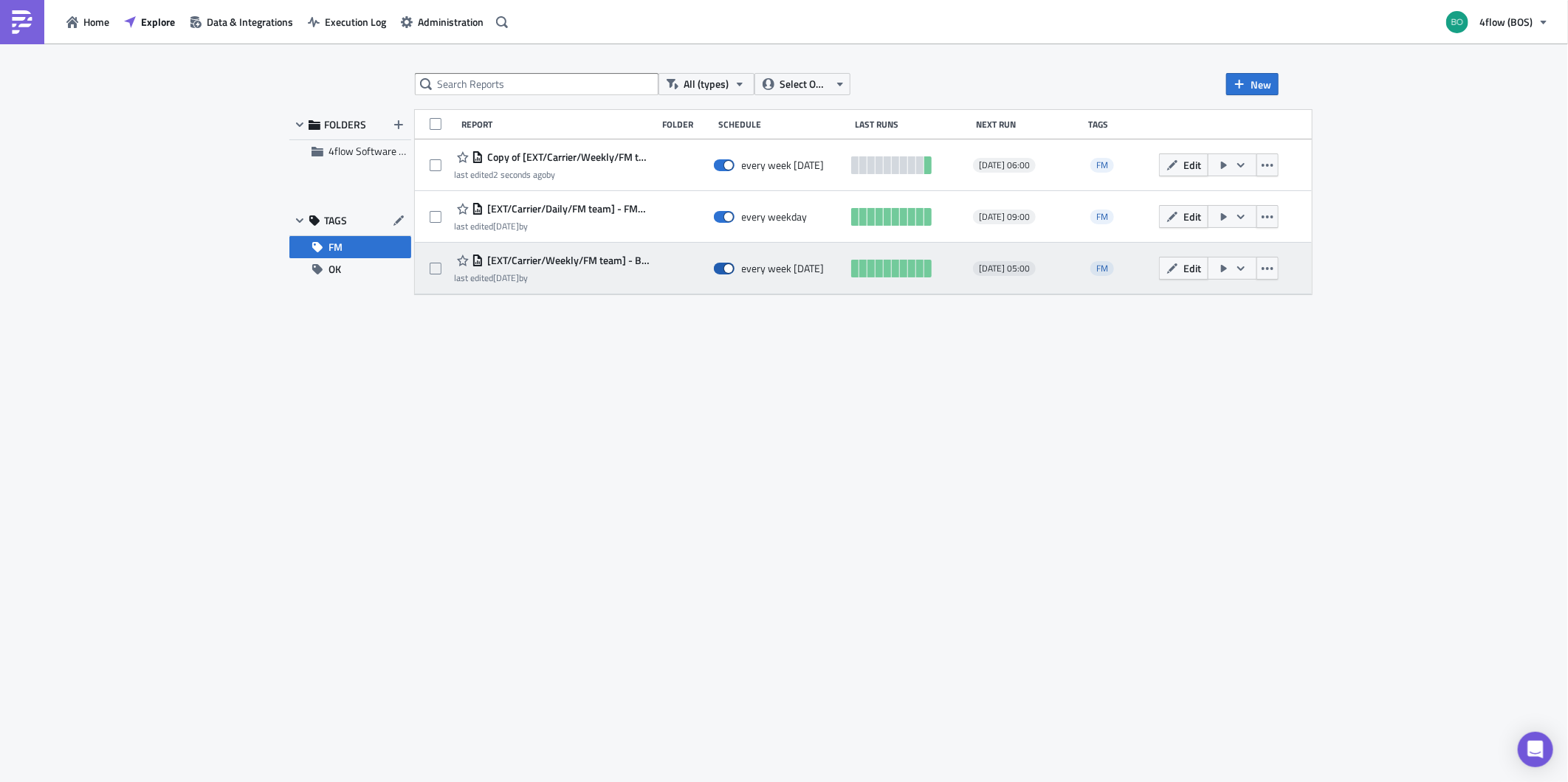
click at [735, 271] on span at bounding box center [724, 269] width 20 height 12
click at [726, 271] on input "checkbox" at bounding box center [721, 269] width 9 height 9
checkbox input "false"
click at [616, 260] on span "[EXT/Carrier/Weekly/FM team] - BOS - Old shipments with no billing run" at bounding box center [566, 261] width 166 height 14
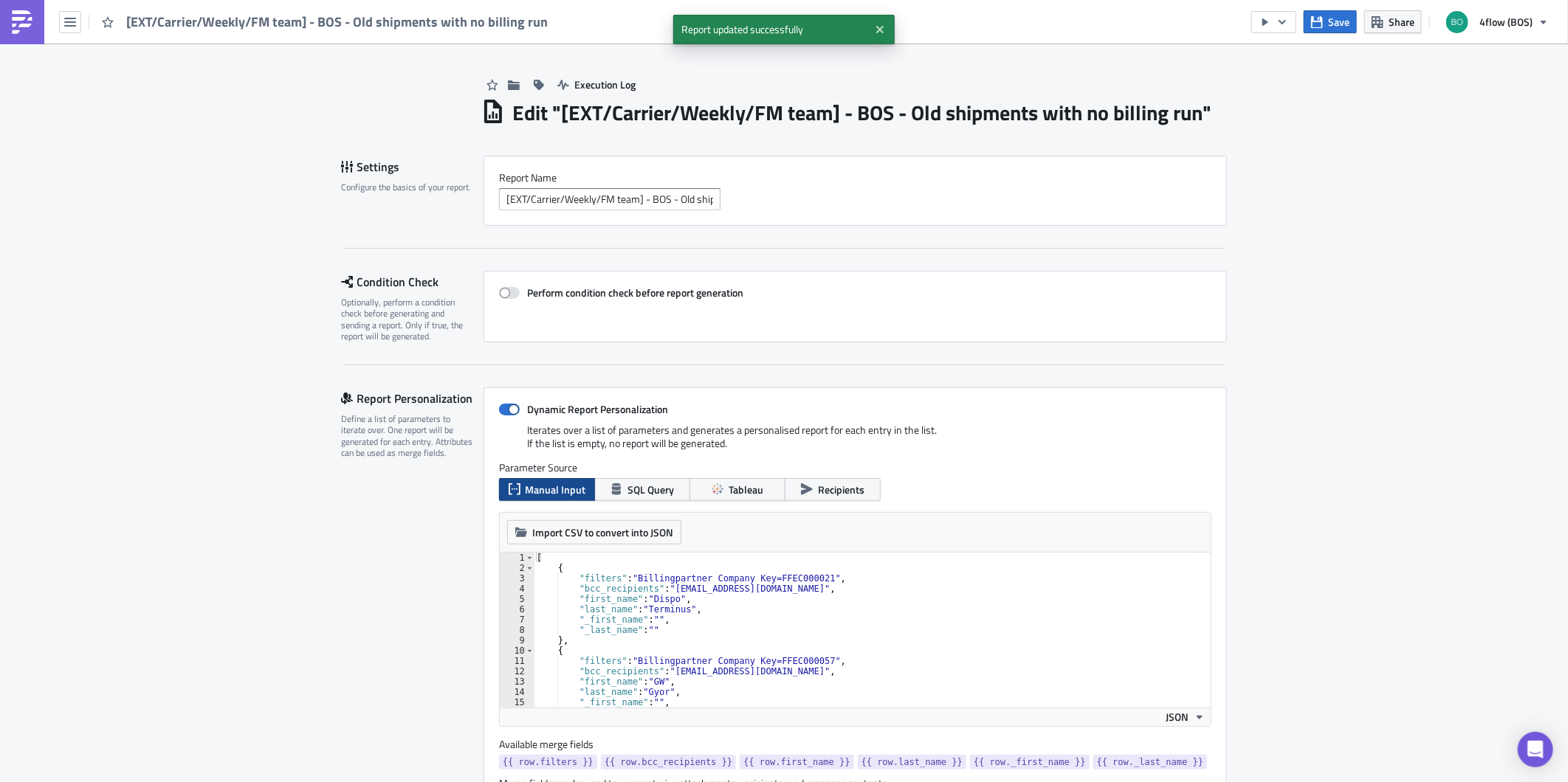
click at [564, 111] on h1 "Edit " [EXT/Carrier/Weekly/FM team] - BOS - Old shipments with no billing run "" at bounding box center [861, 112] width 699 height 26
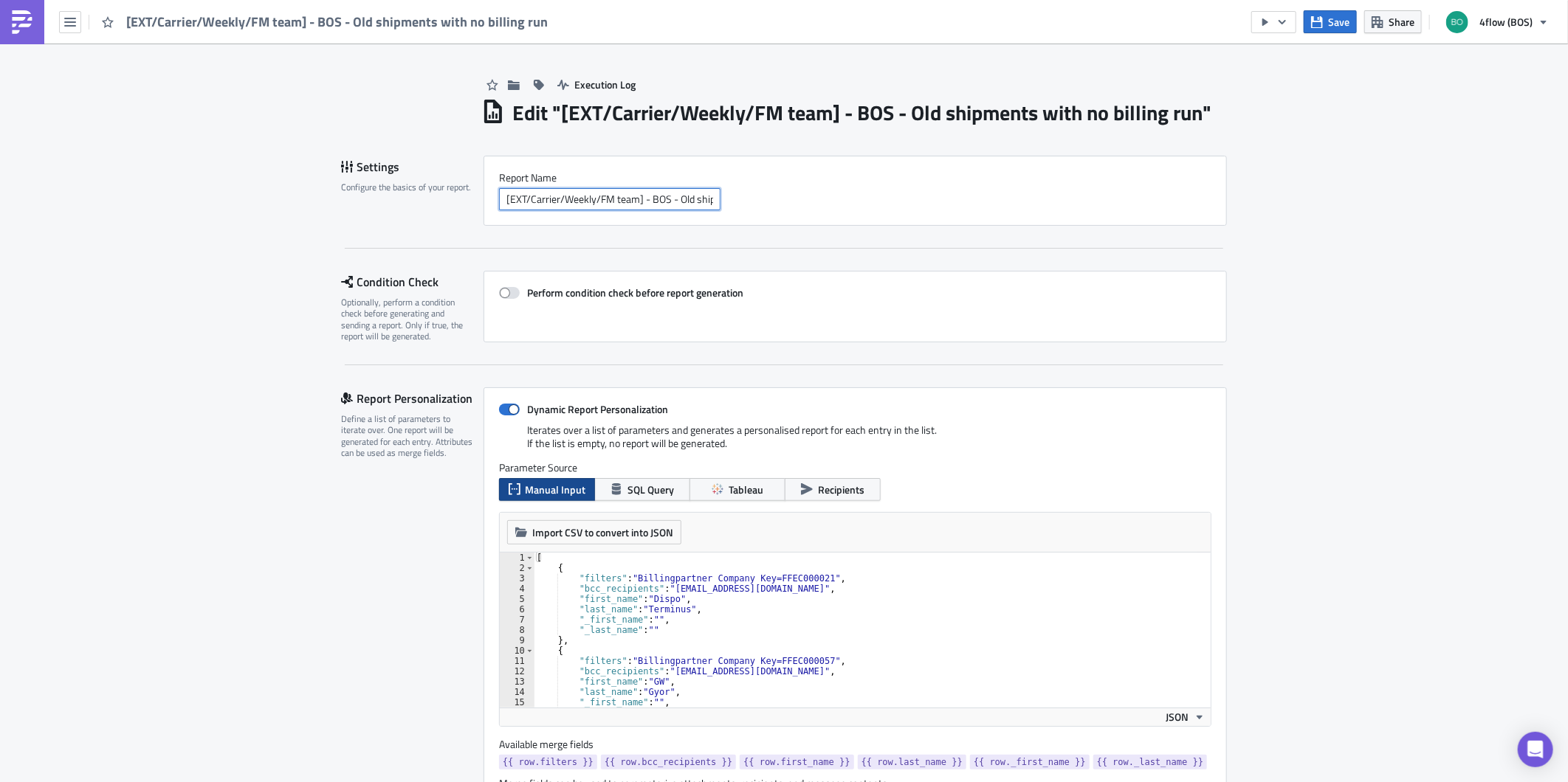
click at [500, 195] on input "[EXT/Carrier/Weekly/FM team] - BOS - Old shipments with no billing run" at bounding box center [610, 199] width 221 height 22
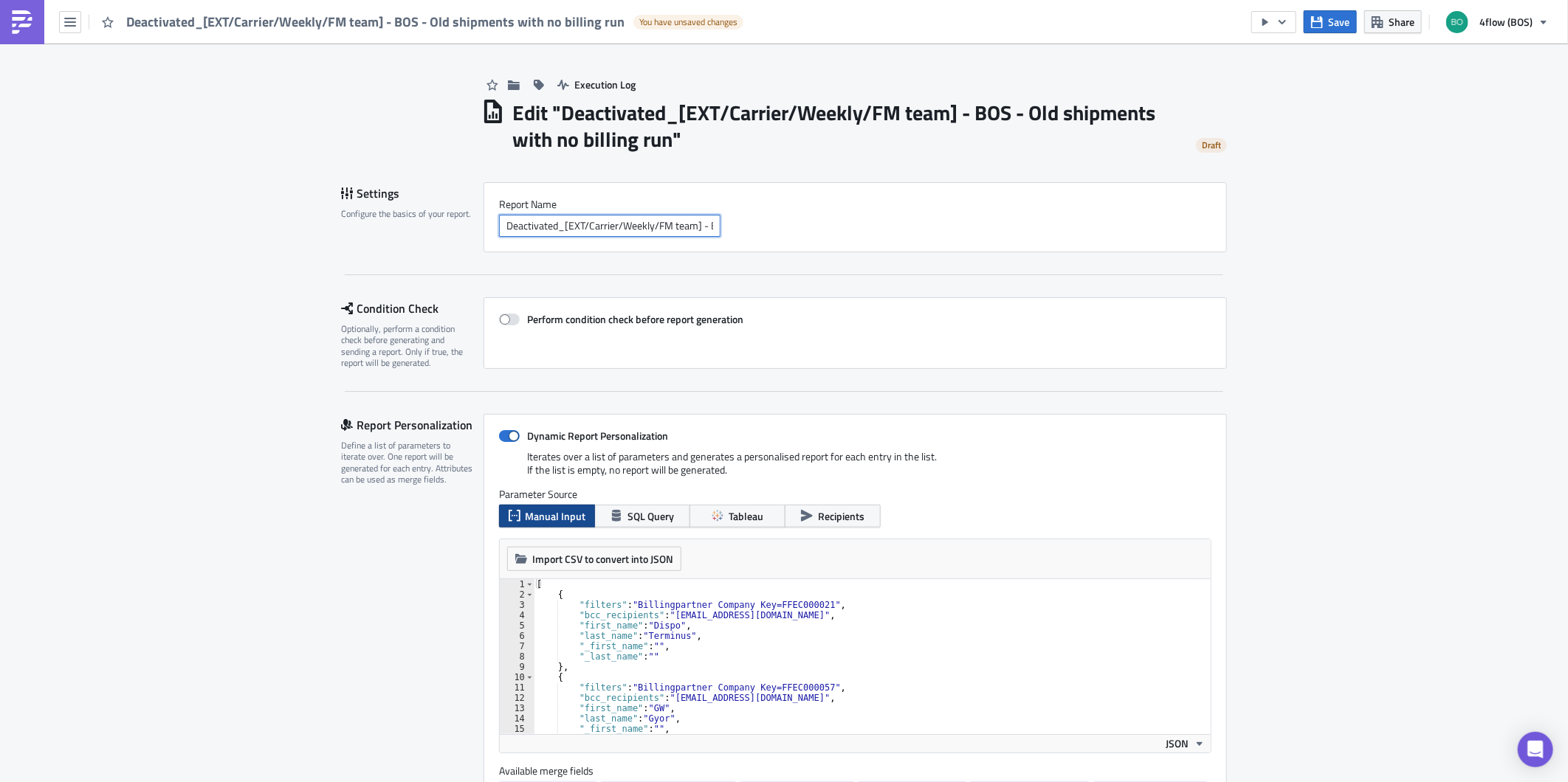
type input "Deactivated_[EXT/Carrier/Weekly/FM team] - BOS - Old shipments with no billing …"
click at [1329, 25] on span "Save" at bounding box center [1338, 21] width 21 height 15
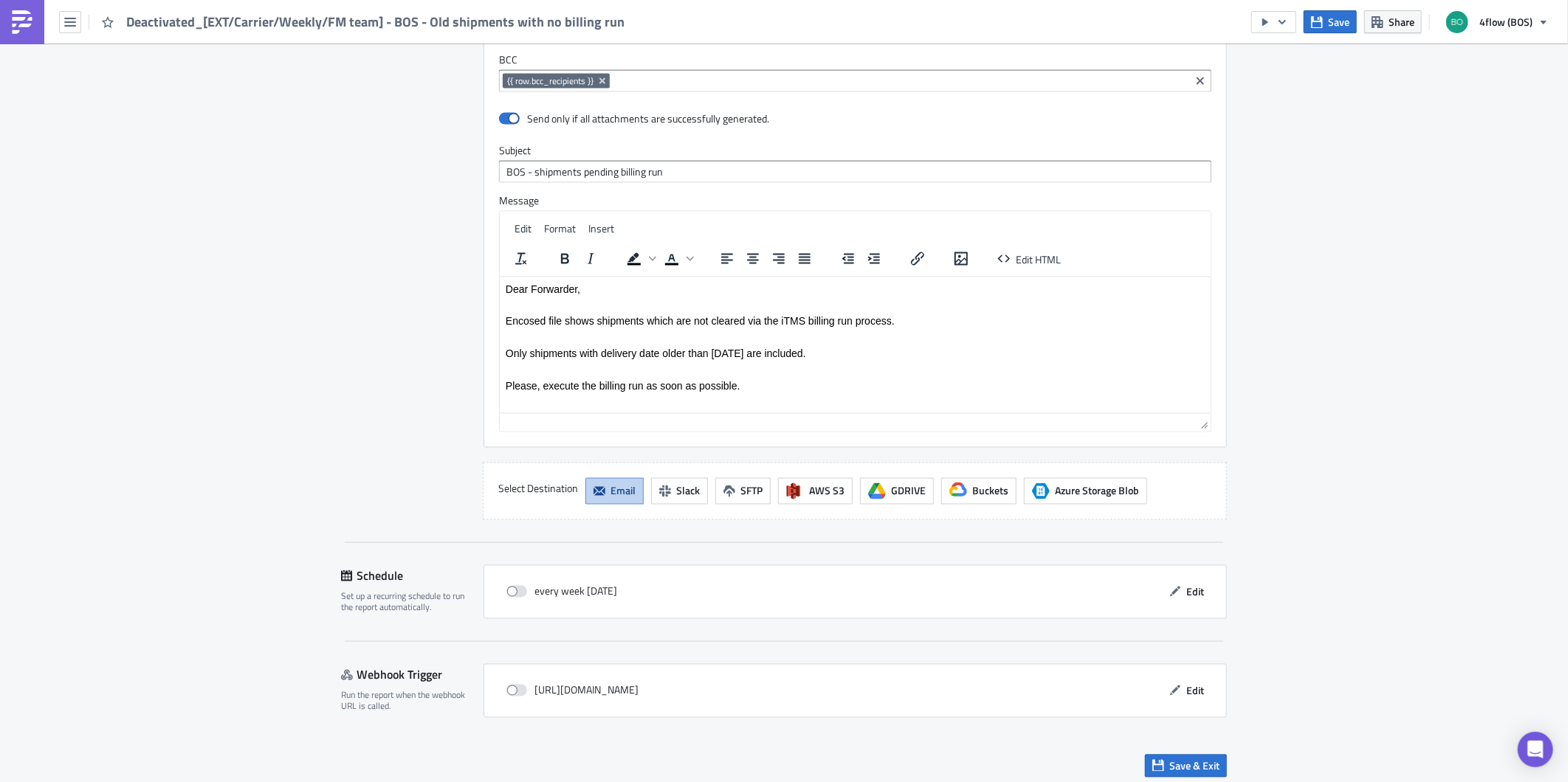
scroll to position [1513, 0]
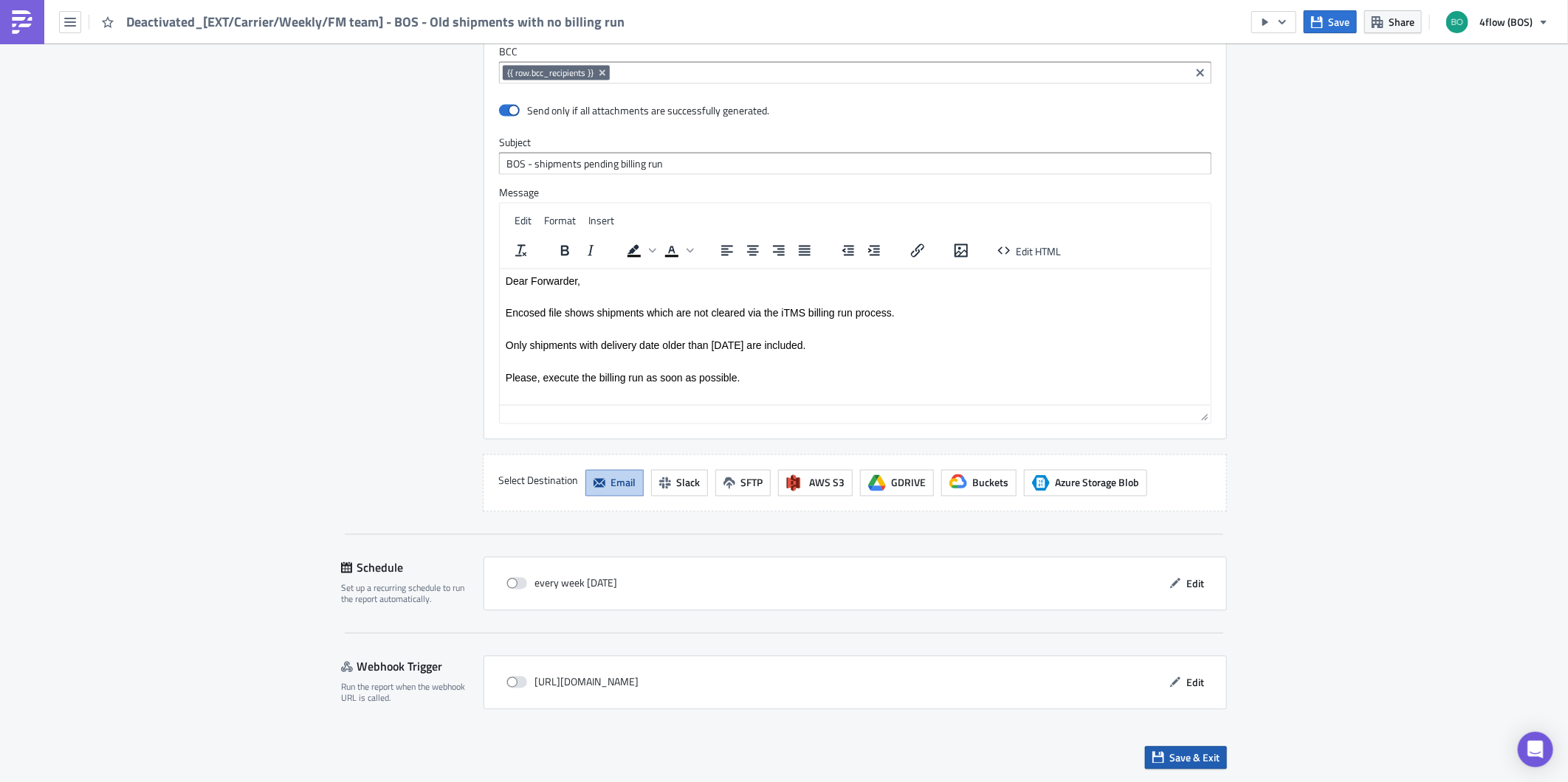
click at [1210, 751] on span "Save & Exit" at bounding box center [1194, 758] width 50 height 15
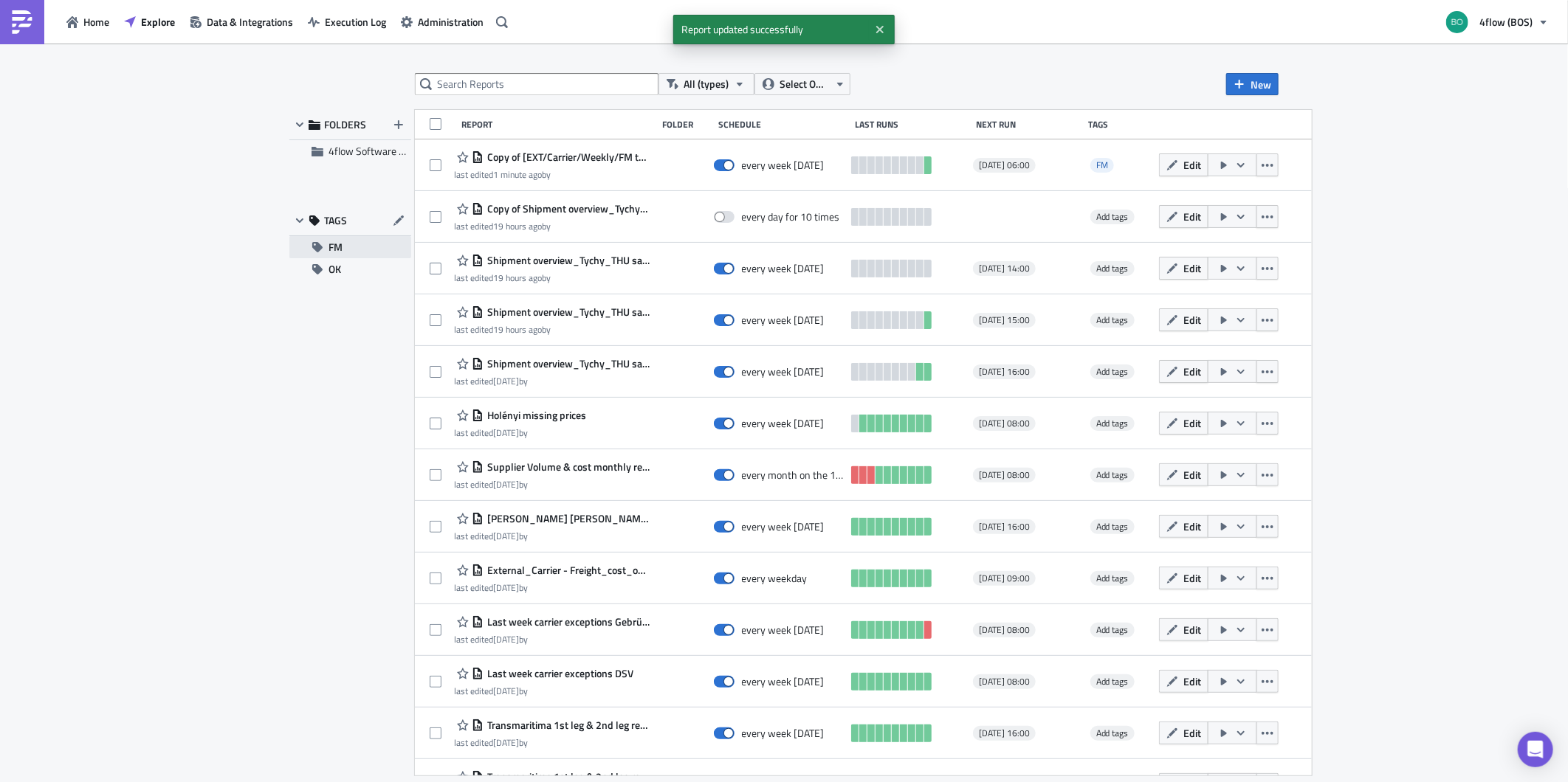
click at [350, 256] on button "FM" at bounding box center [349, 247] width 122 height 22
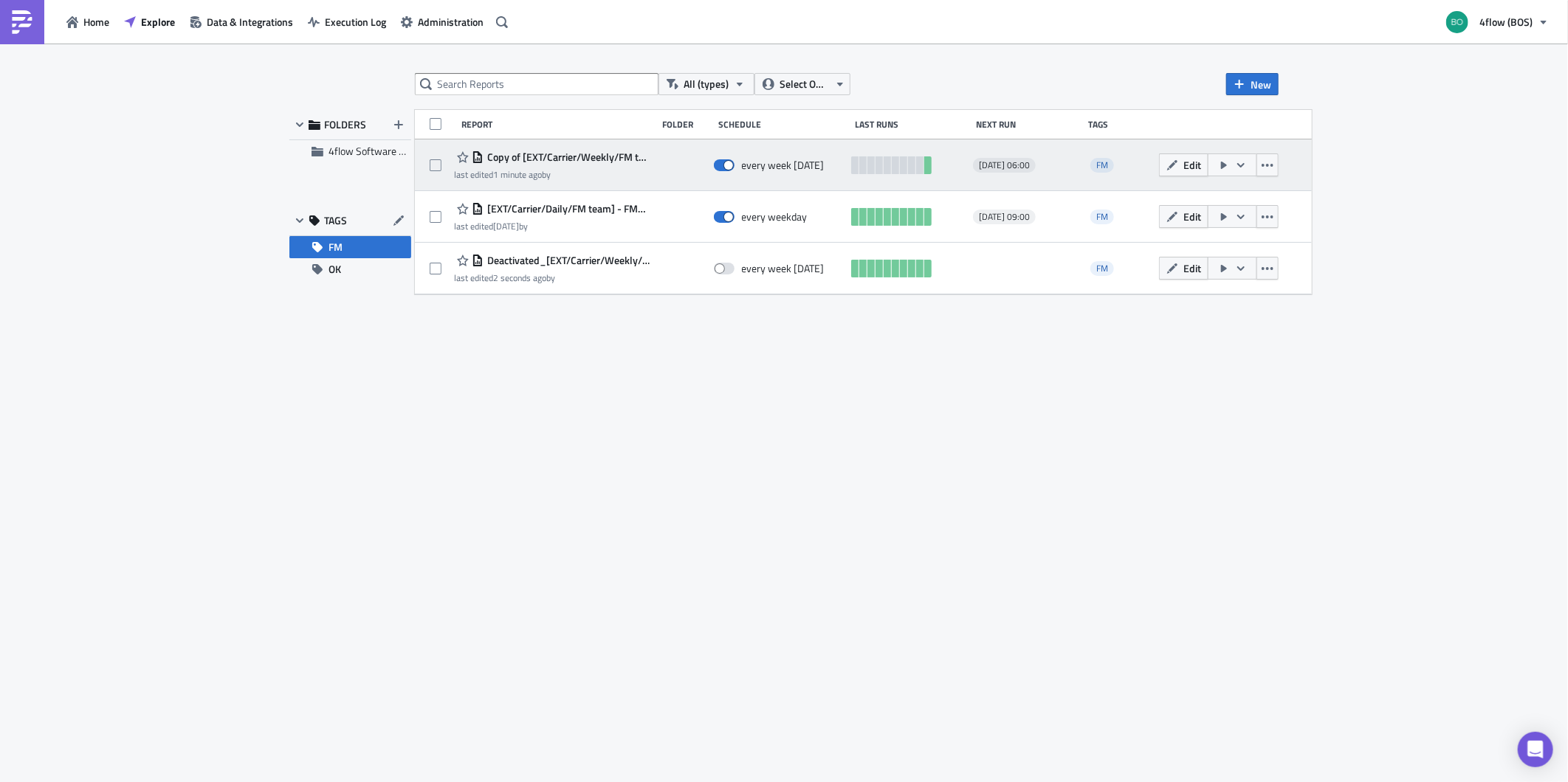
click at [557, 155] on span "Copy of [EXT/Carrier/Weekly/FM team] - BOS - Old shipments with no billing run" at bounding box center [566, 157] width 166 height 14
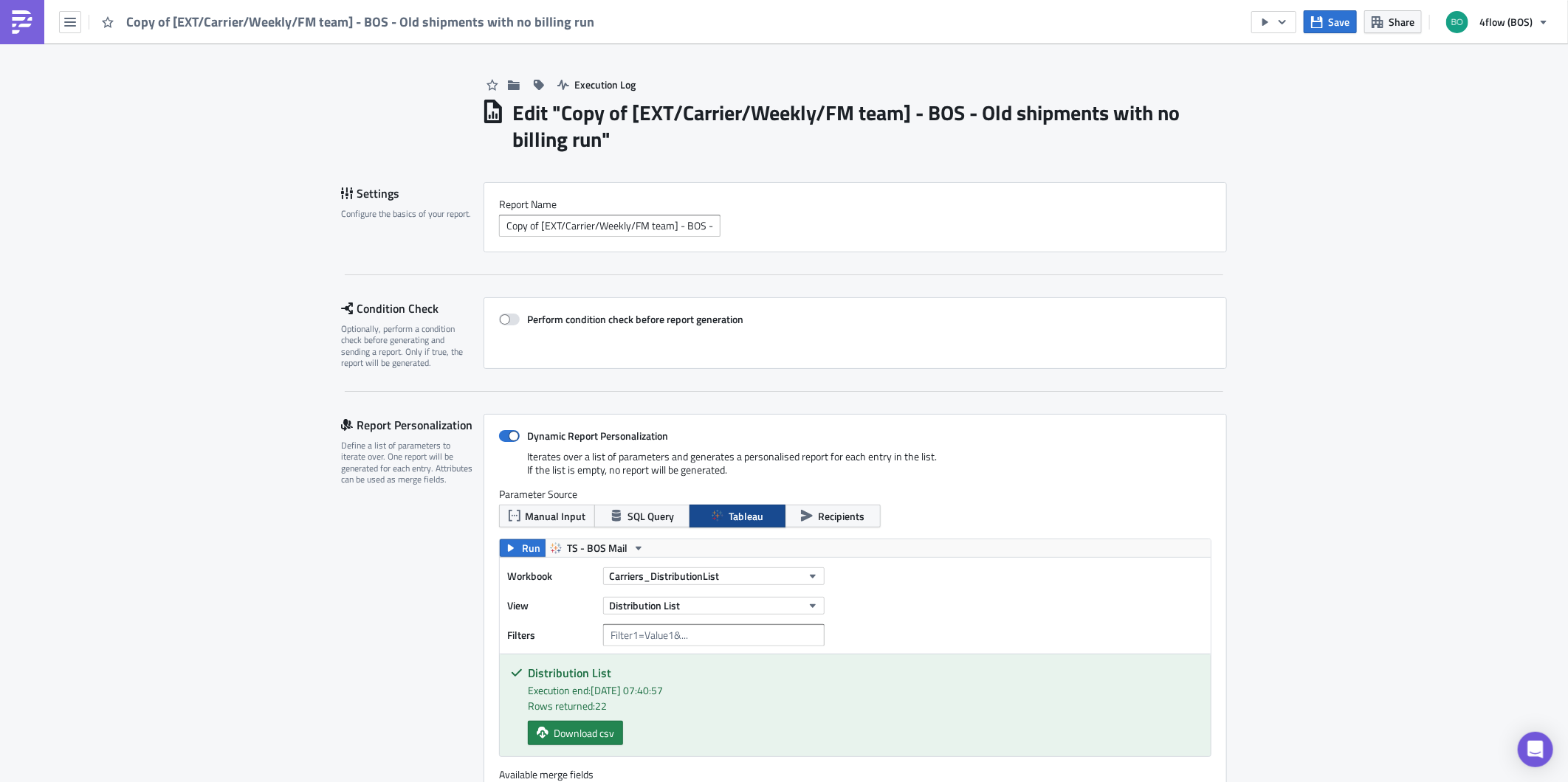
click at [625, 104] on h1 "Edit " Copy of [EXT/Carrier/Weekly/FM team] - BOS - Old shipments with no billi…" at bounding box center [869, 126] width 714 height 53
click at [626, 112] on h1 "Edit " Copy of [EXT/Carrier/Weekly/FM team] - BOS - Old shipments with no billi…" at bounding box center [869, 126] width 714 height 53
click at [537, 221] on input "Copy of [EXT/Carrier/Weekly/FM team] - BOS - Old shipments with no billing run" at bounding box center [610, 226] width 221 height 22
click at [535, 224] on input "Copy of [EXT/Carrier/Weekly/FM team] - BOS - Old shipments with no billing run" at bounding box center [610, 226] width 221 height 22
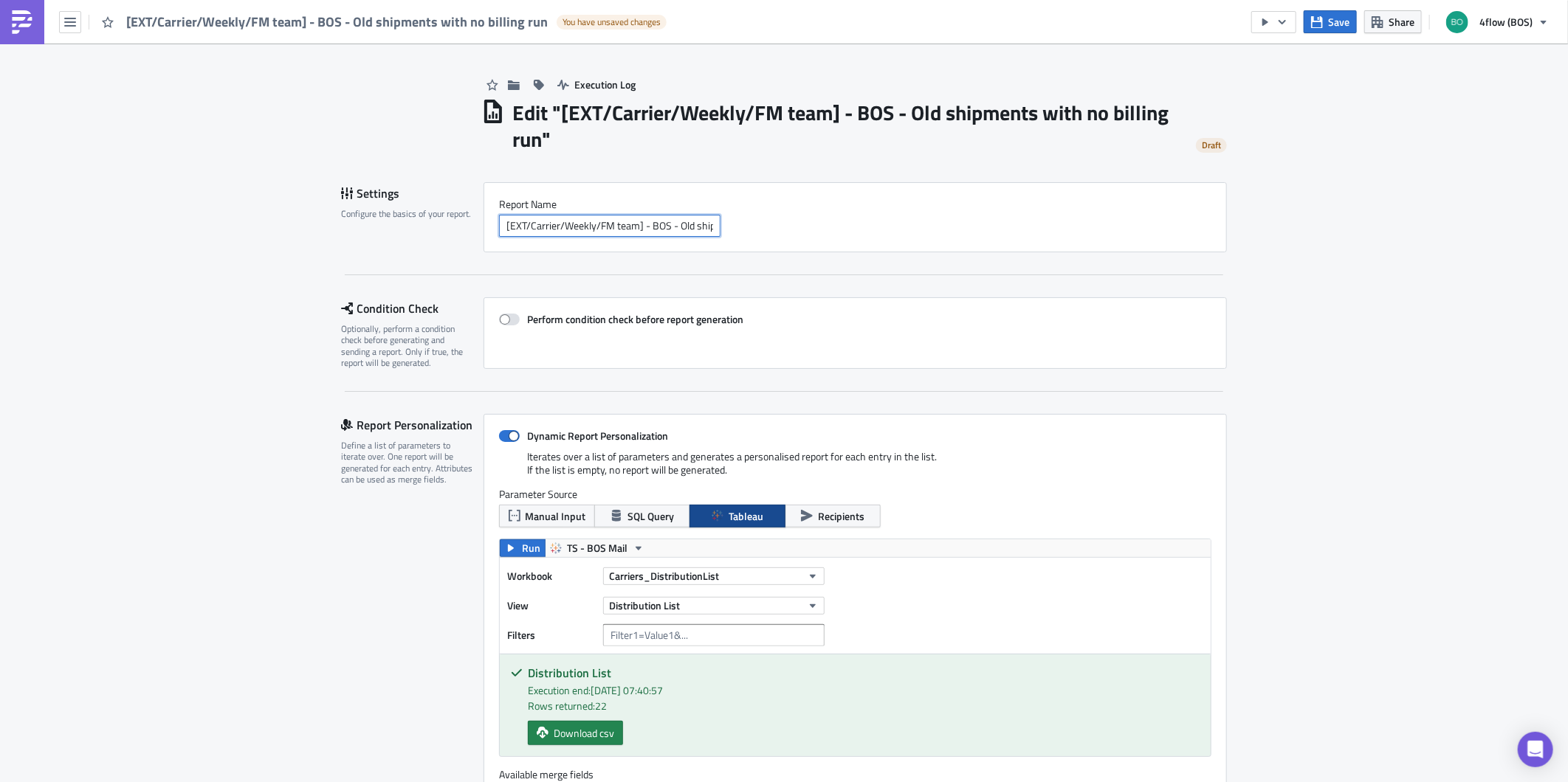
type input "[EXT/Carrier/Weekly/FM team] - BOS - Old shipments with no billing run"
click at [1330, 22] on span "Save" at bounding box center [1338, 21] width 21 height 15
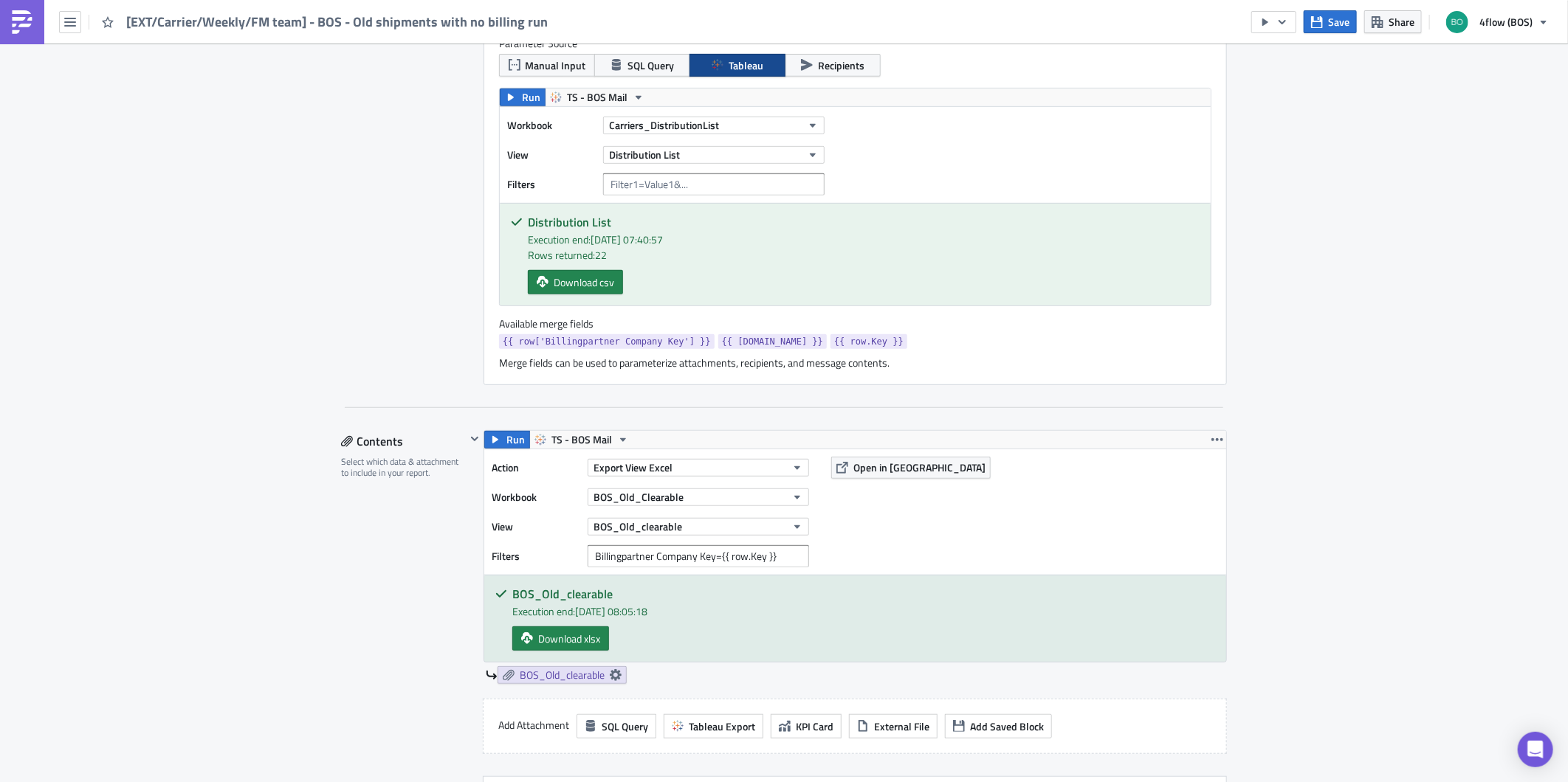
scroll to position [97, 0]
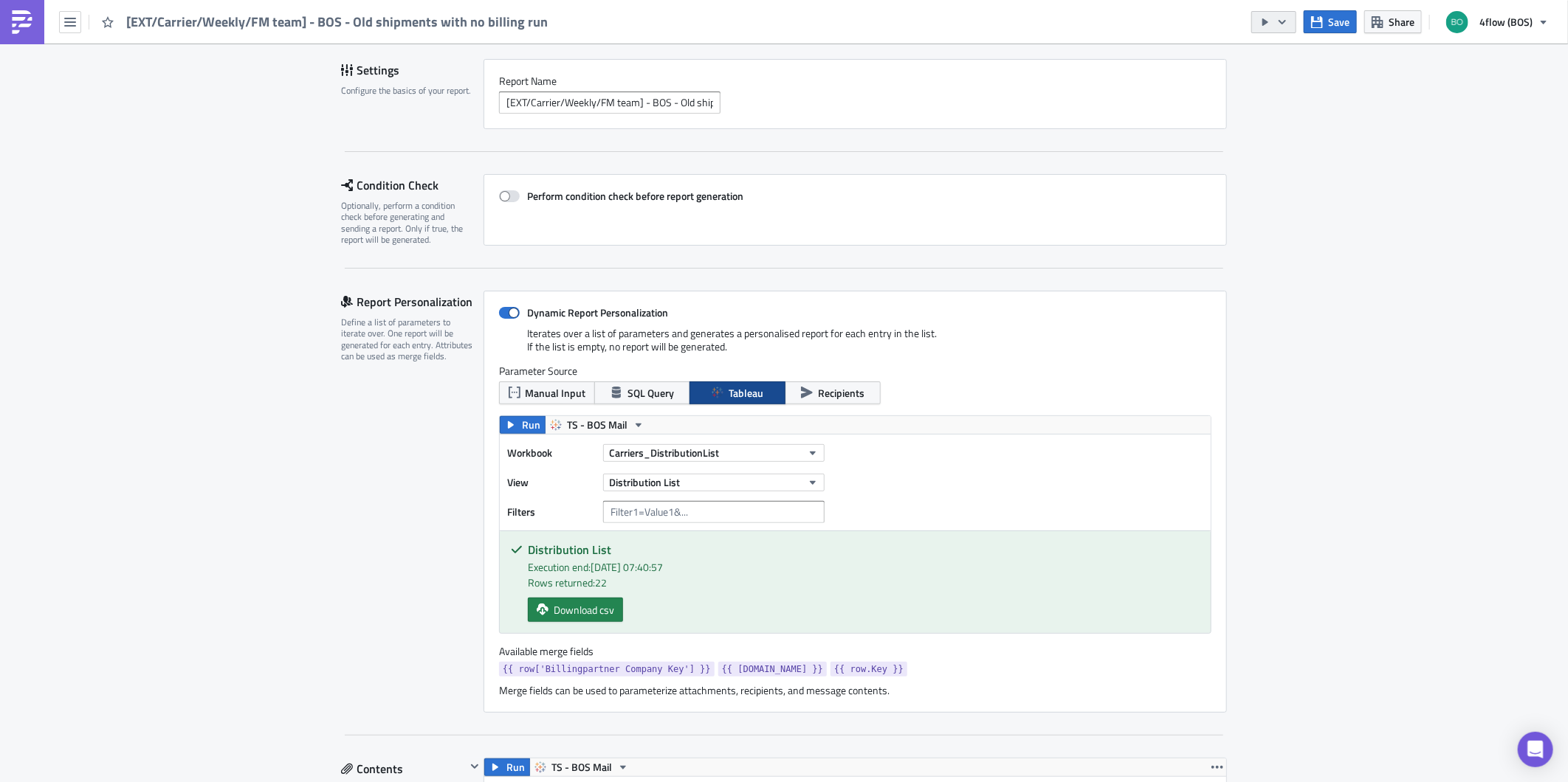
click at [1288, 20] on icon "button" at bounding box center [1282, 22] width 12 height 12
click at [1284, 52] on link "Send Just to Me" at bounding box center [1320, 59] width 126 height 22
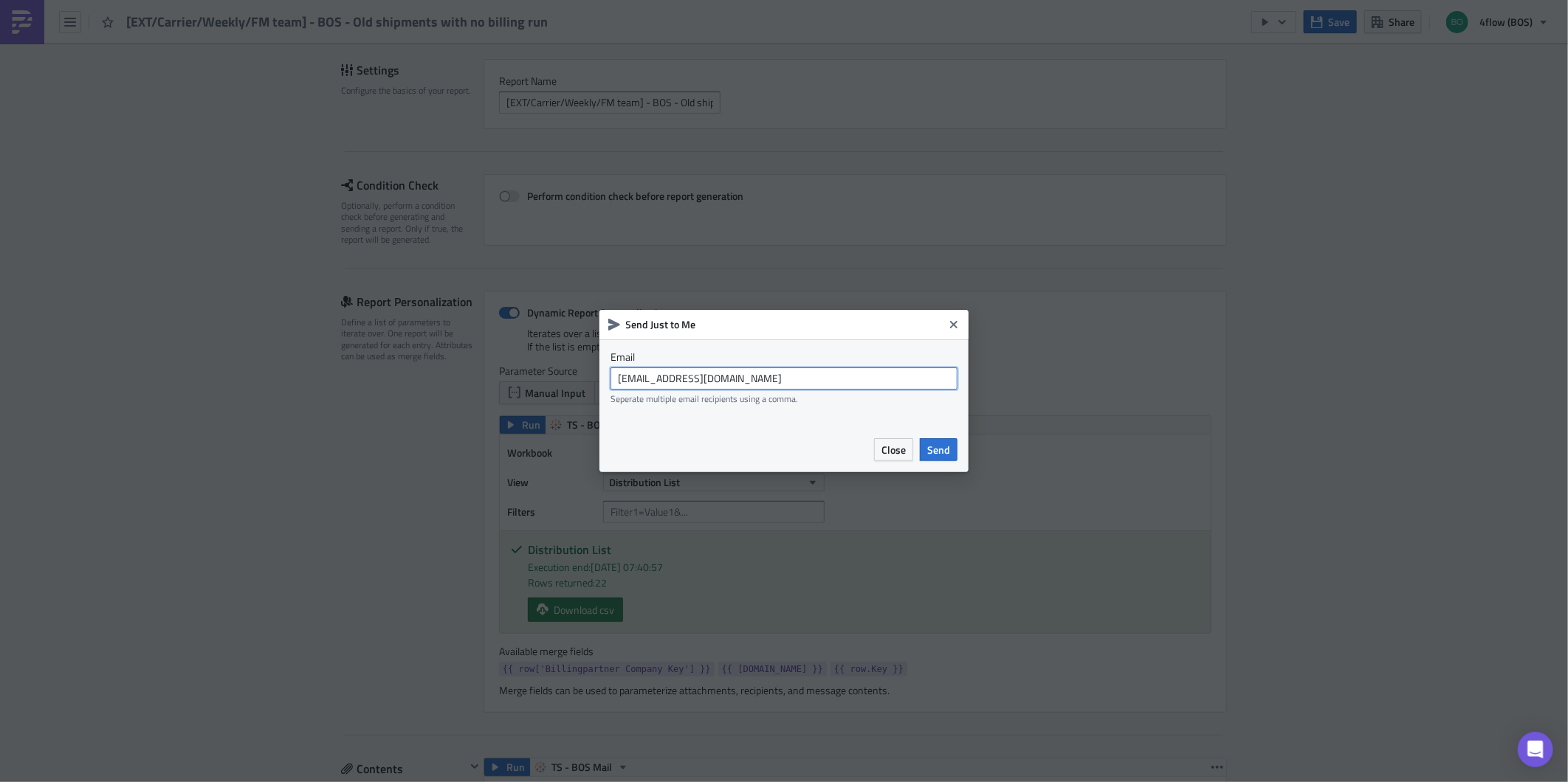
click at [769, 373] on input "[EMAIL_ADDRESS][DOMAIN_NAME]" at bounding box center [784, 378] width 347 height 22
type input "[EMAIL_ADDRESS][DOMAIN_NAME]"
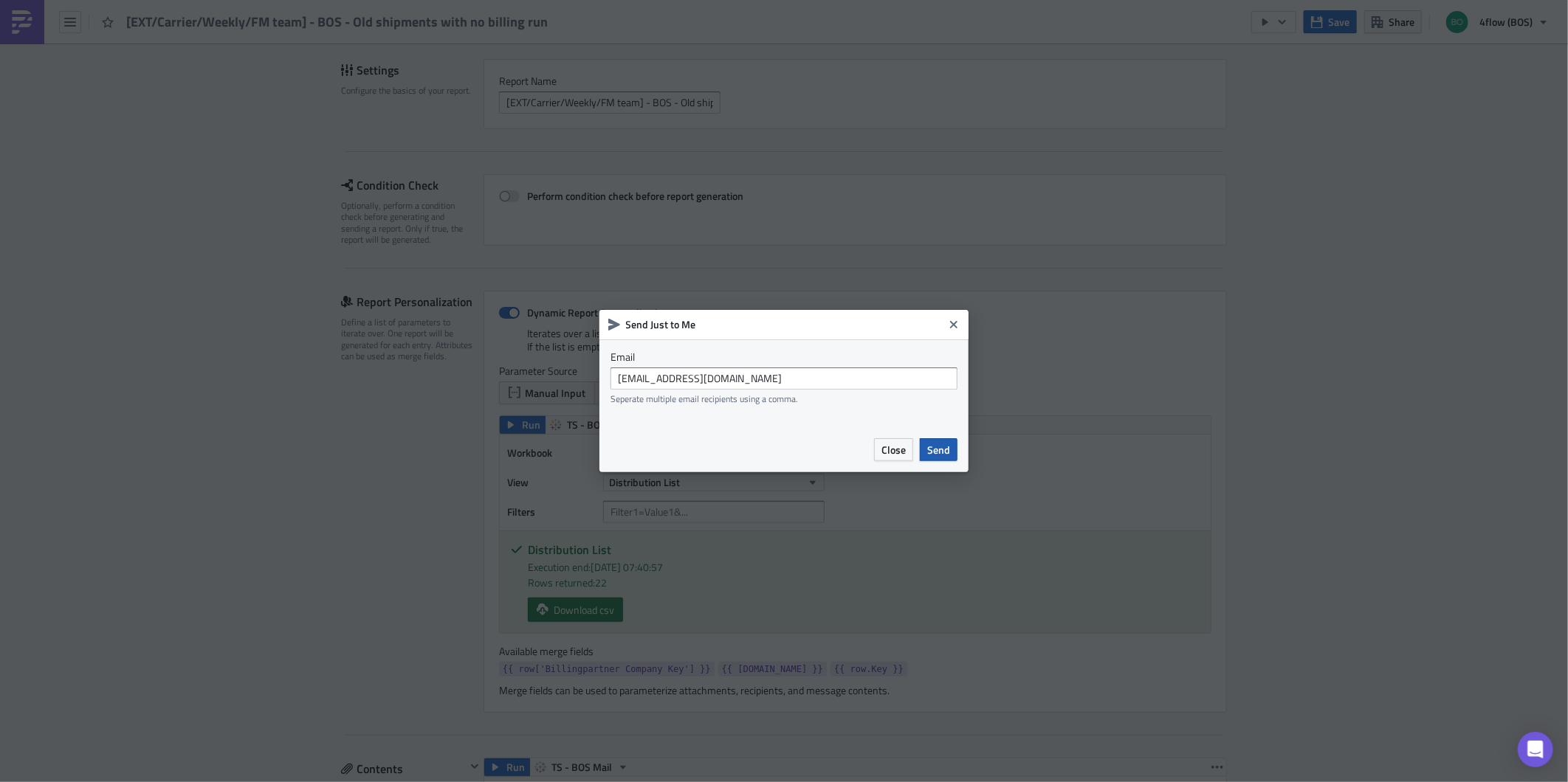
click at [940, 450] on span "Send" at bounding box center [938, 450] width 23 height 15
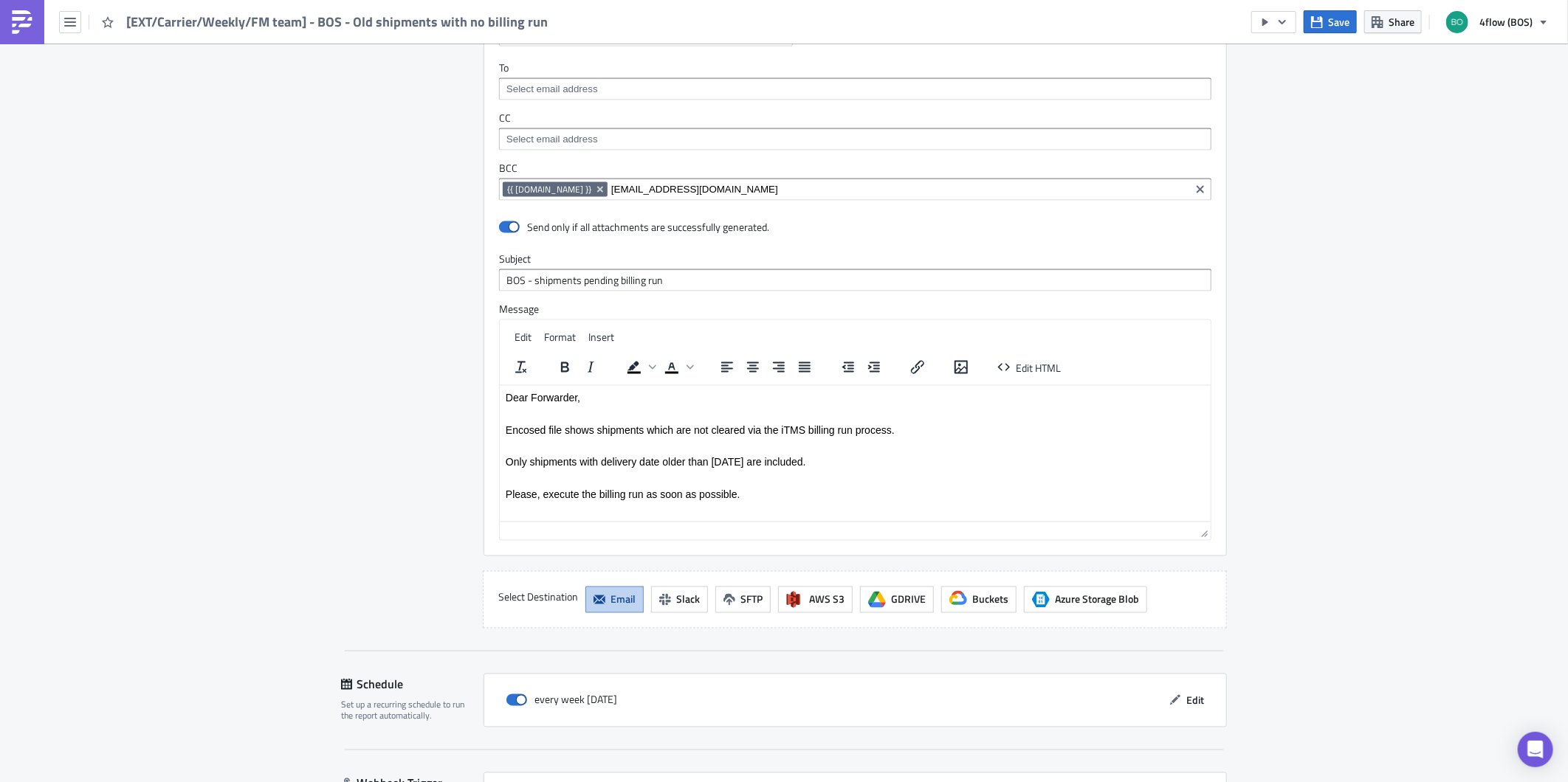
scroll to position [1489, 0]
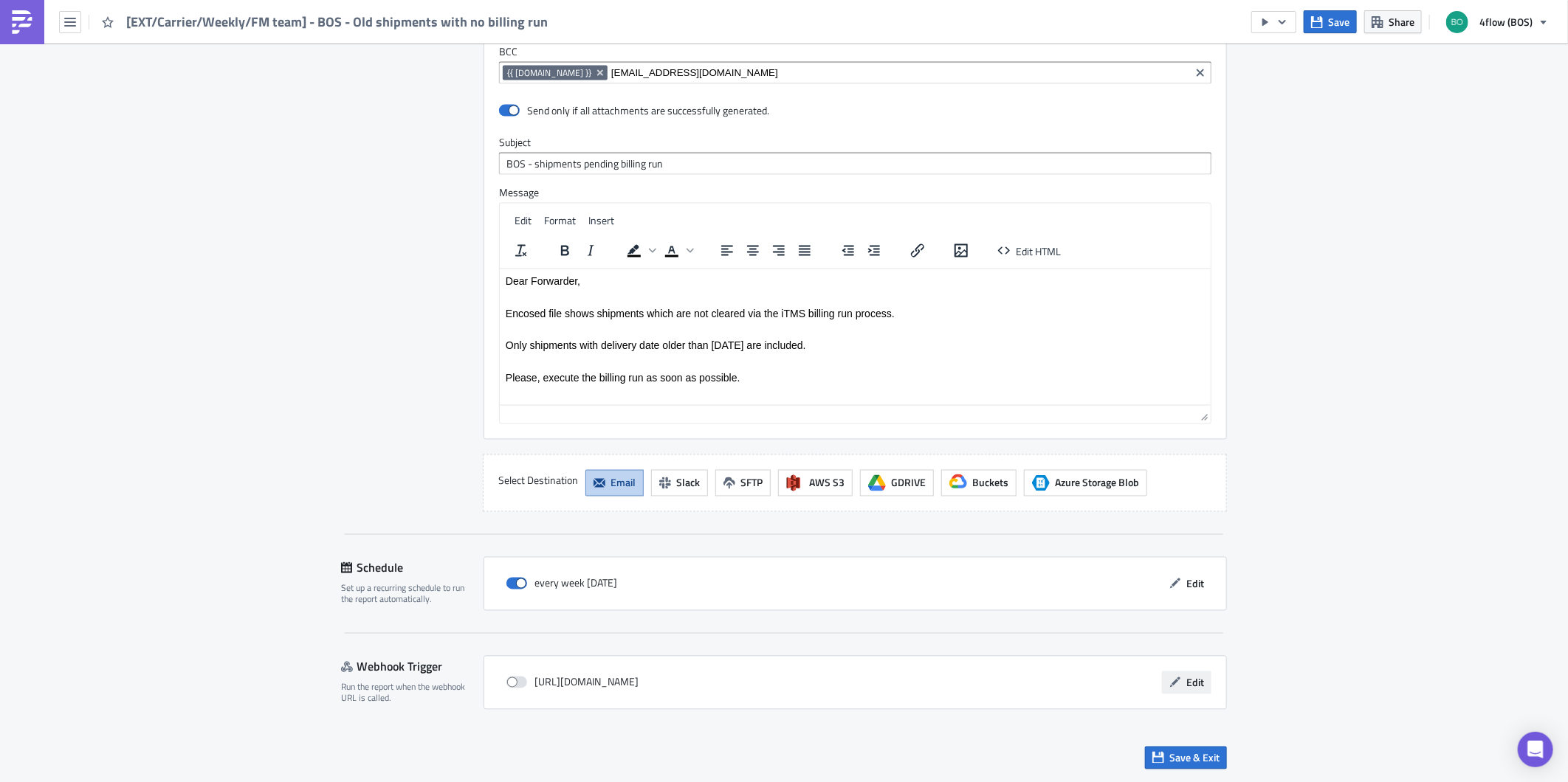
drag, startPoint x: 1171, startPoint y: 757, endPoint x: 1185, endPoint y: 694, distance: 64.5
click at [1171, 757] on span "Save & Exit" at bounding box center [1194, 758] width 50 height 15
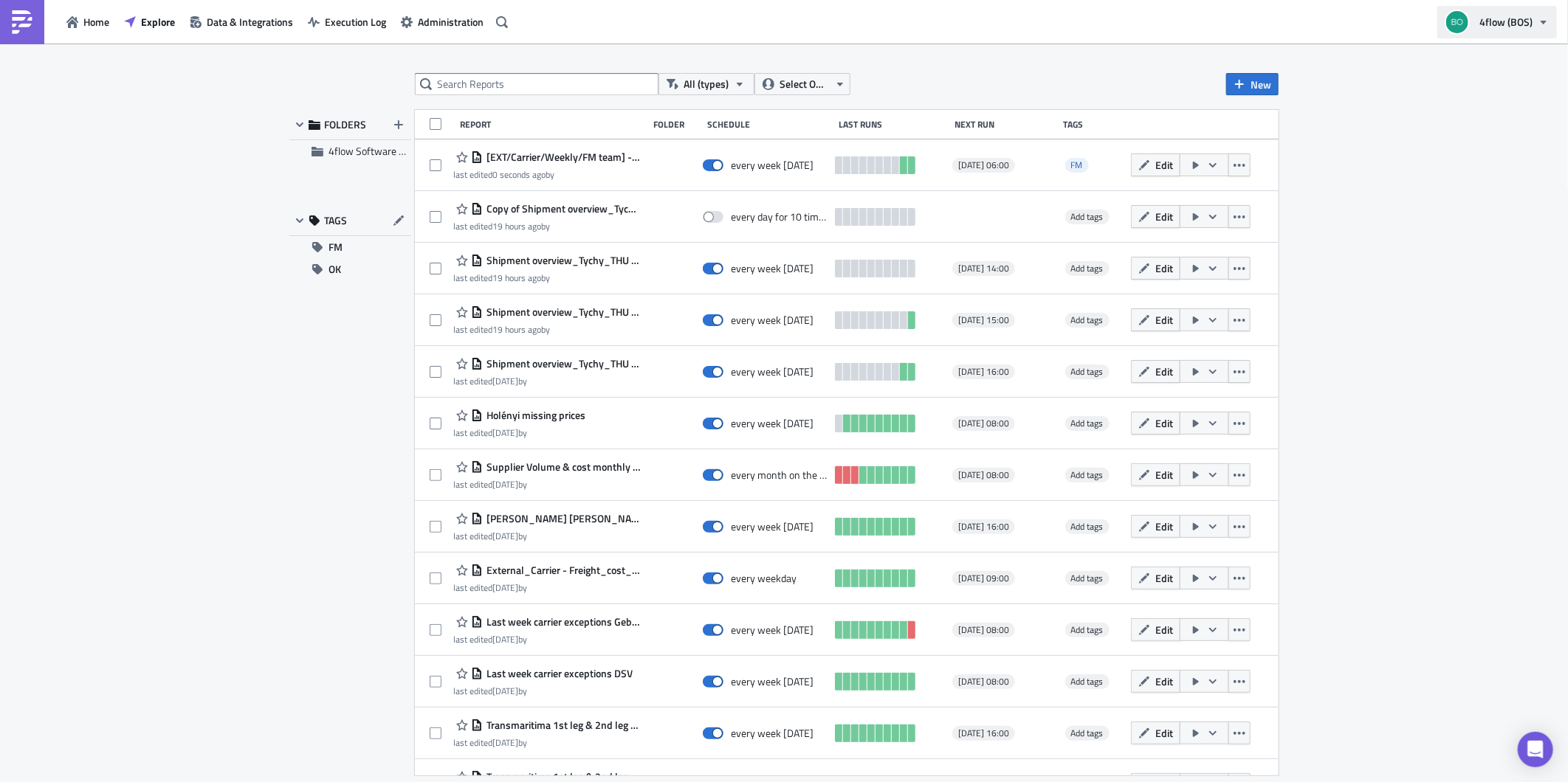
click at [1531, 13] on button "4flow (BOS)" at bounding box center [1497, 22] width 120 height 32
click at [1464, 215] on div "Logout" at bounding box center [1527, 222] width 142 height 14
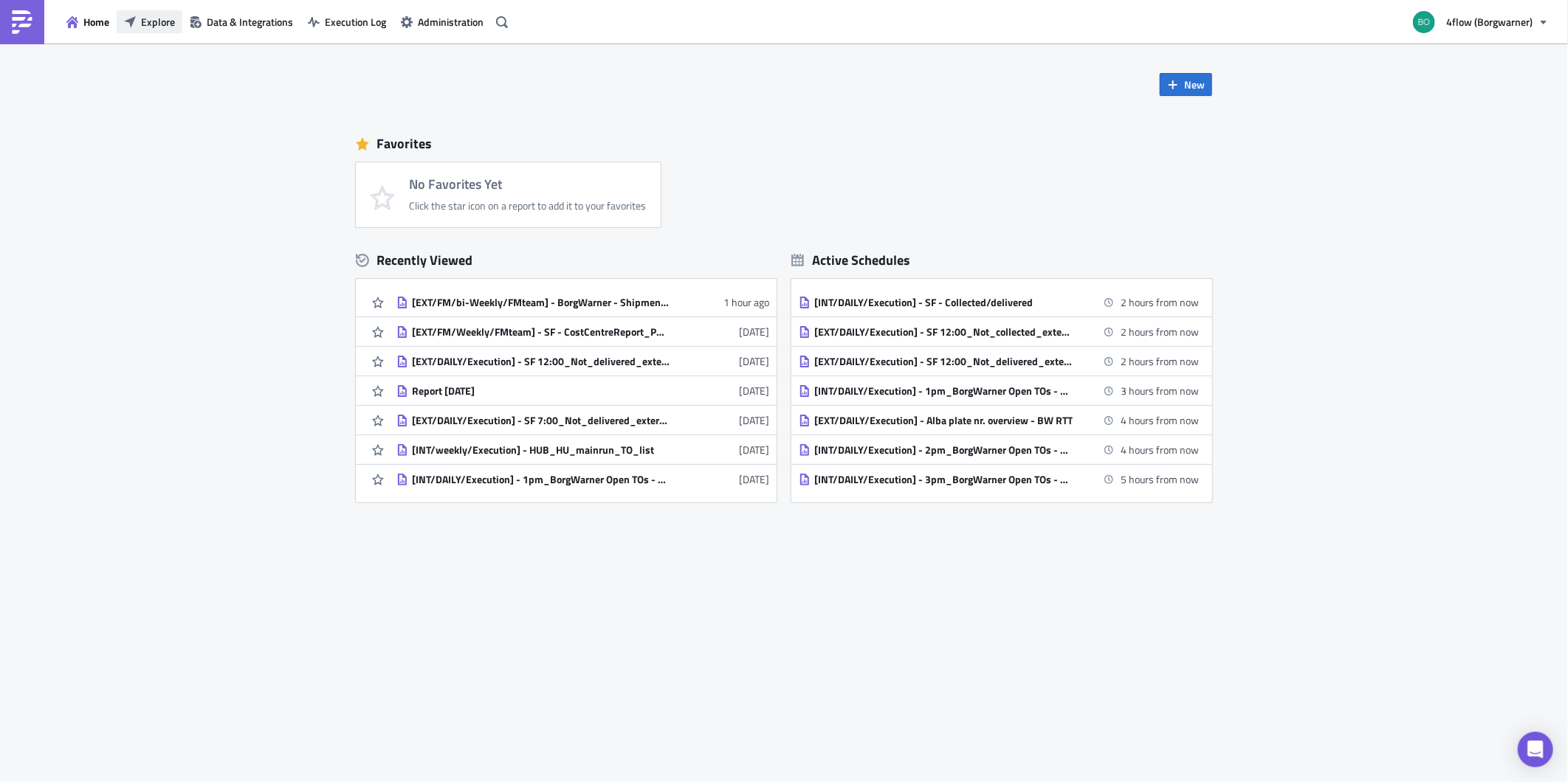
click at [151, 14] on span "Explore" at bounding box center [158, 21] width 34 height 15
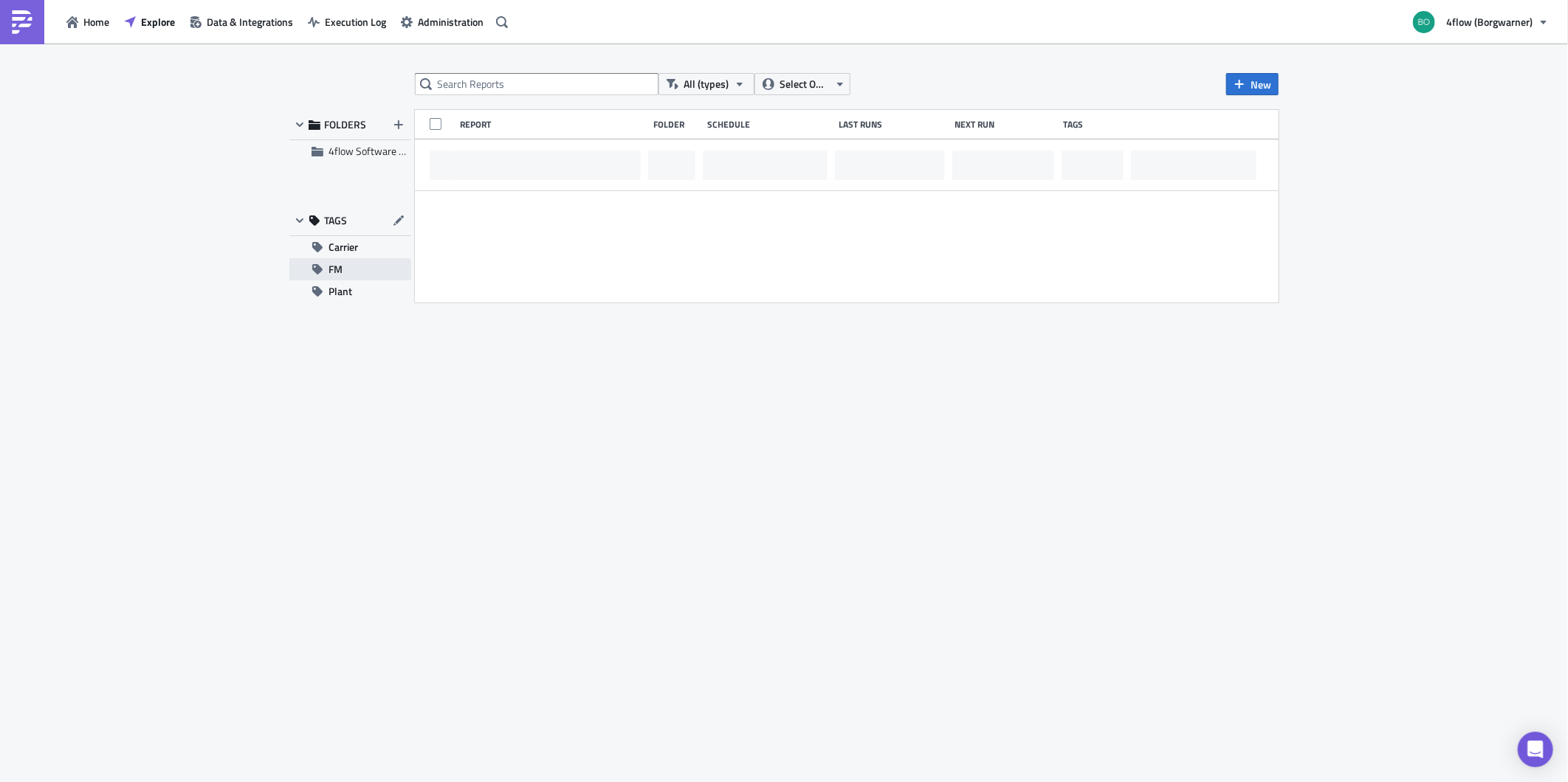
click at [332, 270] on span "FM" at bounding box center [335, 269] width 14 height 22
